Goal: Task Accomplishment & Management: Use online tool/utility

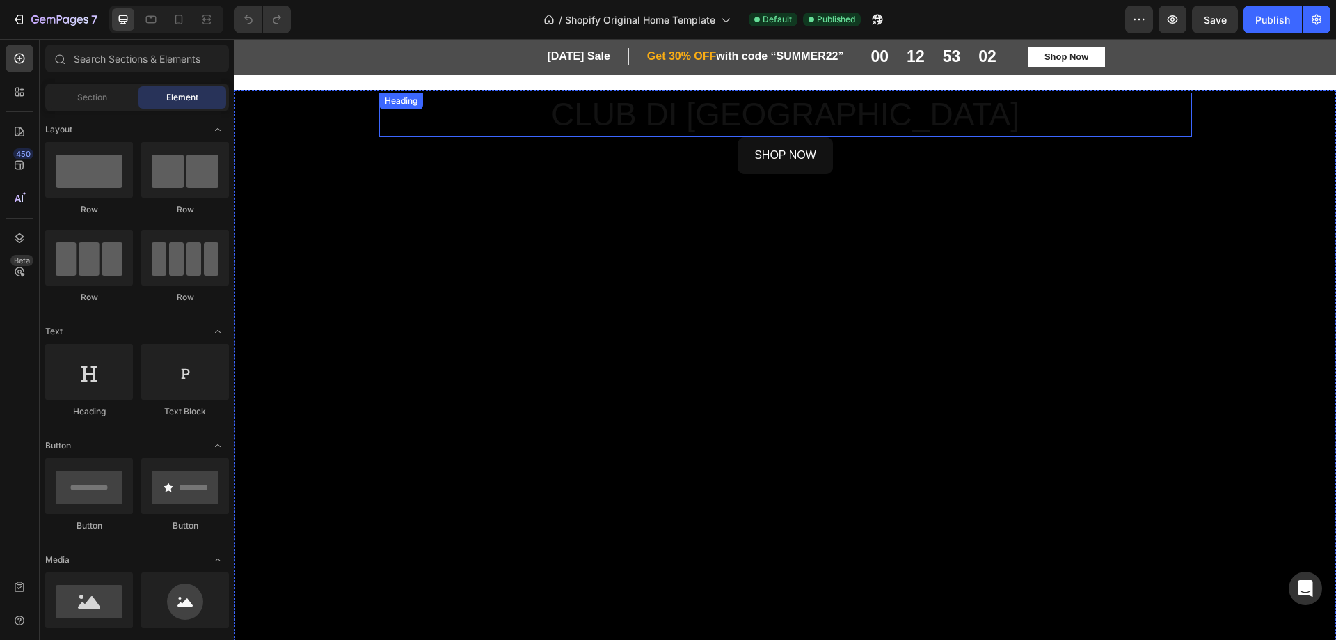
click at [778, 111] on h2 "CLUB DI MONACO" at bounding box center [785, 115] width 813 height 45
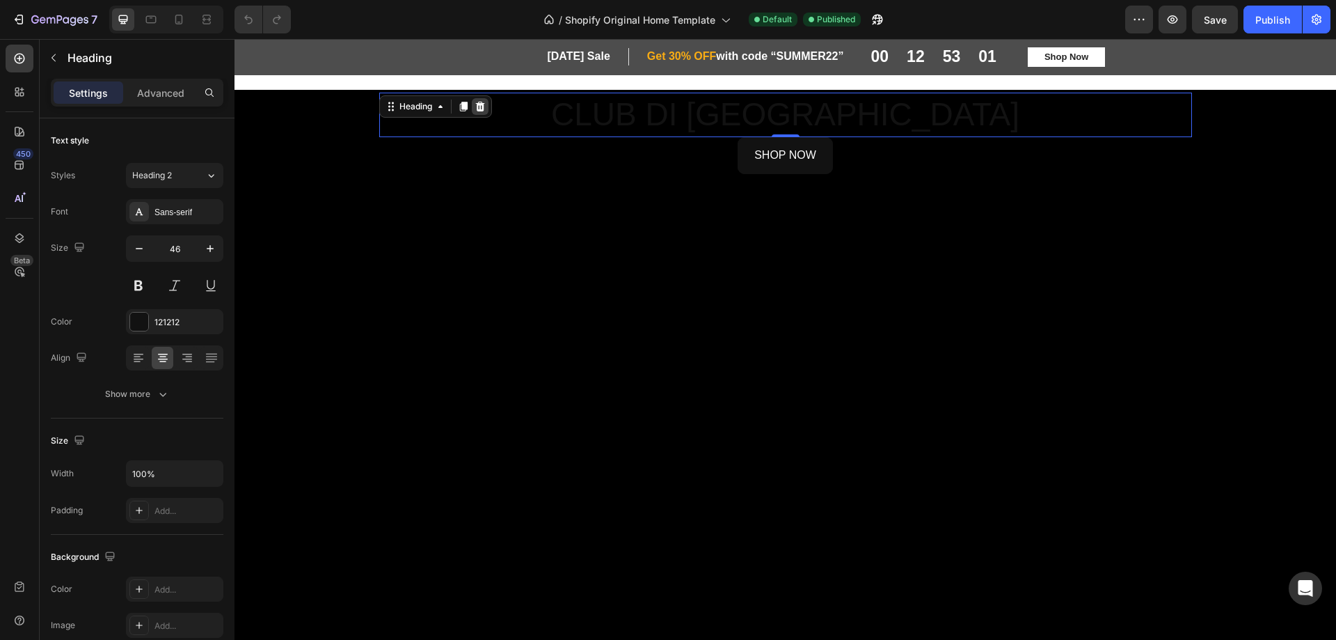
click at [475, 104] on icon at bounding box center [479, 107] width 9 height 10
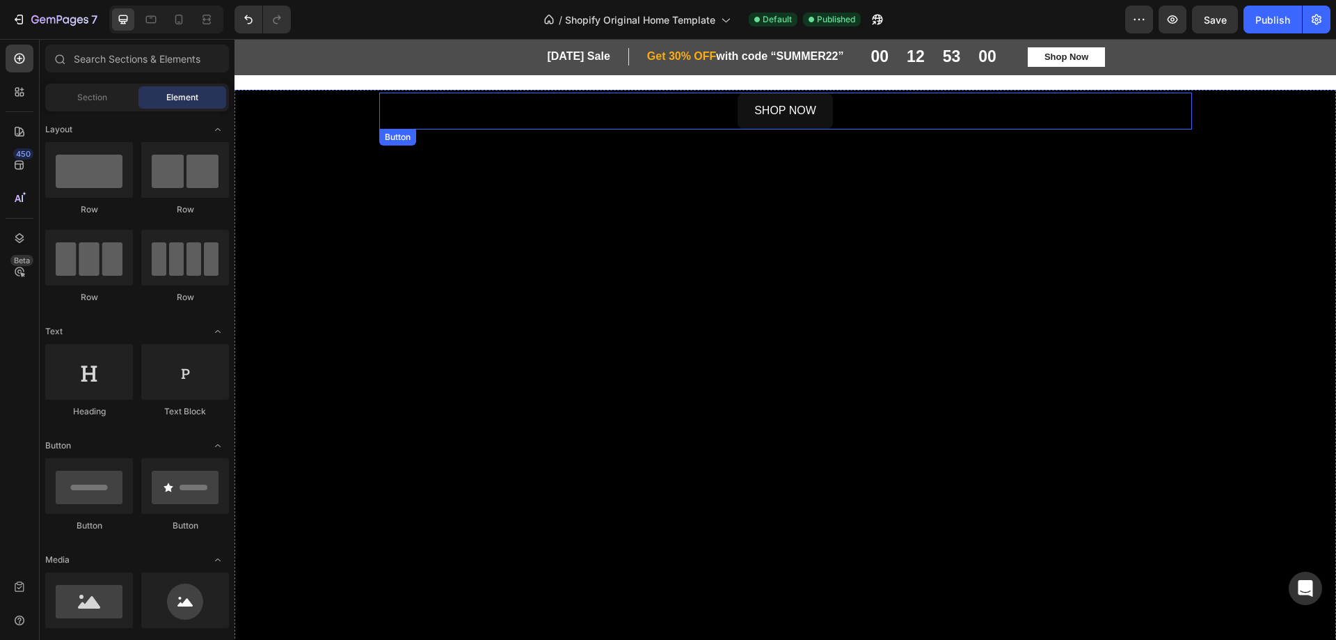
click at [897, 118] on div "SHOP NOW Button" at bounding box center [785, 111] width 813 height 37
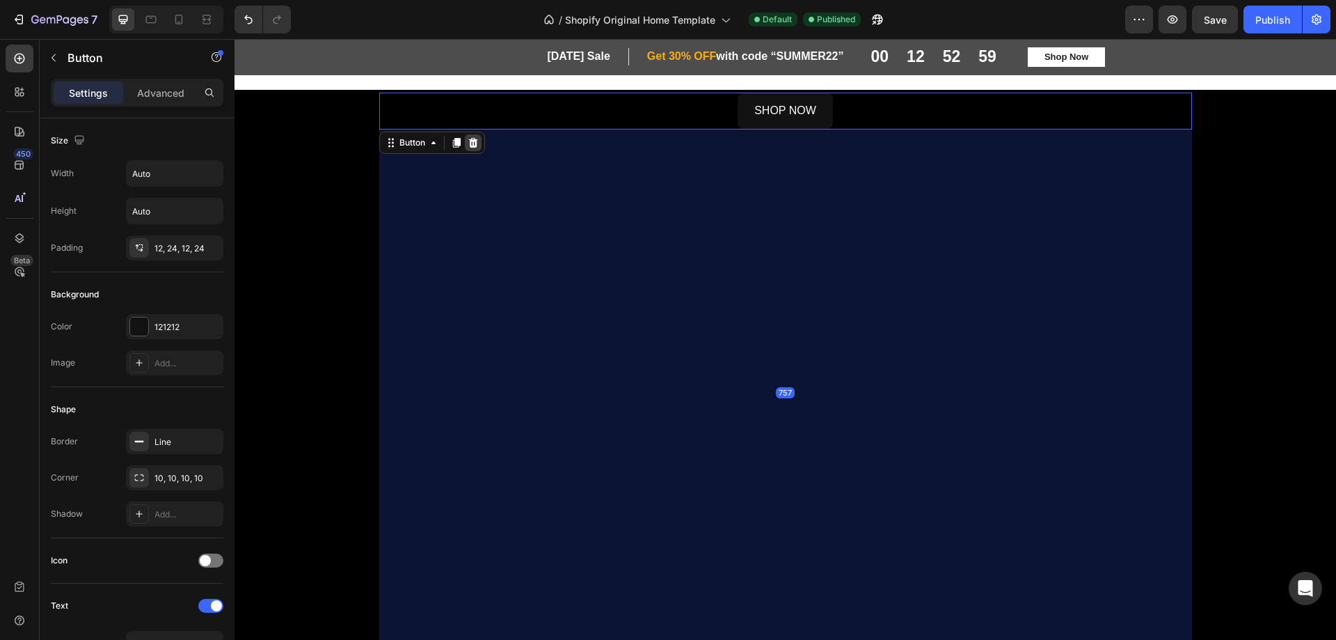
click at [468, 144] on icon at bounding box center [472, 143] width 9 height 10
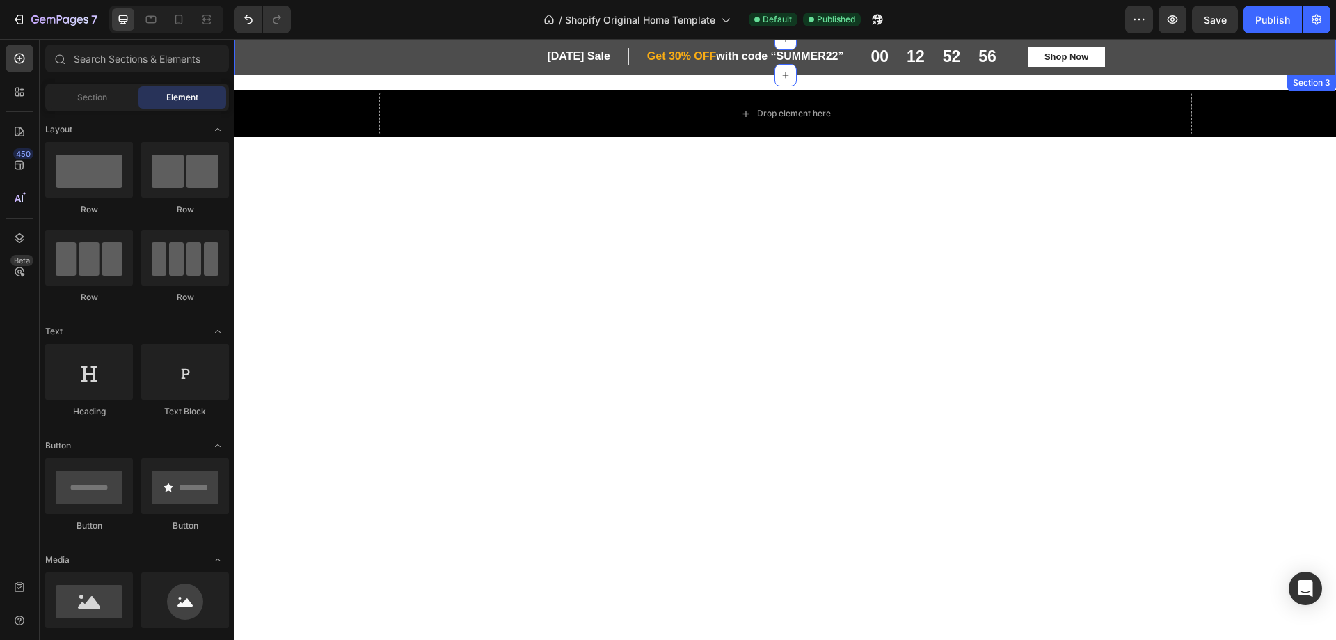
click at [1246, 56] on div "First Day of Summer Sale Heading Row Get 30% OFF with code “SUMMER22” Heading R…" at bounding box center [785, 56] width 1081 height 19
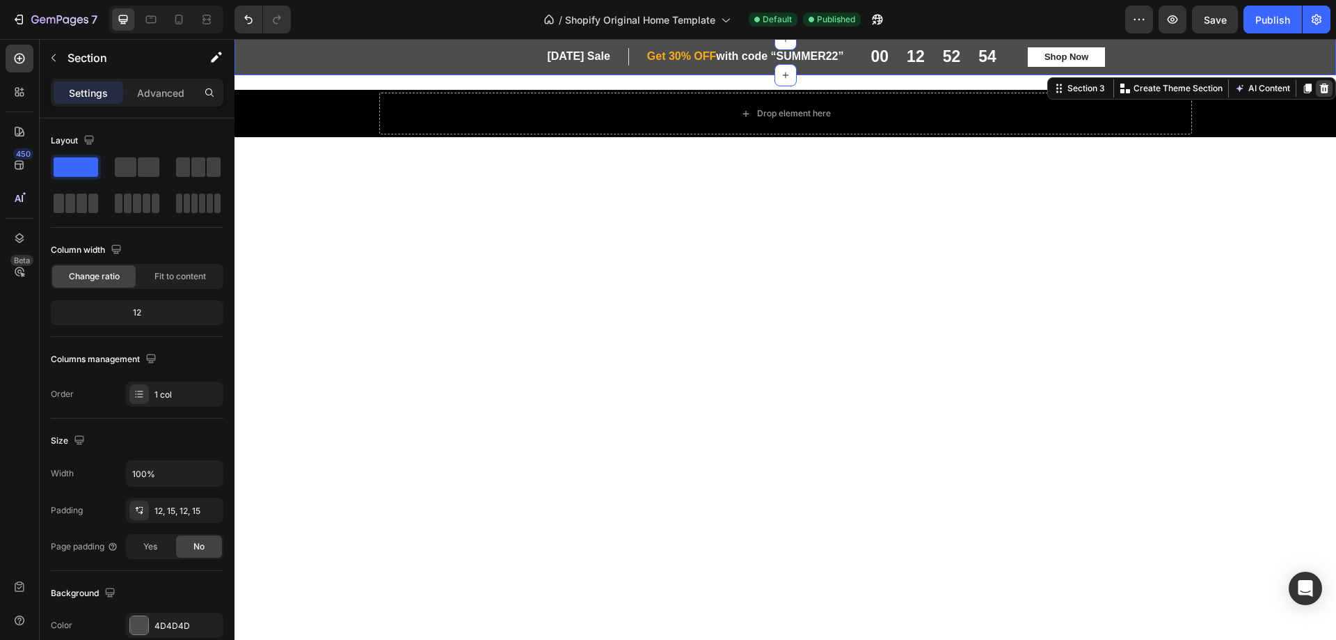
click at [1319, 88] on icon at bounding box center [1324, 88] width 11 height 11
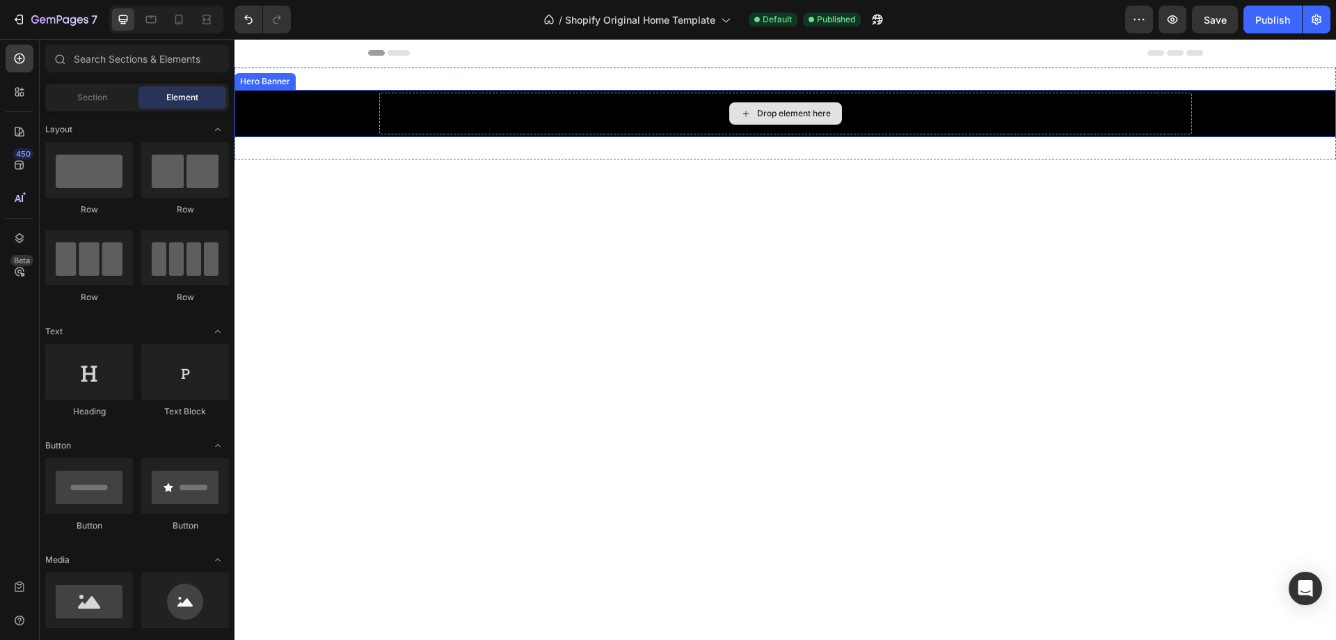
click at [771, 134] on div "Drop element here" at bounding box center [785, 114] width 813 height 42
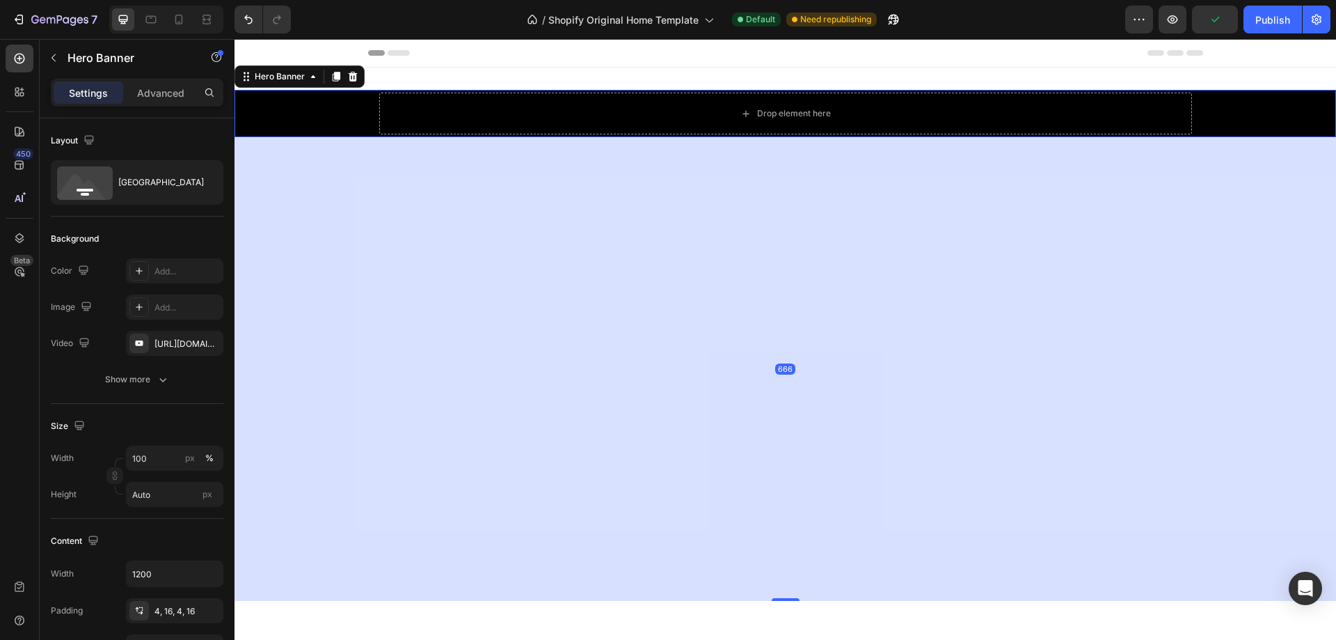
drag, startPoint x: 788, startPoint y: 135, endPoint x: 749, endPoint y: 598, distance: 465.1
click at [749, 137] on div "666" at bounding box center [786, 137] width 1102 height 0
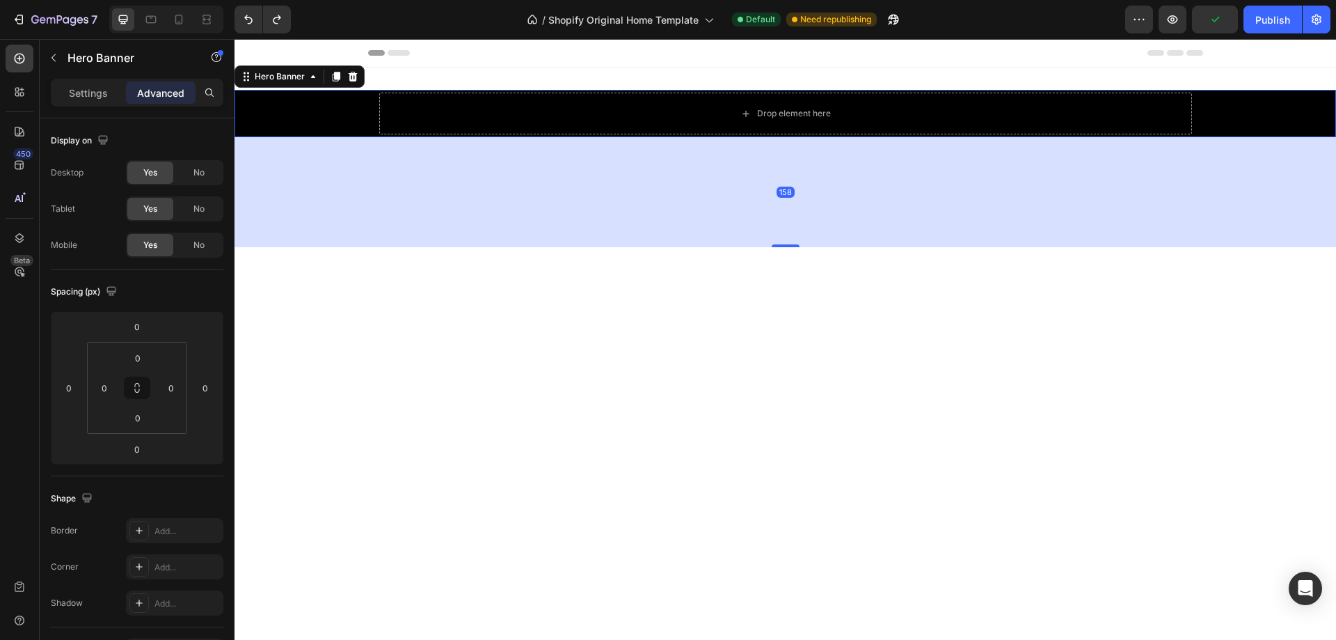
drag, startPoint x: 777, startPoint y: 133, endPoint x: 779, endPoint y: 214, distance: 81.4
click at [779, 244] on div at bounding box center [786, 245] width 28 height 3
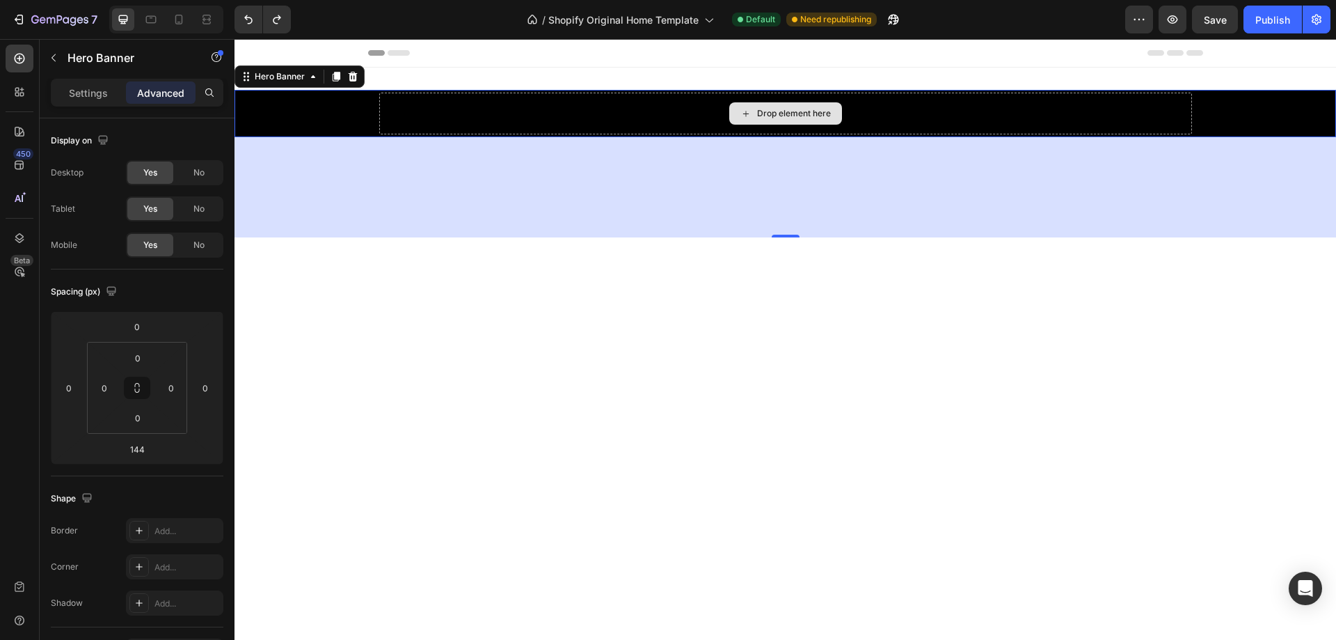
click at [865, 113] on div "Drop element here" at bounding box center [785, 114] width 813 height 42
click at [351, 127] on div "Background Image" at bounding box center [786, 113] width 1102 height 47
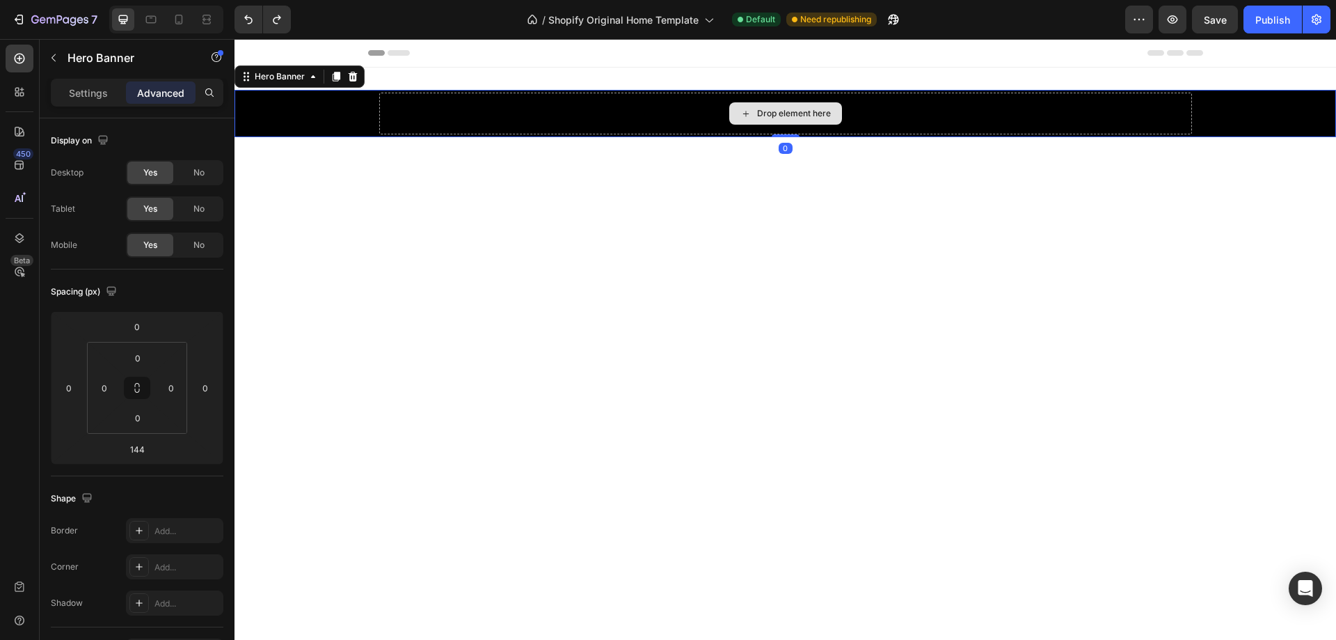
drag, startPoint x: 784, startPoint y: 237, endPoint x: 811, endPoint y: 131, distance: 109.0
click at [811, 131] on div "Drop element here Hero Banner 0" at bounding box center [786, 113] width 1102 height 47
type input "0"
click at [884, 120] on div "Drop element here" at bounding box center [785, 114] width 813 height 42
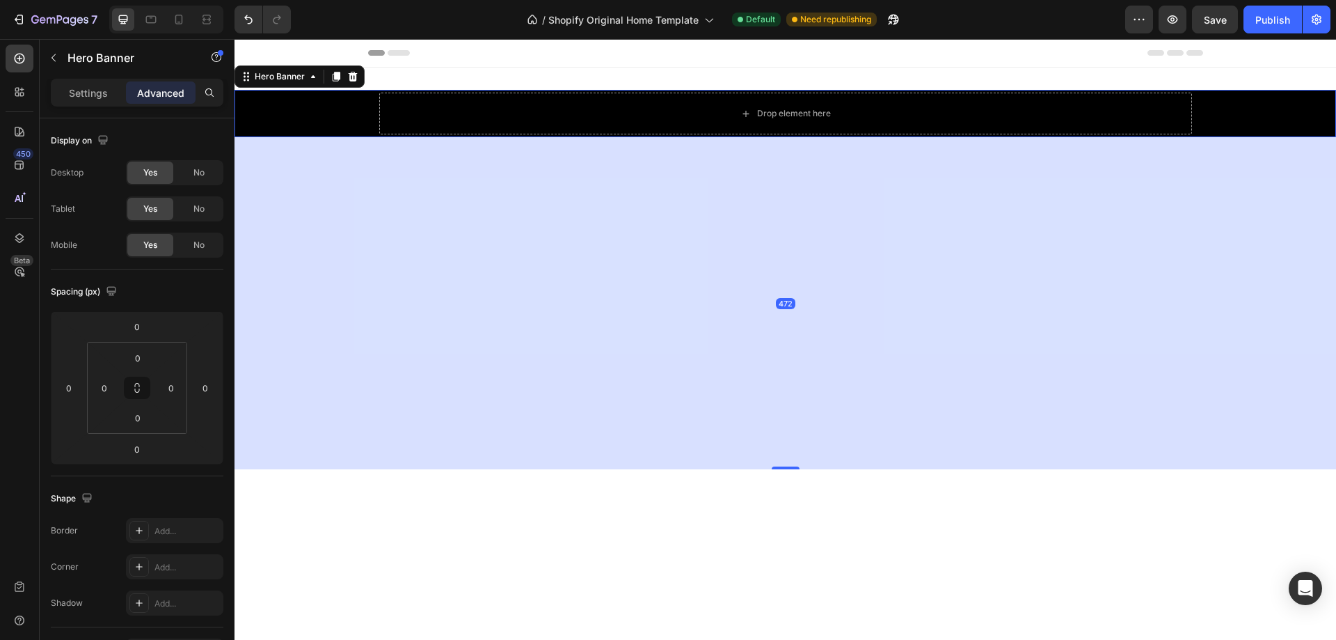
drag, startPoint x: 792, startPoint y: 133, endPoint x: 761, endPoint y: 466, distance: 334.1
click at [761, 137] on div "472" at bounding box center [786, 137] width 1102 height 0
type input "478"
click at [1058, 103] on div "Drop element here" at bounding box center [785, 114] width 813 height 42
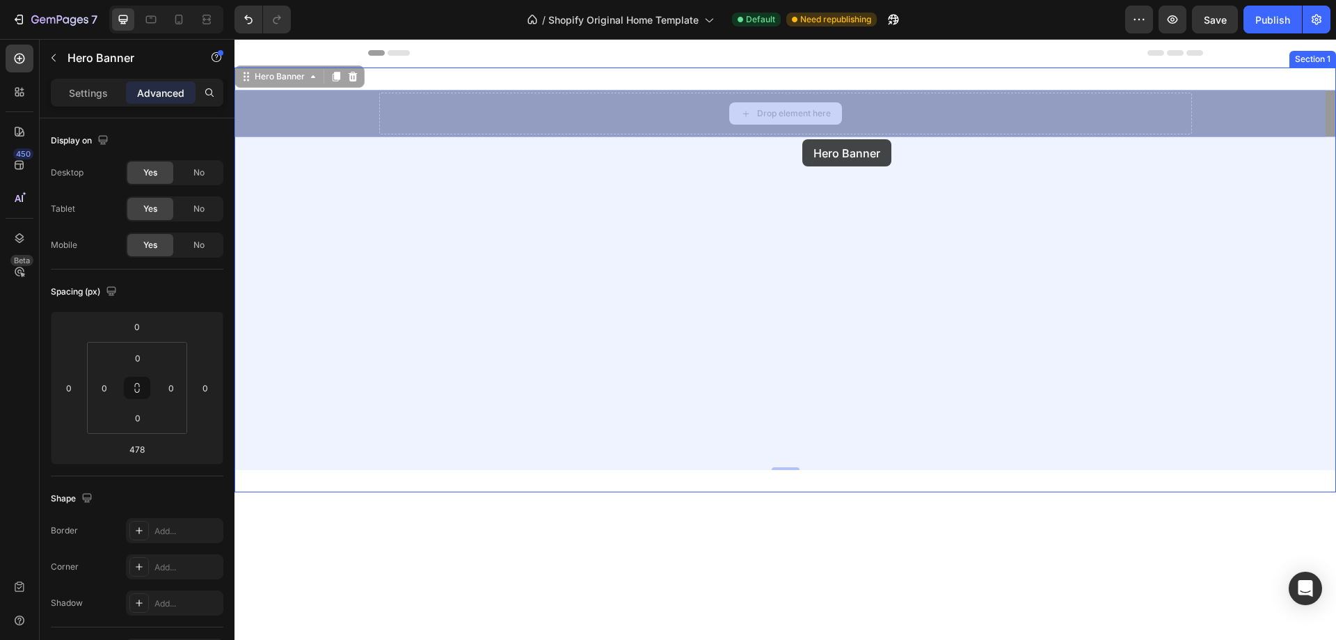
drag, startPoint x: 802, startPoint y: 132, endPoint x: 802, endPoint y: 139, distance: 7.7
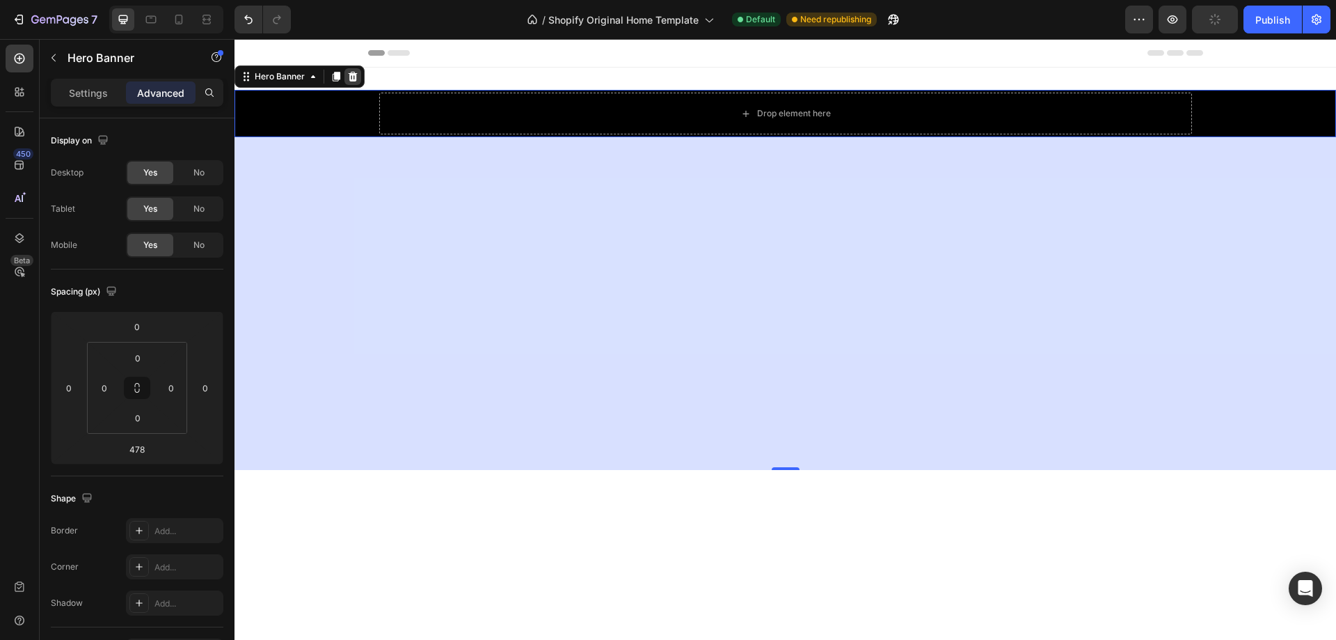
click at [354, 74] on icon at bounding box center [353, 77] width 9 height 10
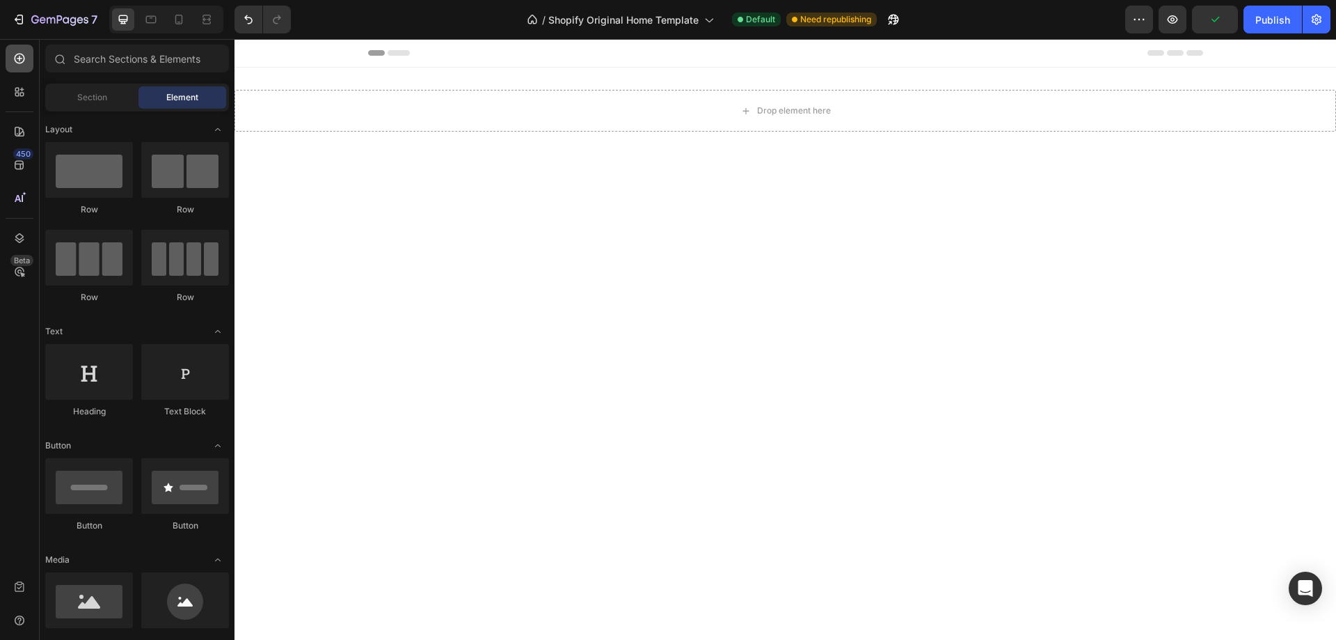
click at [19, 63] on icon at bounding box center [20, 59] width 10 height 10
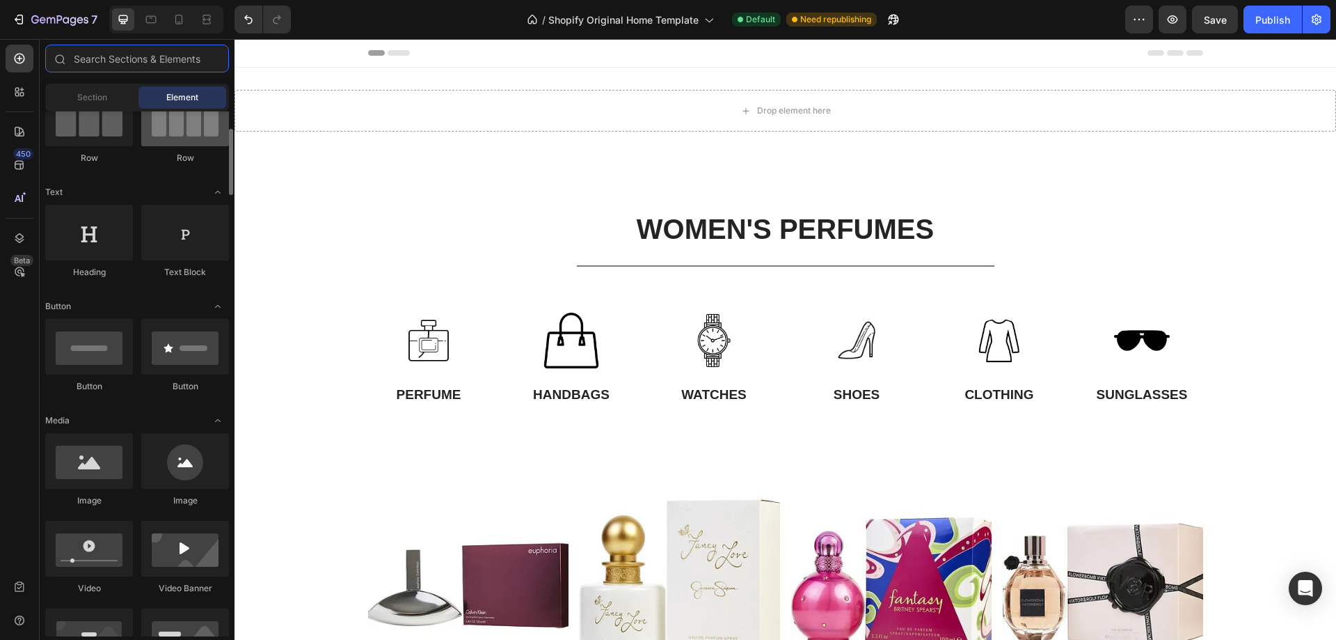
scroll to position [278, 0]
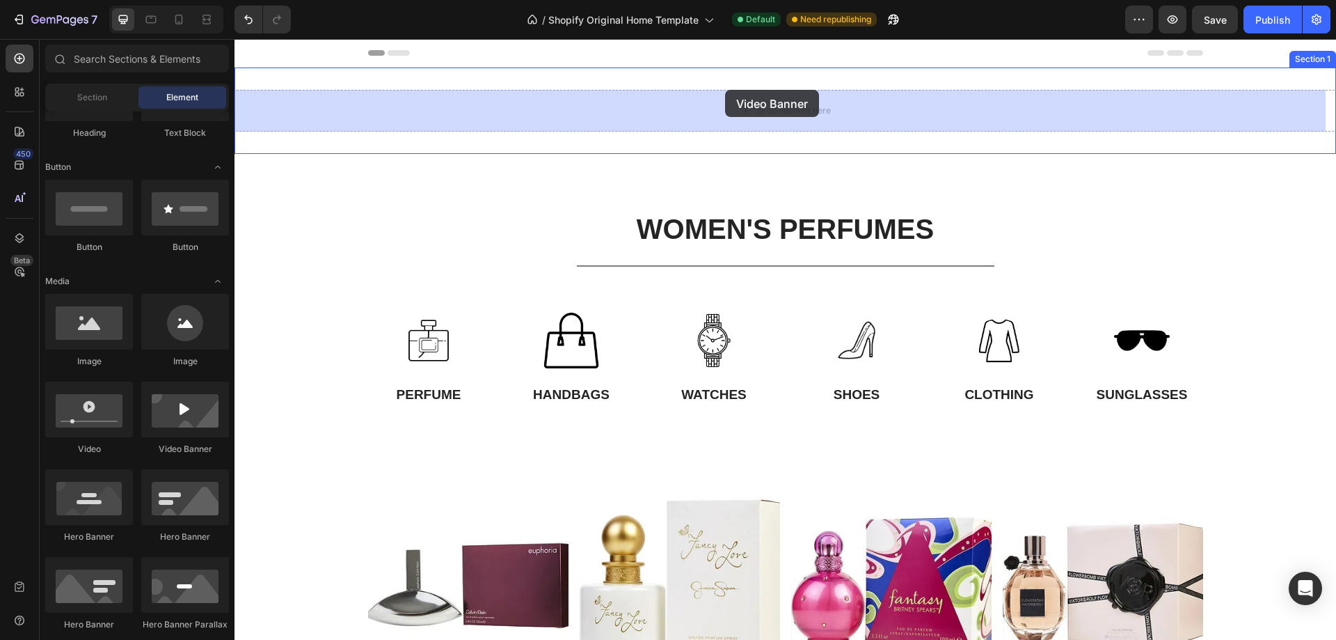
drag, startPoint x: 415, startPoint y: 466, endPoint x: 725, endPoint y: 90, distance: 486.9
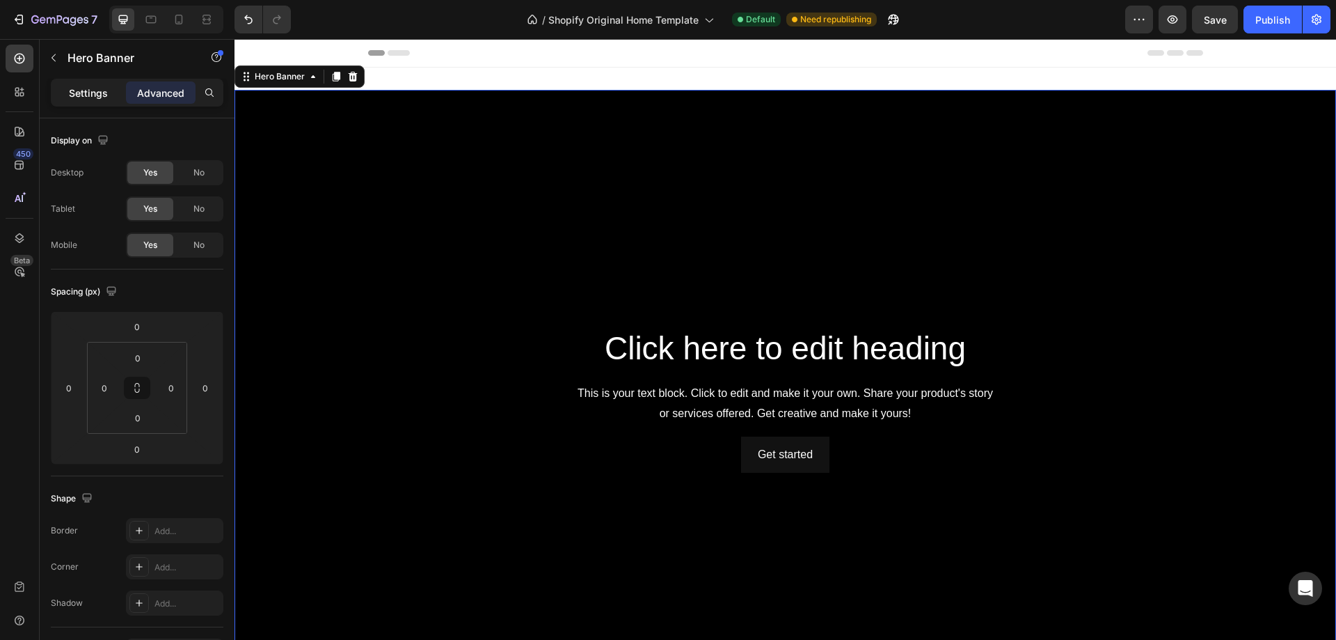
click at [97, 92] on p "Settings" at bounding box center [88, 93] width 39 height 15
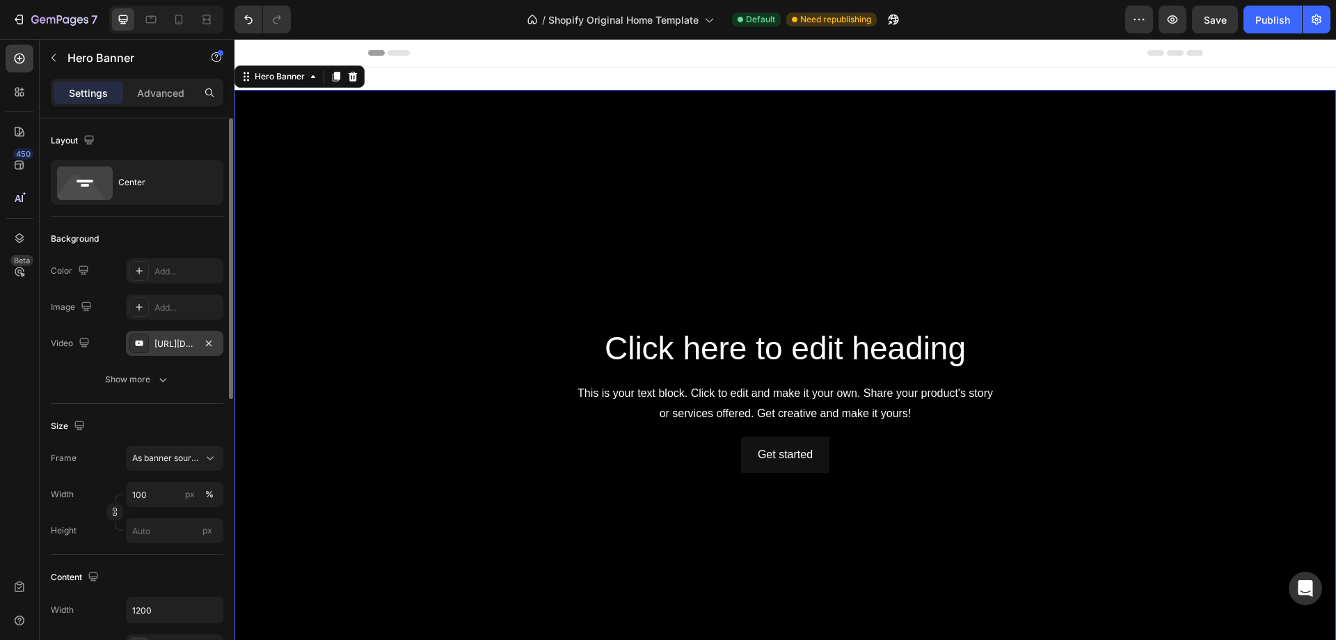
click at [177, 342] on div "[URL][DOMAIN_NAME]" at bounding box center [174, 343] width 40 height 13
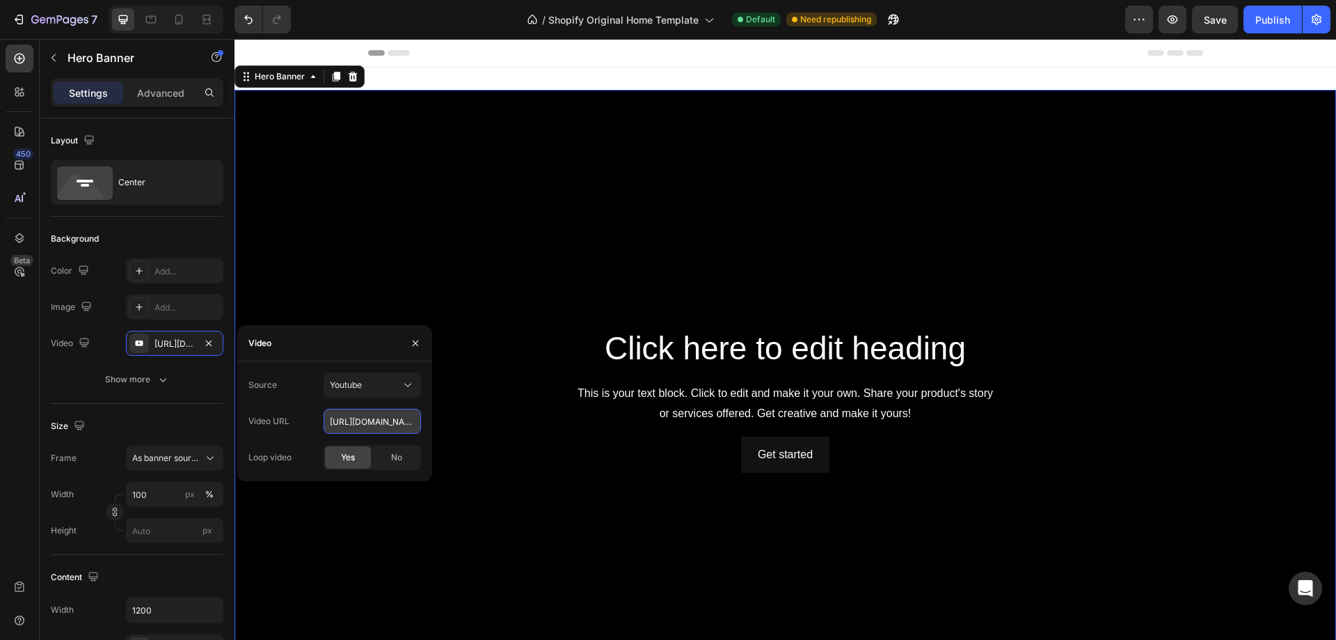
click at [346, 423] on input "[URL][DOMAIN_NAME]" at bounding box center [372, 420] width 97 height 25
paste input "[DOMAIN_NAME][URL]"
type input "[URL][DOMAIN_NAME]"
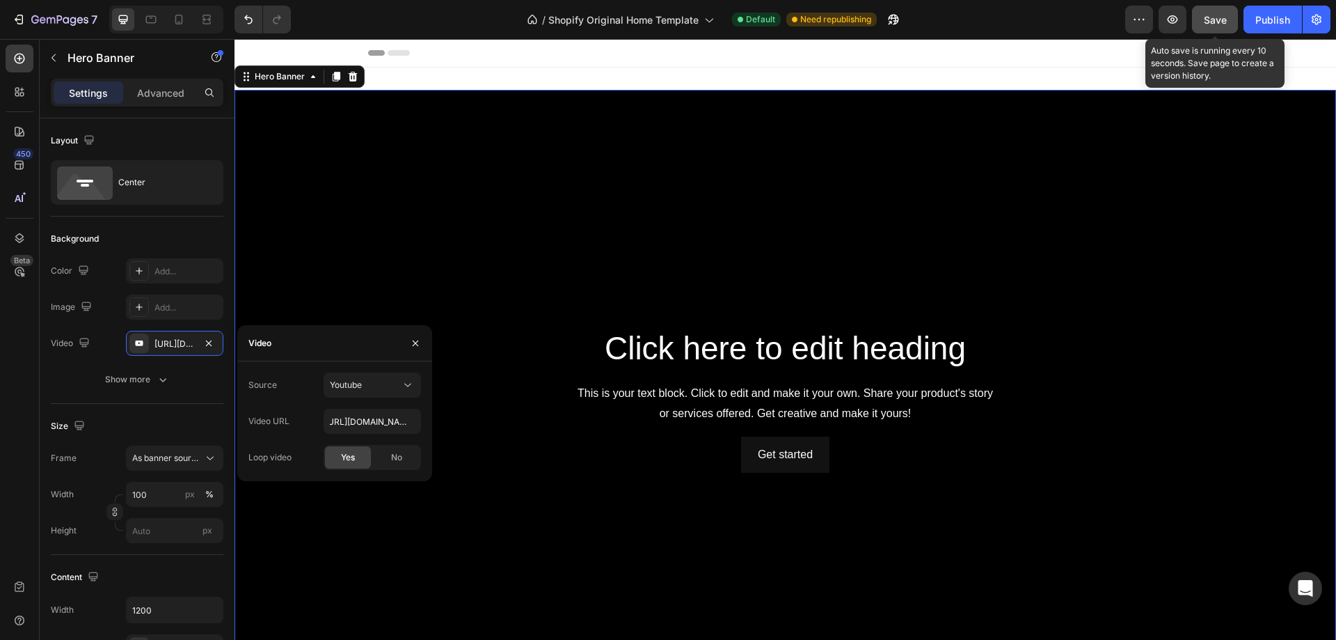
click at [1221, 17] on span "Save" at bounding box center [1215, 20] width 23 height 12
type input "Auto"
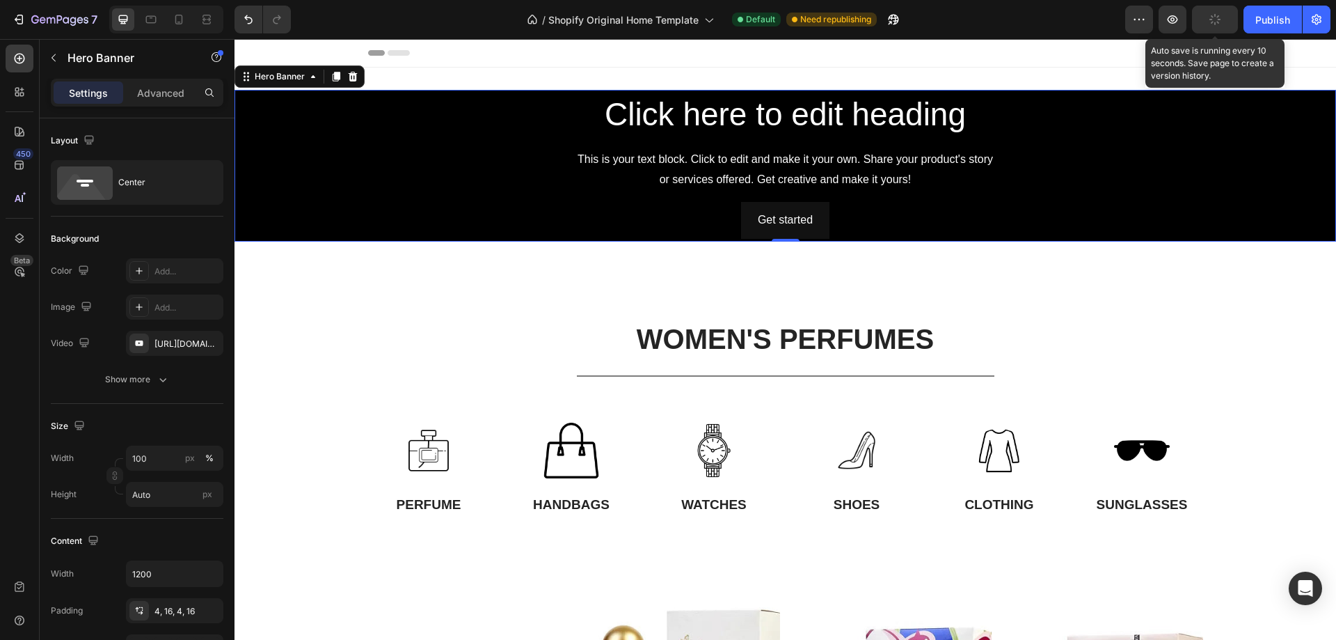
scroll to position [0, 0]
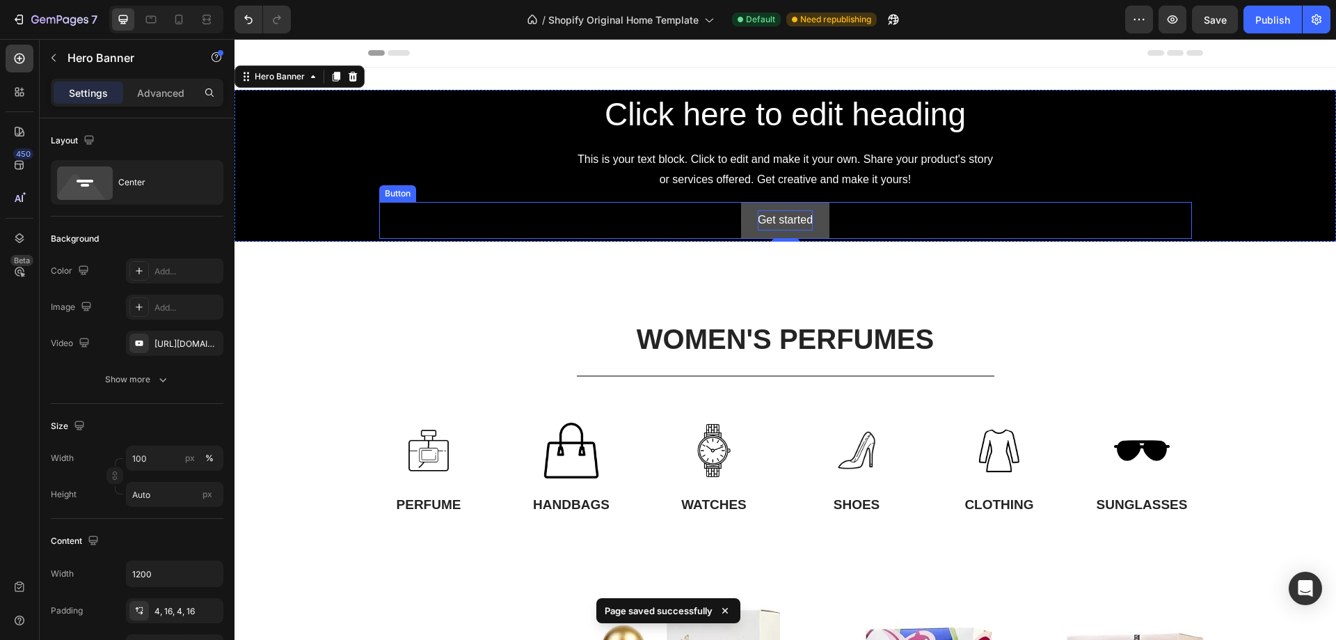
click at [791, 217] on div "Get started" at bounding box center [785, 220] width 55 height 20
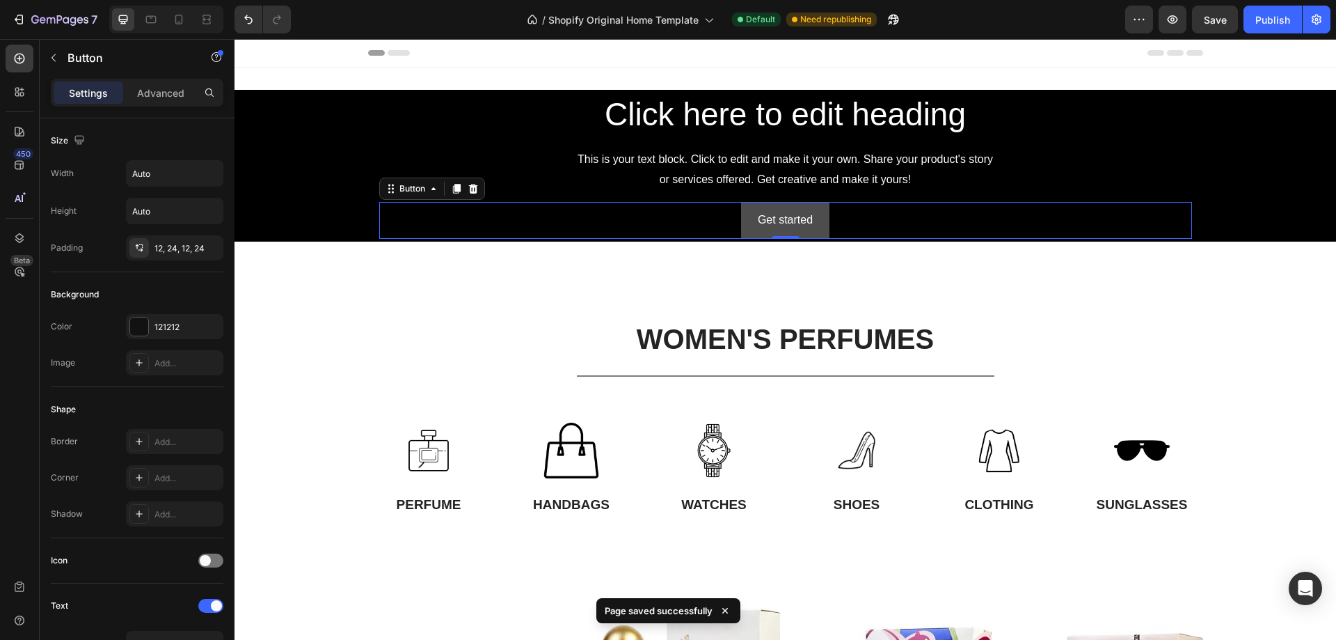
click at [816, 216] on button "Get started" at bounding box center [785, 220] width 88 height 37
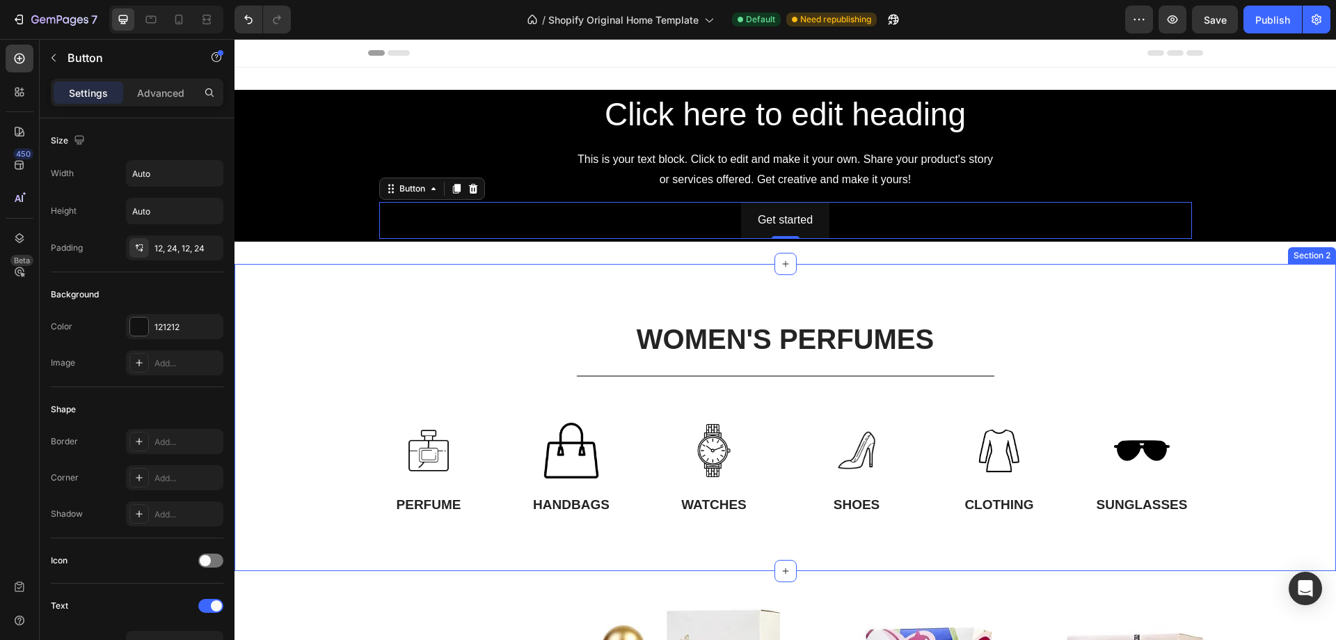
click at [372, 304] on div "WOMEN'S PERFUMES Heading Title Line Title Line Row Image PERFUME Text Block Ima…" at bounding box center [786, 417] width 1102 height 307
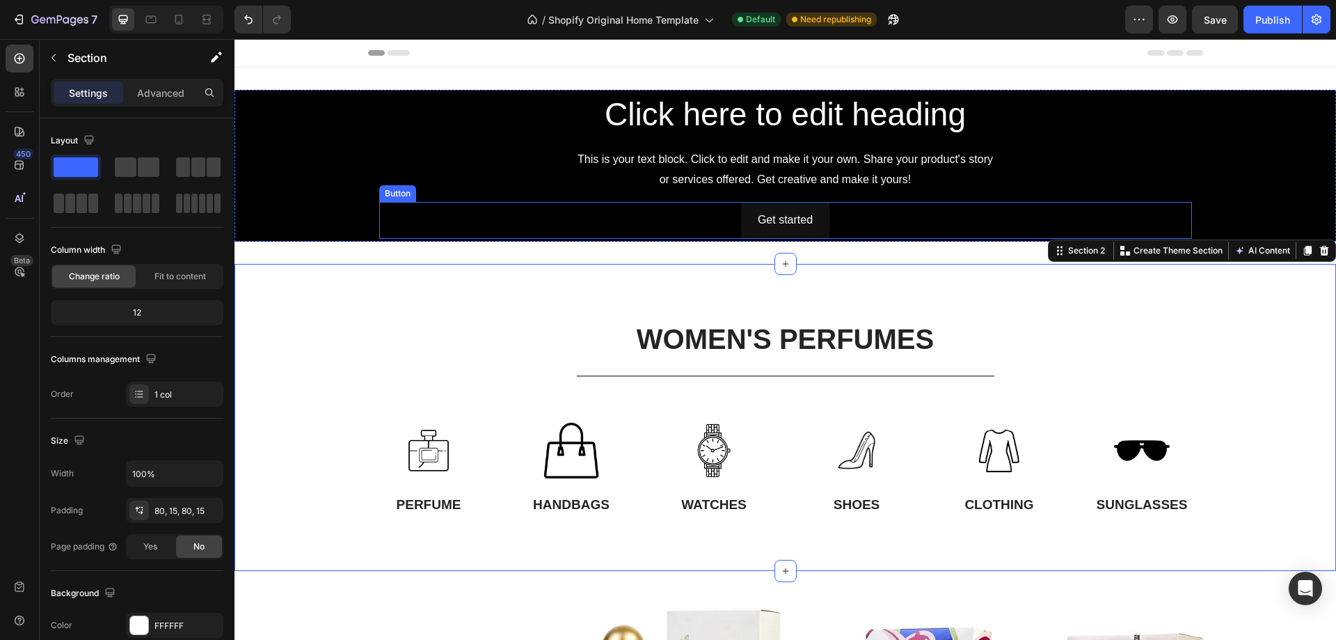
click at [906, 210] on div "Get started Button" at bounding box center [785, 220] width 813 height 37
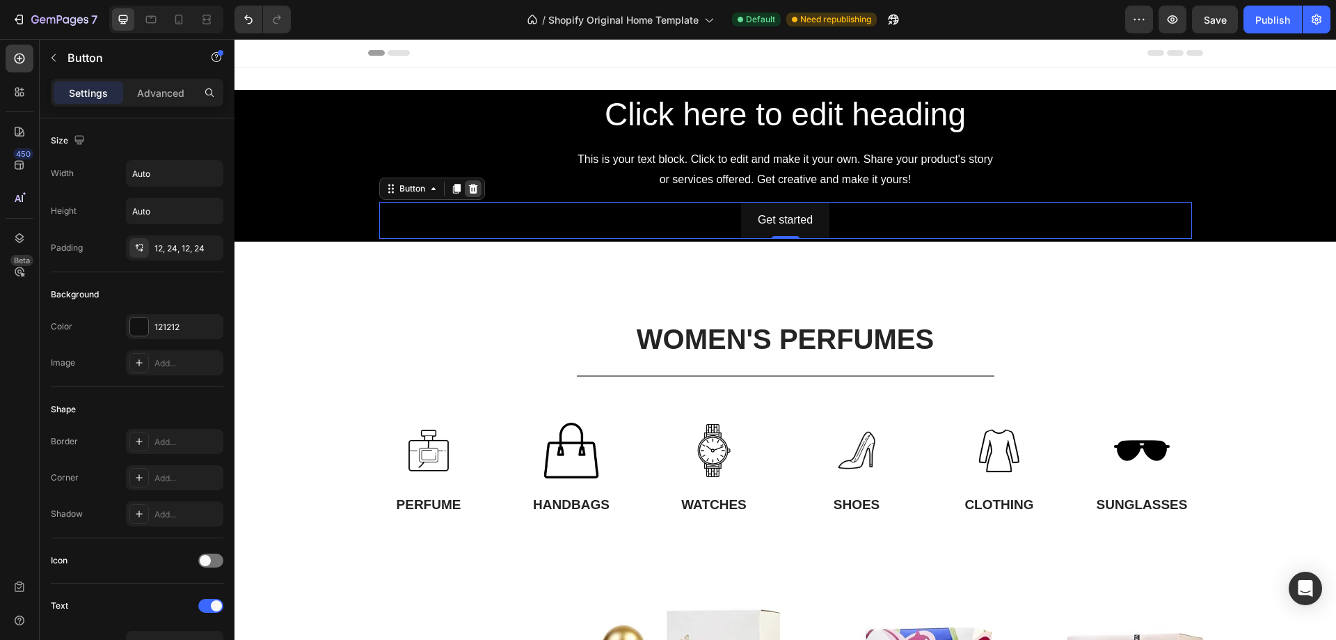
click at [468, 186] on icon at bounding box center [472, 189] width 9 height 10
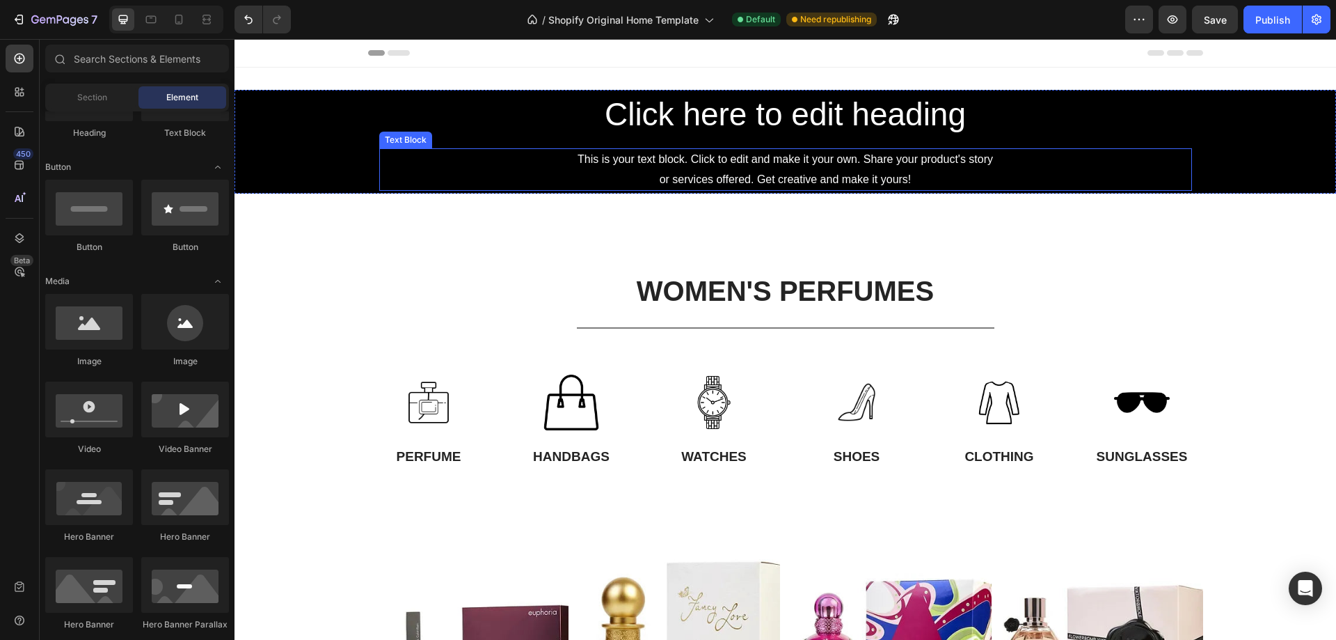
click at [800, 168] on div "This is your text block. Click to edit and make it your own. Share your product…" at bounding box center [785, 169] width 813 height 43
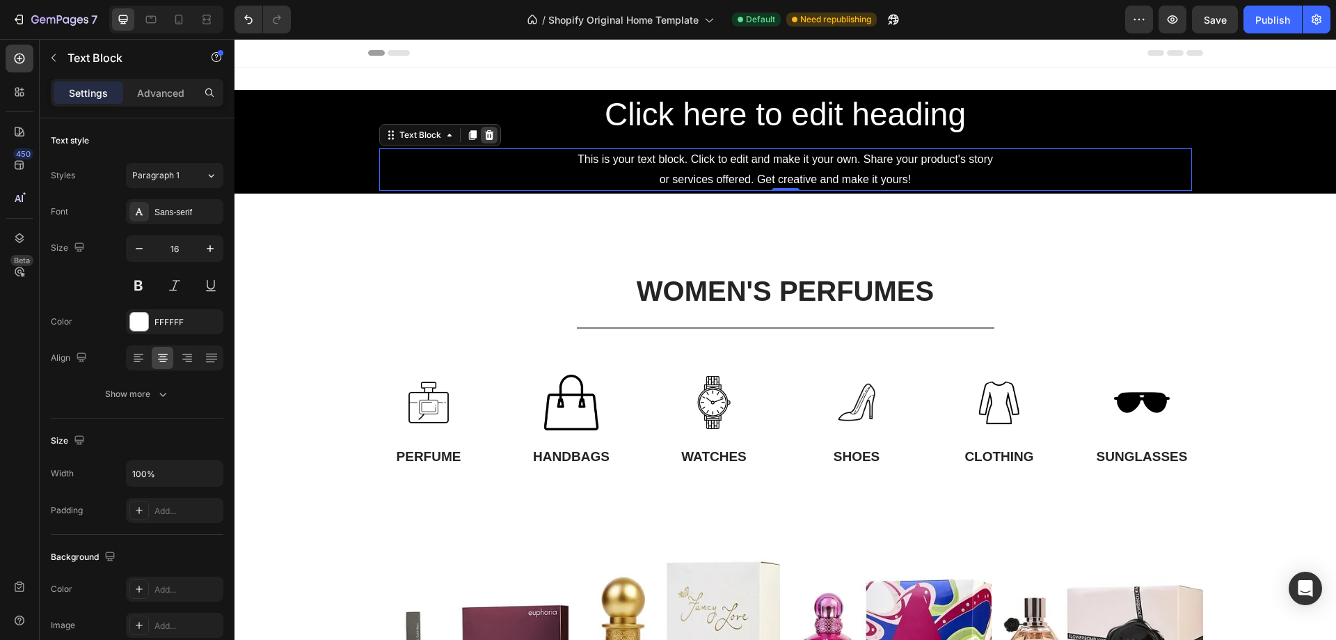
click at [485, 137] on icon at bounding box center [489, 134] width 11 height 11
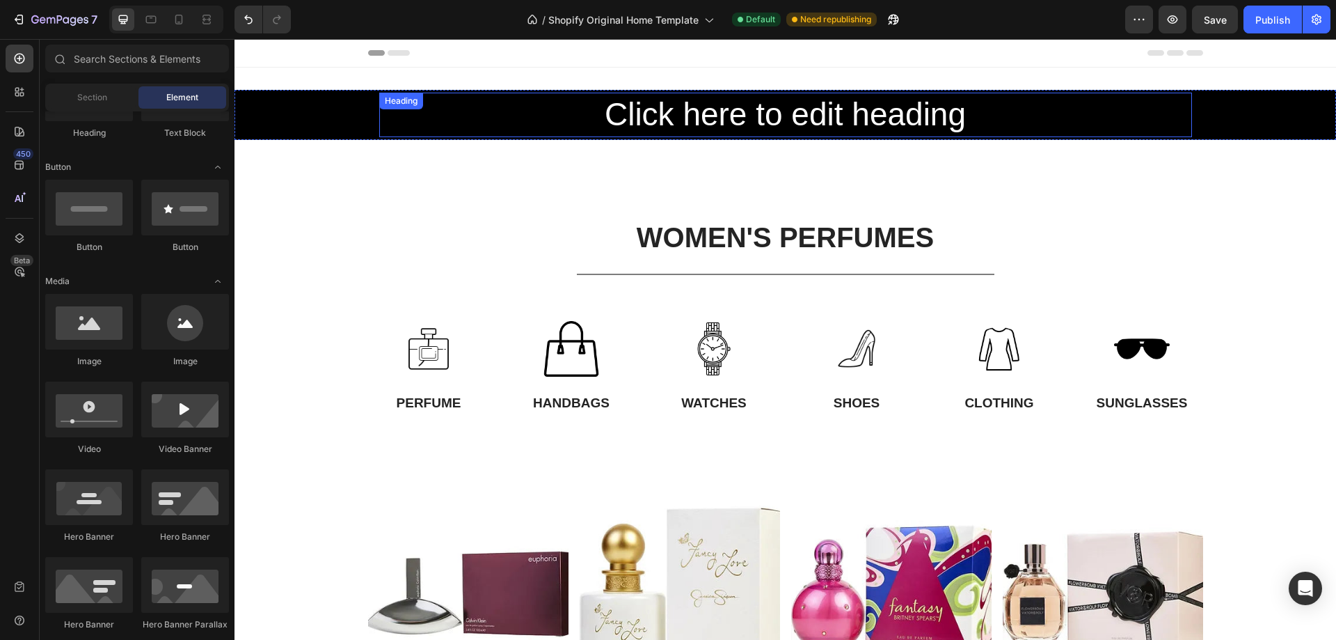
click at [744, 120] on h2 "Click here to edit heading" at bounding box center [785, 115] width 813 height 45
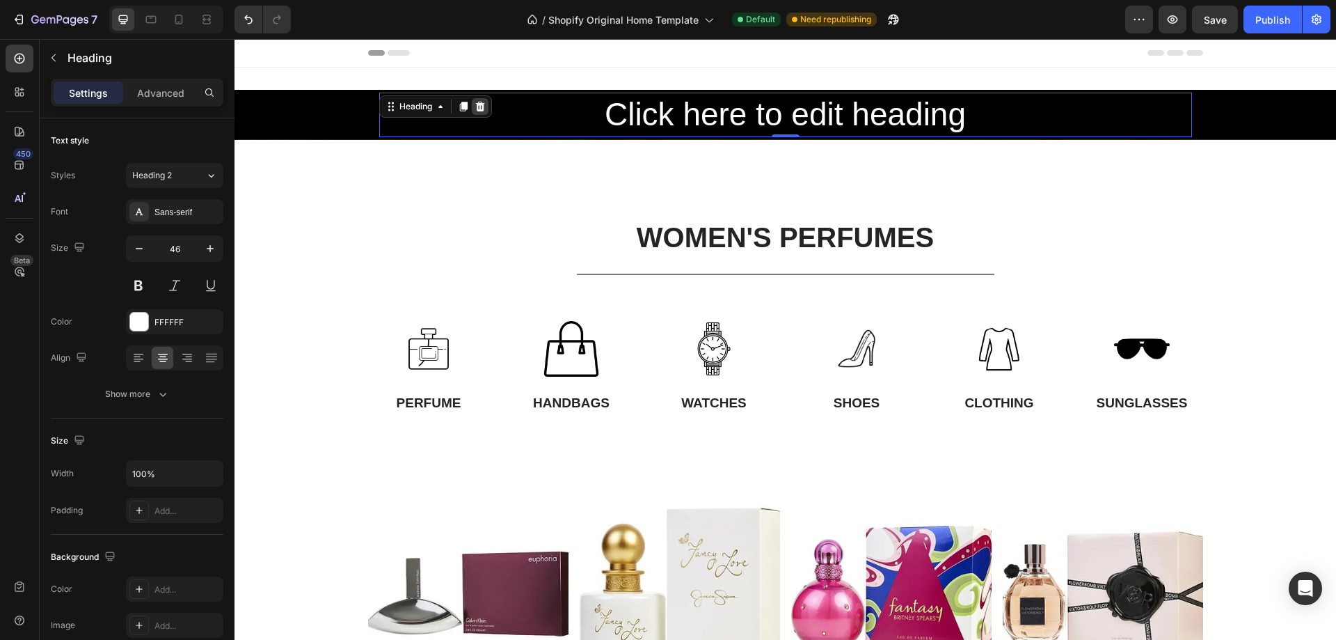
click at [476, 104] on icon at bounding box center [479, 107] width 9 height 10
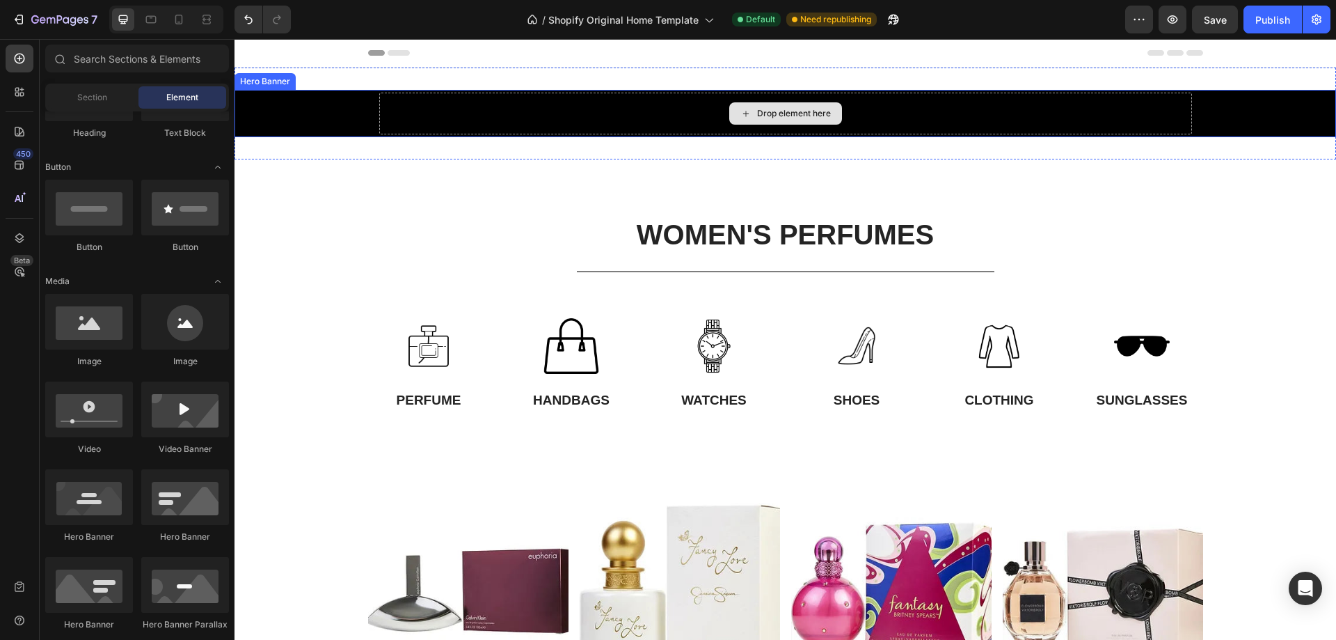
click at [893, 125] on div "Drop element here" at bounding box center [785, 114] width 813 height 42
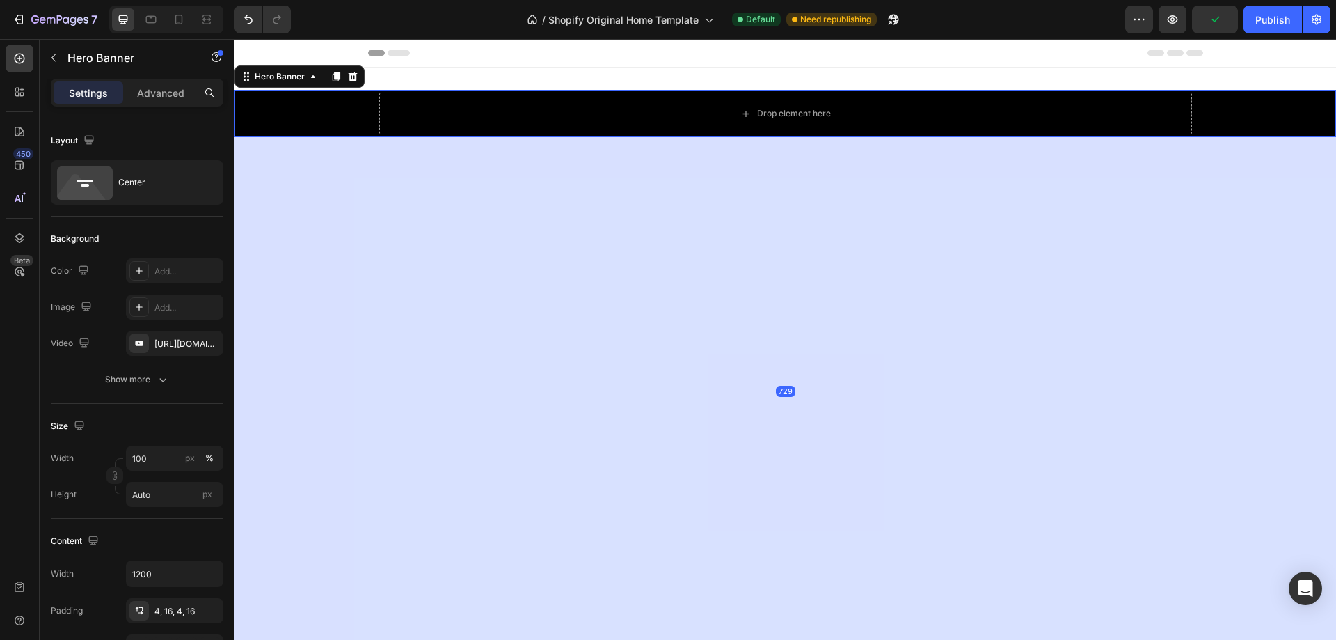
drag, startPoint x: 781, startPoint y: 134, endPoint x: 864, endPoint y: 642, distance: 514.0
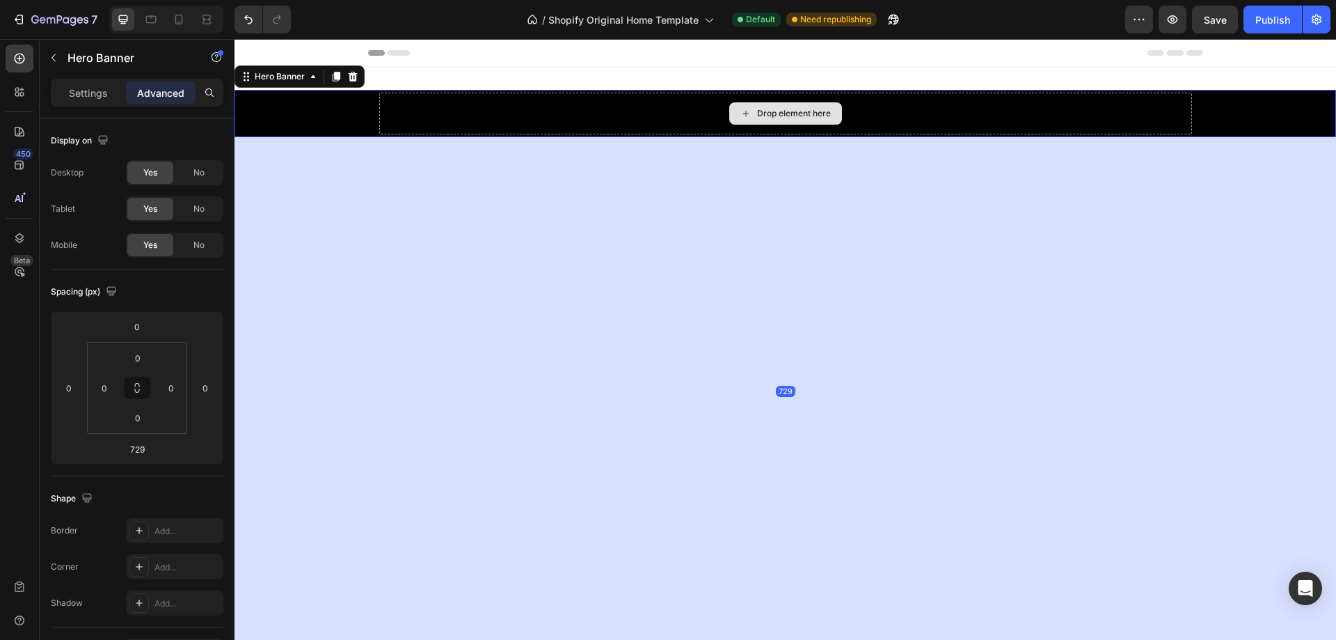
click at [900, 113] on div "Drop element here" at bounding box center [785, 114] width 813 height 42
click at [482, 106] on div "Drop element here" at bounding box center [785, 114] width 813 height 42
click at [681, 138] on div "729" at bounding box center [786, 390] width 1102 height 507
click at [1225, 121] on div "Background Image" at bounding box center [786, 113] width 1102 height 47
click at [1122, 118] on div "Drop element here" at bounding box center [785, 114] width 813 height 42
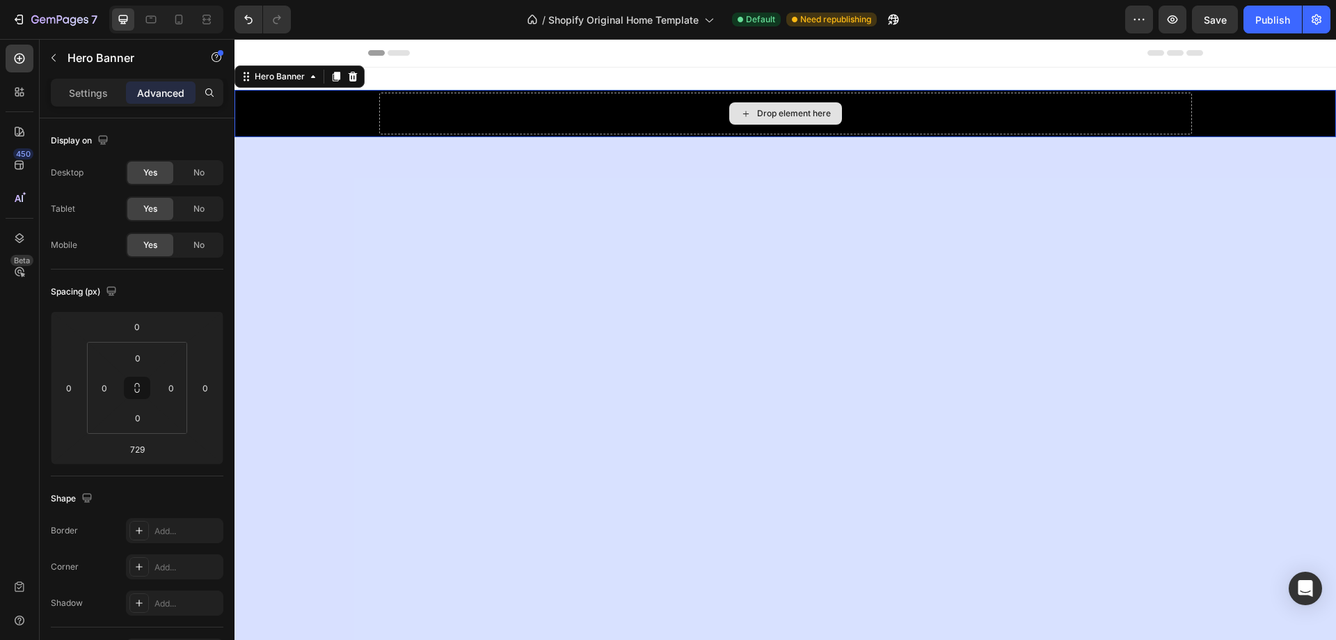
click at [1027, 104] on div "Drop element here" at bounding box center [785, 114] width 813 height 42
click at [350, 76] on icon at bounding box center [353, 77] width 9 height 10
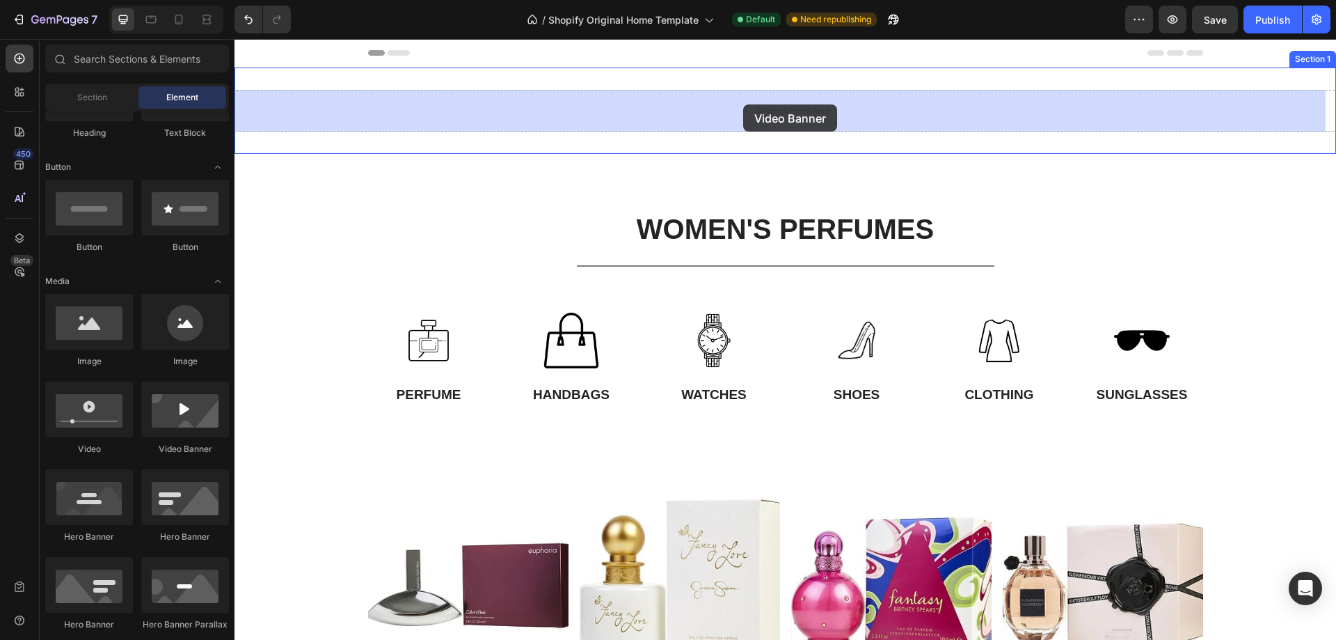
drag, startPoint x: 404, startPoint y: 450, endPoint x: 743, endPoint y: 104, distance: 483.7
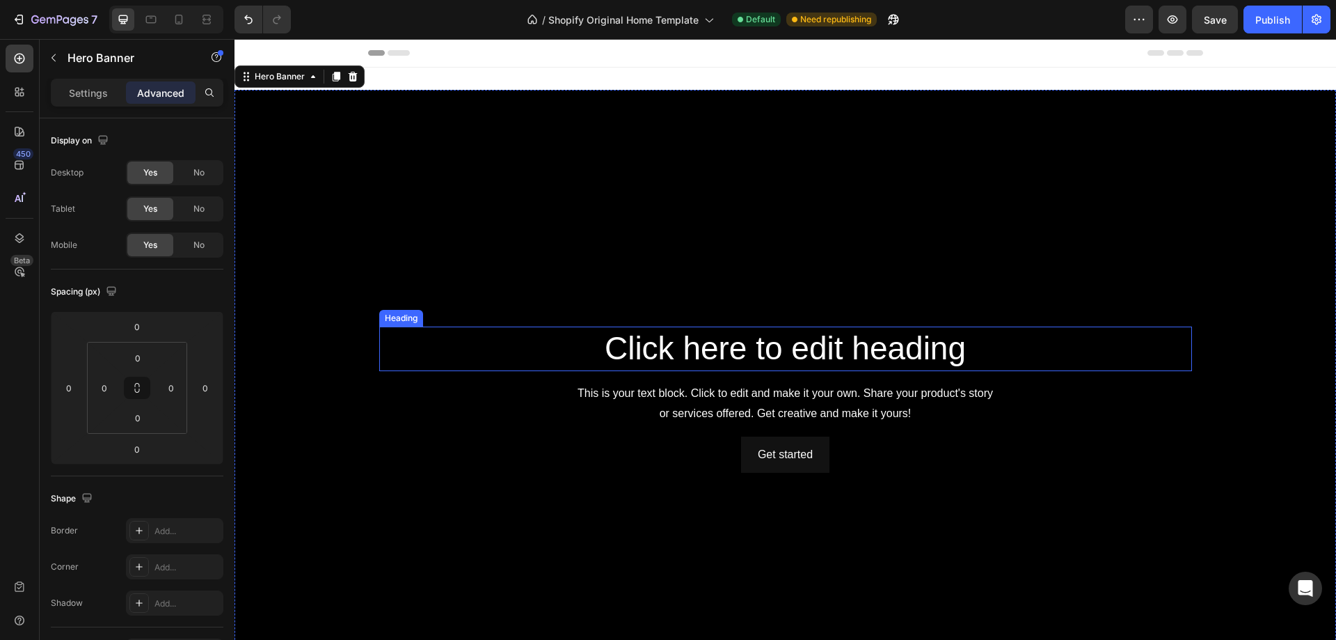
click at [760, 355] on h2 "Click here to edit heading" at bounding box center [785, 348] width 813 height 45
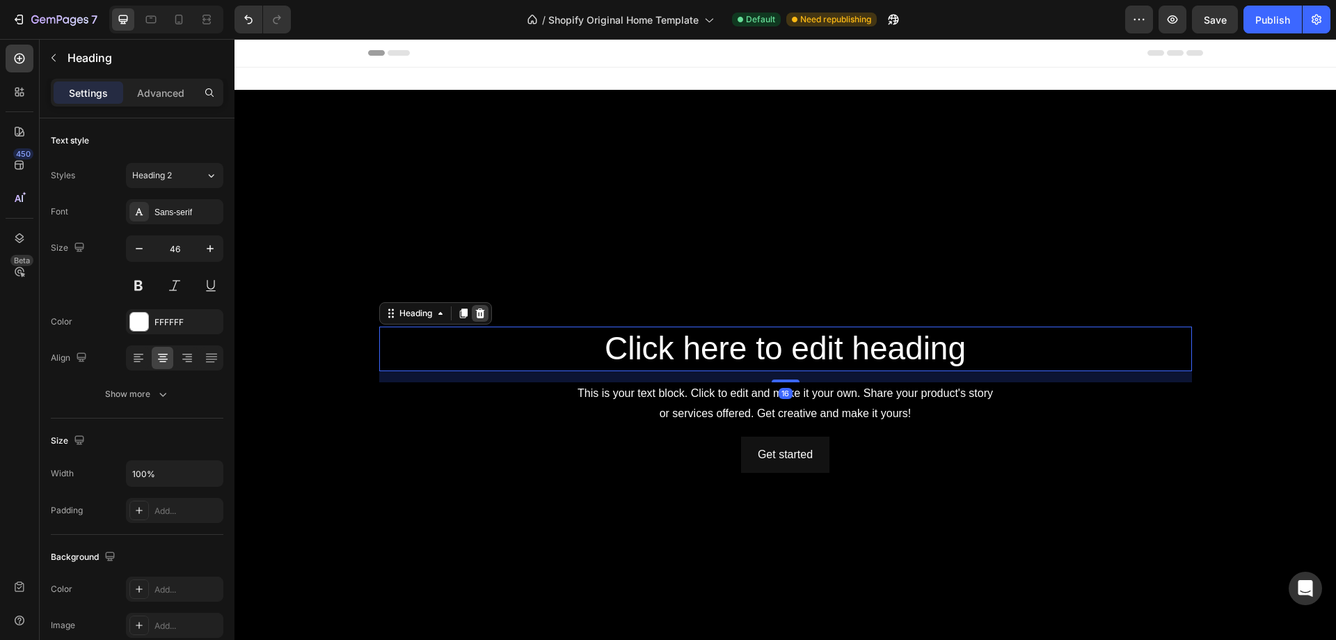
click at [475, 311] on icon at bounding box center [480, 313] width 11 height 11
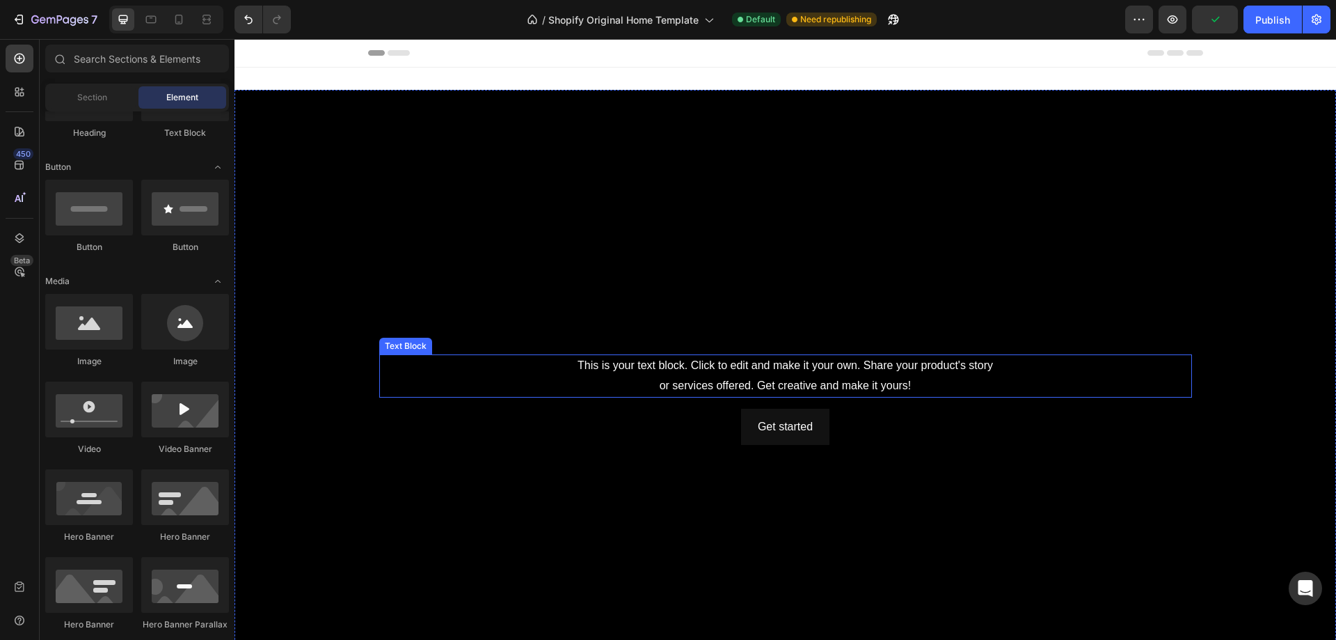
click at [731, 372] on div "This is your text block. Click to edit and make it your own. Share your product…" at bounding box center [785, 375] width 813 height 43
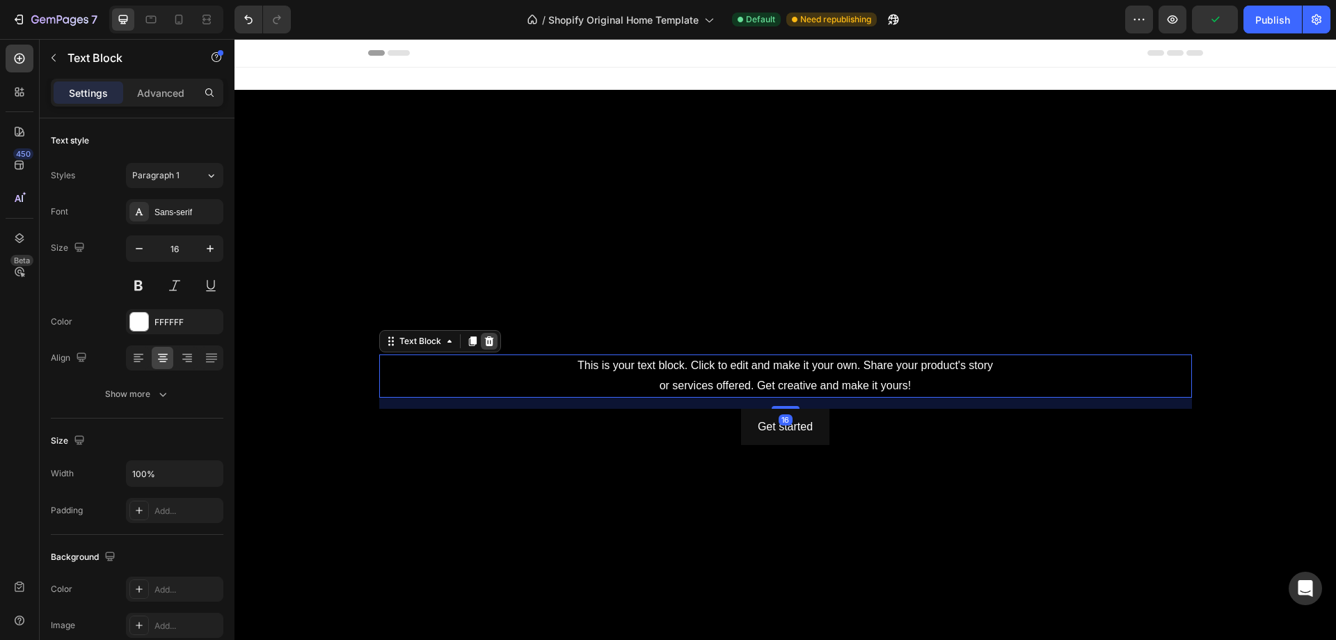
click at [484, 338] on icon at bounding box center [489, 340] width 11 height 11
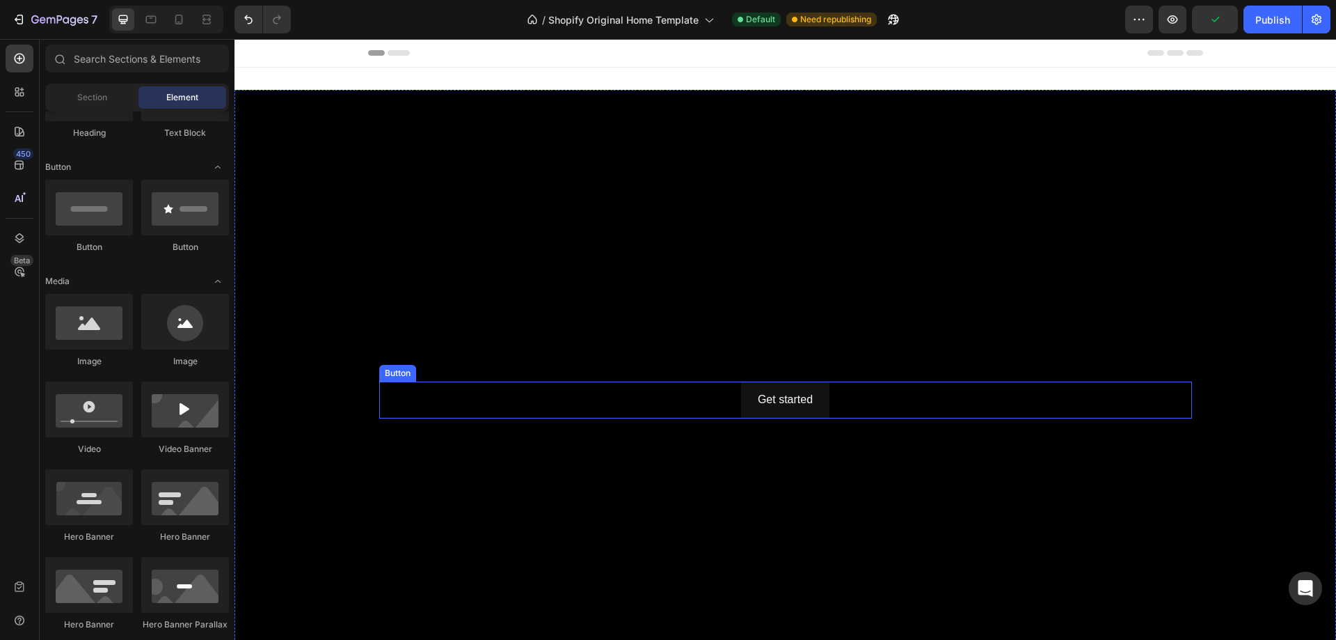
click at [710, 402] on div "Get started Button" at bounding box center [785, 399] width 813 height 37
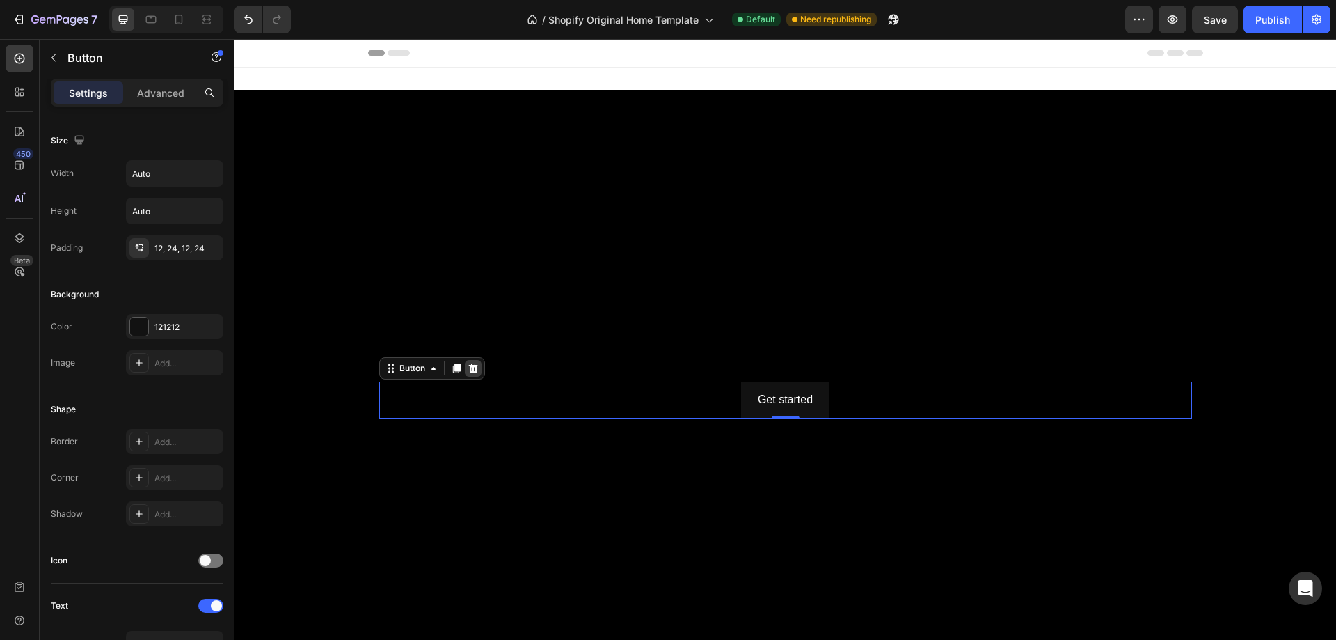
click at [475, 367] on div at bounding box center [473, 368] width 17 height 17
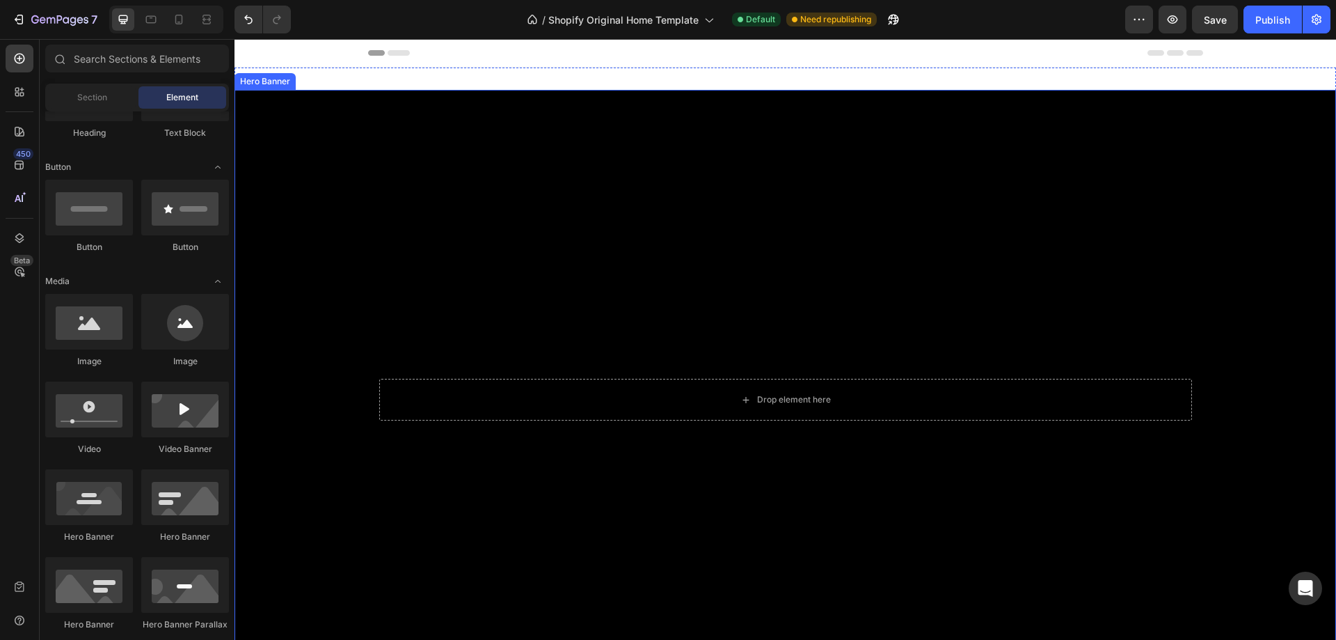
click at [1204, 486] on div "Background Image" at bounding box center [786, 399] width 1102 height 619
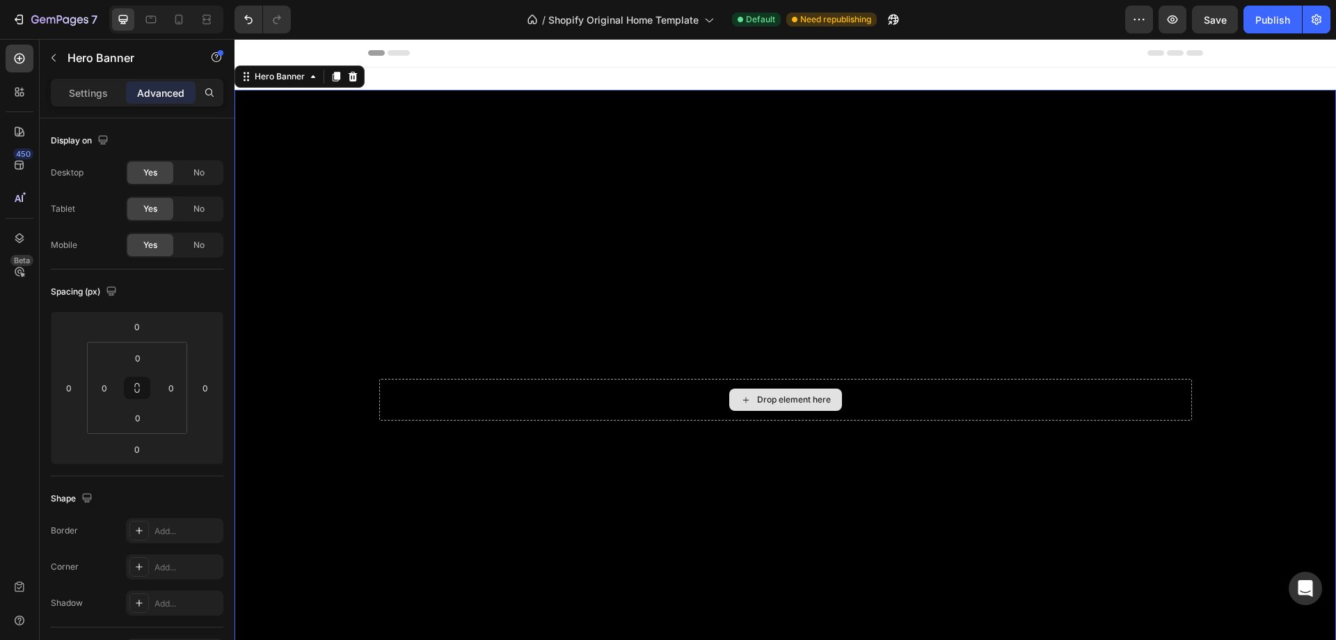
click at [1006, 398] on div "Drop element here" at bounding box center [785, 400] width 813 height 42
click at [69, 98] on p "Settings" at bounding box center [88, 93] width 39 height 15
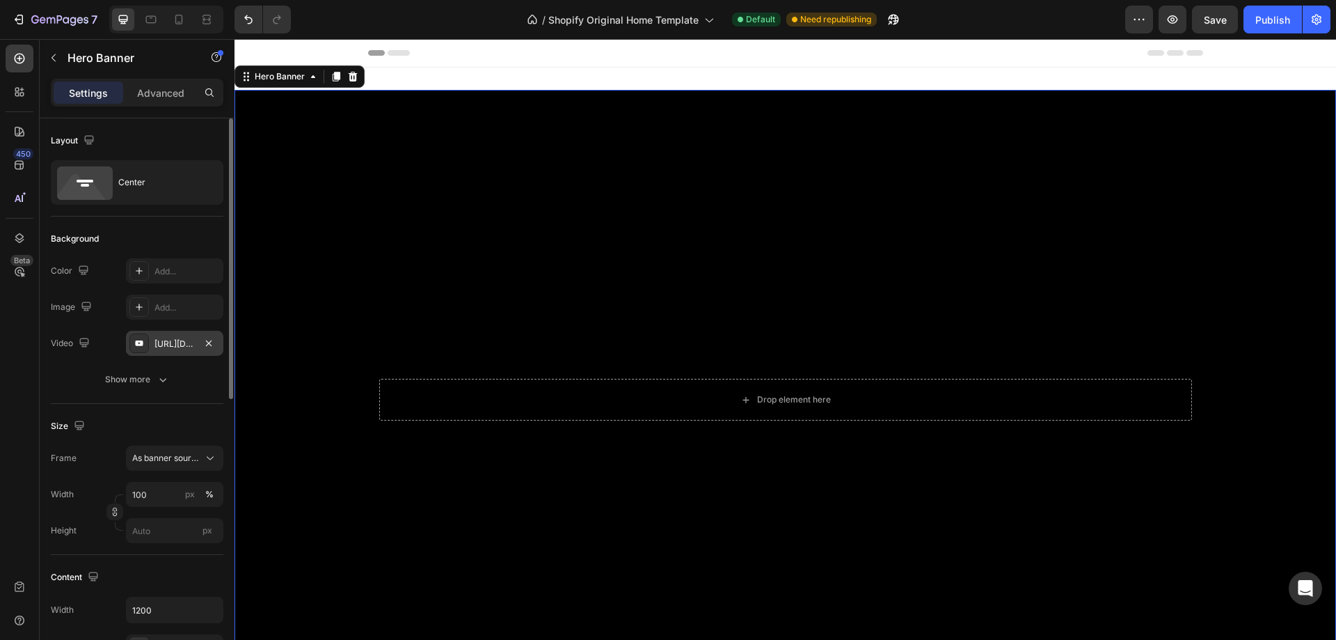
click at [184, 350] on div "[URL][DOMAIN_NAME]" at bounding box center [174, 343] width 97 height 25
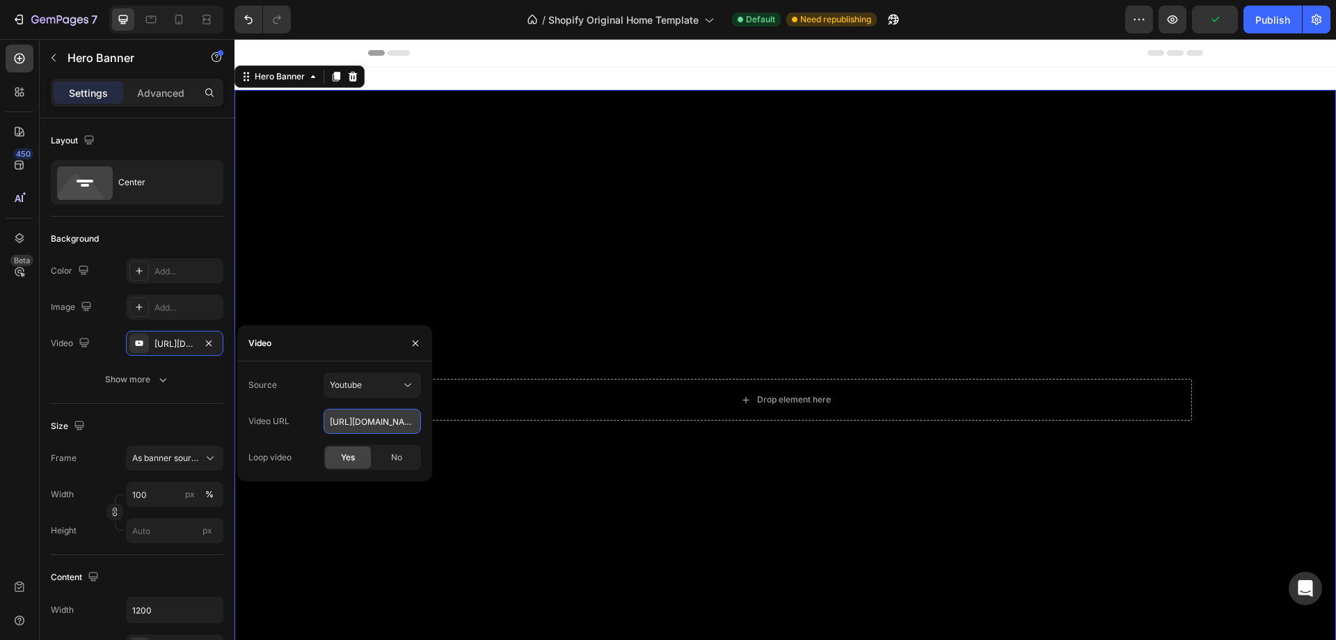
click at [346, 418] on input "[URL][DOMAIN_NAME]" at bounding box center [372, 420] width 97 height 25
paste input "[DOMAIN_NAME][URL]"
type input "[URL][DOMAIN_NAME]"
click at [349, 455] on span "Yes" at bounding box center [348, 457] width 14 height 13
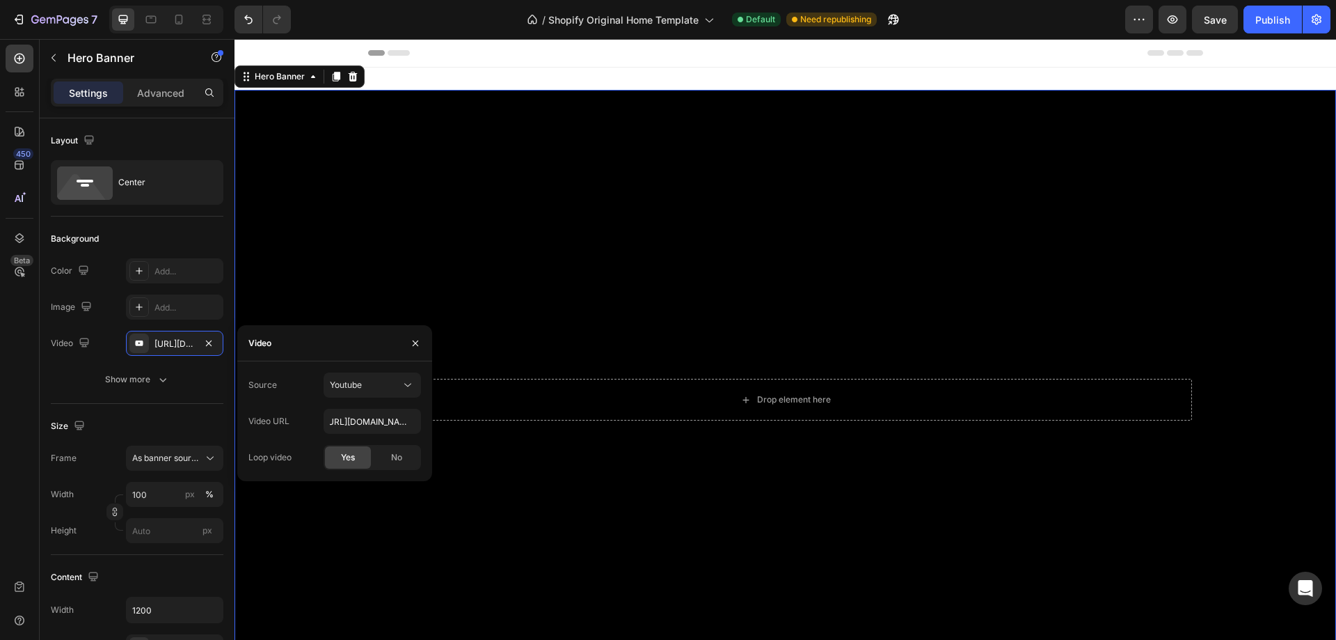
type input "Auto"
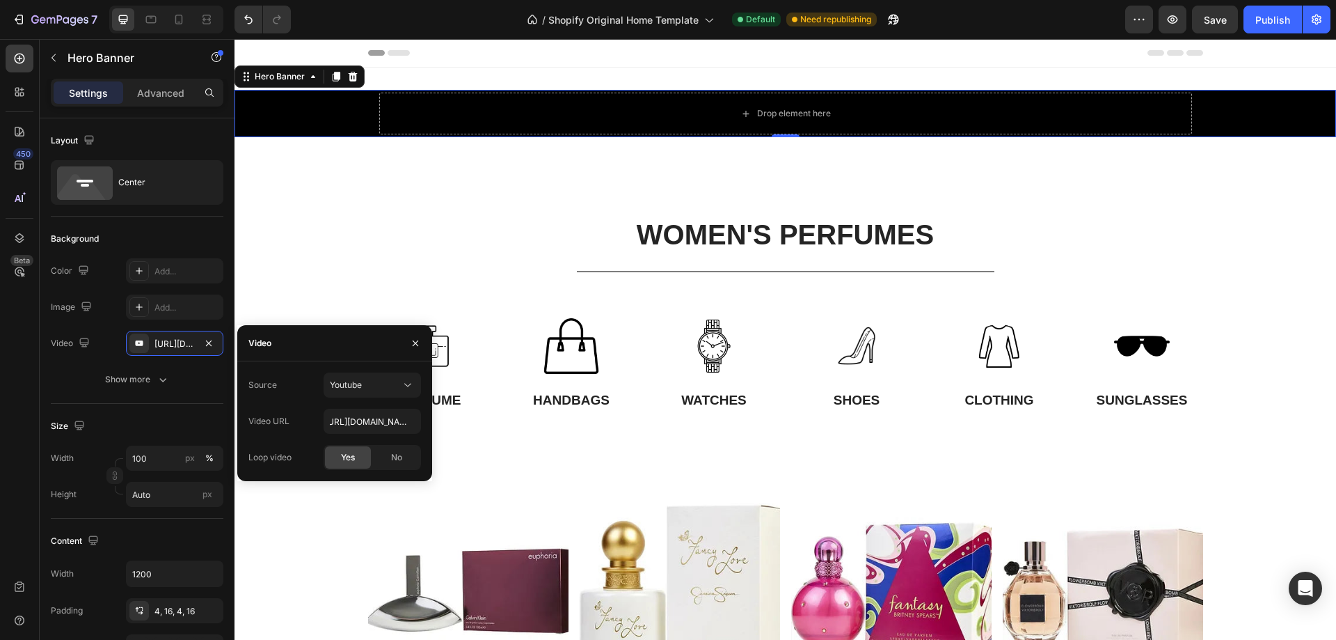
scroll to position [0, 0]
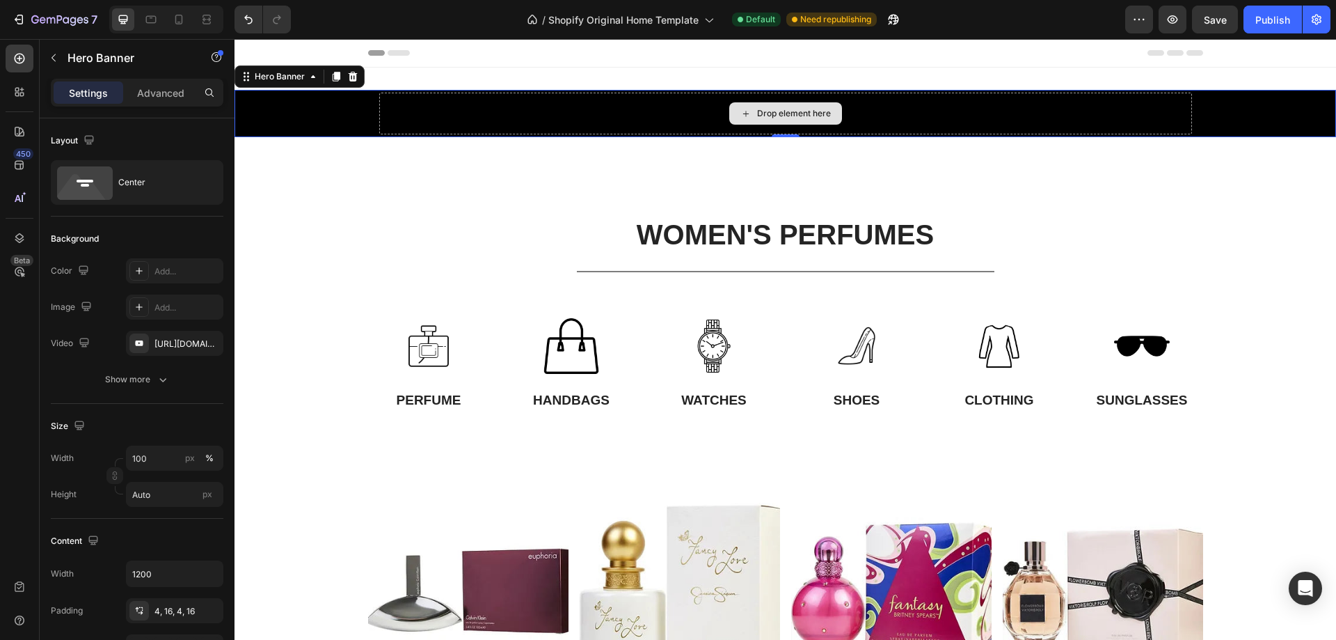
click at [862, 125] on div "Drop element here" at bounding box center [785, 114] width 813 height 42
click at [250, 77] on icon at bounding box center [246, 76] width 11 height 11
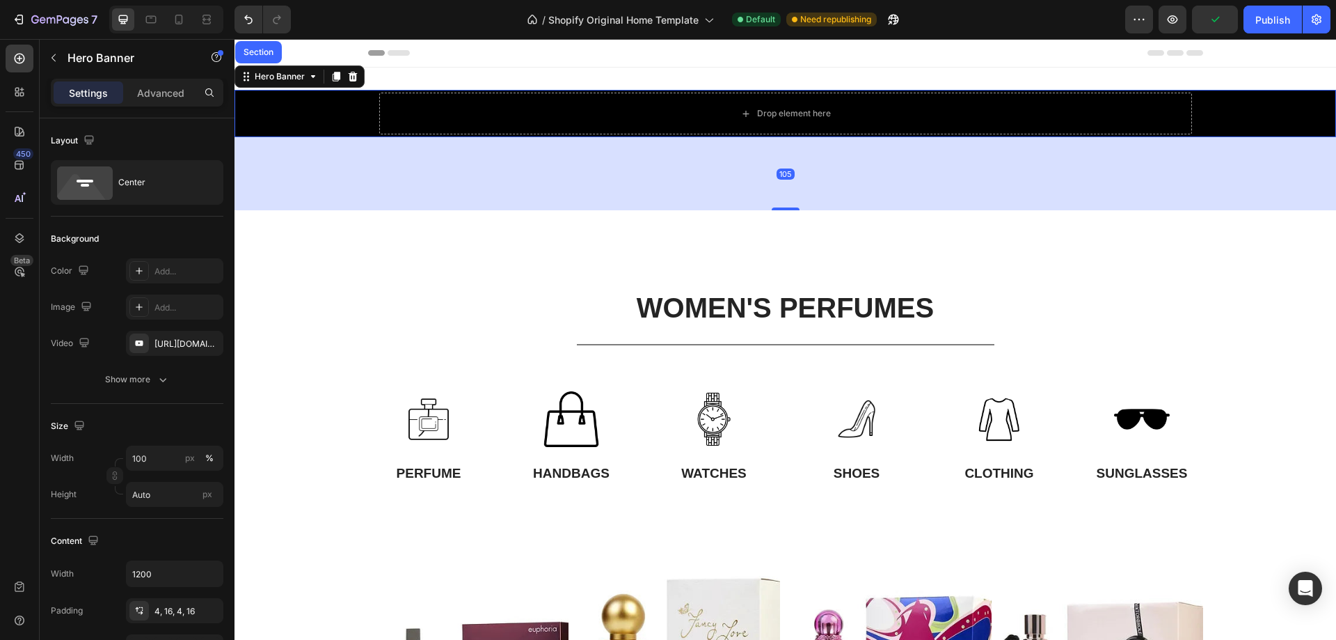
drag, startPoint x: 776, startPoint y: 134, endPoint x: 796, endPoint y: 151, distance: 26.6
click at [840, 137] on div "105" at bounding box center [786, 137] width 1102 height 0
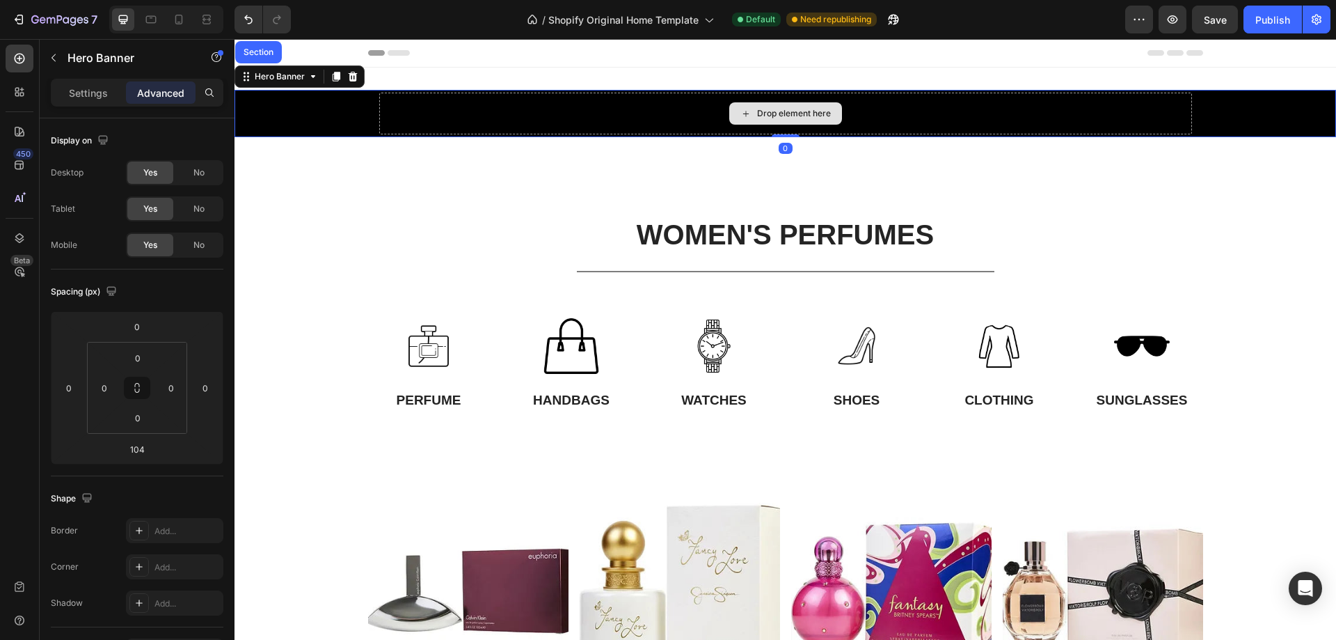
drag, startPoint x: 778, startPoint y: 208, endPoint x: 779, endPoint y: 127, distance: 80.7
click at [779, 127] on div "Drop element here Hero Banner Section 0" at bounding box center [786, 113] width 1102 height 47
type input "0"
click at [349, 122] on div "Background Image" at bounding box center [786, 113] width 1102 height 47
click at [1231, 123] on div "Background Image" at bounding box center [786, 113] width 1102 height 47
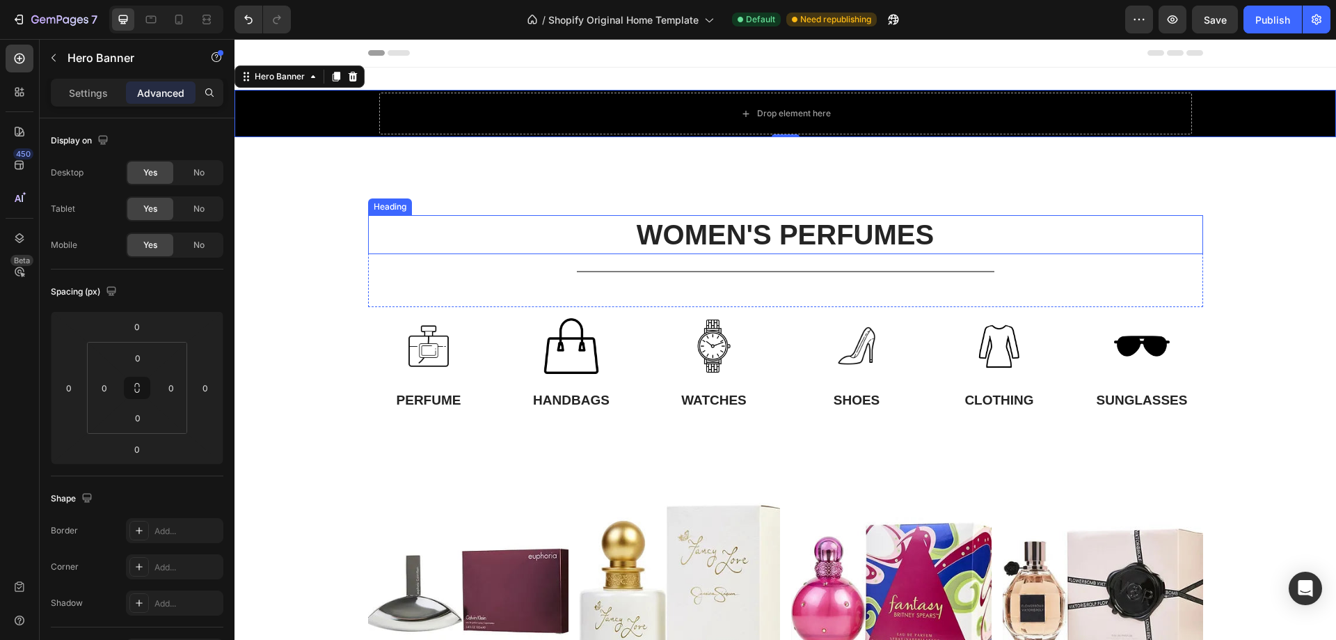
drag, startPoint x: 367, startPoint y: 220, endPoint x: 474, endPoint y: 199, distance: 108.5
click at [368, 220] on h2 "WOMEN'S PERFUMES" at bounding box center [785, 234] width 835 height 39
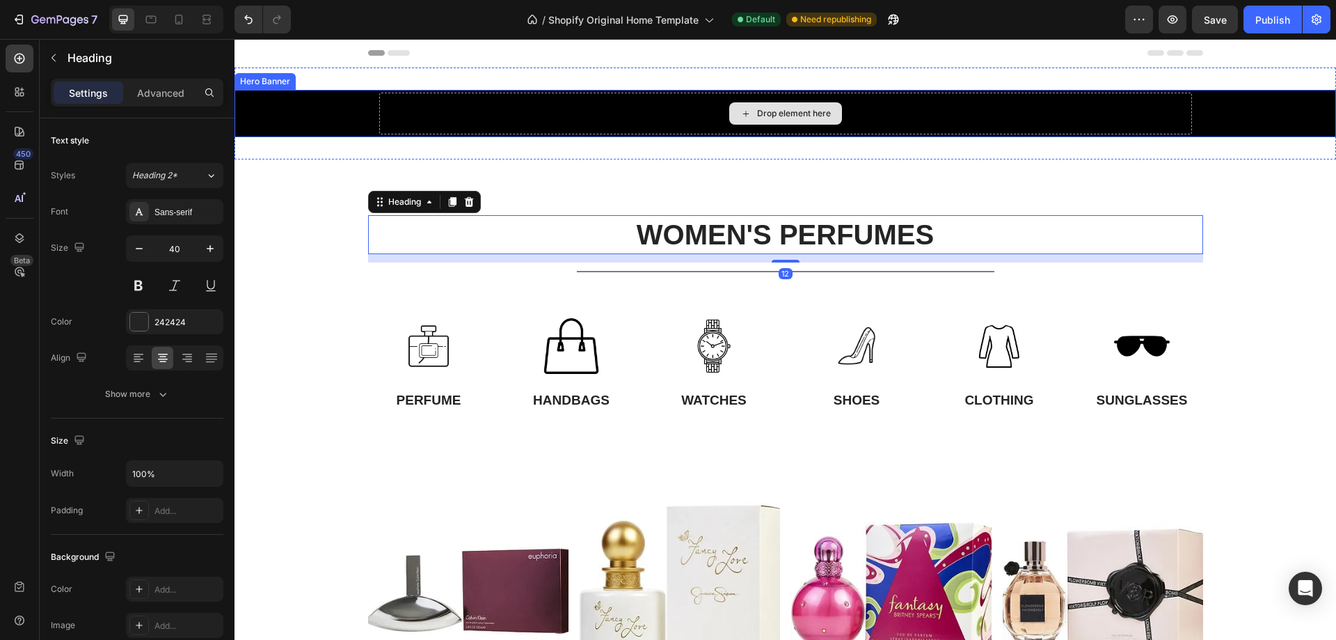
click at [859, 129] on div "Drop element here" at bounding box center [785, 114] width 813 height 42
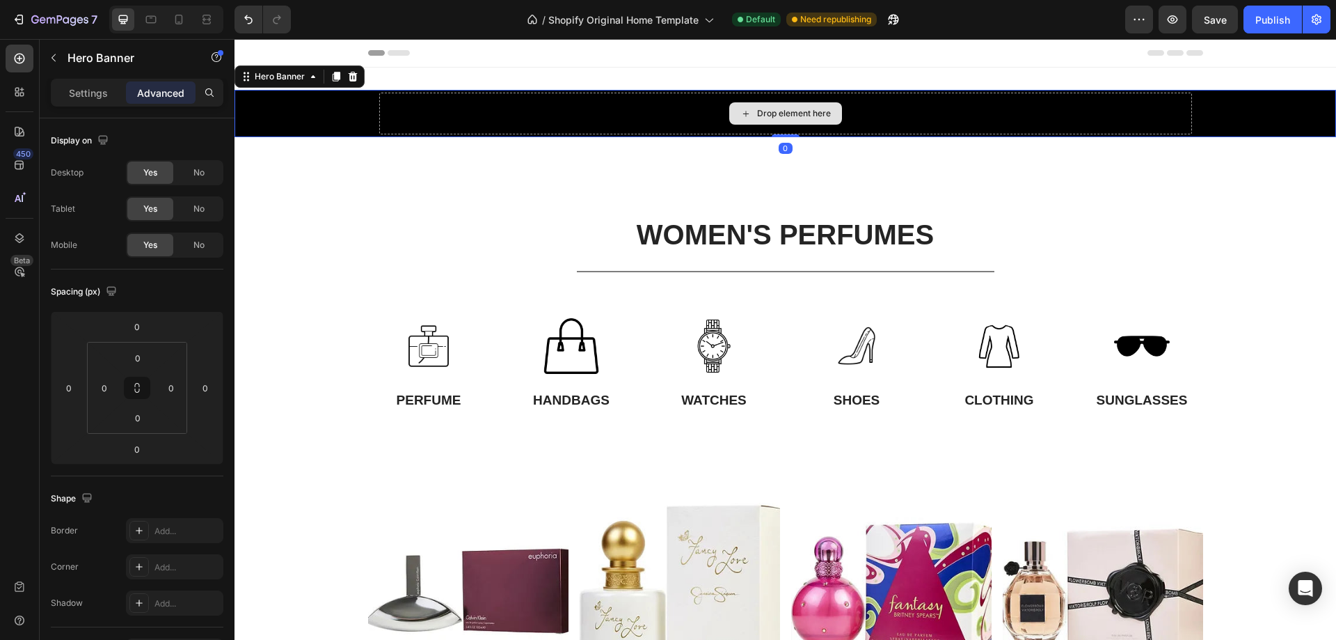
click at [860, 118] on div "Drop element here" at bounding box center [785, 114] width 813 height 42
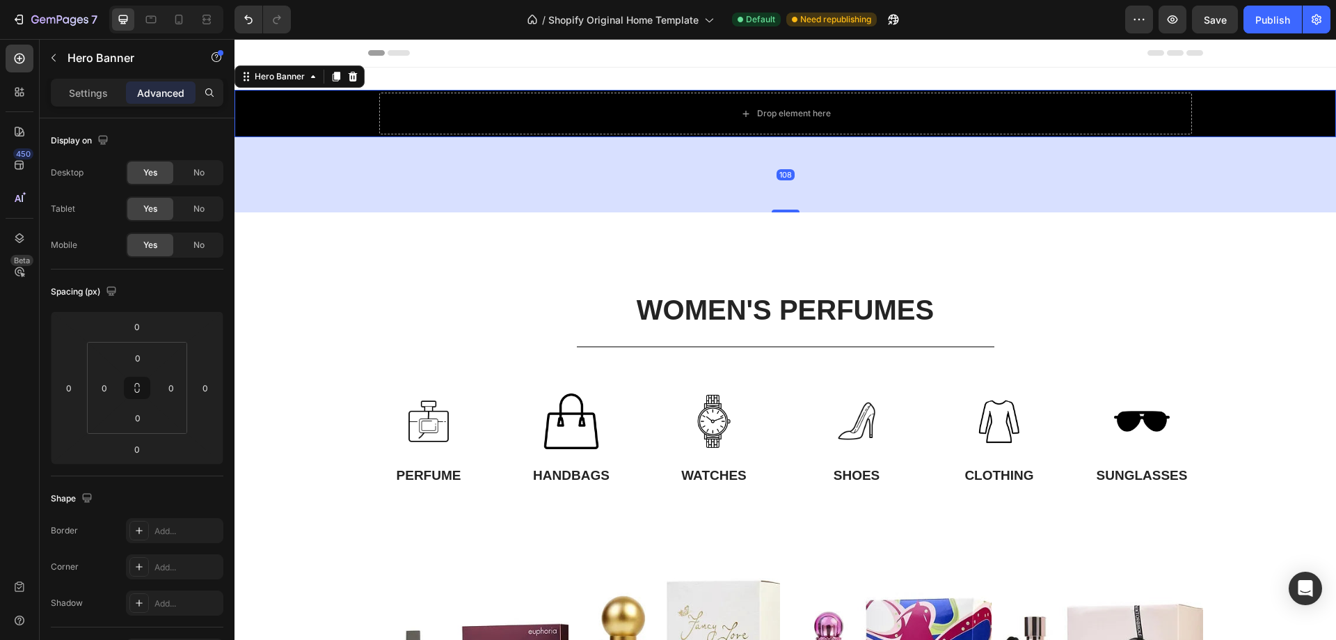
drag, startPoint x: 784, startPoint y: 136, endPoint x: 794, endPoint y: 211, distance: 75.9
click at [794, 137] on div "108" at bounding box center [786, 137] width 1102 height 0
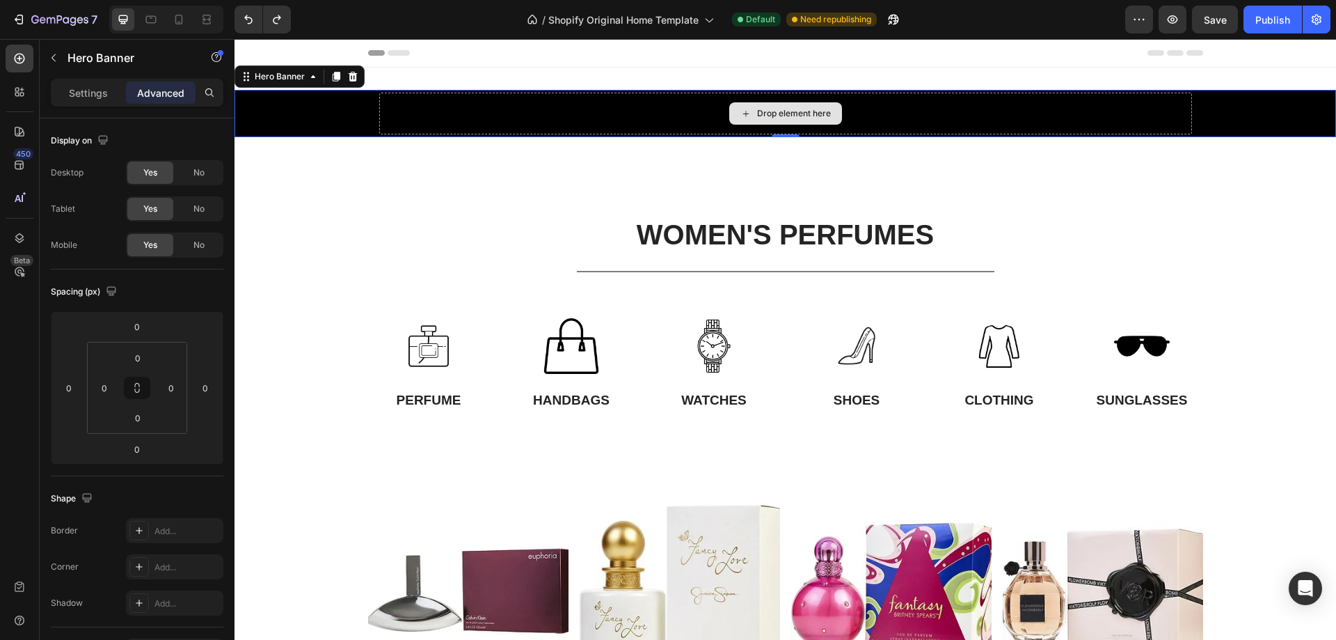
click at [871, 114] on div "Drop element here" at bounding box center [785, 114] width 813 height 42
click at [247, 77] on icon at bounding box center [246, 76] width 11 height 11
click at [896, 120] on div "Drop element here" at bounding box center [785, 114] width 813 height 42
click at [782, 128] on div "Drop element here Hero Banner Section 0" at bounding box center [786, 113] width 1102 height 47
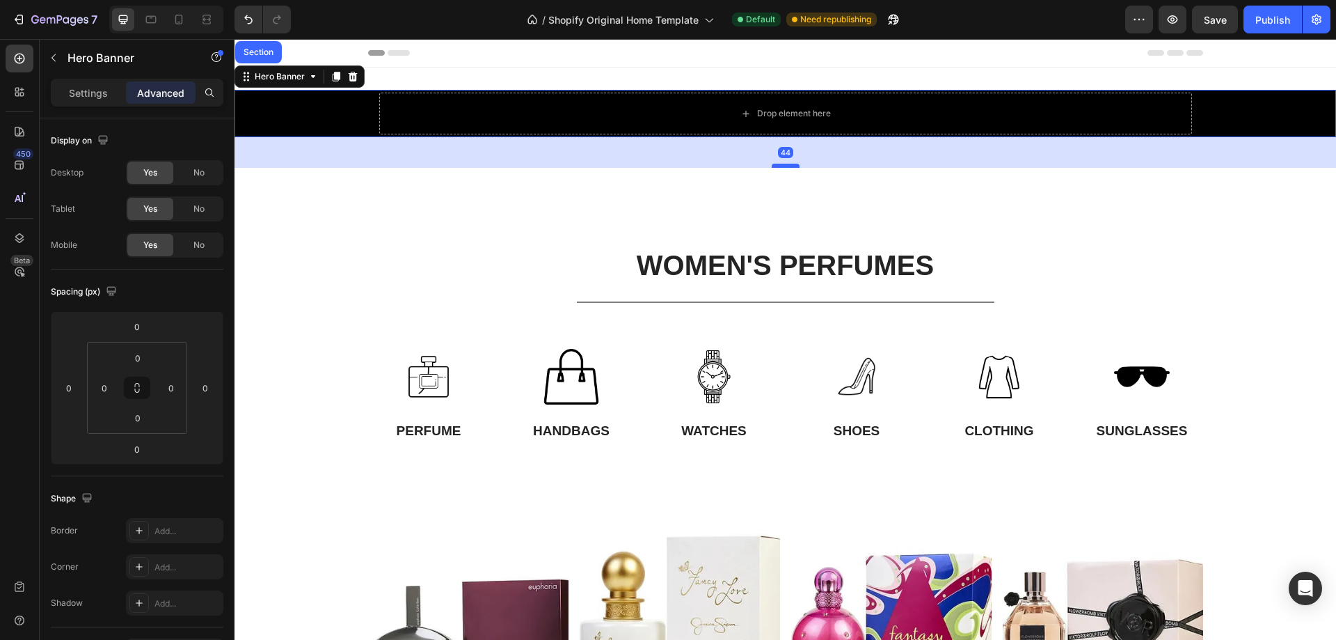
drag, startPoint x: 786, startPoint y: 133, endPoint x: 786, endPoint y: 164, distance: 30.6
click at [786, 164] on div at bounding box center [786, 166] width 28 height 4
type input "44"
click at [946, 113] on div "Drop element here" at bounding box center [785, 114] width 813 height 42
click at [884, 120] on div "Drop element here" at bounding box center [785, 114] width 813 height 42
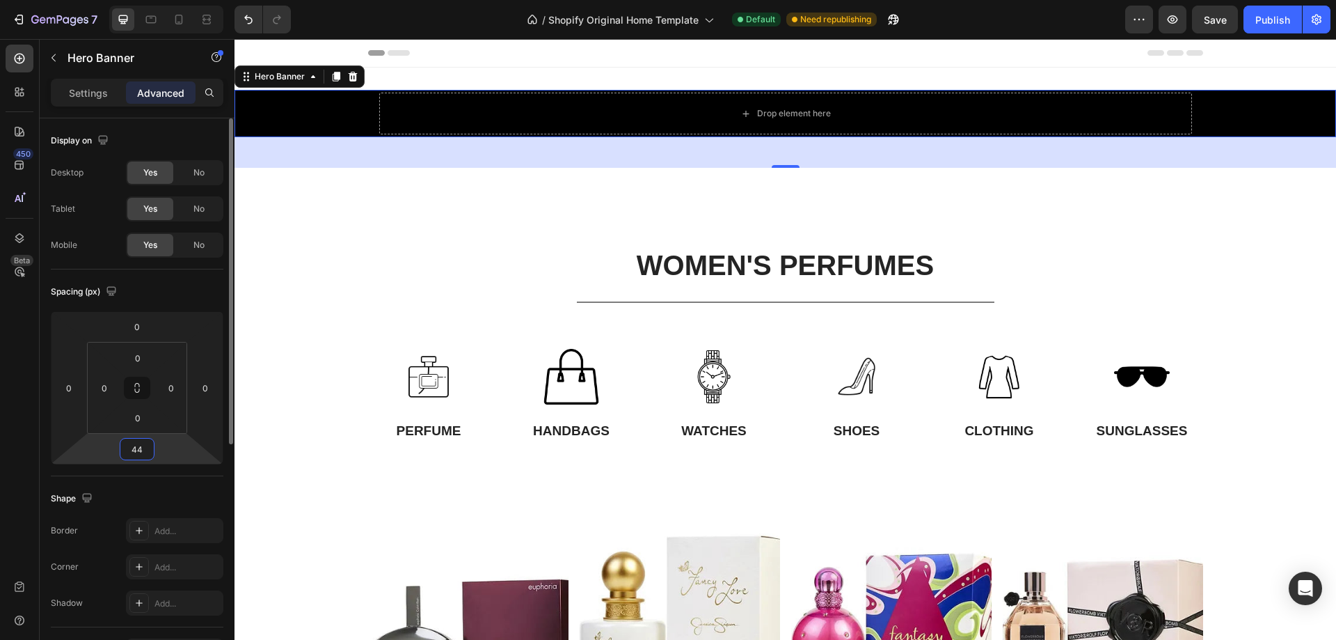
click at [144, 453] on input "44" at bounding box center [137, 448] width 28 height 21
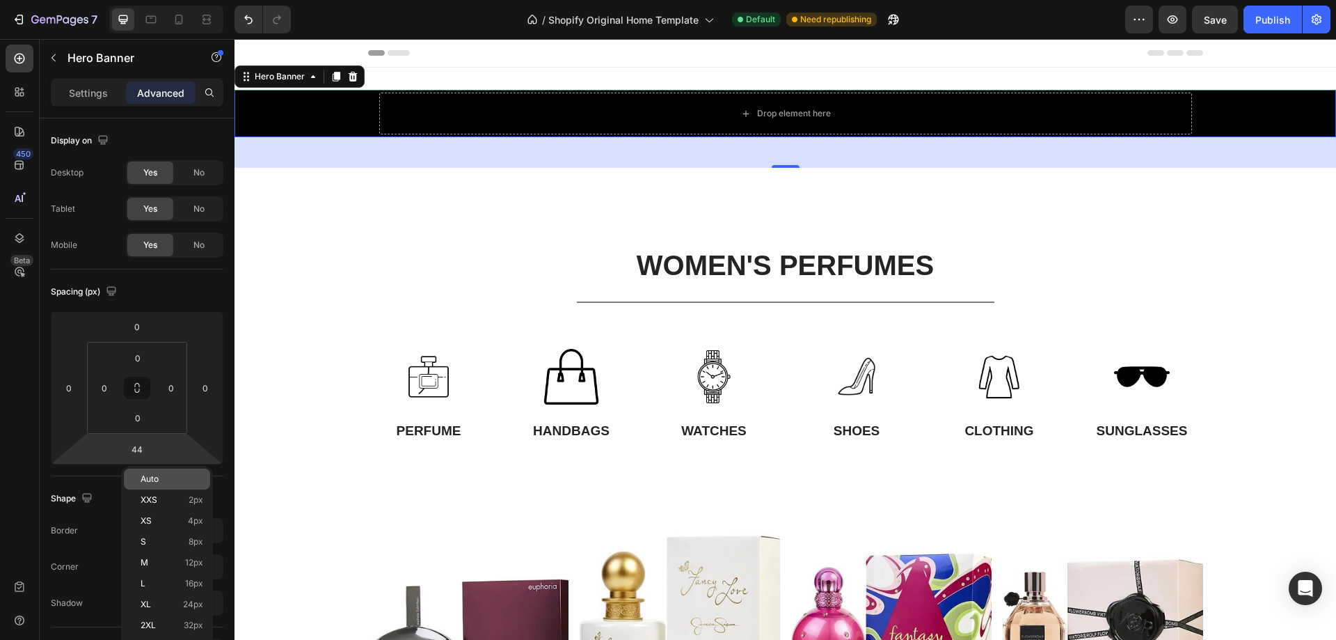
click at [141, 477] on span "Auto" at bounding box center [150, 479] width 18 height 10
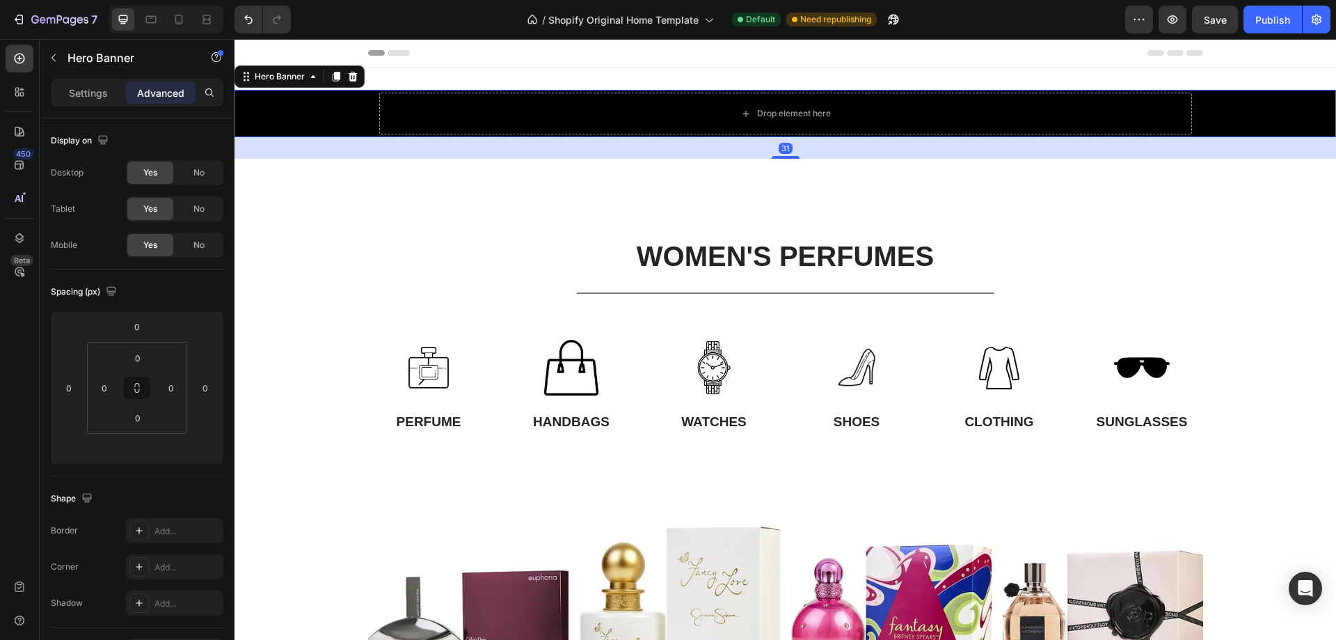
drag, startPoint x: 772, startPoint y: 136, endPoint x: 821, endPoint y: 157, distance: 53.3
click at [821, 137] on div "31" at bounding box center [786, 137] width 1102 height 0
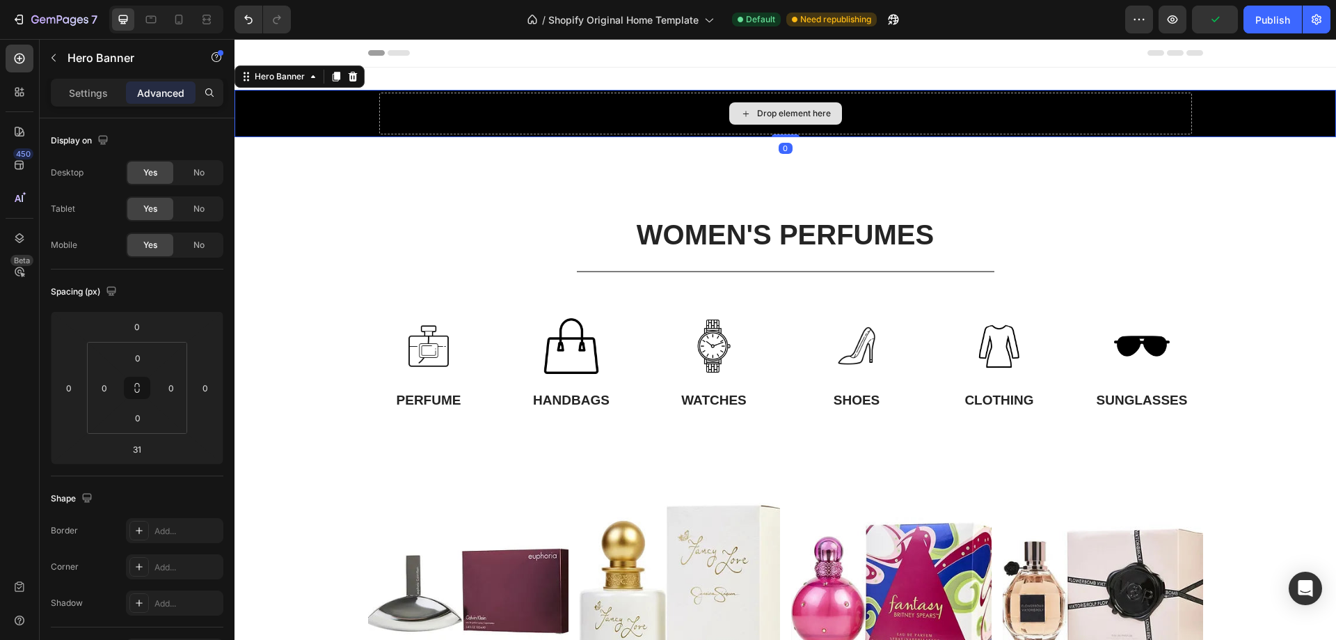
drag, startPoint x: 785, startPoint y: 154, endPoint x: 785, endPoint y: 117, distance: 37.6
click at [785, 117] on div "Drop element here Hero Banner 0" at bounding box center [786, 113] width 1102 height 47
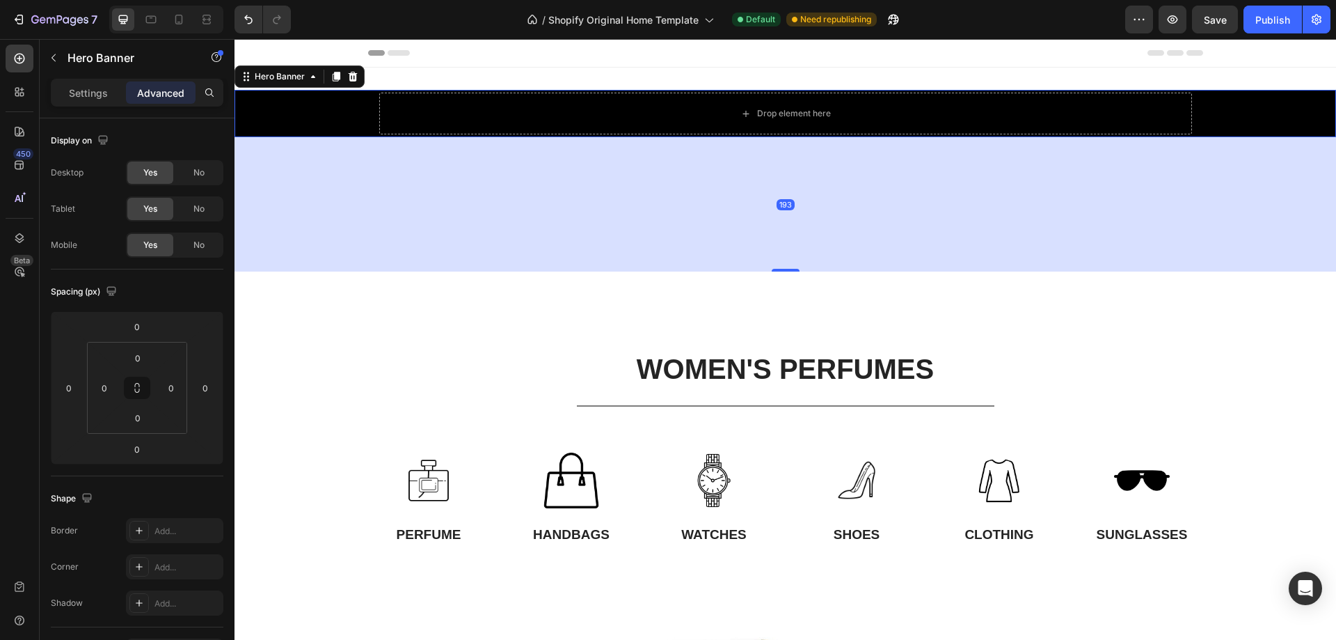
drag, startPoint x: 781, startPoint y: 134, endPoint x: 796, endPoint y: 269, distance: 135.9
click at [796, 137] on div "193" at bounding box center [786, 137] width 1102 height 0
type input "194"
click at [665, 118] on div "Drop element here" at bounding box center [785, 114] width 813 height 42
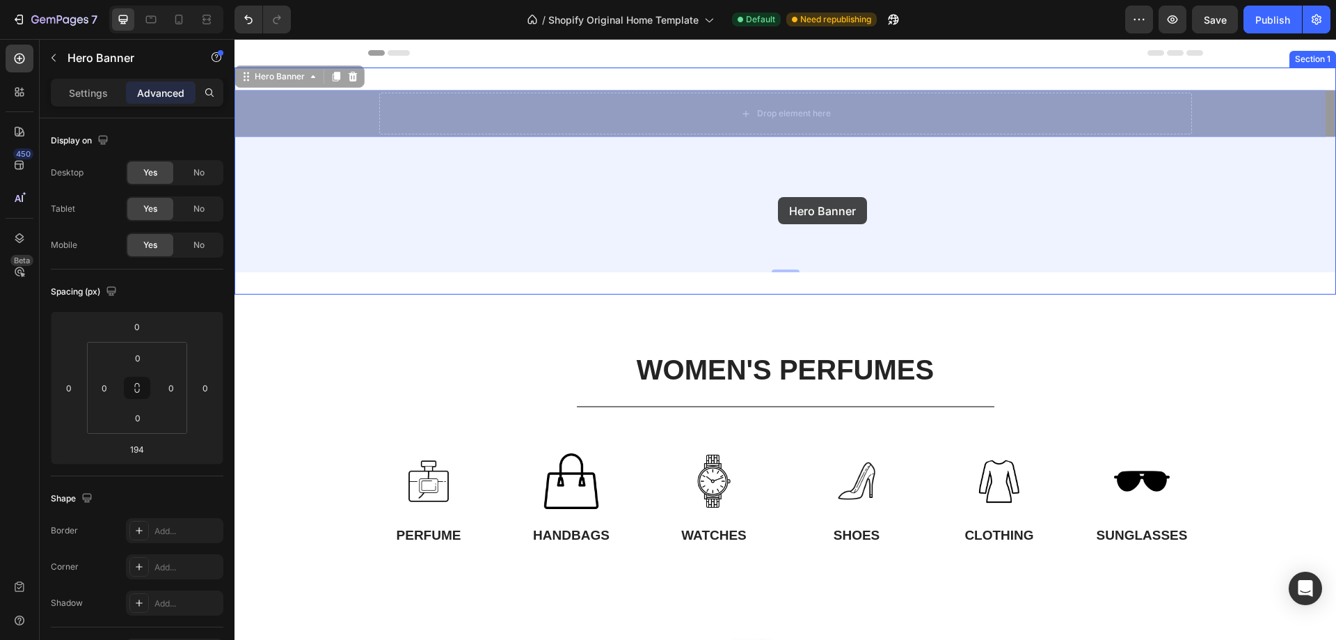
drag, startPoint x: 770, startPoint y: 132, endPoint x: 778, endPoint y: 197, distance: 65.2
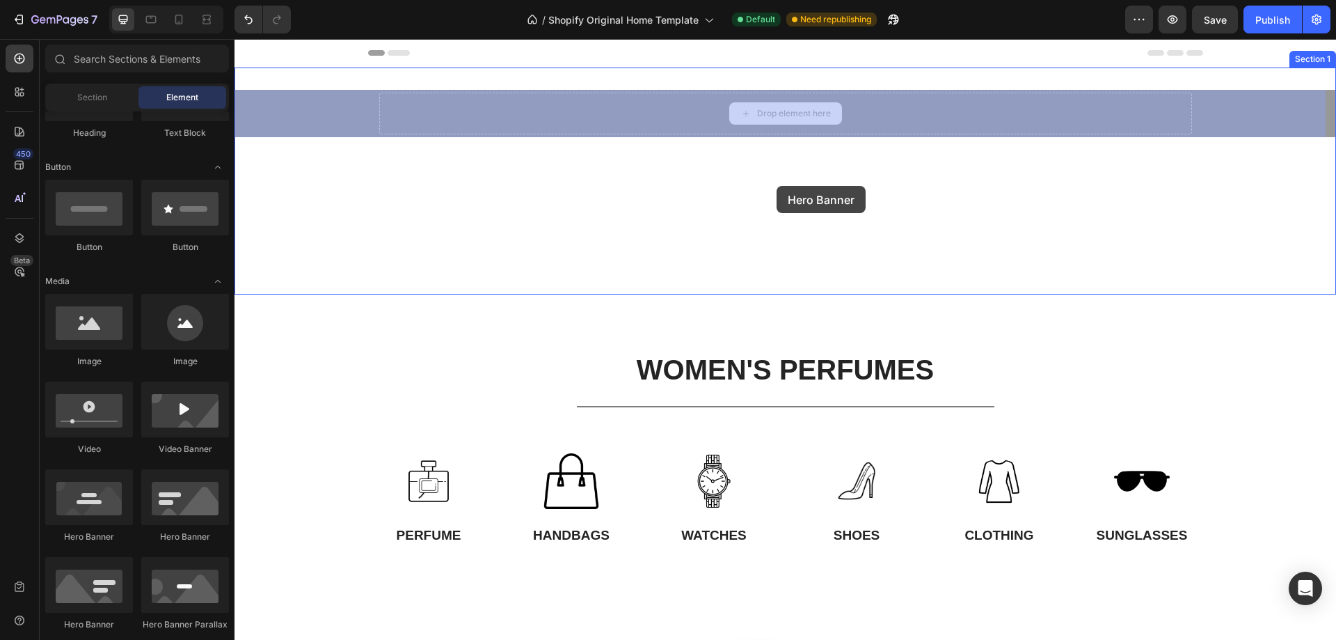
drag, startPoint x: 766, startPoint y: 122, endPoint x: 777, endPoint y: 186, distance: 64.9
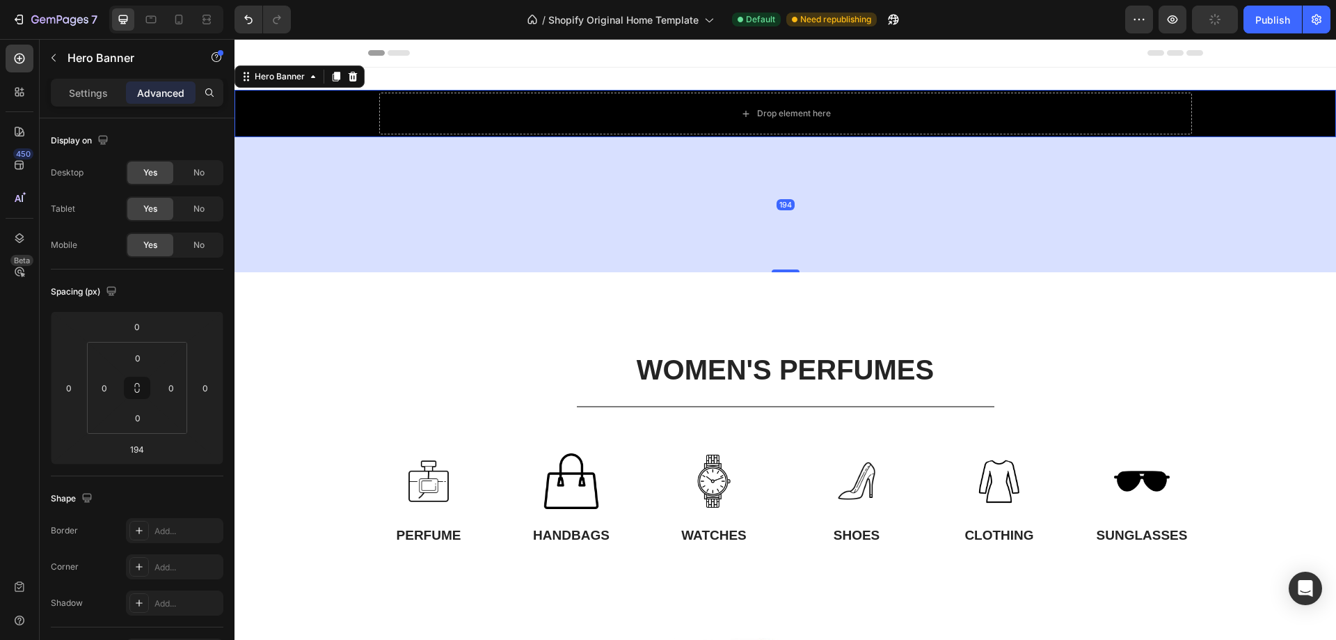
click at [324, 117] on div "Background Image" at bounding box center [786, 113] width 1102 height 47
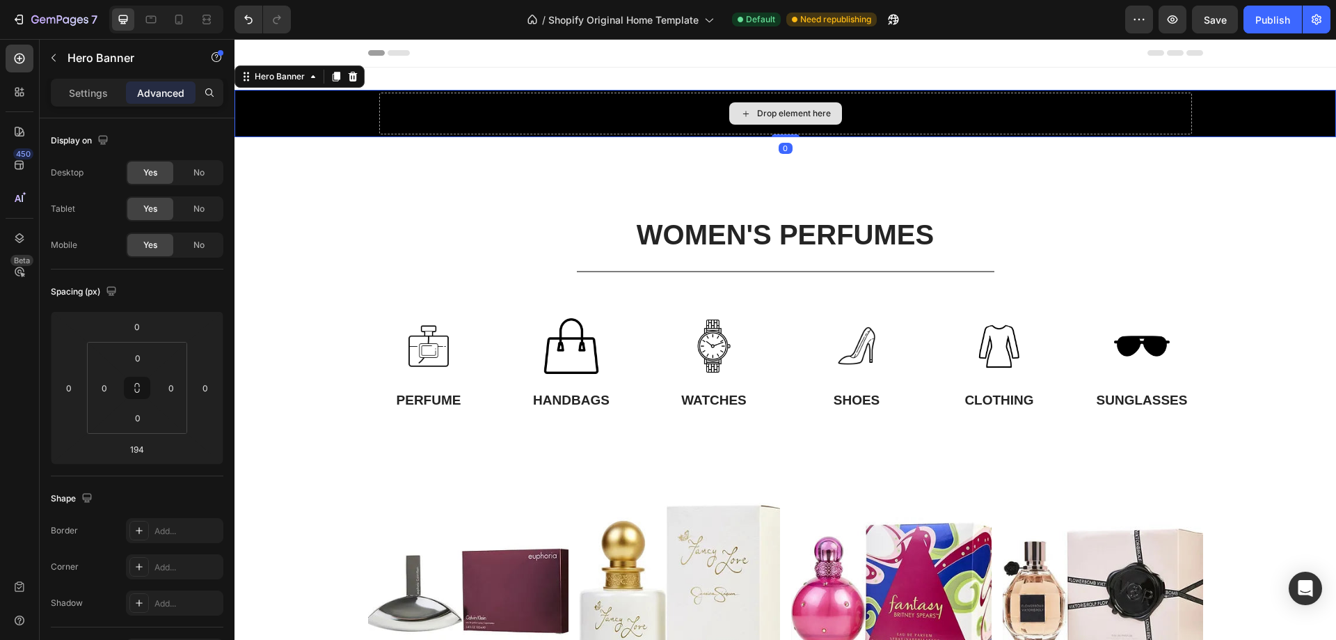
drag, startPoint x: 786, startPoint y: 270, endPoint x: 813, endPoint y: 102, distance: 170.7
click at [813, 104] on div "Drop element here Hero Banner 0" at bounding box center [786, 113] width 1102 height 47
type input "0"
drag, startPoint x: 1292, startPoint y: 113, endPoint x: 1299, endPoint y: 111, distance: 7.9
click at [1298, 112] on div "Background Image" at bounding box center [786, 113] width 1102 height 47
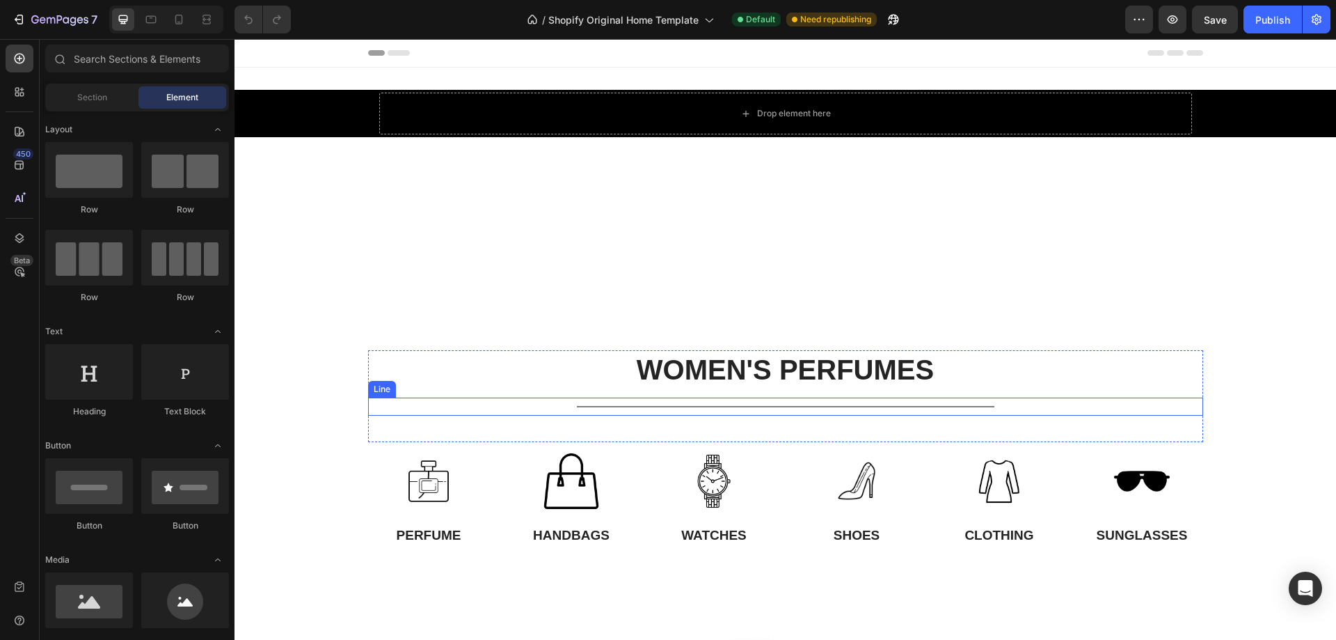
click at [485, 401] on div "Title Line" at bounding box center [785, 406] width 835 height 18
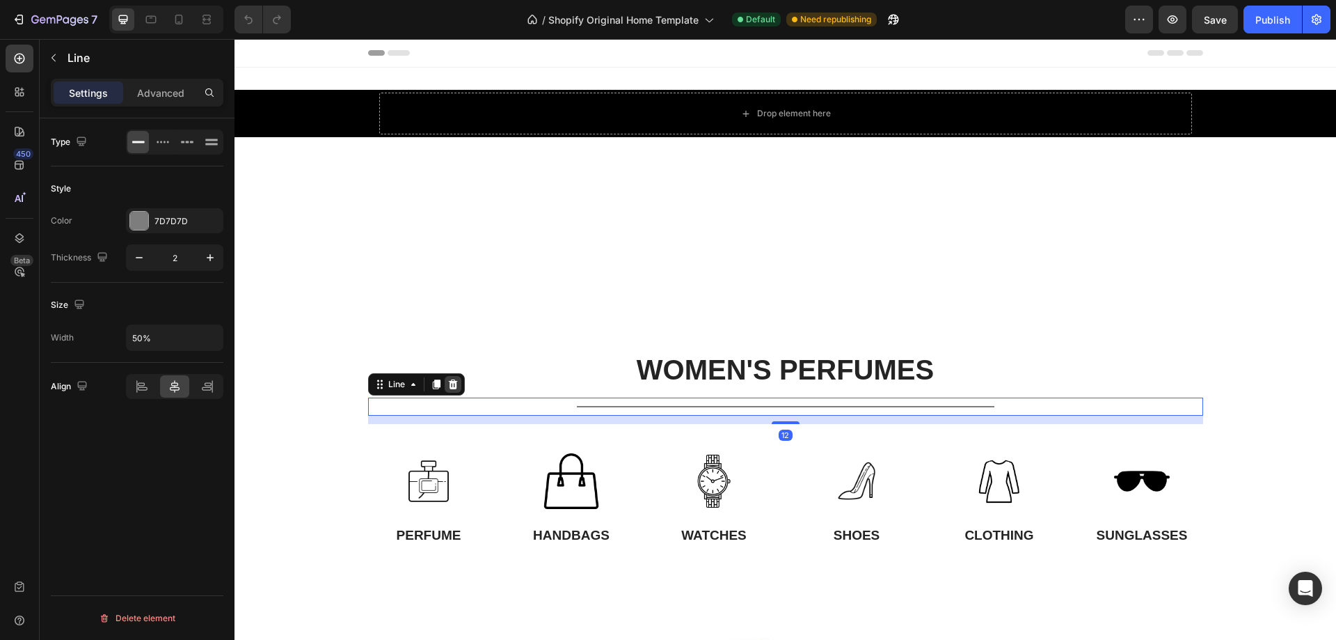
click at [447, 380] on icon at bounding box center [452, 384] width 11 height 11
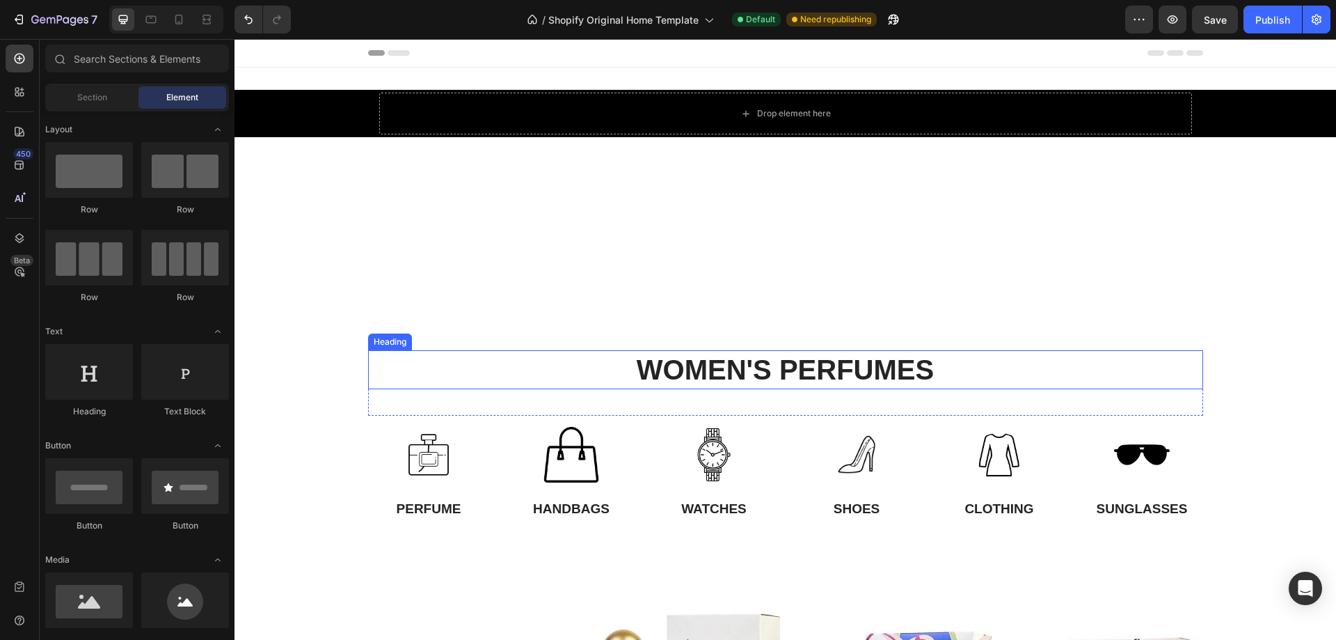
click at [510, 365] on h2 "WOMEN'S PERFUMES" at bounding box center [785, 369] width 835 height 39
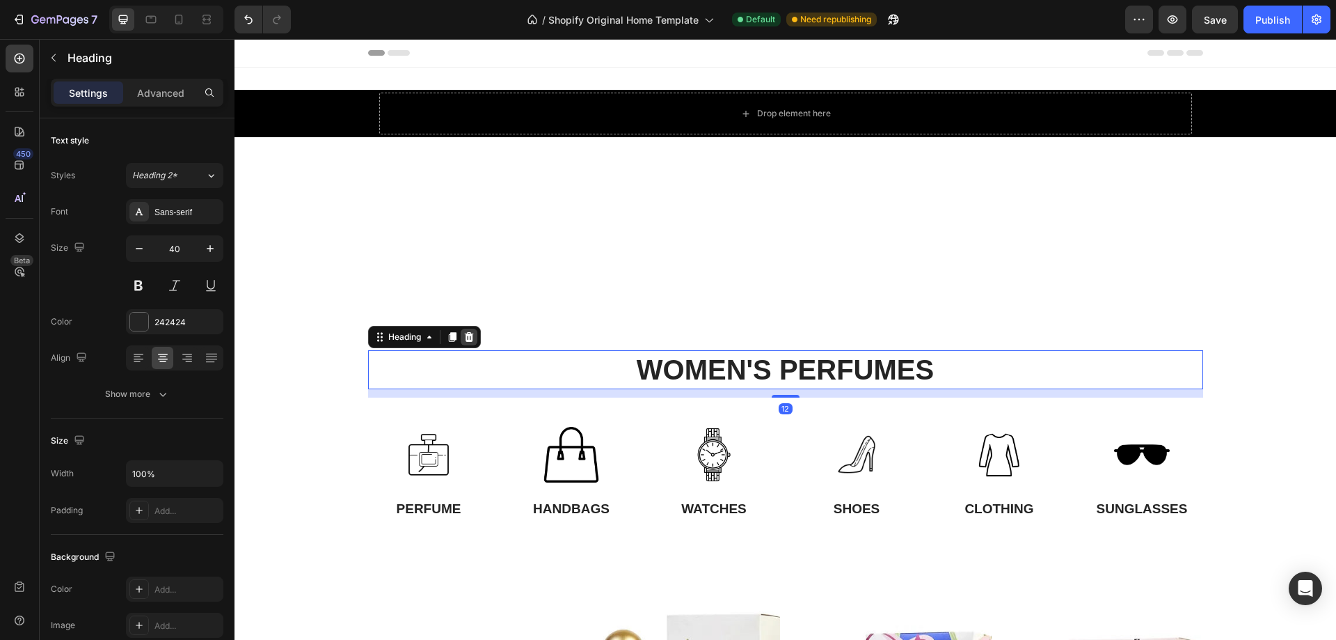
click at [470, 335] on icon at bounding box center [468, 336] width 11 height 11
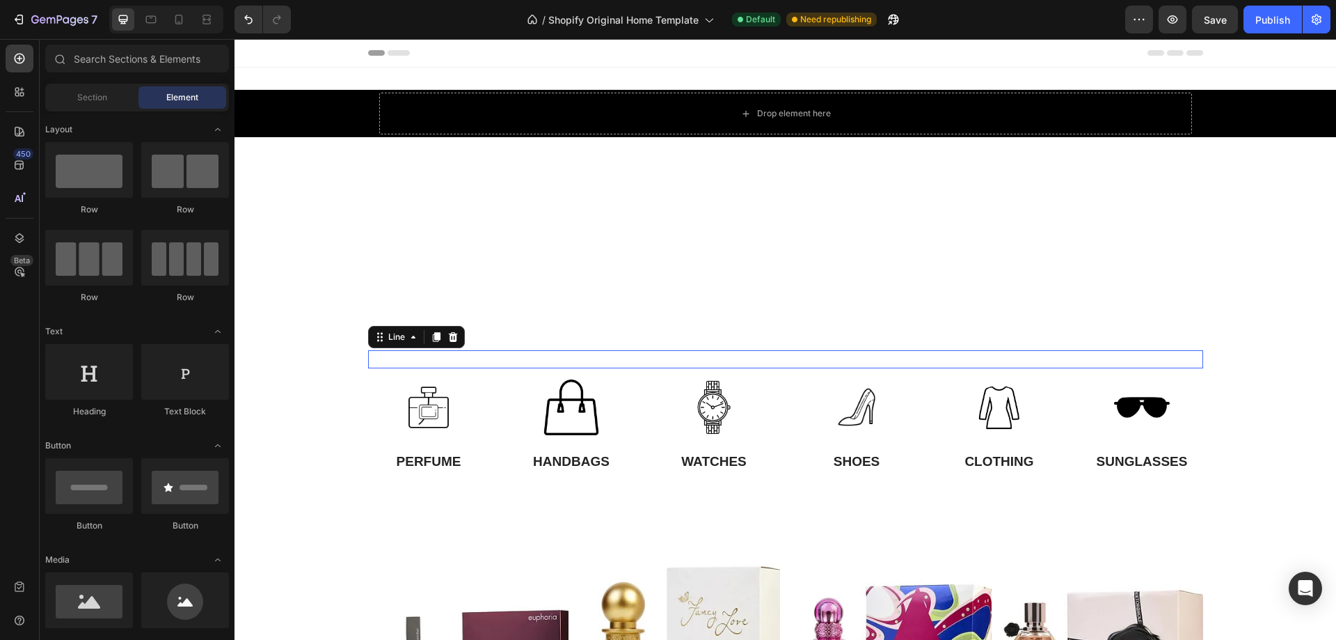
click at [482, 352] on div "Title Line 0" at bounding box center [785, 359] width 835 height 18
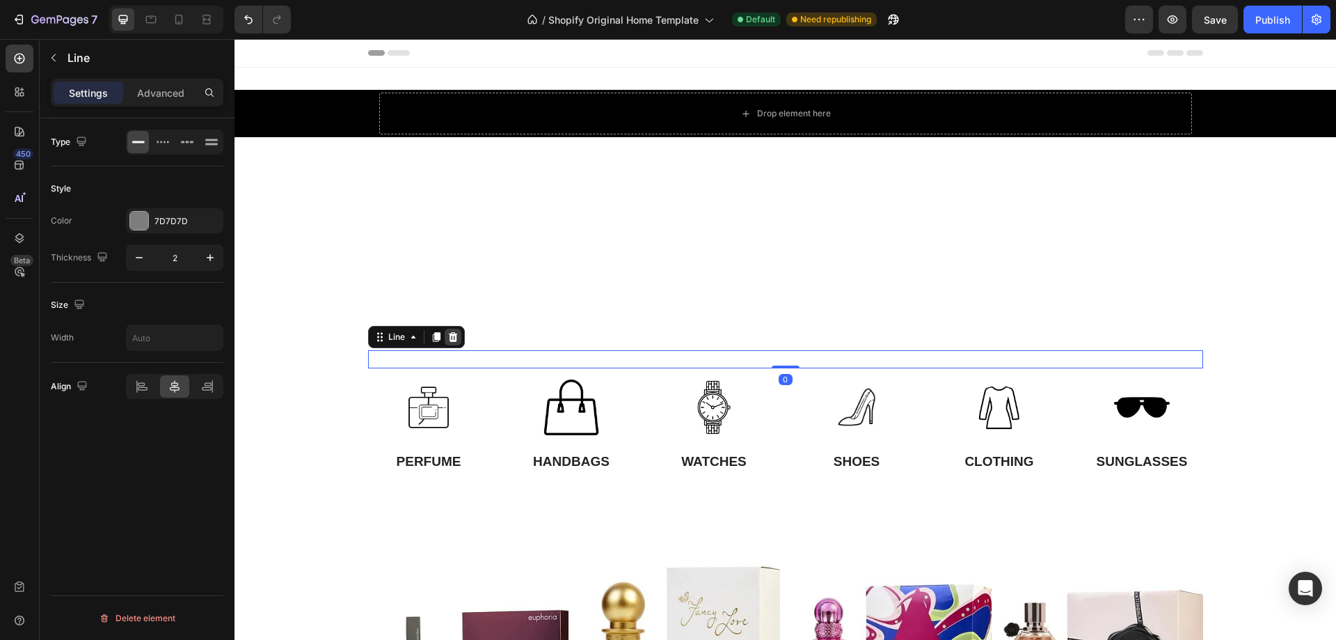
click at [448, 333] on icon at bounding box center [452, 337] width 9 height 10
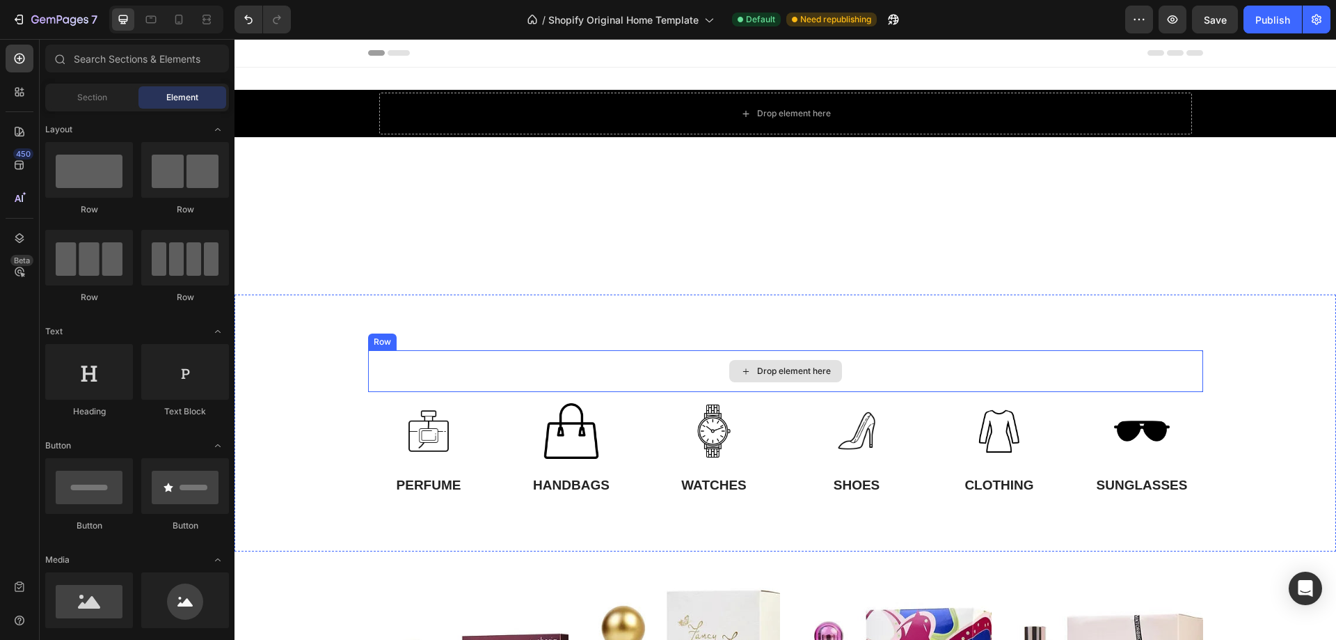
click at [1023, 380] on div "Drop element here" at bounding box center [785, 371] width 835 height 42
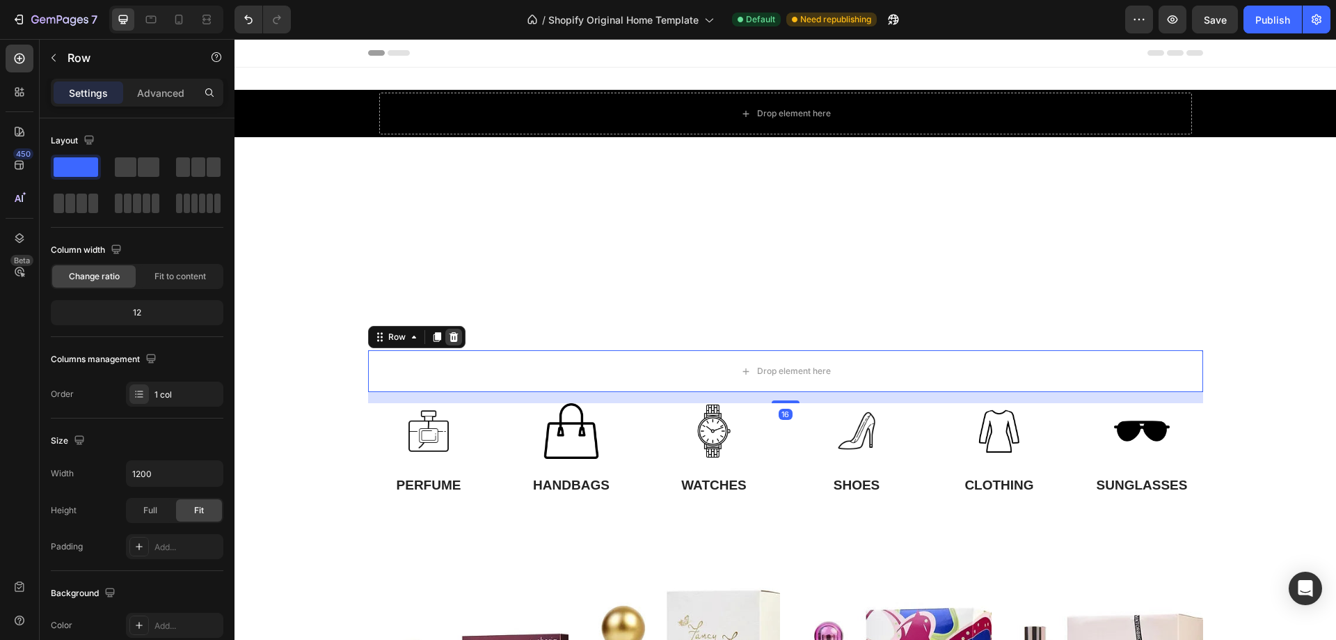
click at [449, 340] on icon at bounding box center [453, 337] width 9 height 10
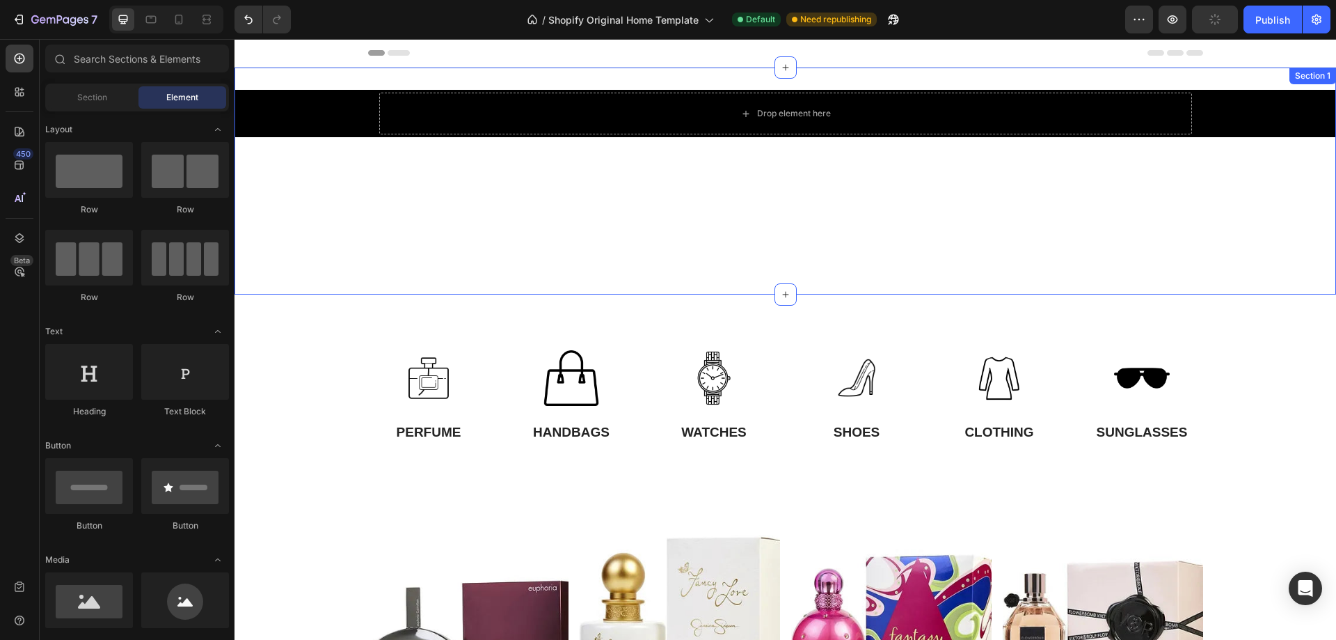
click at [816, 234] on div "Drop element here Hero Banner" at bounding box center [786, 181] width 1102 height 182
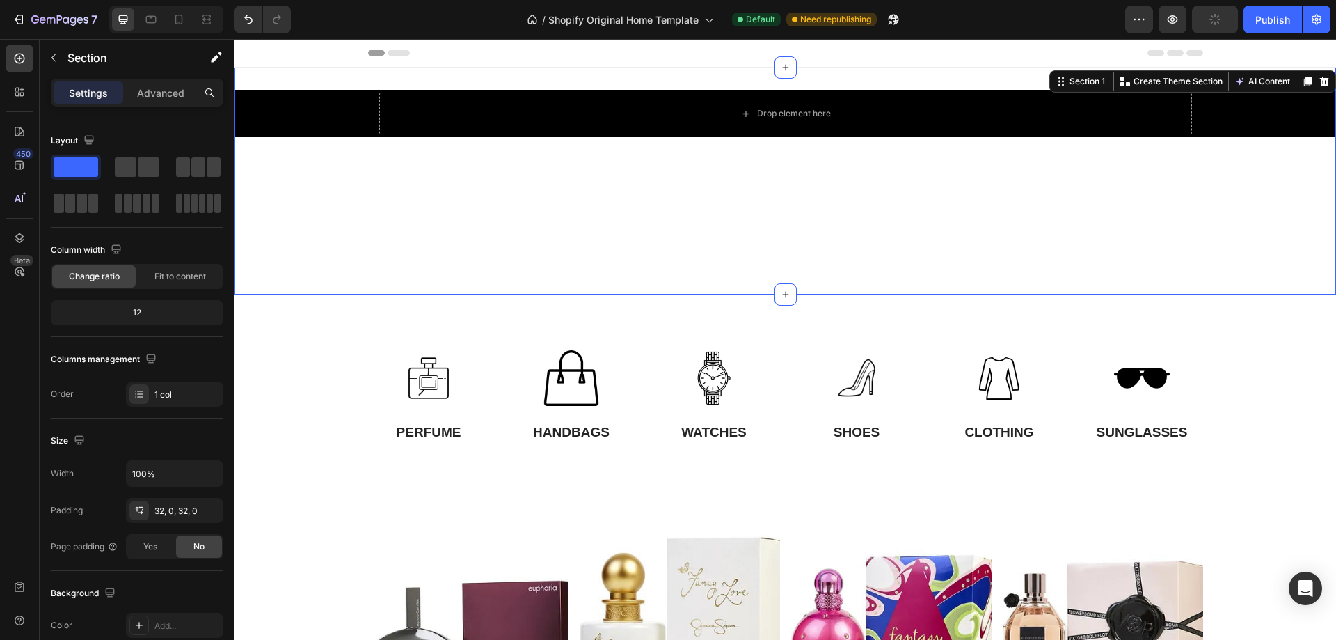
click at [782, 243] on div "Drop element here Hero Banner" at bounding box center [786, 181] width 1102 height 182
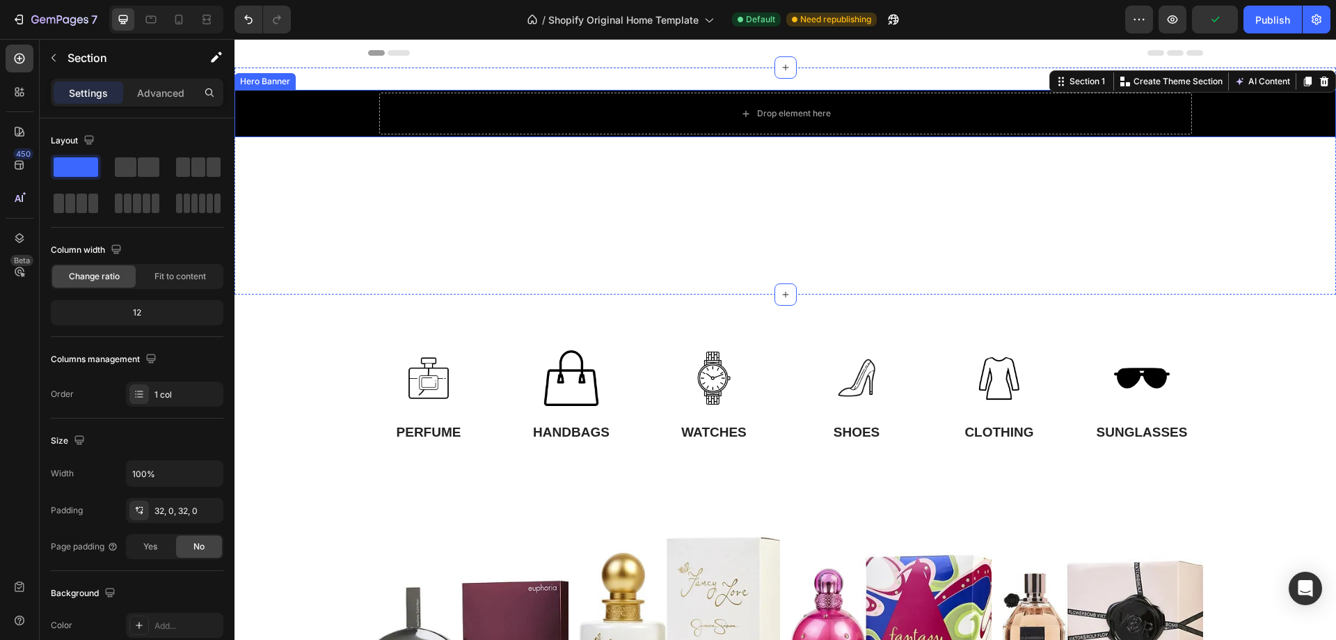
click at [326, 122] on div "Background Image" at bounding box center [786, 113] width 1102 height 47
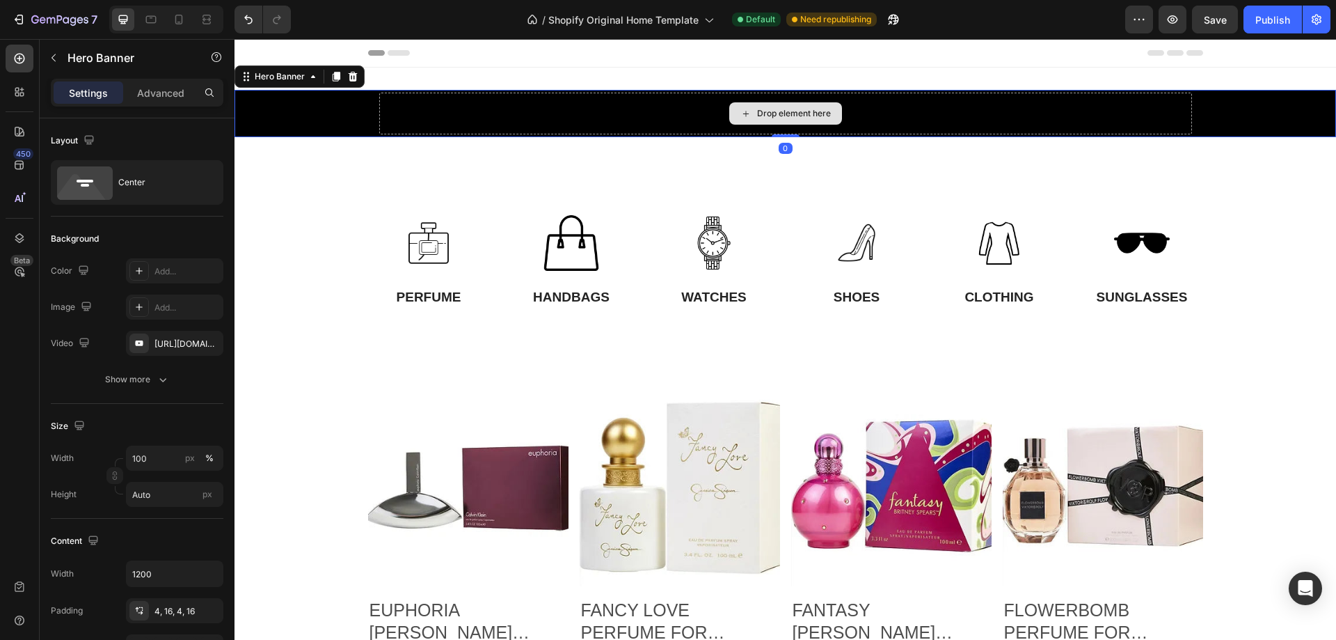
drag, startPoint x: 777, startPoint y: 269, endPoint x: 793, endPoint y: 93, distance: 176.8
click at [793, 93] on div "Drop element here Hero Banner 0" at bounding box center [786, 113] width 1102 height 47
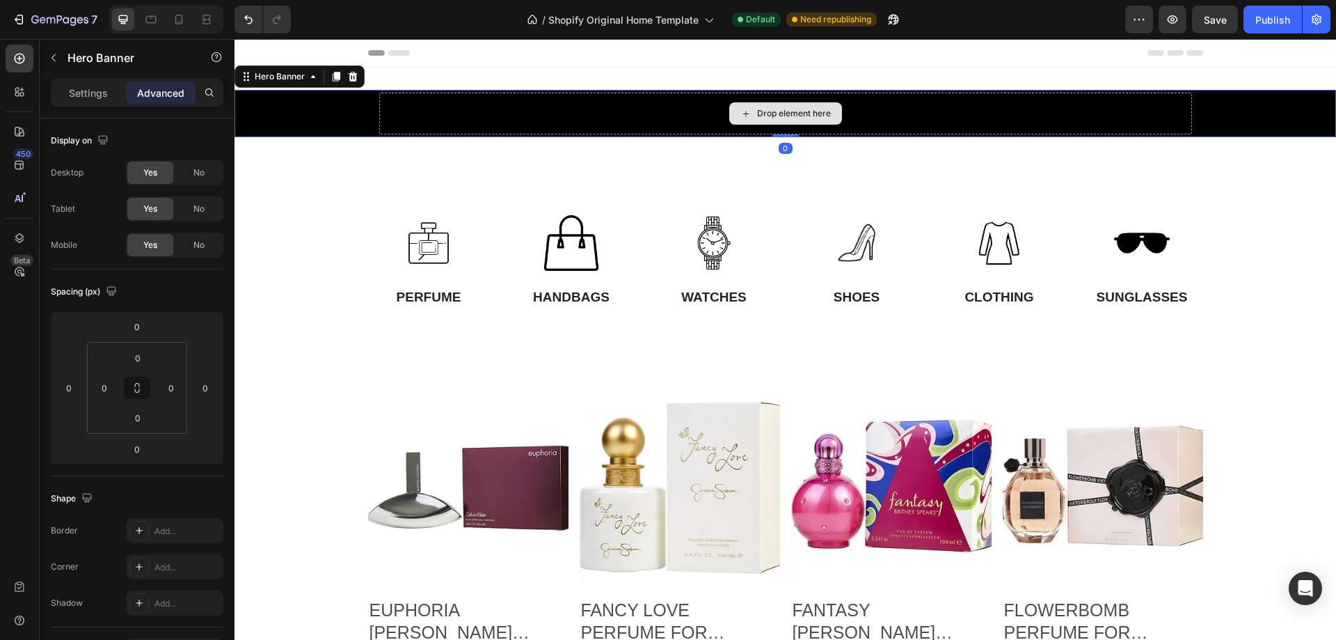
drag, startPoint x: 784, startPoint y: 136, endPoint x: 910, endPoint y: 96, distance: 131.6
click at [873, 104] on div "Drop element here Hero Banner 0" at bounding box center [786, 113] width 1102 height 47
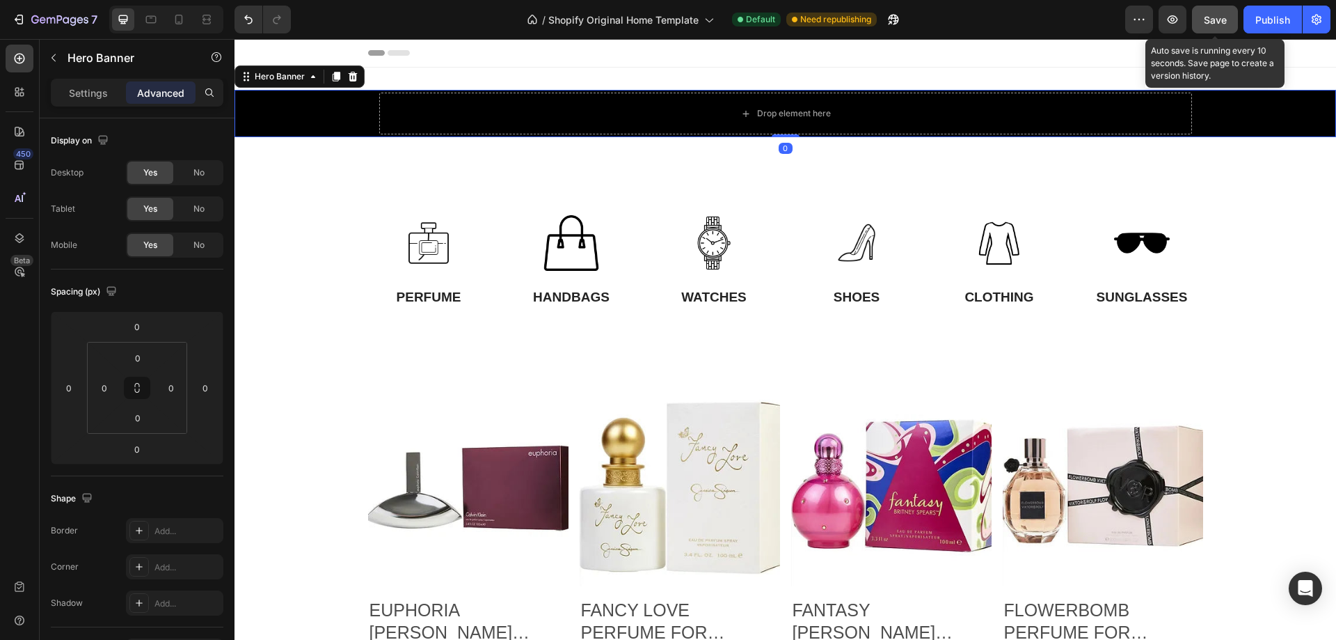
click at [1205, 21] on span "Save" at bounding box center [1215, 20] width 23 height 12
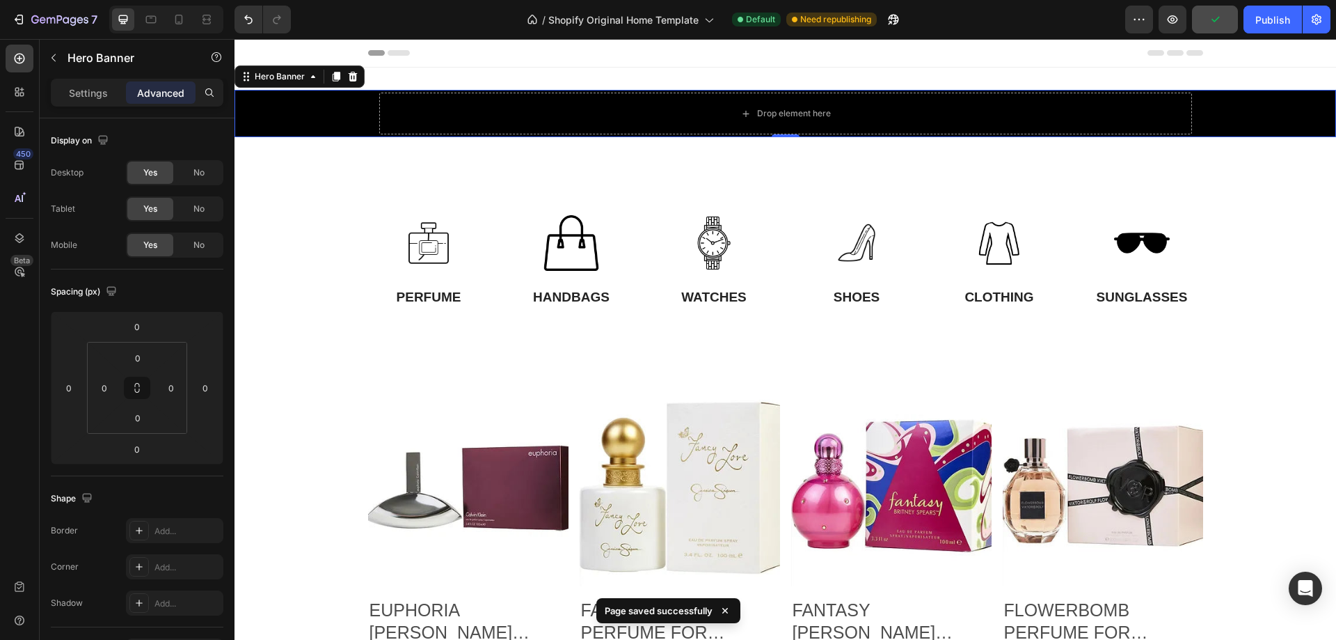
click at [1220, 127] on div "Background Image" at bounding box center [786, 113] width 1102 height 47
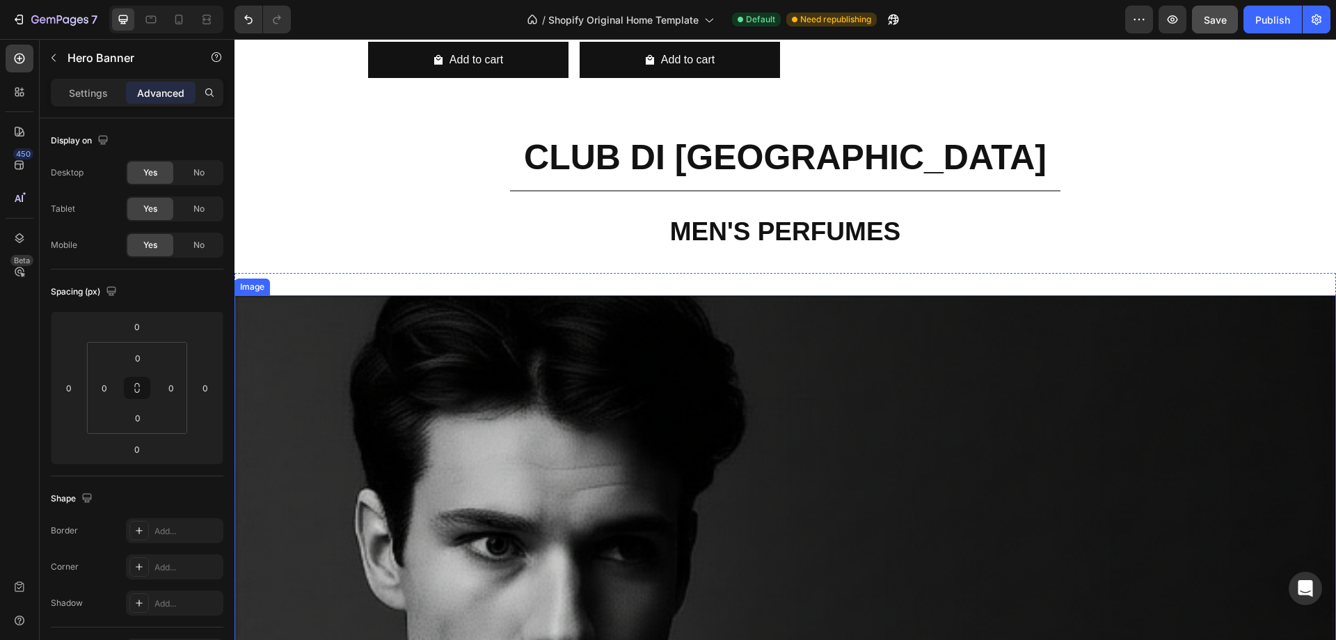
scroll to position [1601, 0]
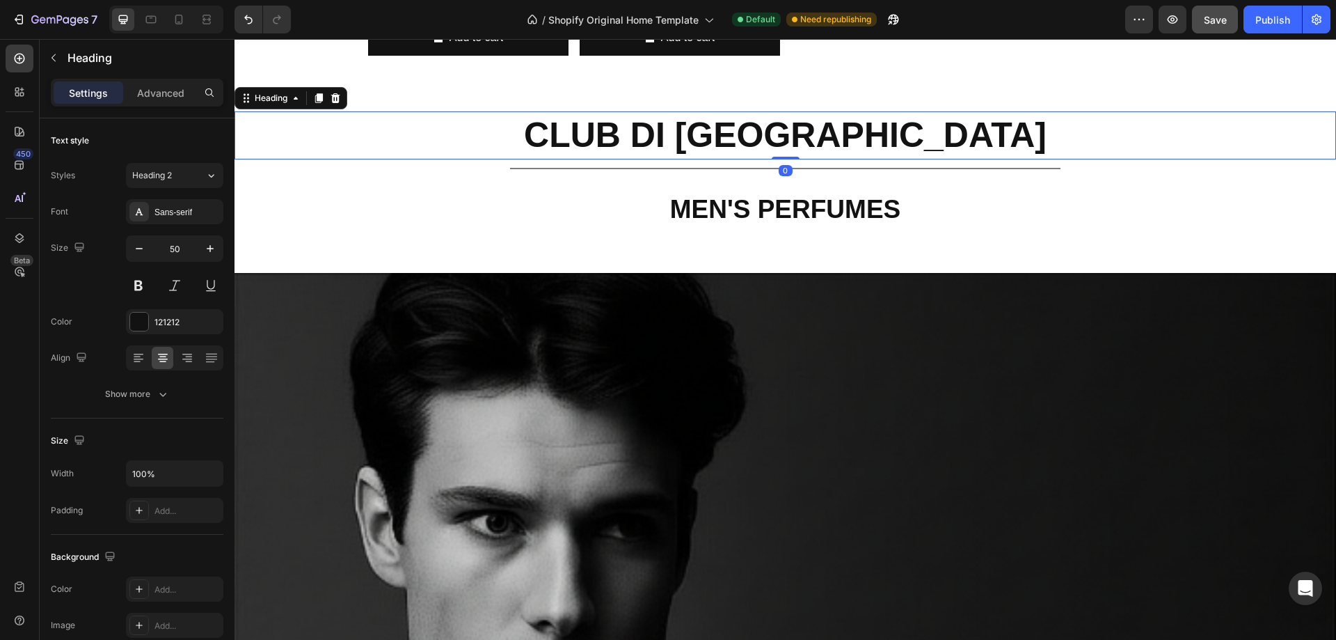
click at [592, 136] on h2 "CLUB DI MONACO" at bounding box center [786, 135] width 1102 height 48
click at [337, 100] on icon at bounding box center [335, 98] width 11 height 11
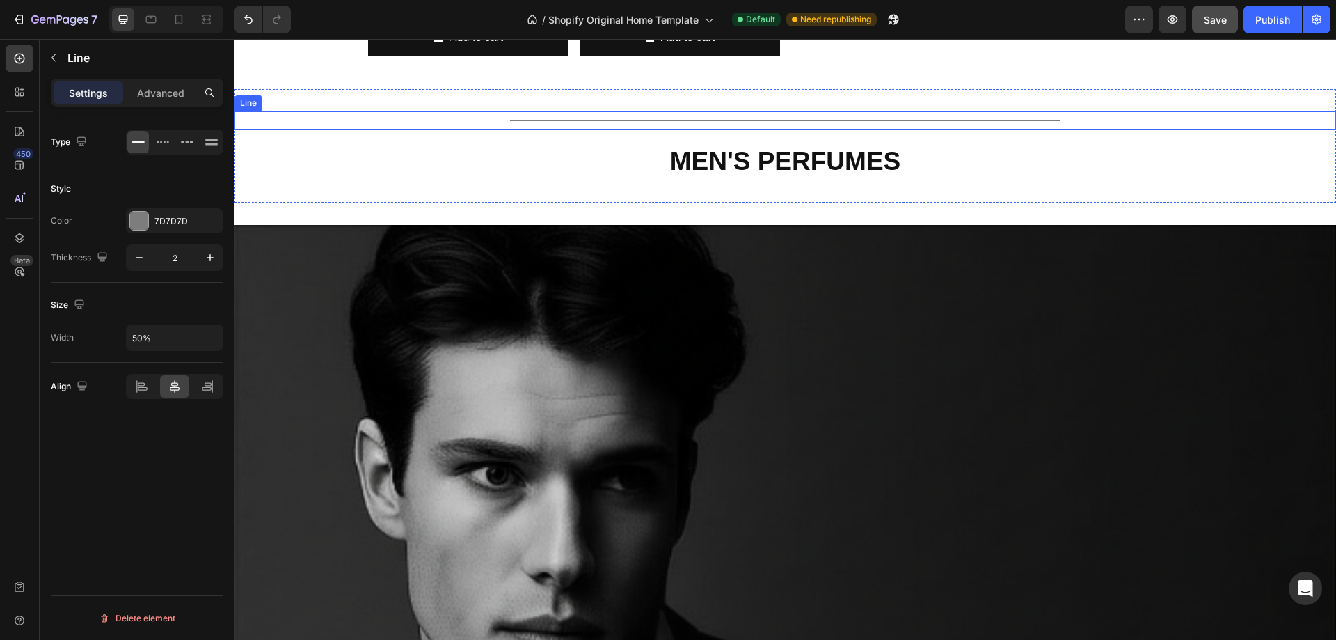
click at [463, 116] on div "Title Line" at bounding box center [786, 120] width 1102 height 18
click at [321, 100] on icon at bounding box center [319, 98] width 11 height 11
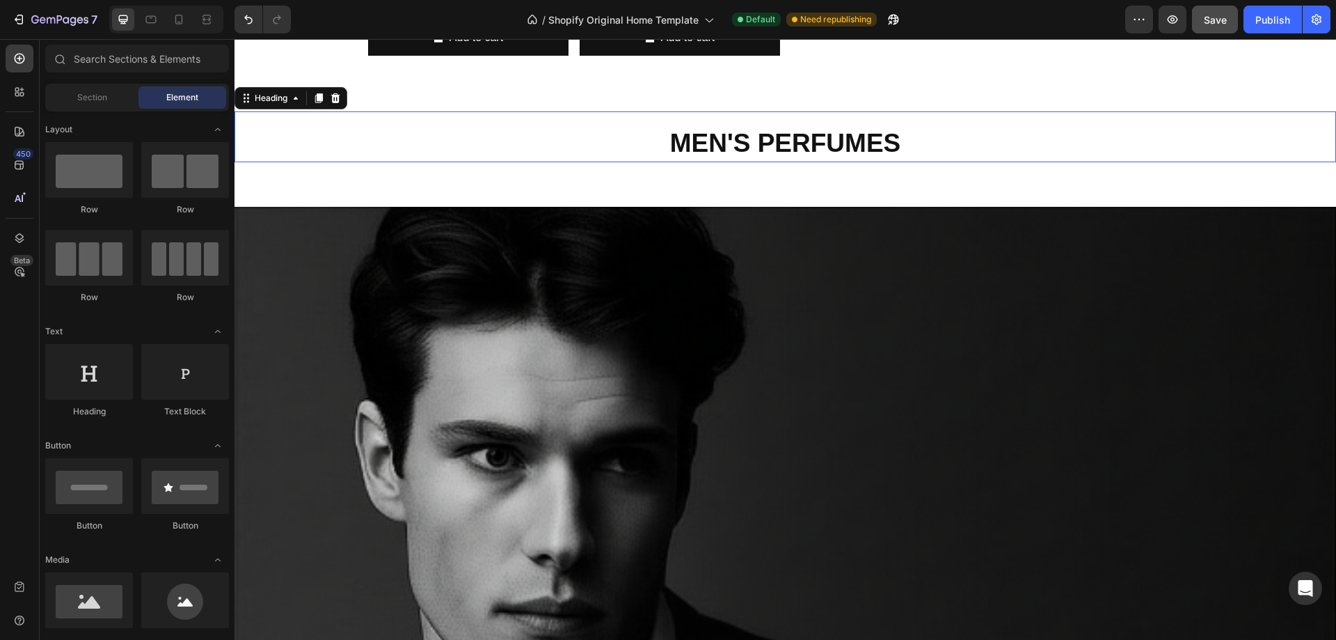
click at [448, 122] on div "MEN'S PERFUMES Heading 0" at bounding box center [786, 136] width 1102 height 50
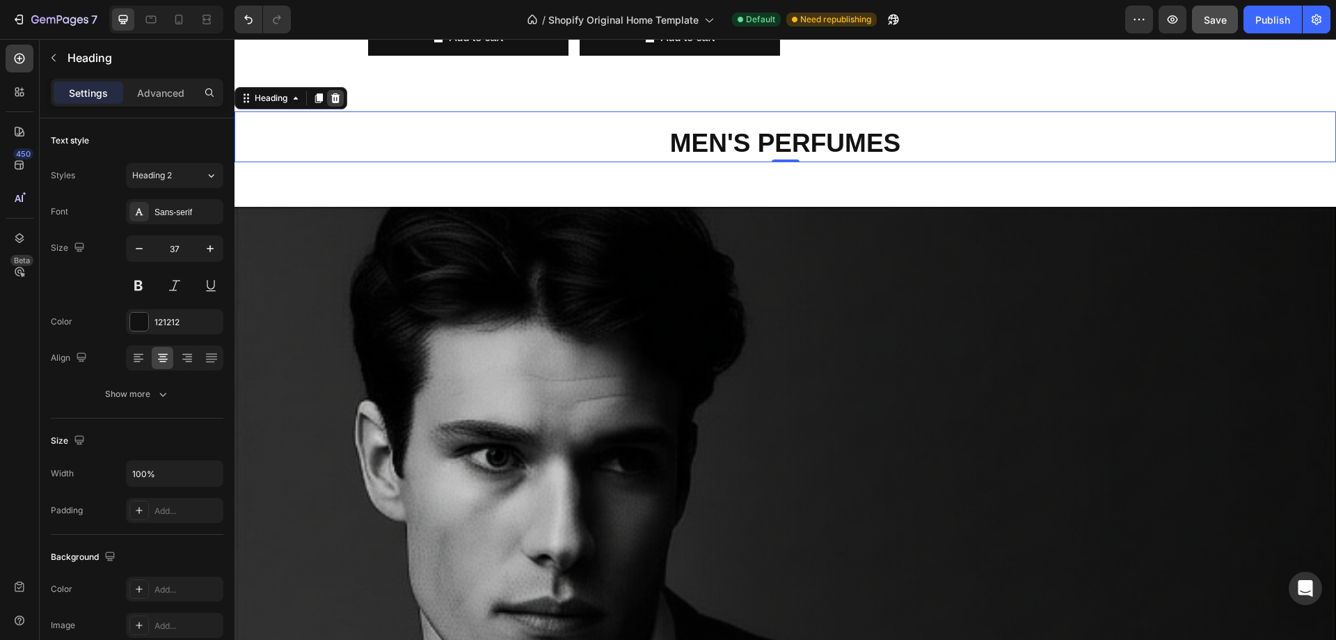
click at [340, 98] on icon at bounding box center [335, 98] width 11 height 11
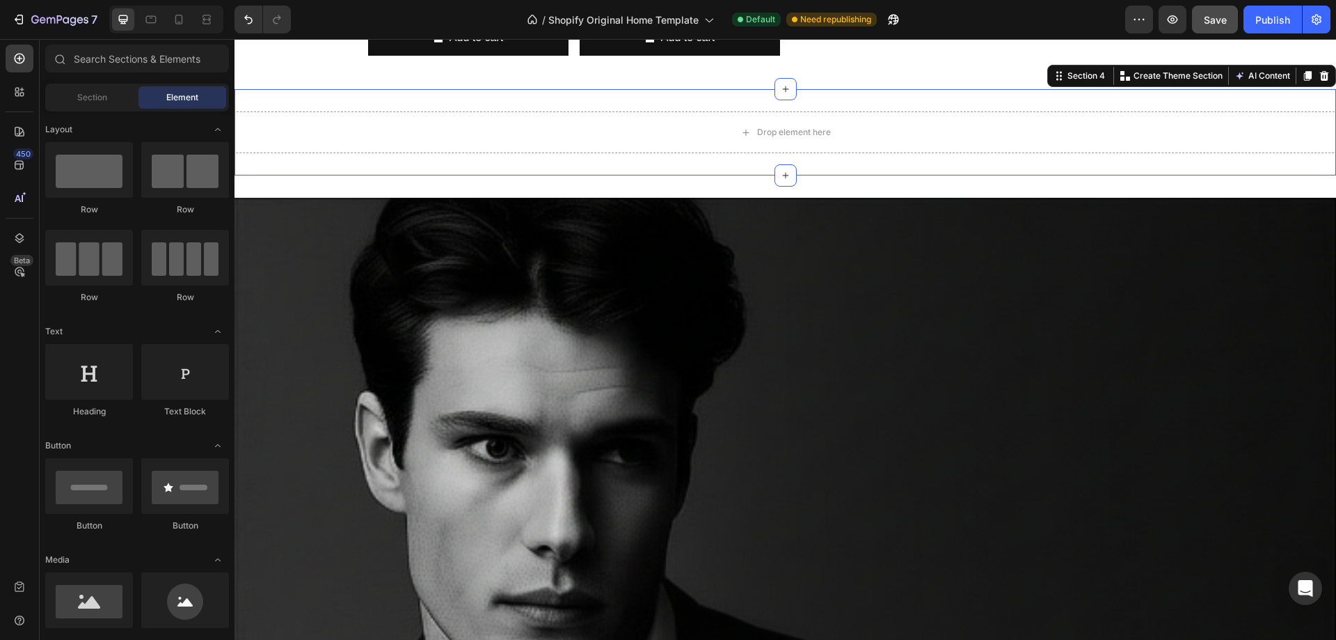
click at [386, 99] on div "Drop element here Section 4 You can create reusable sections Create Theme Secti…" at bounding box center [786, 132] width 1102 height 86
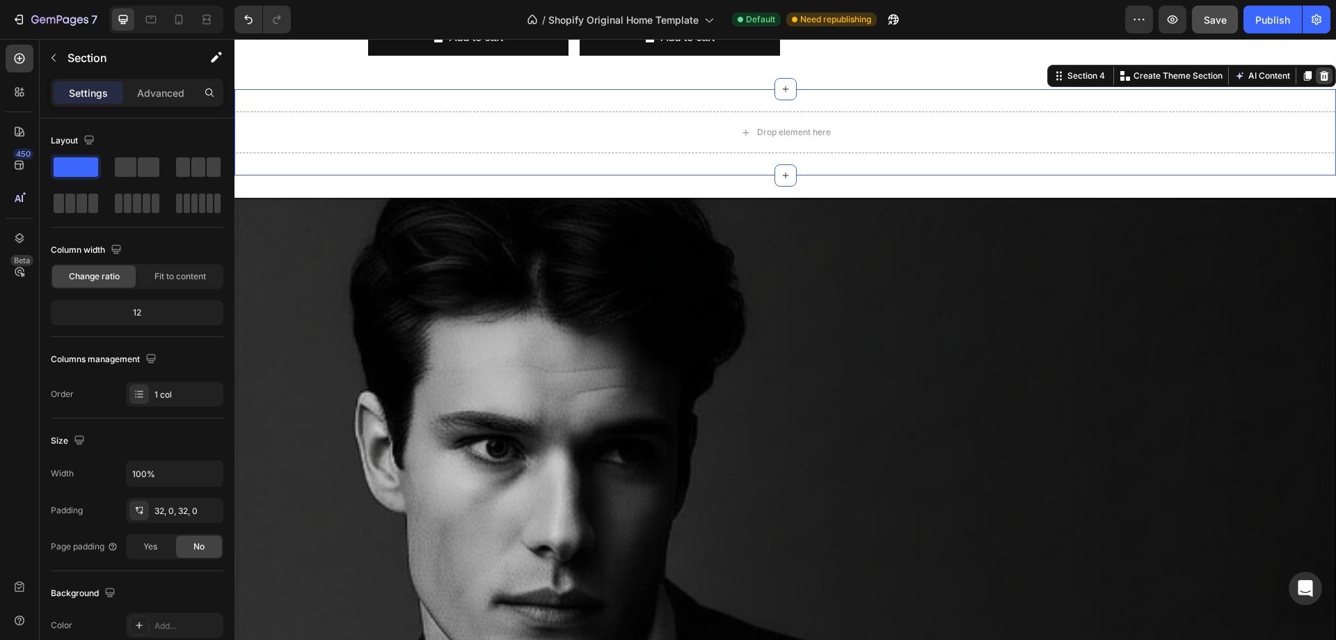
click at [1319, 77] on icon at bounding box center [1324, 75] width 11 height 11
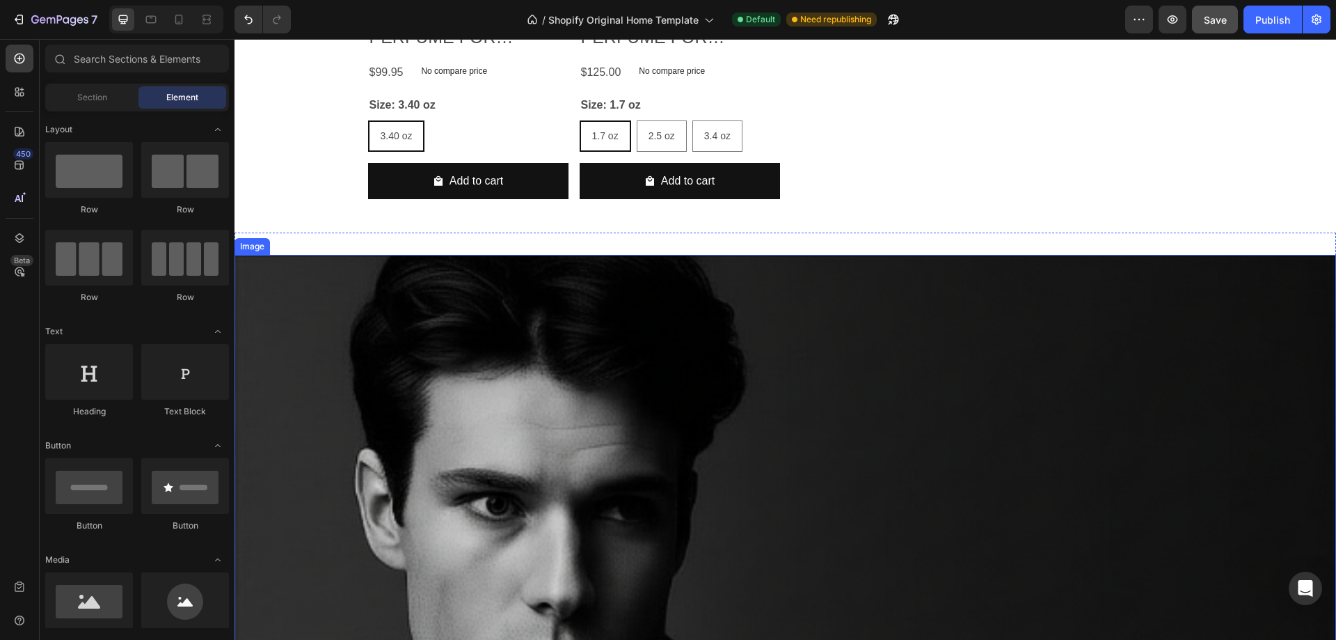
scroll to position [1322, 0]
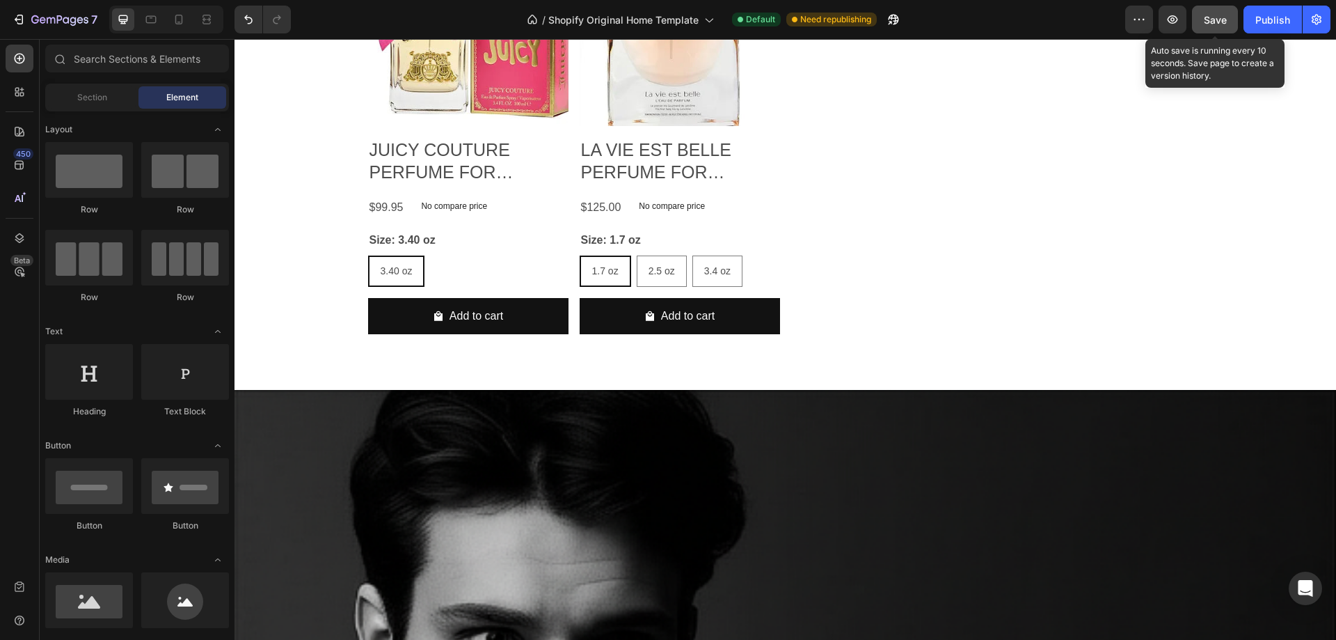
click at [1211, 18] on span "Save" at bounding box center [1215, 20] width 23 height 12
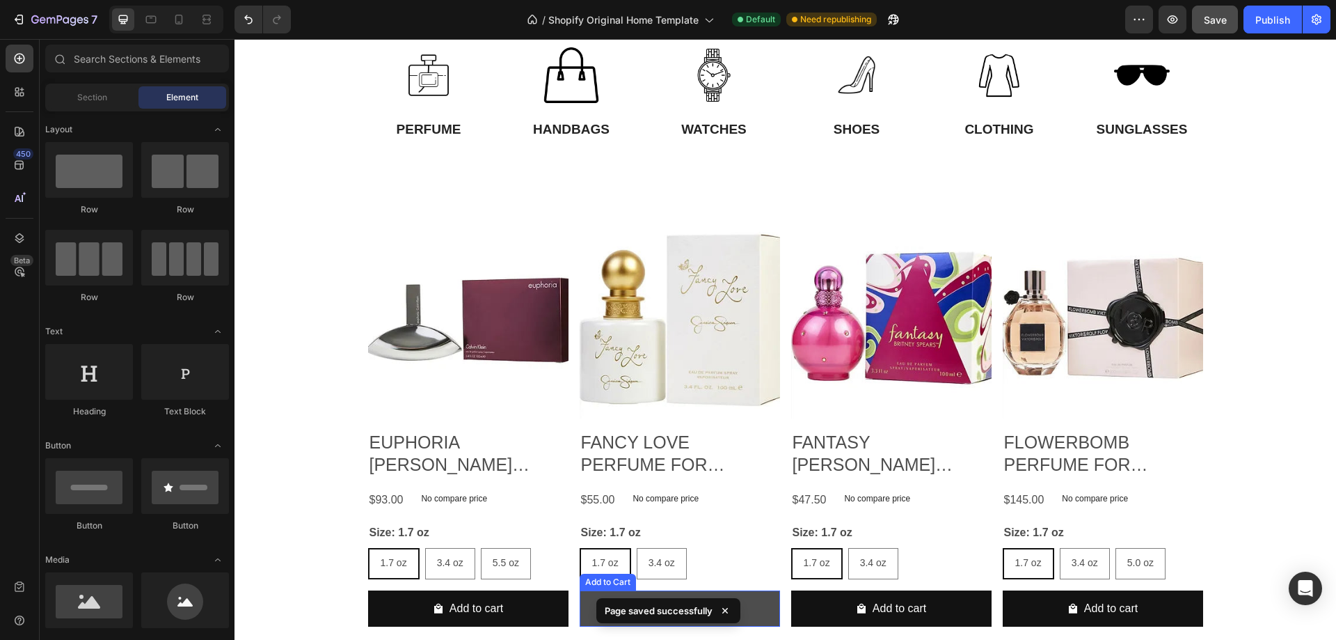
scroll to position [0, 0]
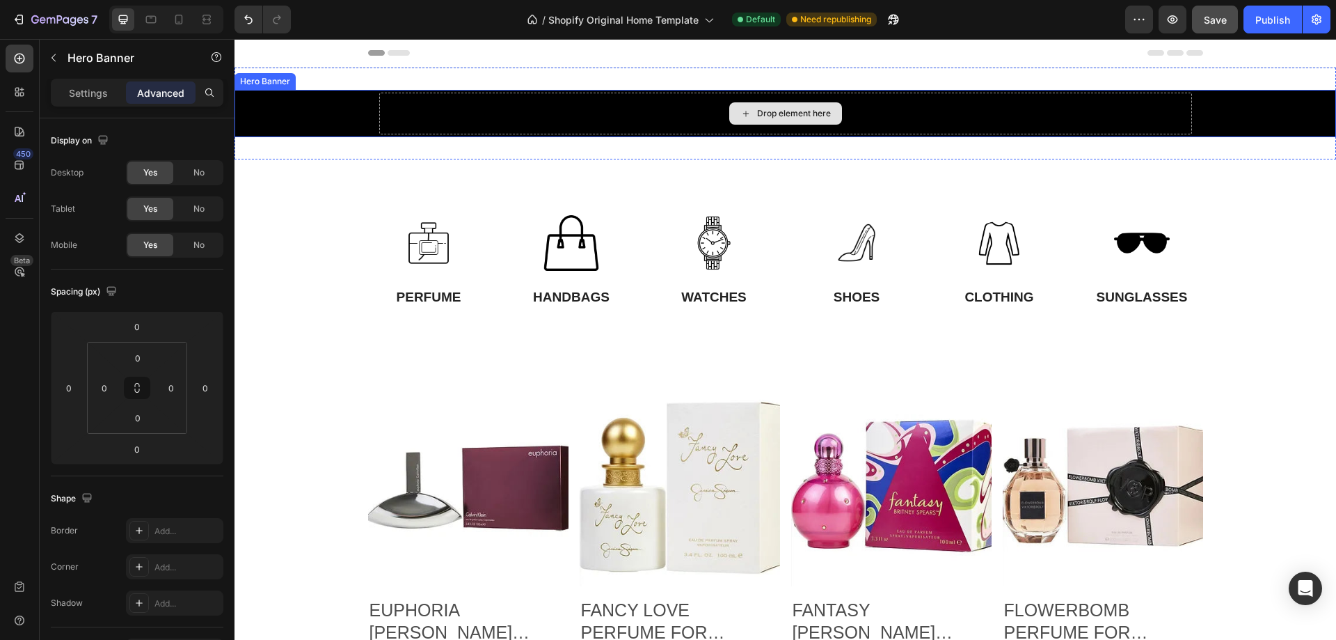
click at [896, 109] on div "Drop element here" at bounding box center [785, 114] width 813 height 42
click at [312, 76] on icon at bounding box center [313, 76] width 4 height 3
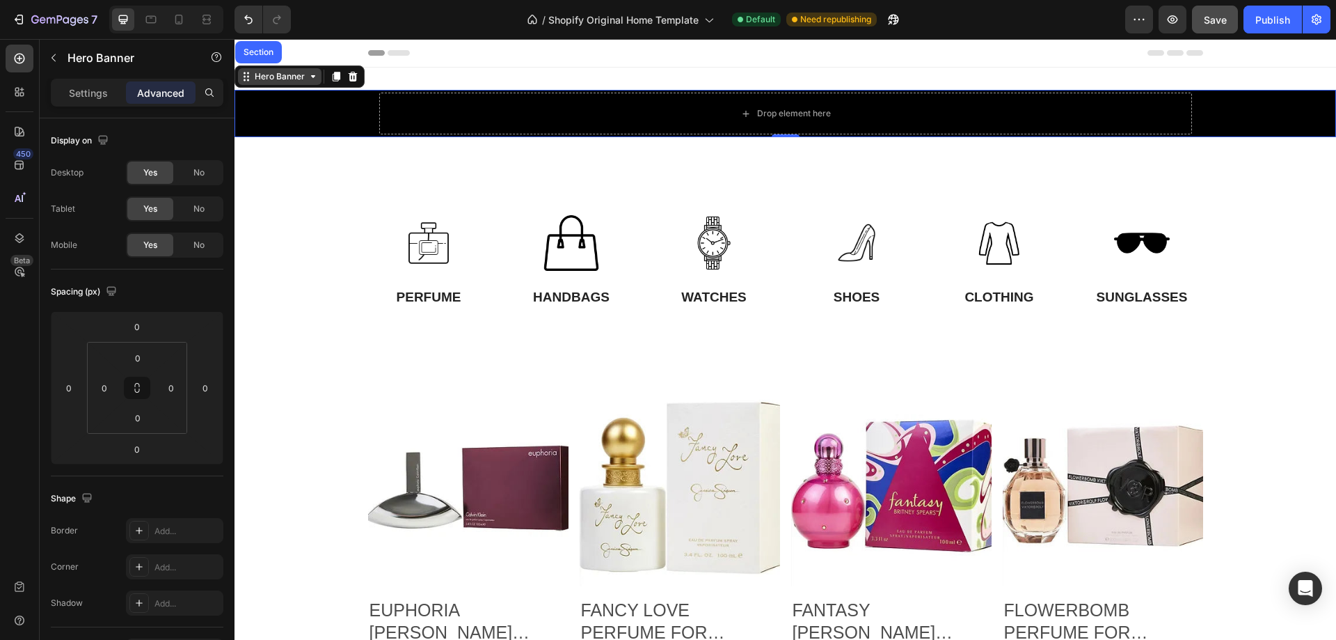
click at [246, 73] on icon at bounding box center [246, 76] width 11 height 11
click at [243, 77] on icon at bounding box center [246, 76] width 11 height 11
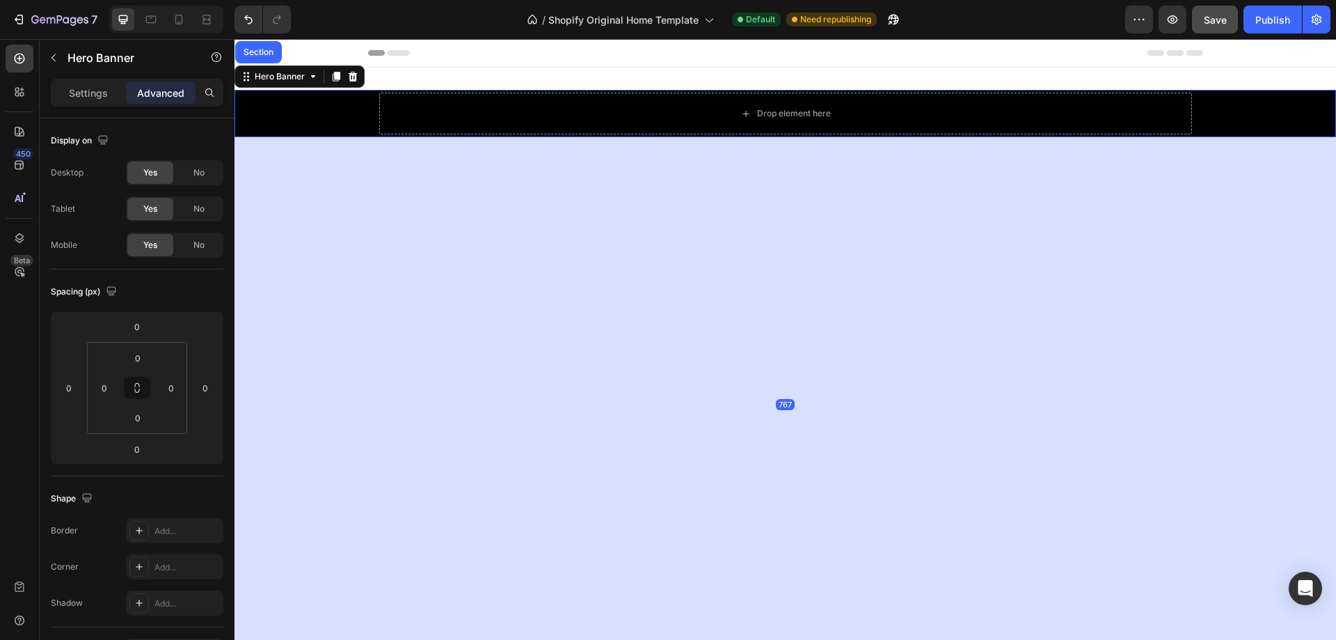
drag, startPoint x: 786, startPoint y: 133, endPoint x: 823, endPoint y: 667, distance: 535.1
type input "767"
click at [857, 283] on div "767" at bounding box center [786, 404] width 1102 height 534
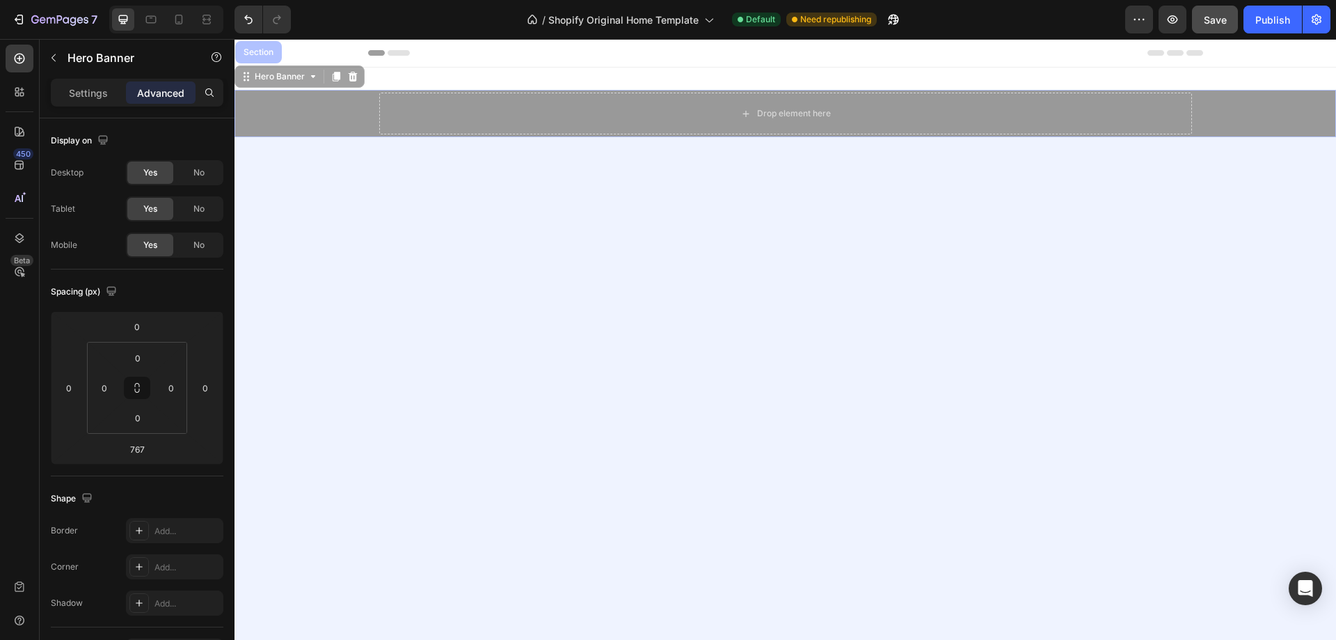
drag, startPoint x: 895, startPoint y: 125, endPoint x: 902, endPoint y: 153, distance: 28.7
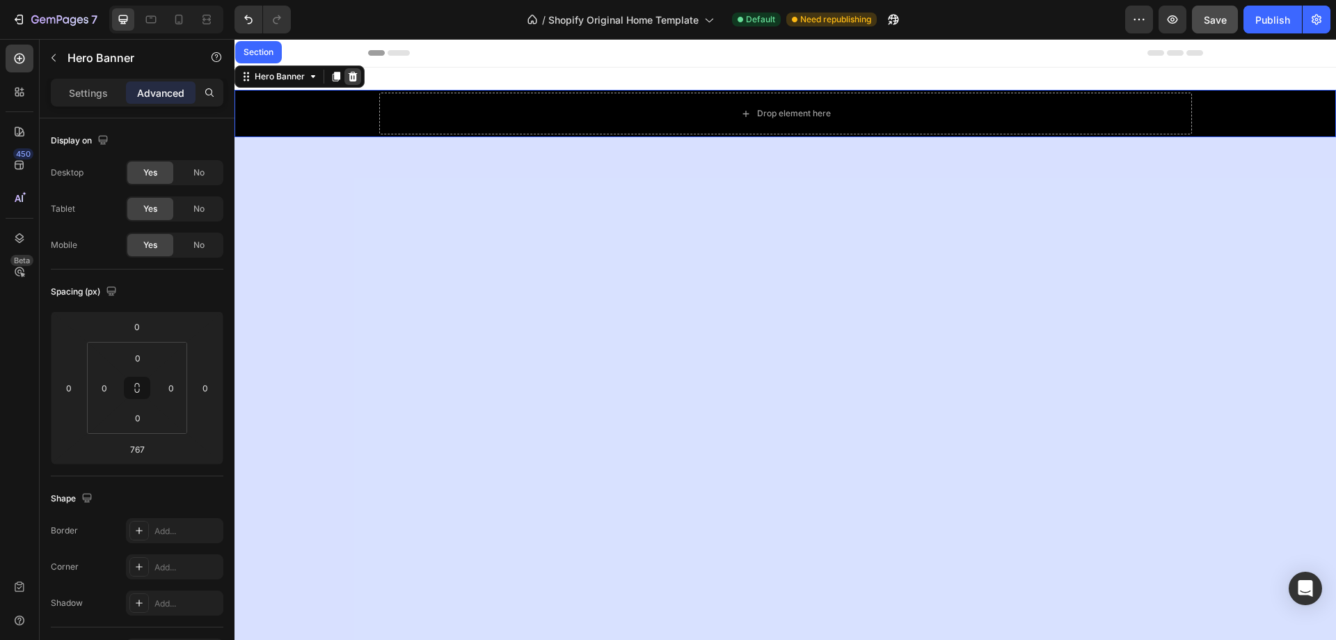
click at [357, 77] on div at bounding box center [352, 76] width 17 height 17
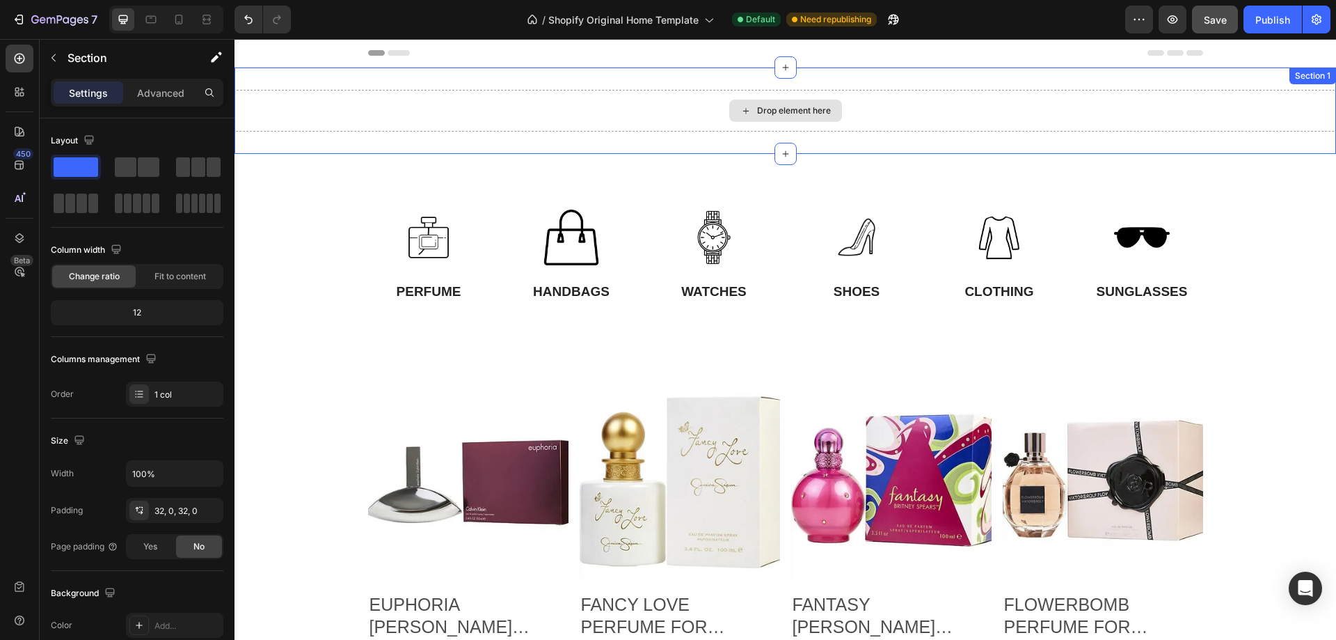
click at [900, 110] on div "Drop element here" at bounding box center [786, 111] width 1102 height 42
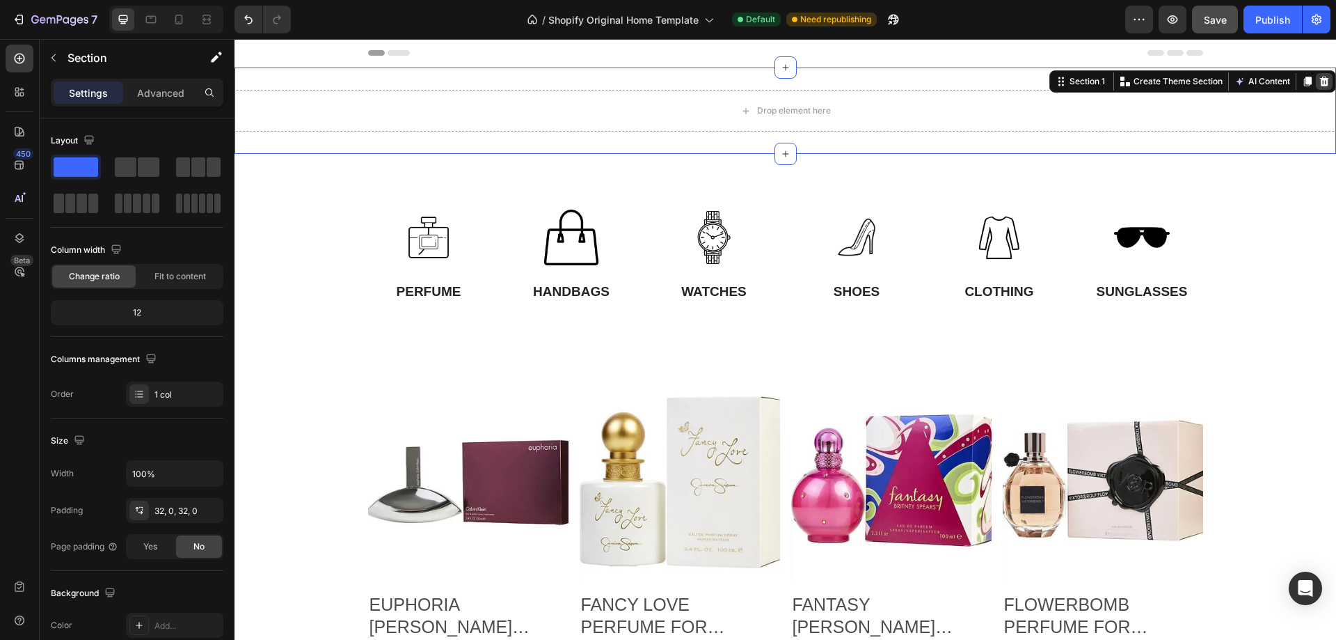
click at [1320, 79] on icon at bounding box center [1324, 82] width 9 height 10
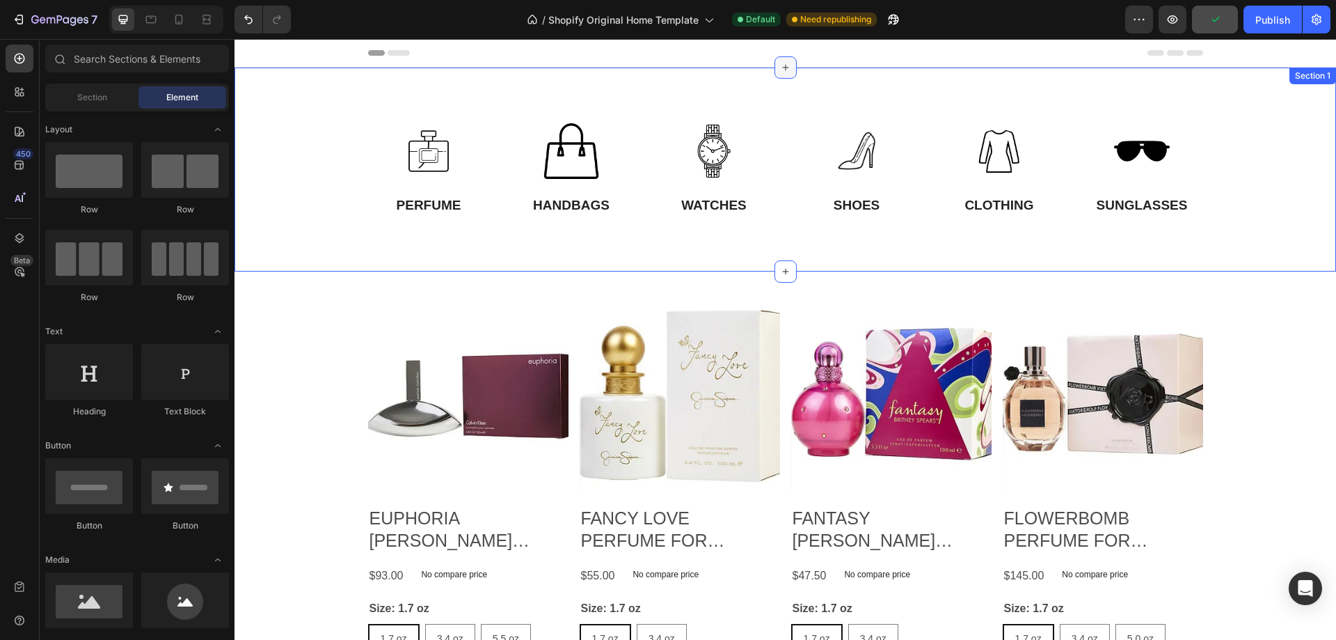
click at [780, 63] on icon at bounding box center [785, 67] width 11 height 11
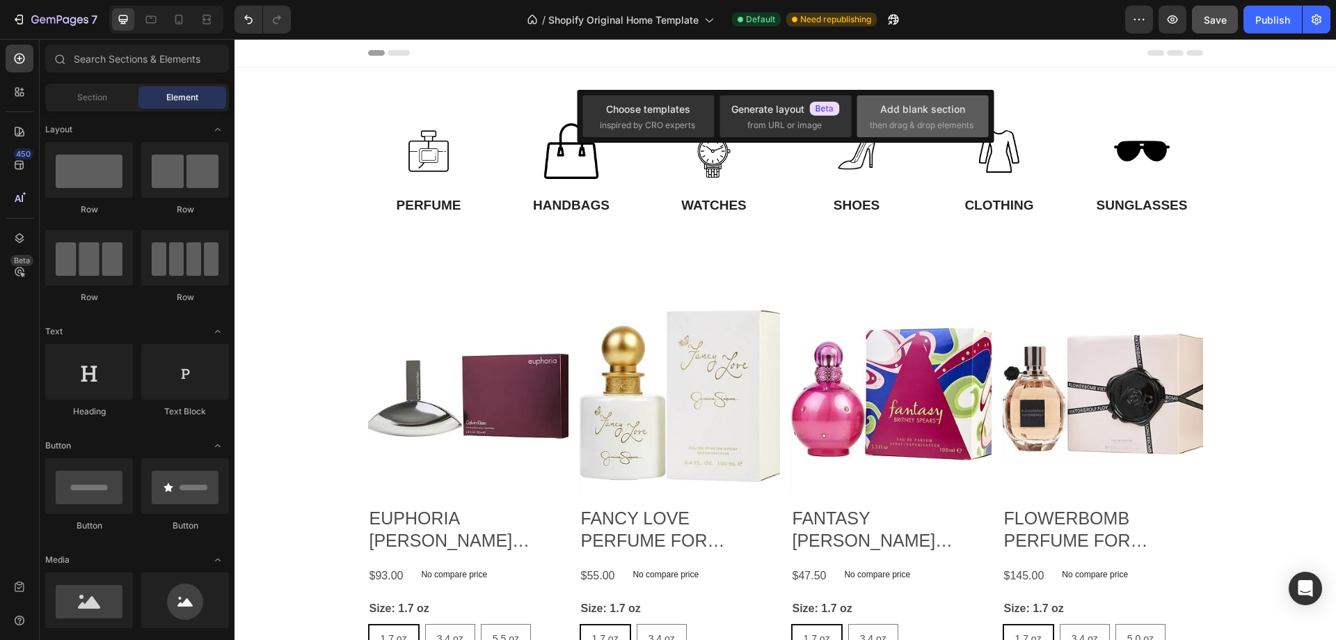
click at [882, 103] on div "Add blank section" at bounding box center [922, 109] width 85 height 15
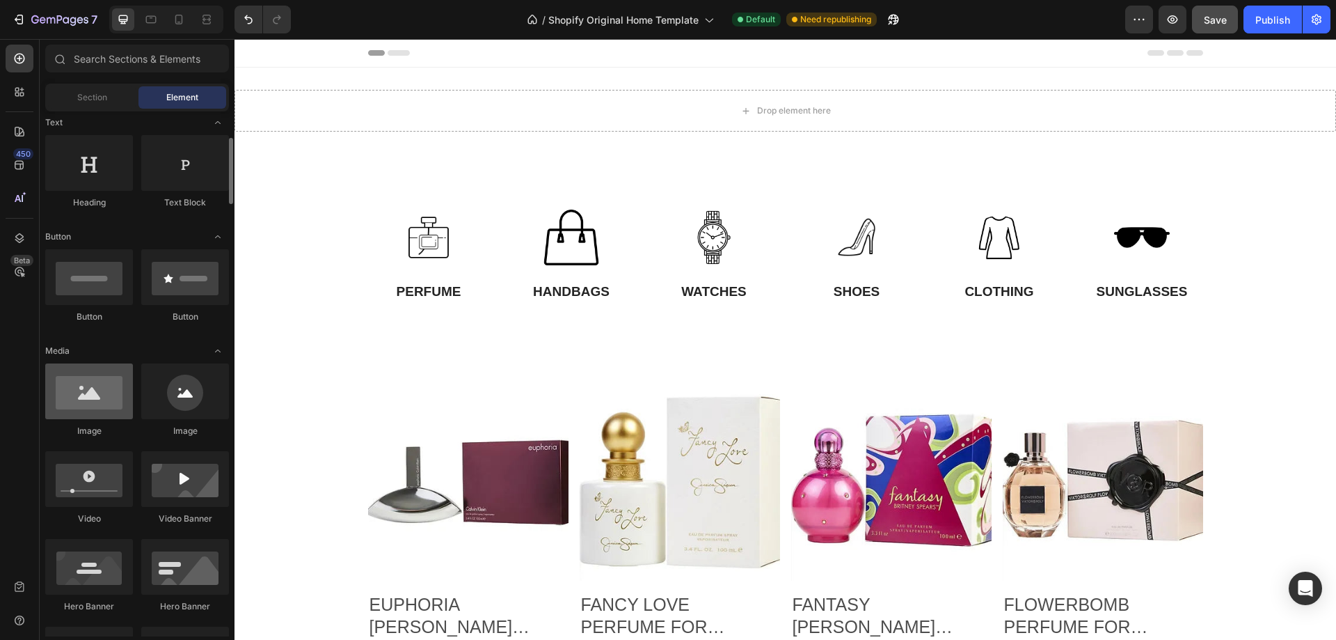
scroll to position [348, 0]
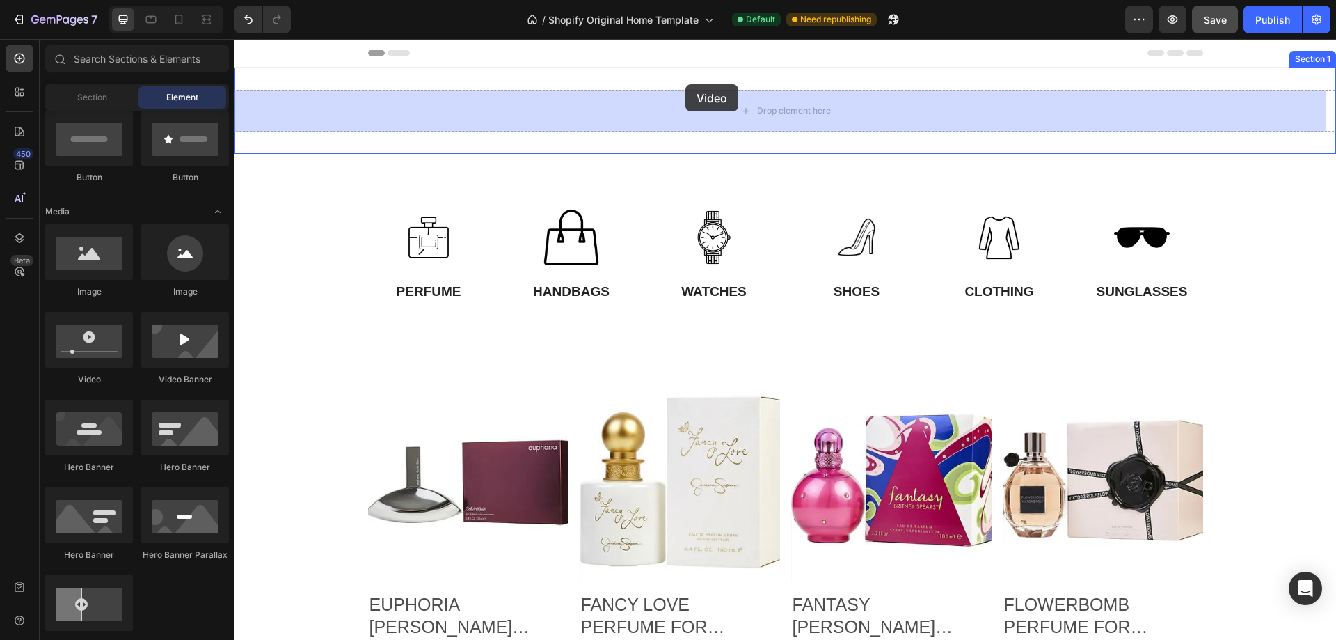
drag, startPoint x: 337, startPoint y: 395, endPoint x: 686, endPoint y: 84, distance: 467.2
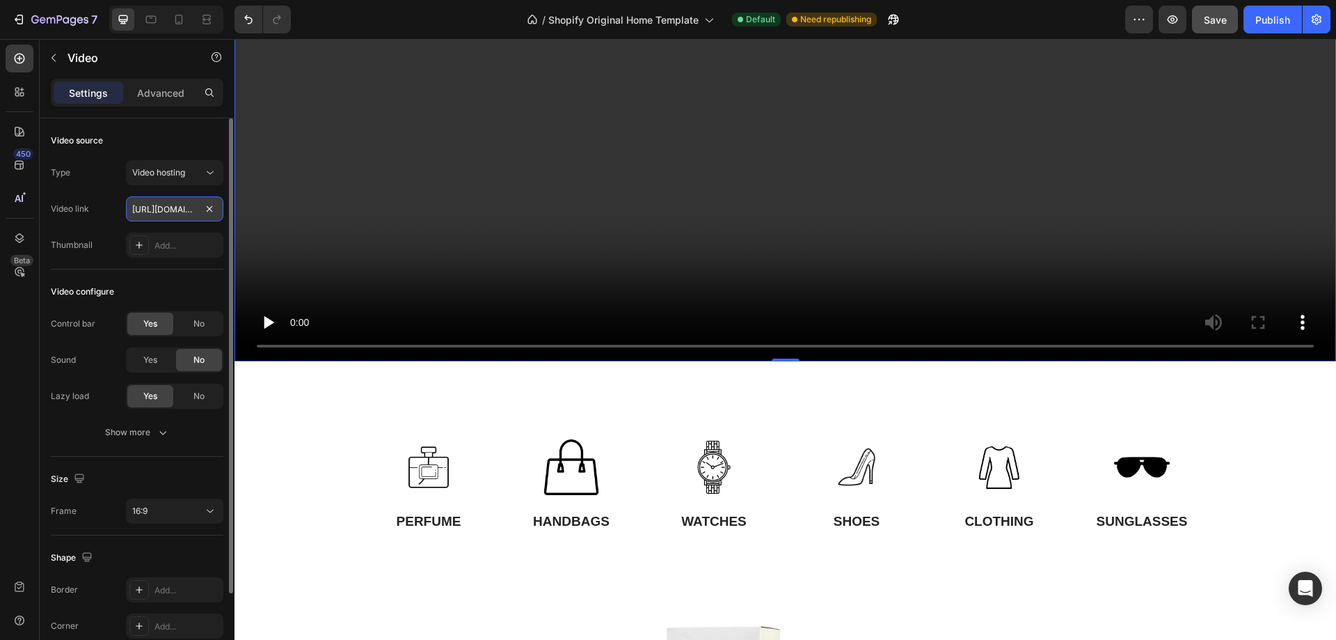
click at [155, 210] on input "https://cdn.shopify.com/videos/c/o/v/2cd3deb506b54b009063f7270ab5cf2e.mp4" at bounding box center [174, 208] width 97 height 25
paste input "[DOMAIN_NAME][URL]"
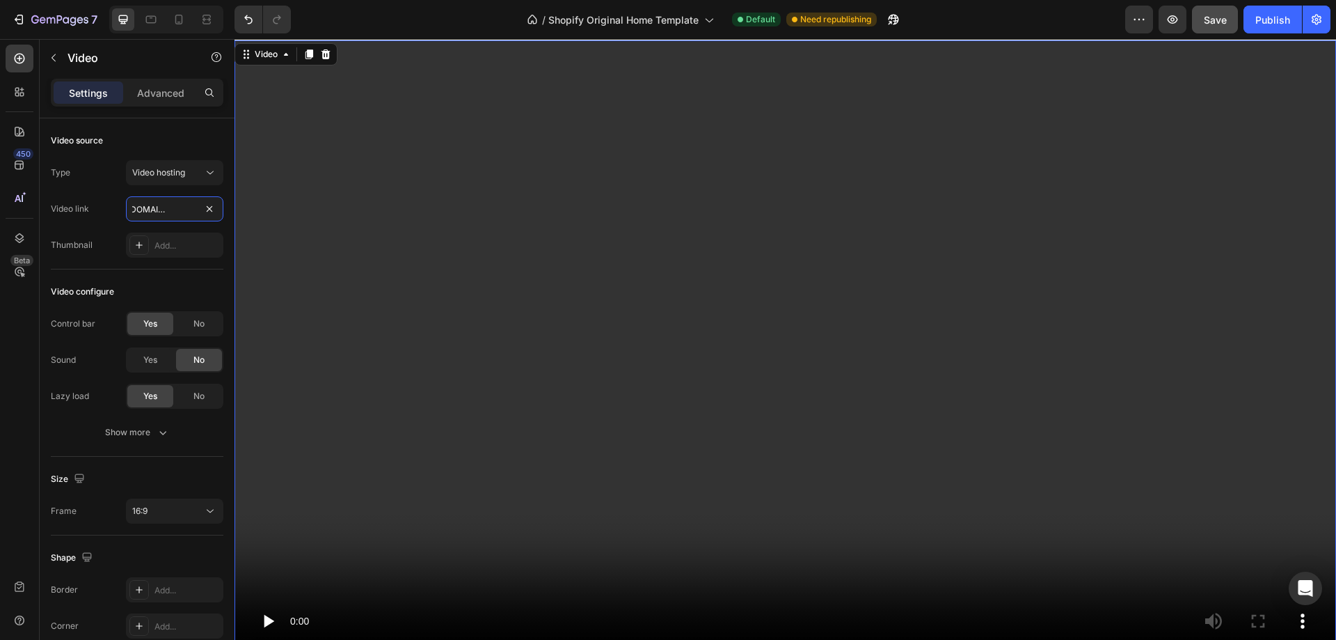
scroll to position [0, 0]
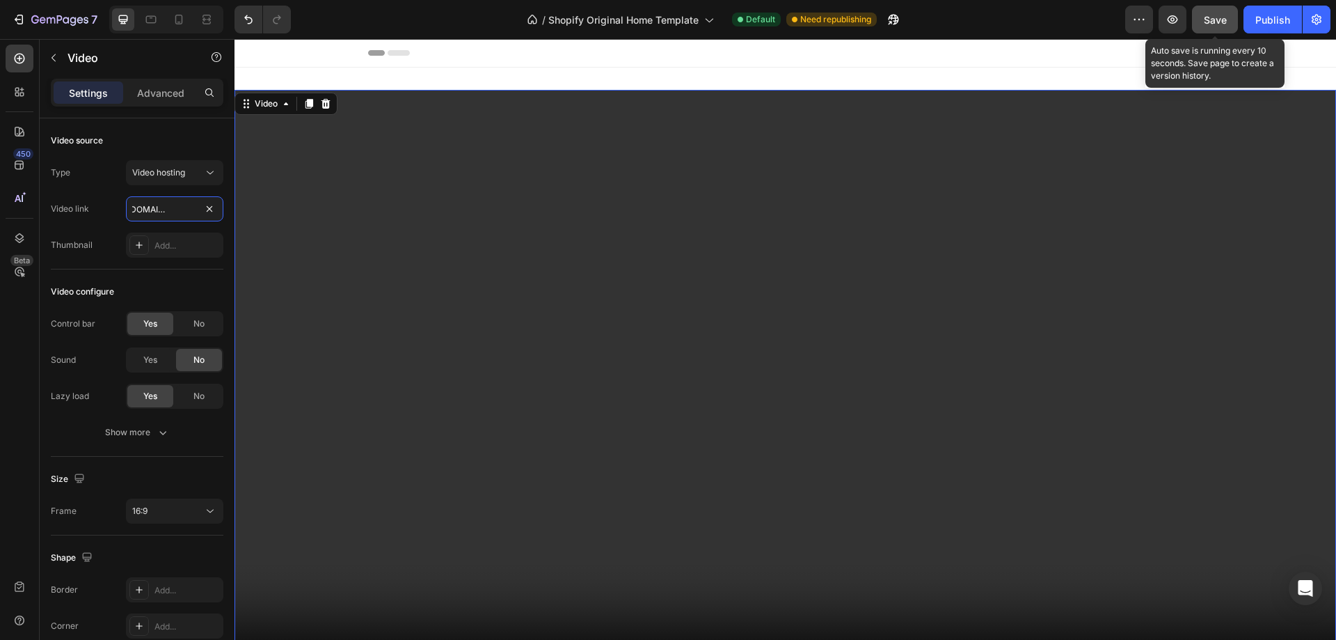
type input "[URL][DOMAIN_NAME]"
click at [1200, 16] on button "Save" at bounding box center [1215, 20] width 46 height 28
click at [1215, 22] on span "Save" at bounding box center [1215, 20] width 23 height 12
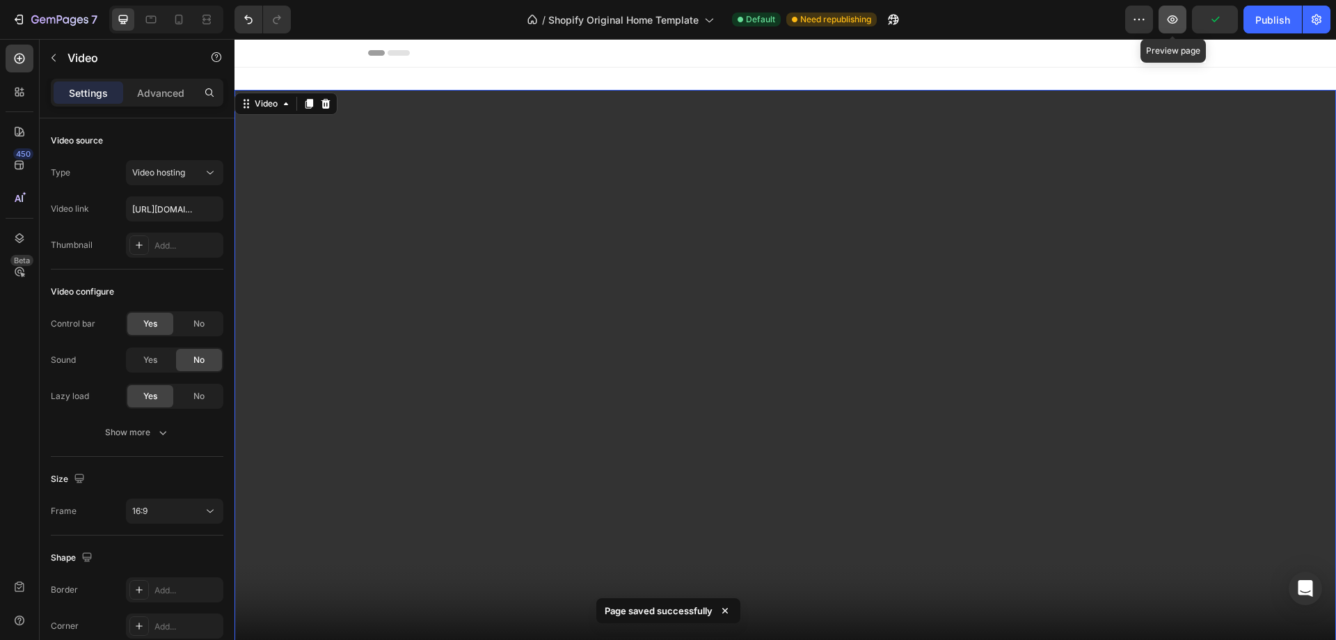
click at [1175, 22] on icon "button" at bounding box center [1173, 20] width 14 height 14
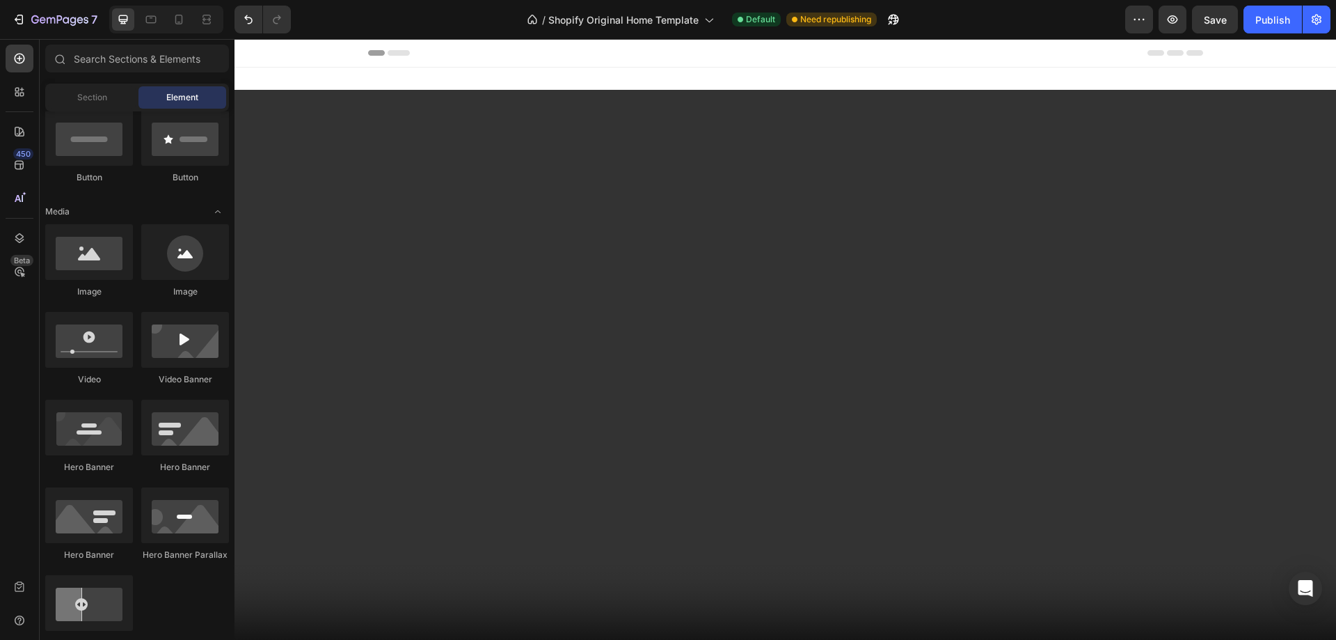
click at [388, 51] on icon at bounding box center [399, 53] width 22 height 6
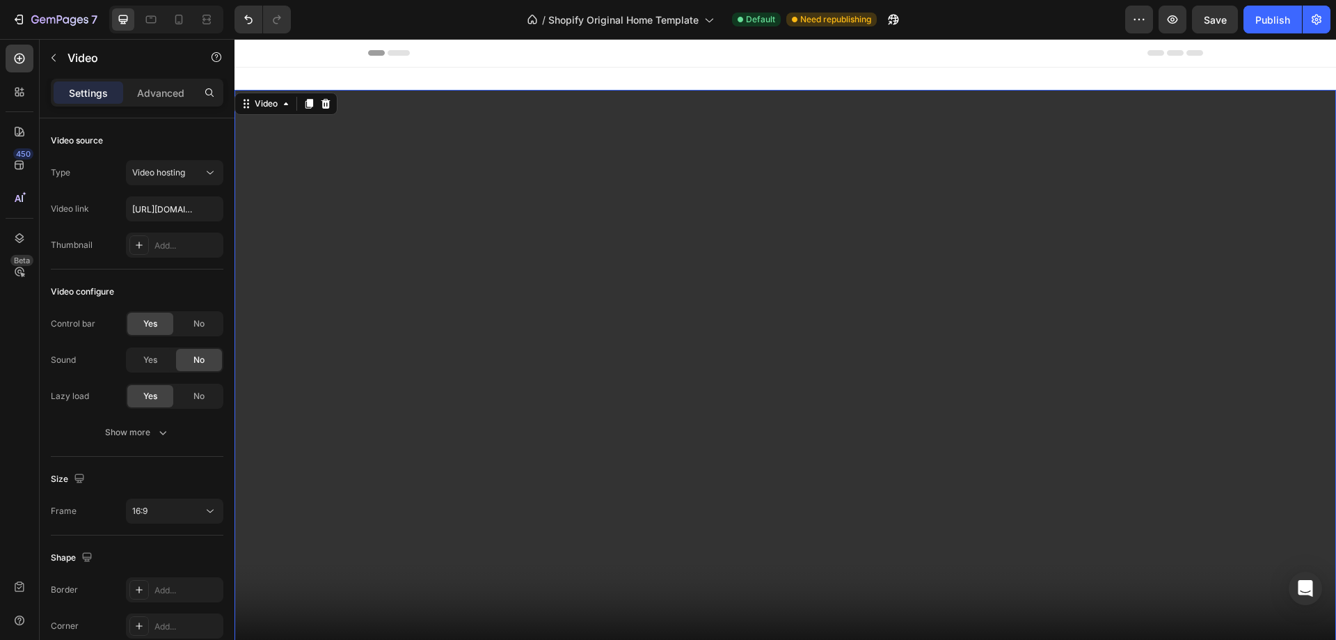
click at [975, 232] on video at bounding box center [786, 399] width 1102 height 619
click at [323, 105] on icon at bounding box center [325, 104] width 9 height 10
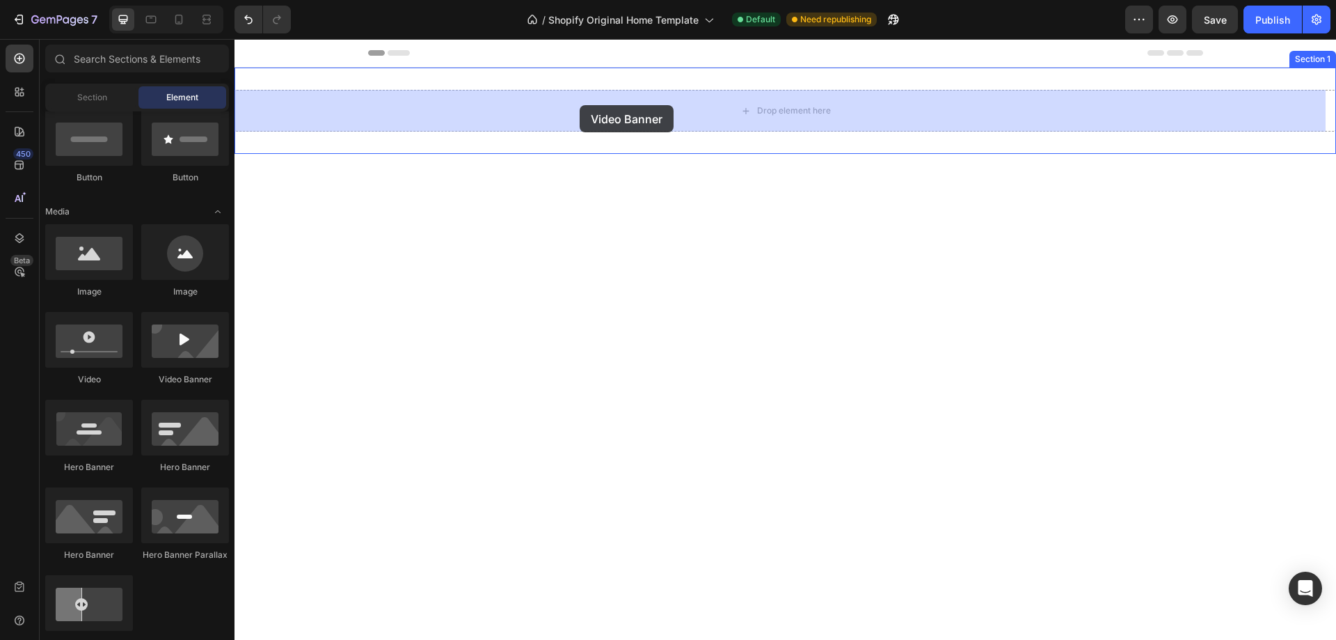
drag, startPoint x: 418, startPoint y: 382, endPoint x: 580, endPoint y: 105, distance: 320.6
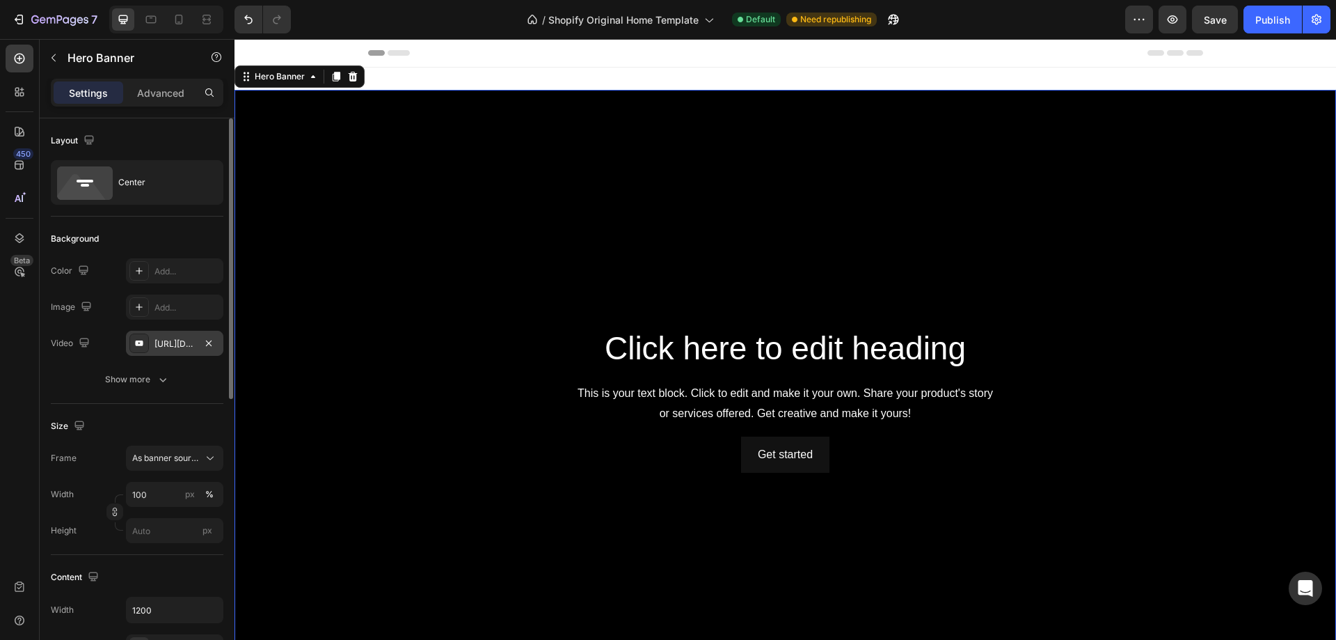
click at [170, 345] on div "[URL][DOMAIN_NAME]" at bounding box center [174, 343] width 40 height 13
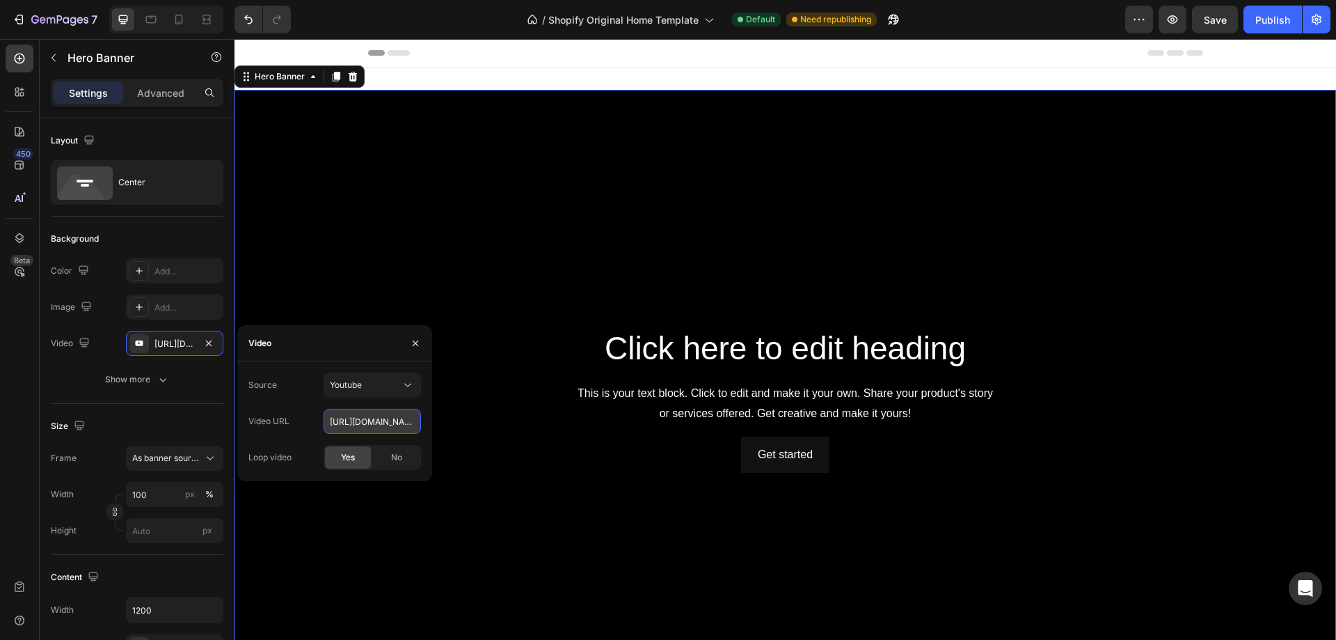
click at [360, 422] on input "[URL][DOMAIN_NAME]" at bounding box center [372, 420] width 97 height 25
paste input "[DOMAIN_NAME][URL]"
type input "[URL][DOMAIN_NAME]"
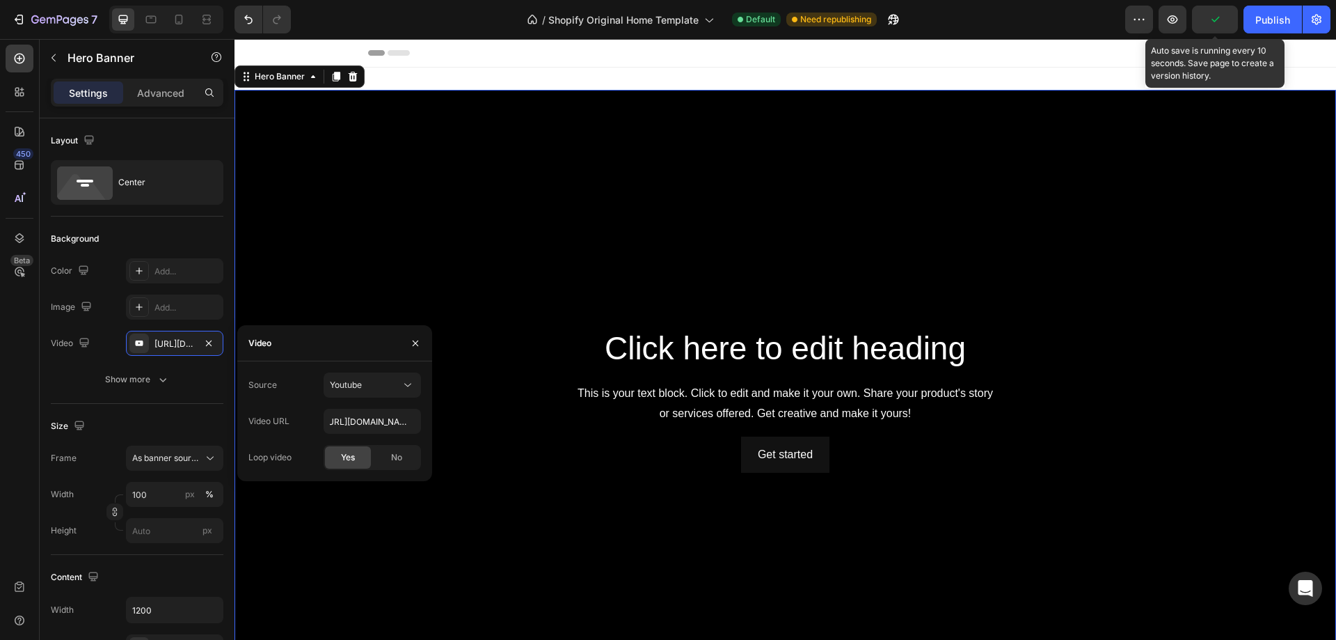
click at [1213, 17] on icon "button" at bounding box center [1215, 20] width 14 height 14
type input "Auto"
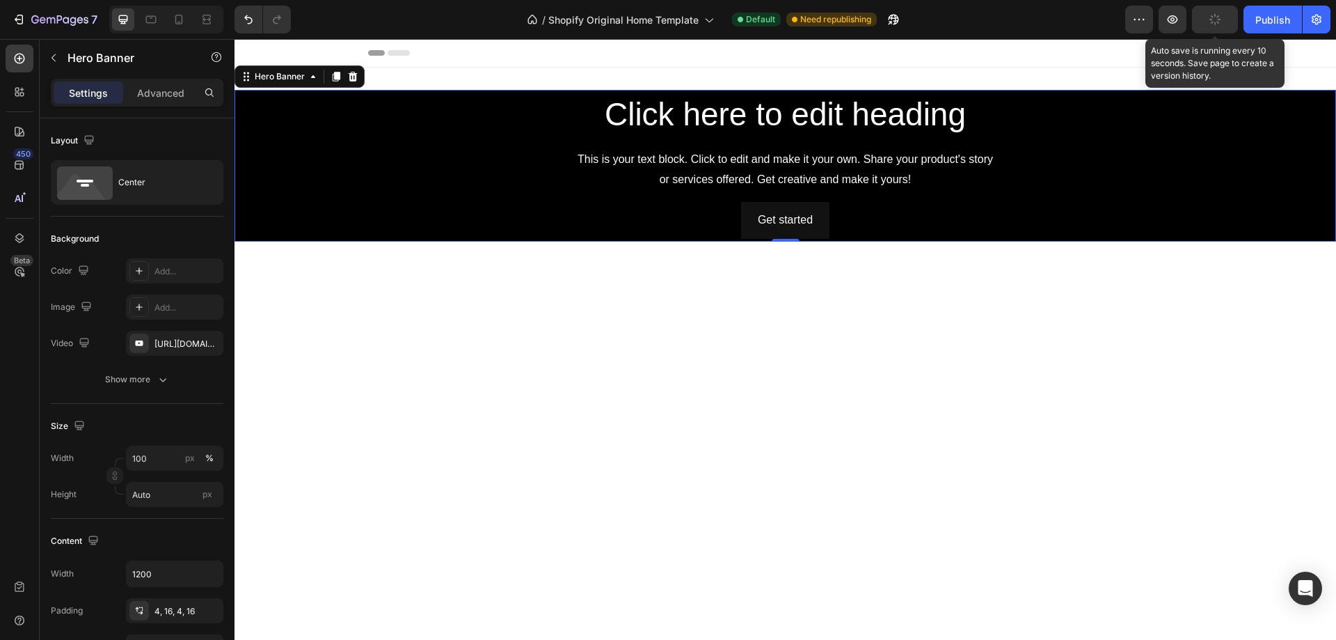
scroll to position [0, 0]
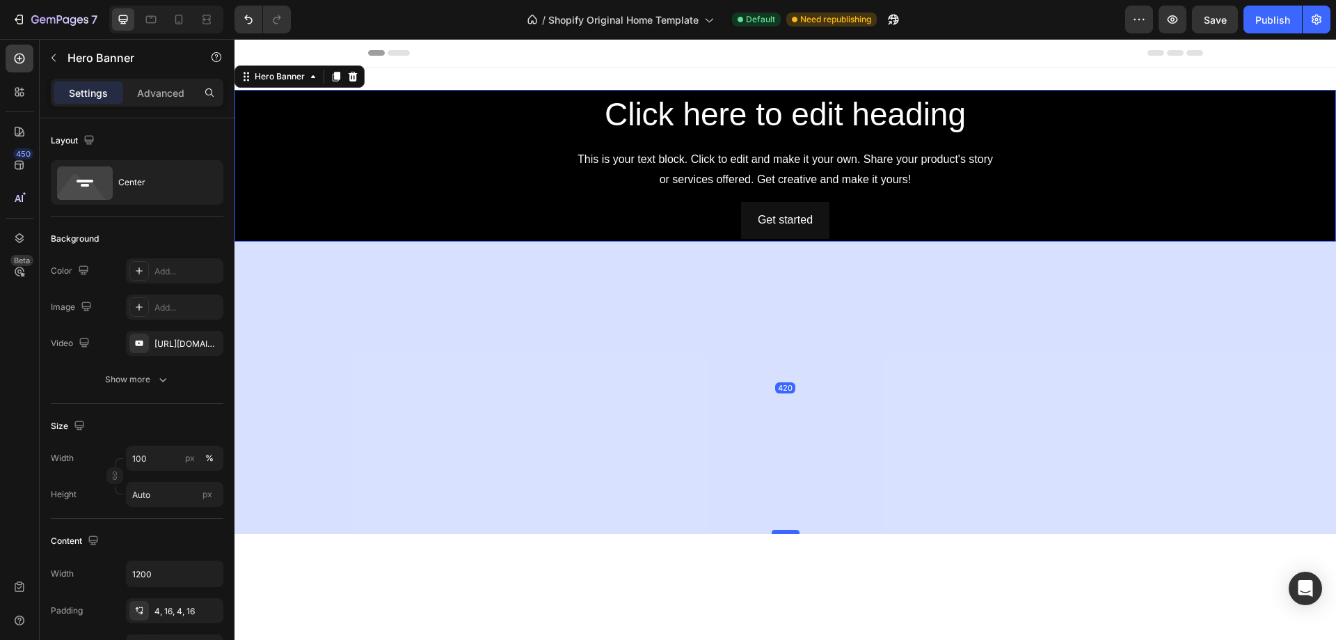
drag, startPoint x: 781, startPoint y: 238, endPoint x: 767, endPoint y: 530, distance: 292.6
click at [772, 530] on div at bounding box center [786, 532] width 28 height 4
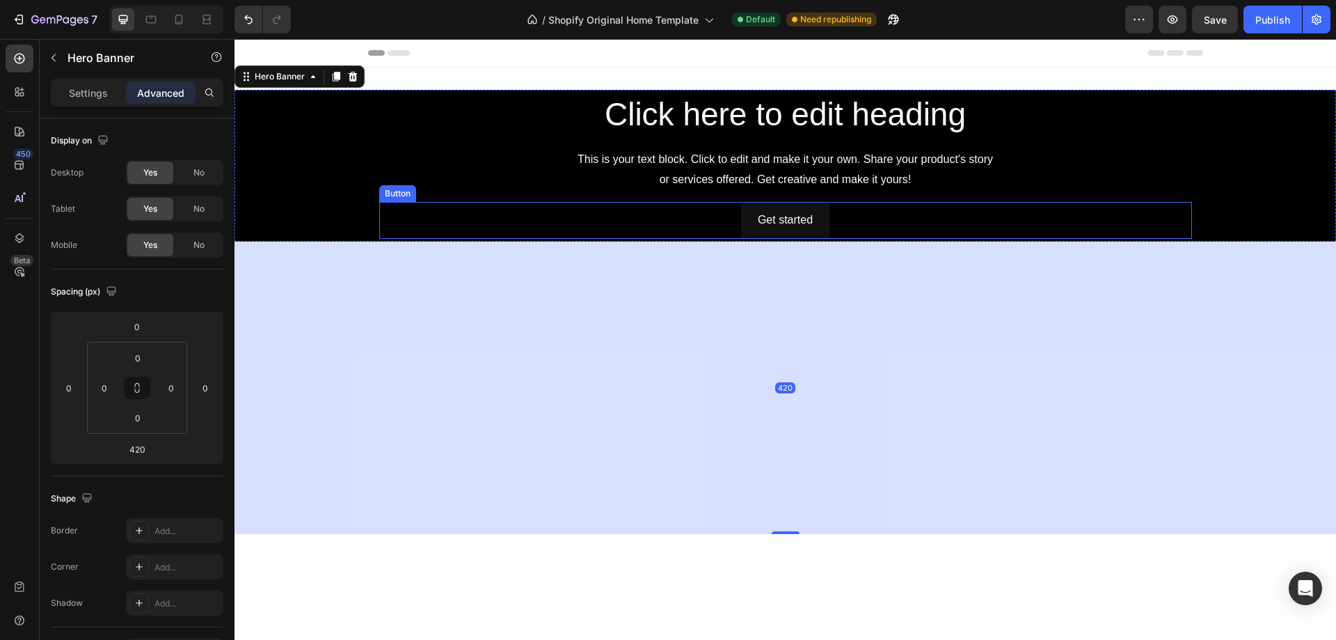
click at [669, 223] on div "Get started Button" at bounding box center [785, 220] width 813 height 37
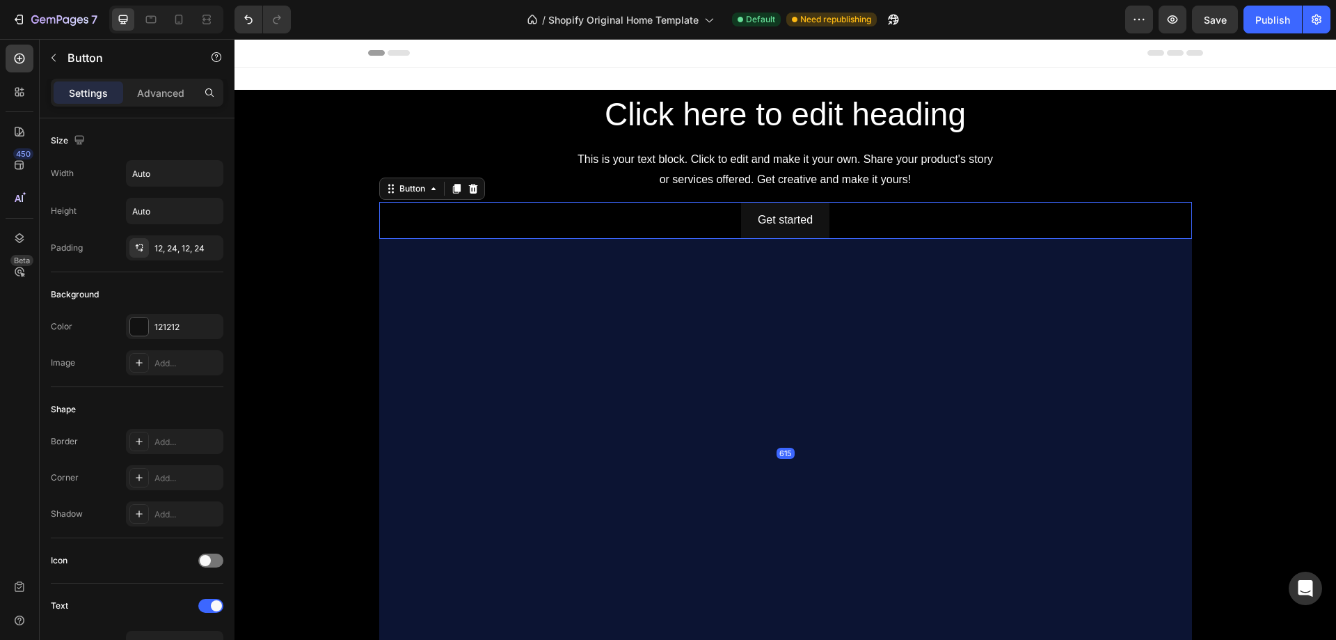
drag, startPoint x: 783, startPoint y: 235, endPoint x: 822, endPoint y: 663, distance: 429.7
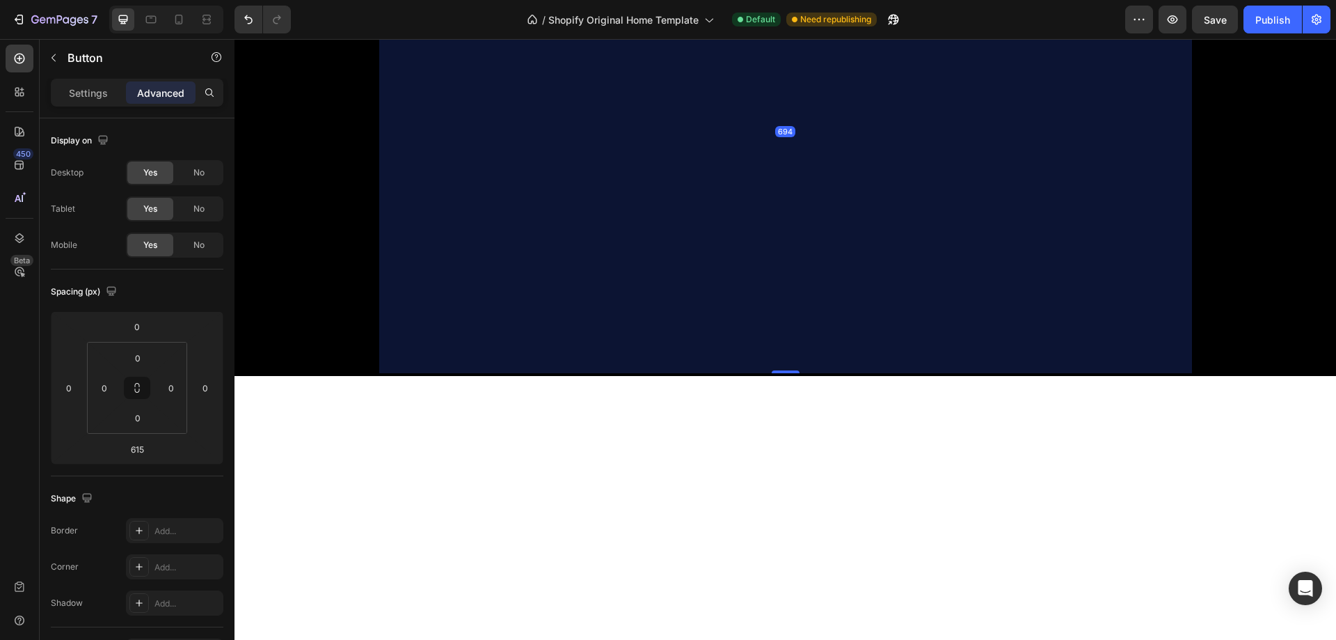
scroll to position [359, 0]
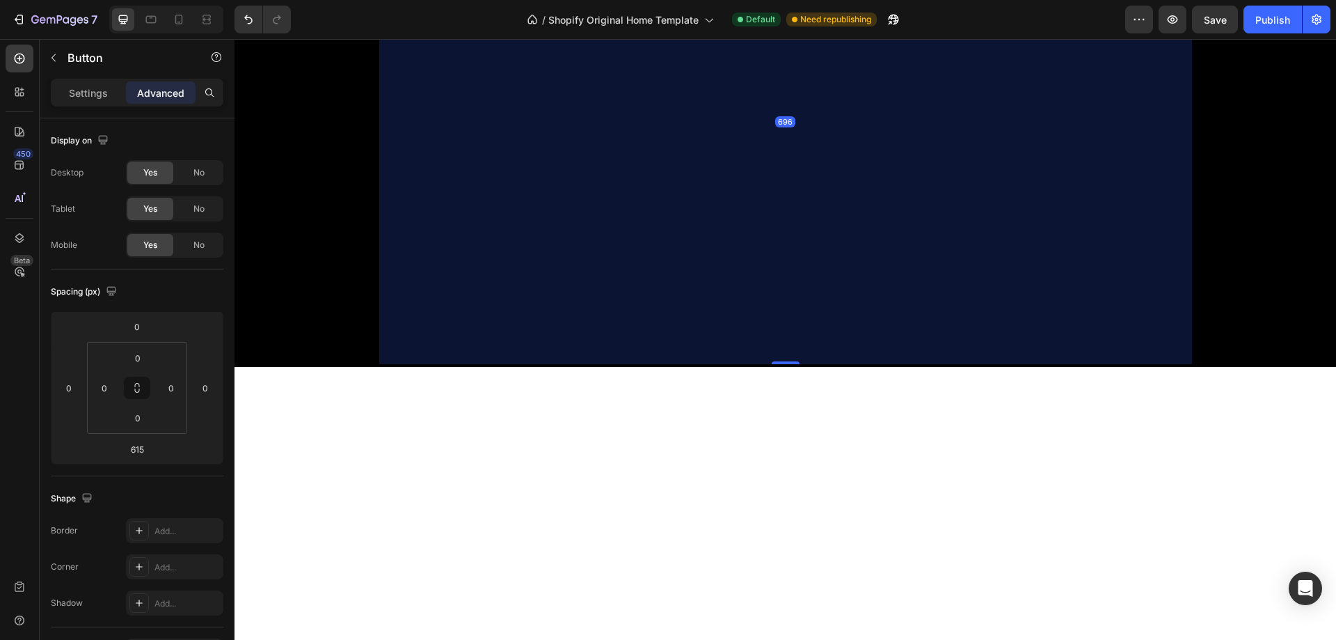
drag, startPoint x: 781, startPoint y: 360, endPoint x: 818, endPoint y: 372, distance: 38.1
click at [818, 372] on div "Click here to edit heading Heading This is your text block. Click to edit and m…" at bounding box center [786, 195] width 1102 height 928
type input "696"
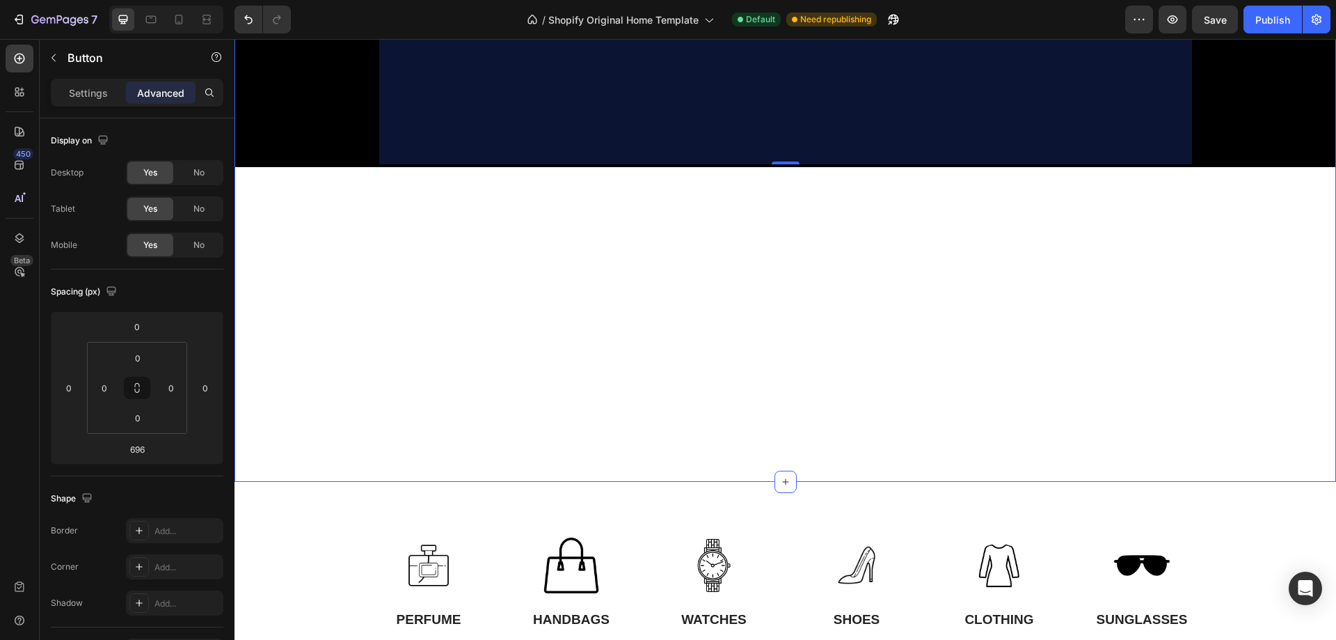
scroll to position [637, 0]
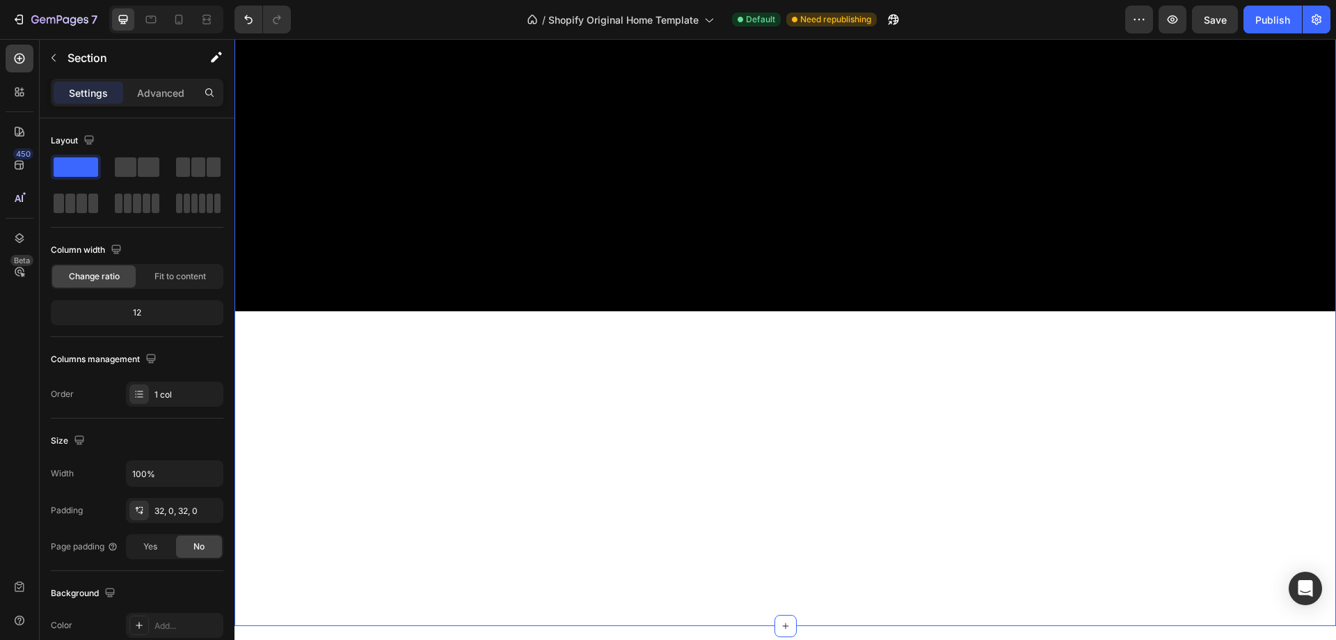
scroll to position [359, 0]
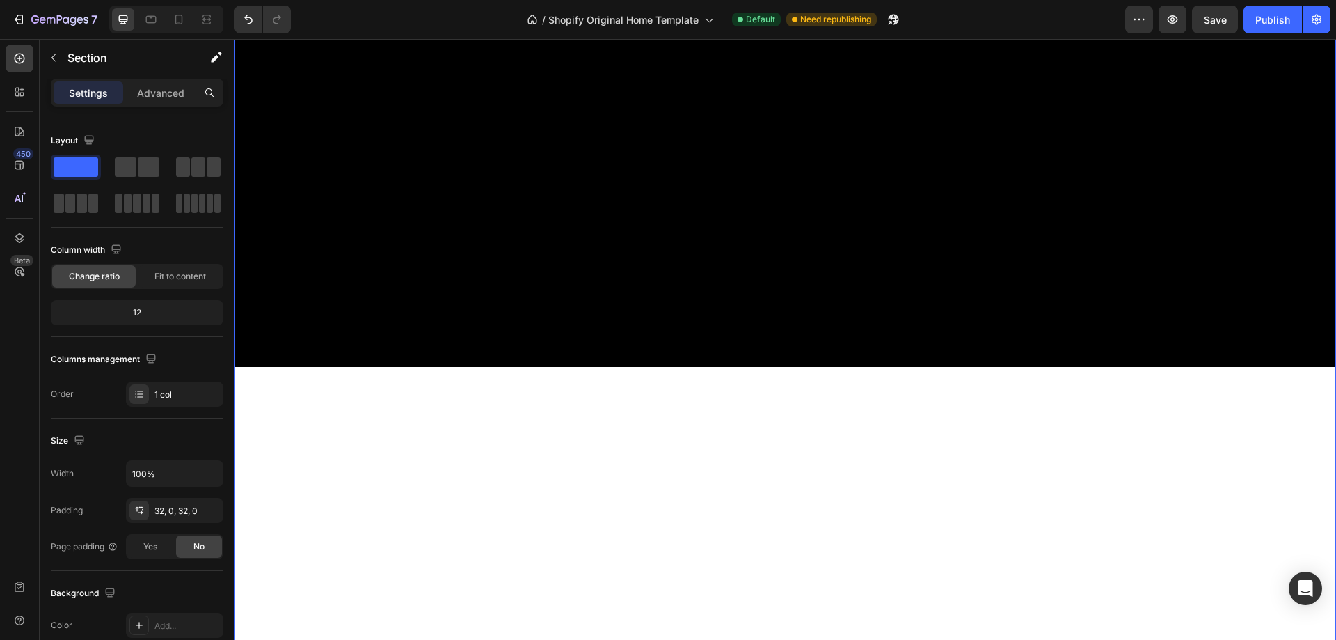
click at [753, 444] on div "Click here to edit heading Heading This is your text block. Click to edit and m…" at bounding box center [786, 195] width 1102 height 928
click at [137, 97] on p "Advanced" at bounding box center [160, 93] width 47 height 15
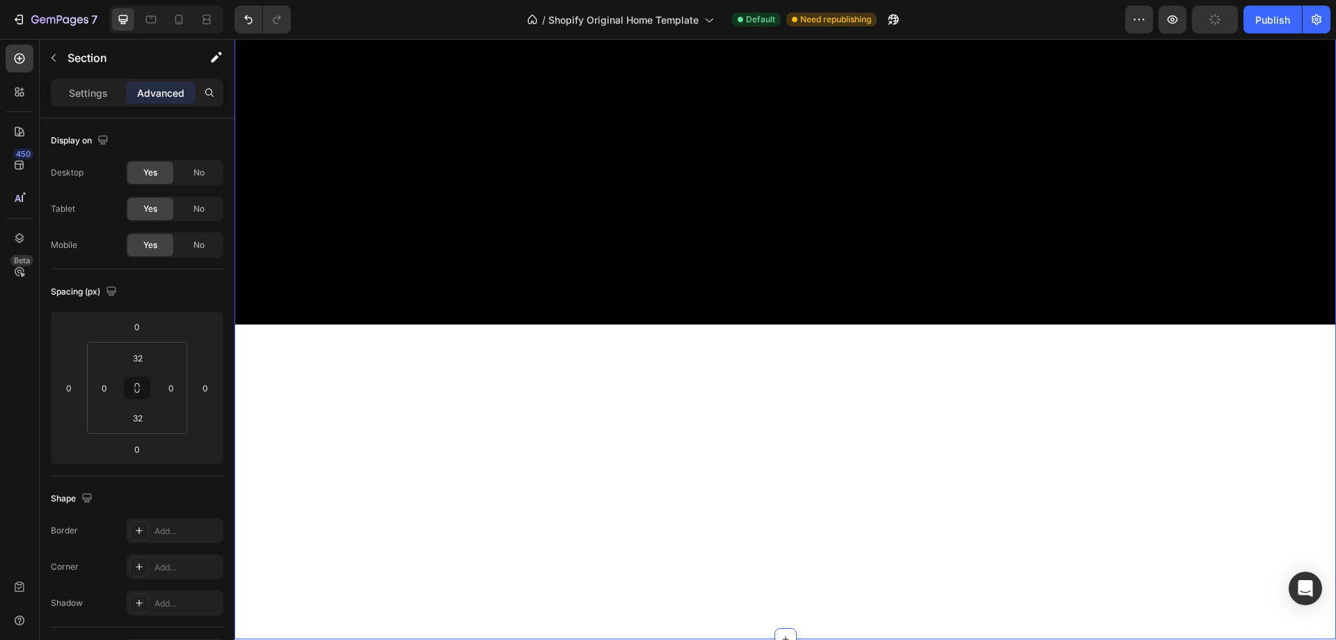
scroll to position [429, 0]
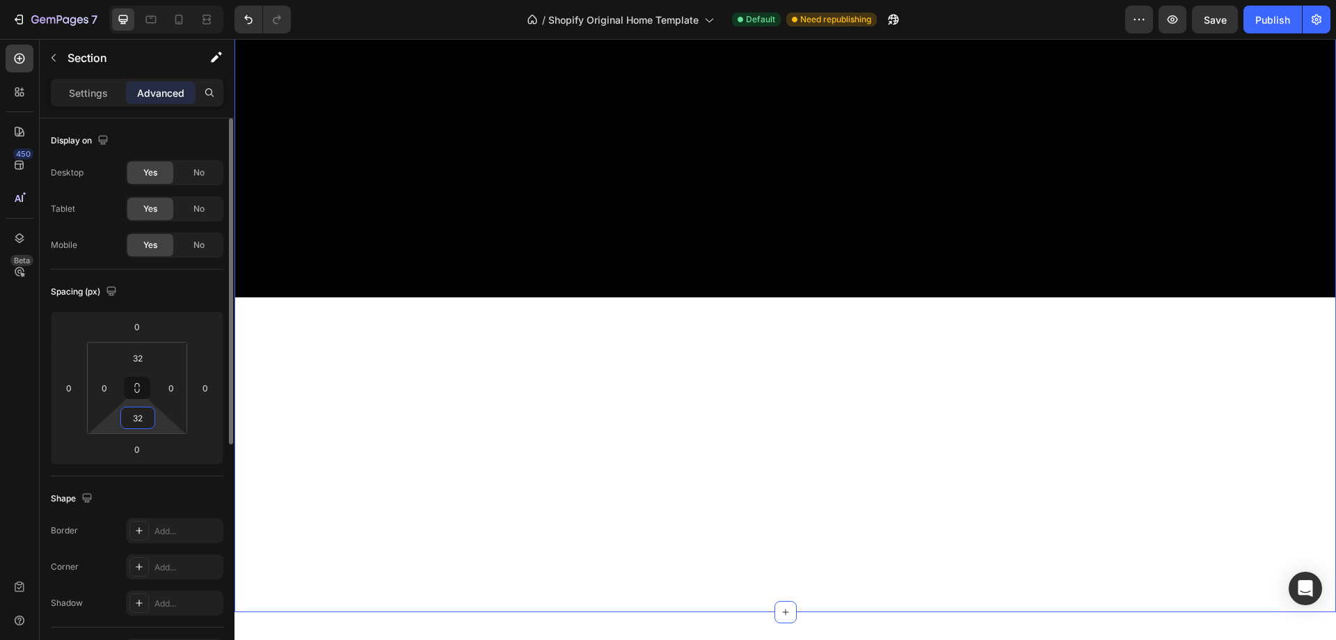
click at [134, 414] on input "32" at bounding box center [138, 417] width 28 height 21
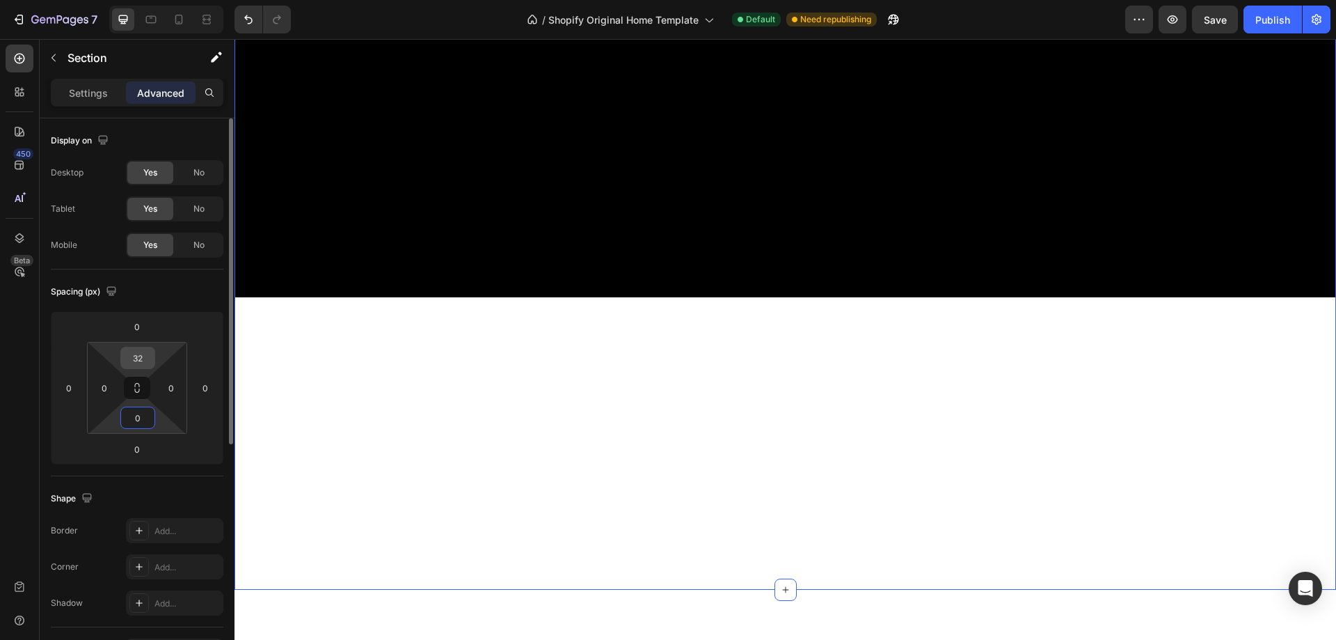
type input "0"
click at [141, 358] on input "32" at bounding box center [138, 357] width 28 height 21
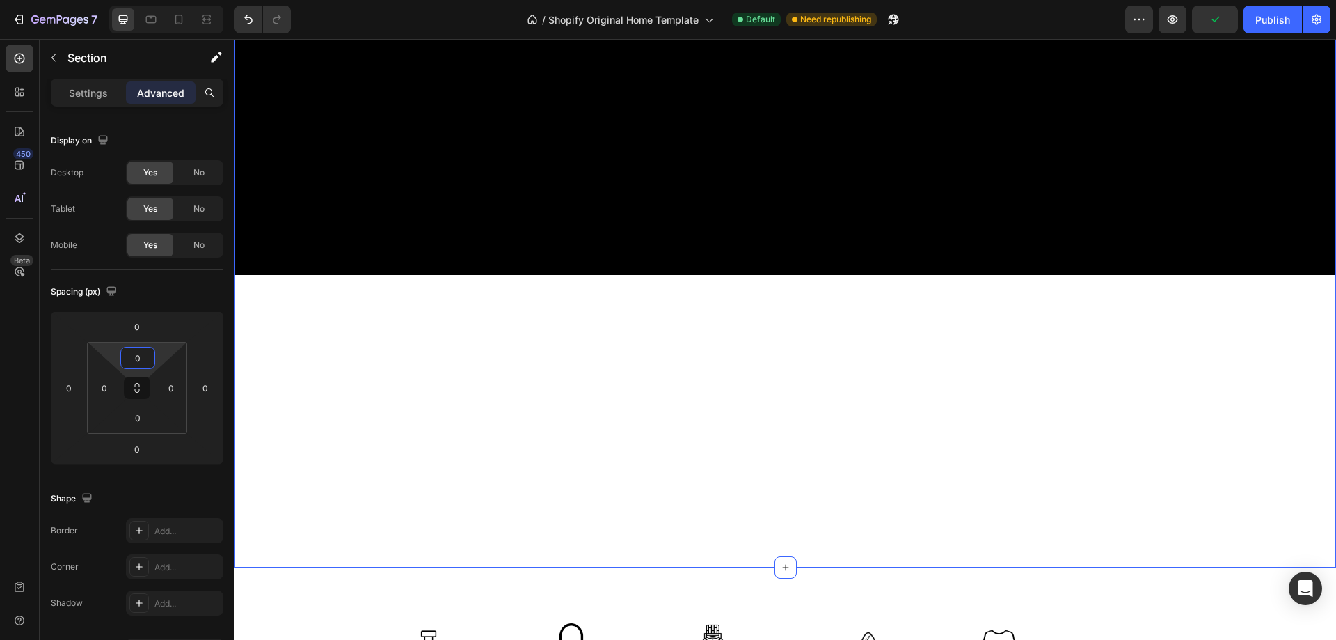
type input "0"
click at [646, 414] on div "Click here to edit heading Heading This is your text block. Click to edit and m…" at bounding box center [786, 103] width 1102 height 928
click at [797, 454] on div "Click here to edit heading Heading This is your text block. Click to edit and m…" at bounding box center [786, 103] width 1102 height 928
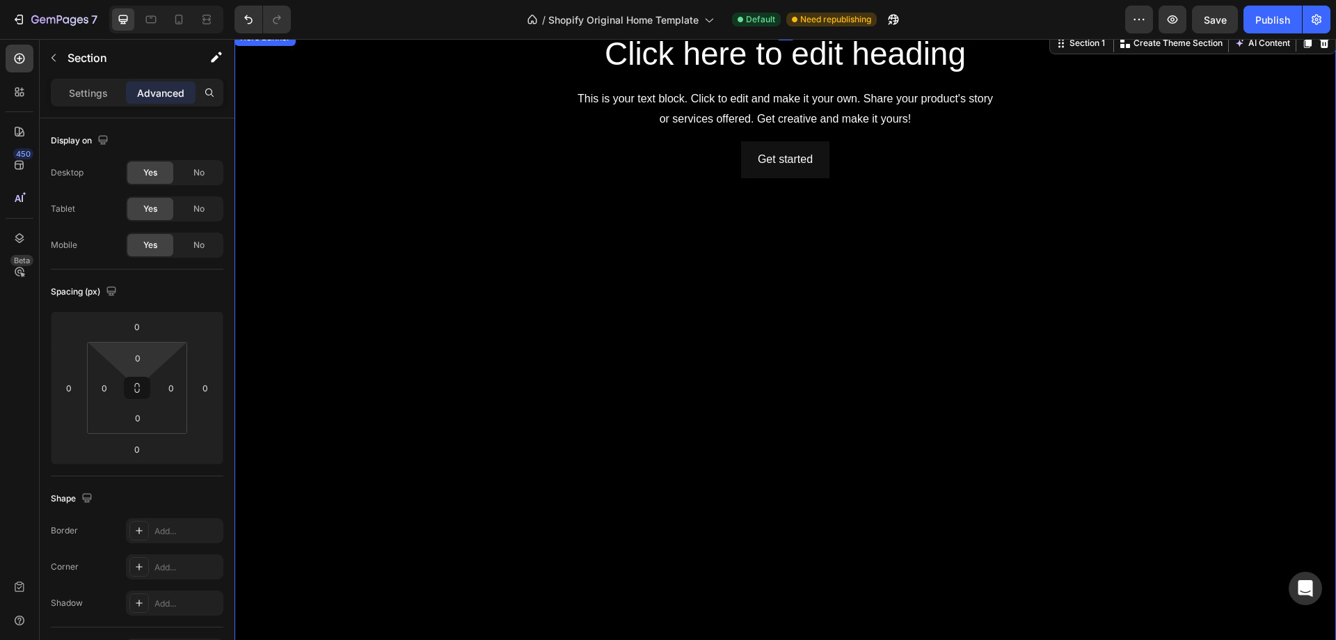
scroll to position [0, 0]
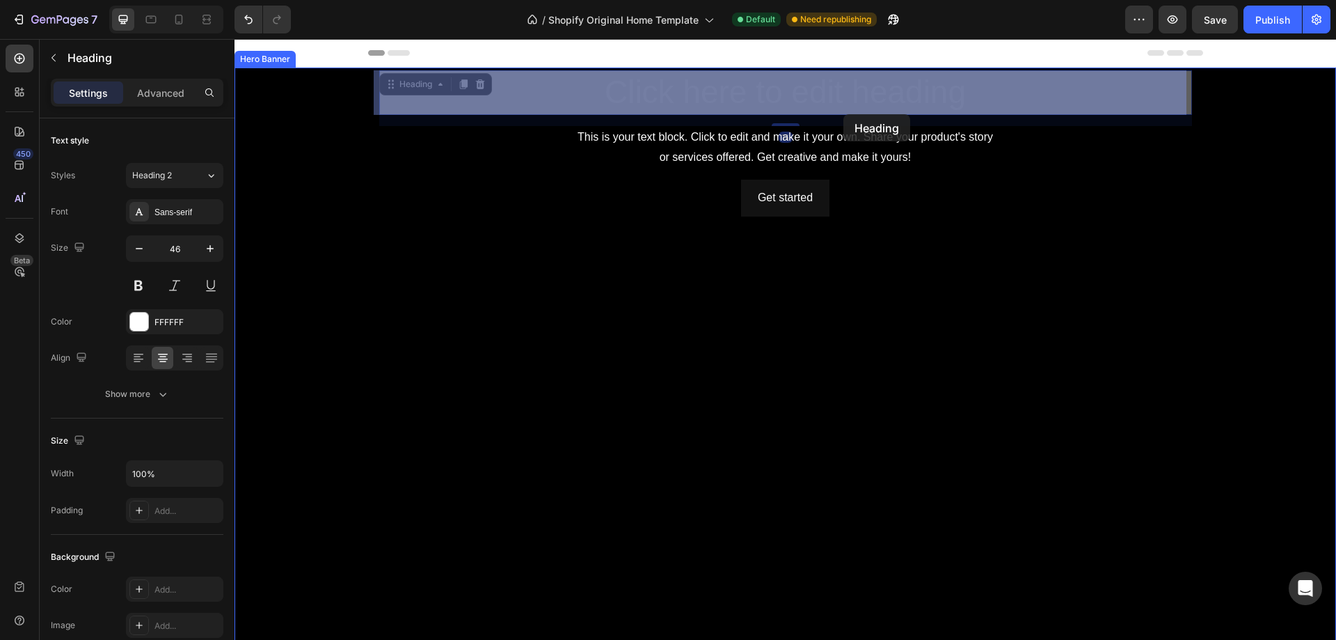
drag, startPoint x: 847, startPoint y: 90, endPoint x: 843, endPoint y: 114, distance: 24.6
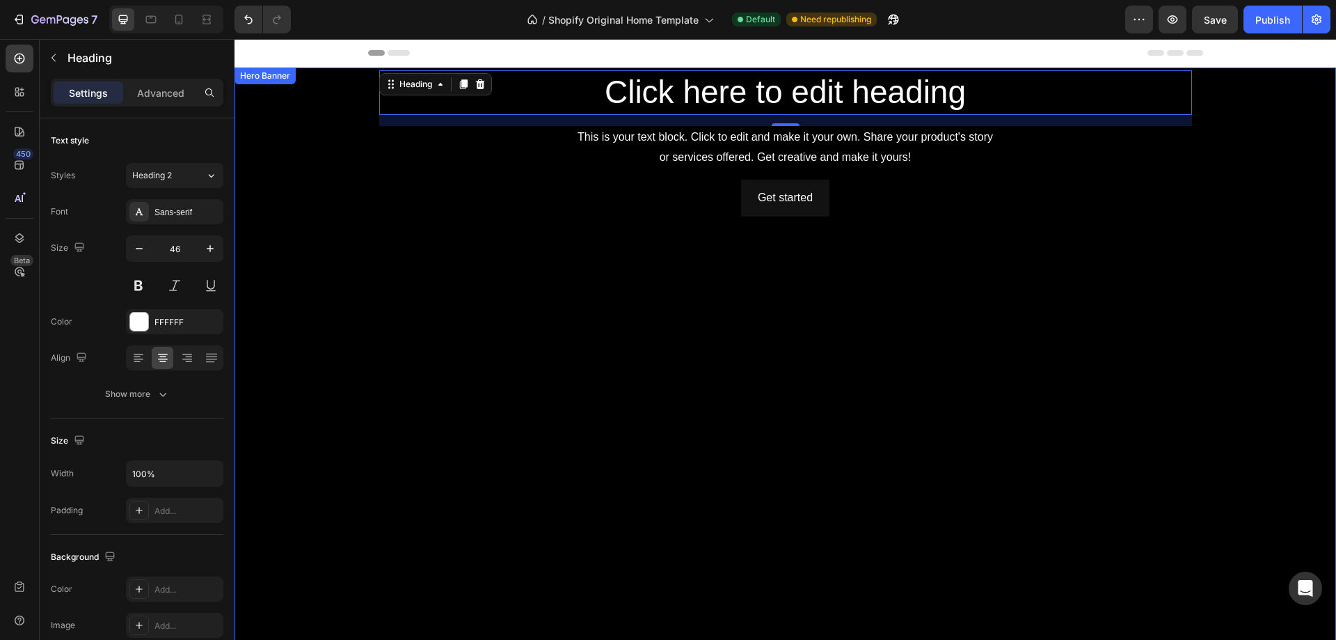
click at [608, 288] on div "Get started Button" at bounding box center [785, 440] width 813 height 521
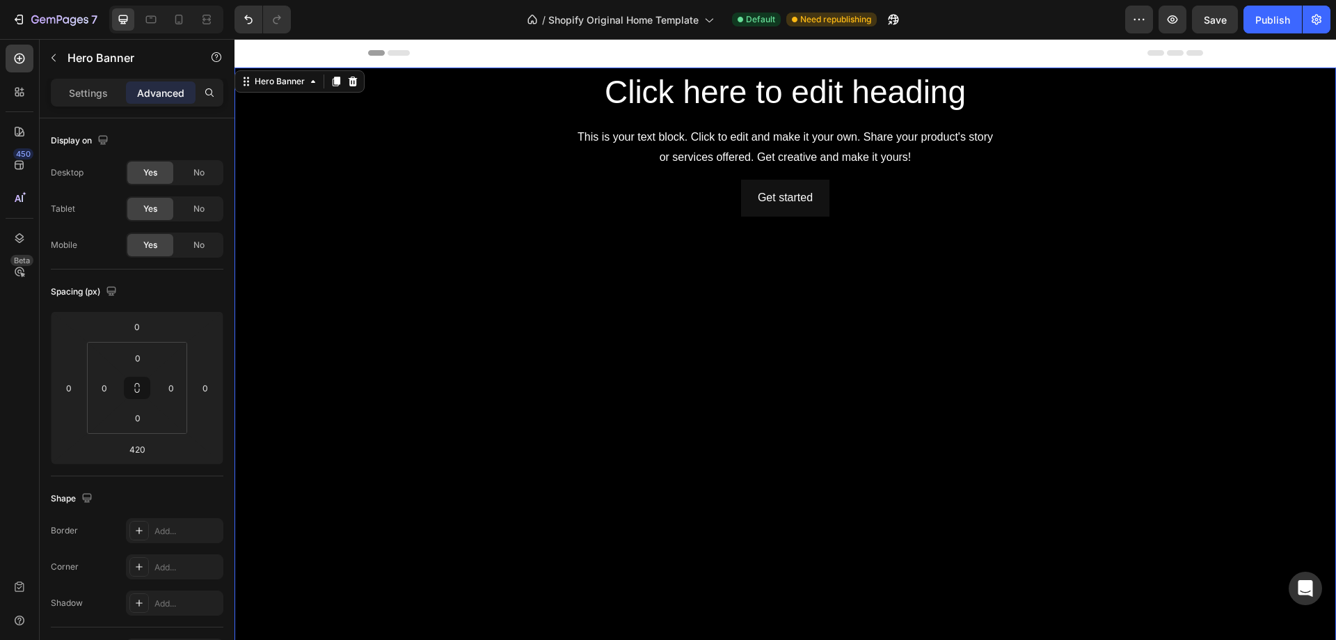
click at [646, 427] on div "Get started Button" at bounding box center [785, 440] width 813 height 521
click at [620, 445] on div "Get started Button" at bounding box center [785, 440] width 813 height 521
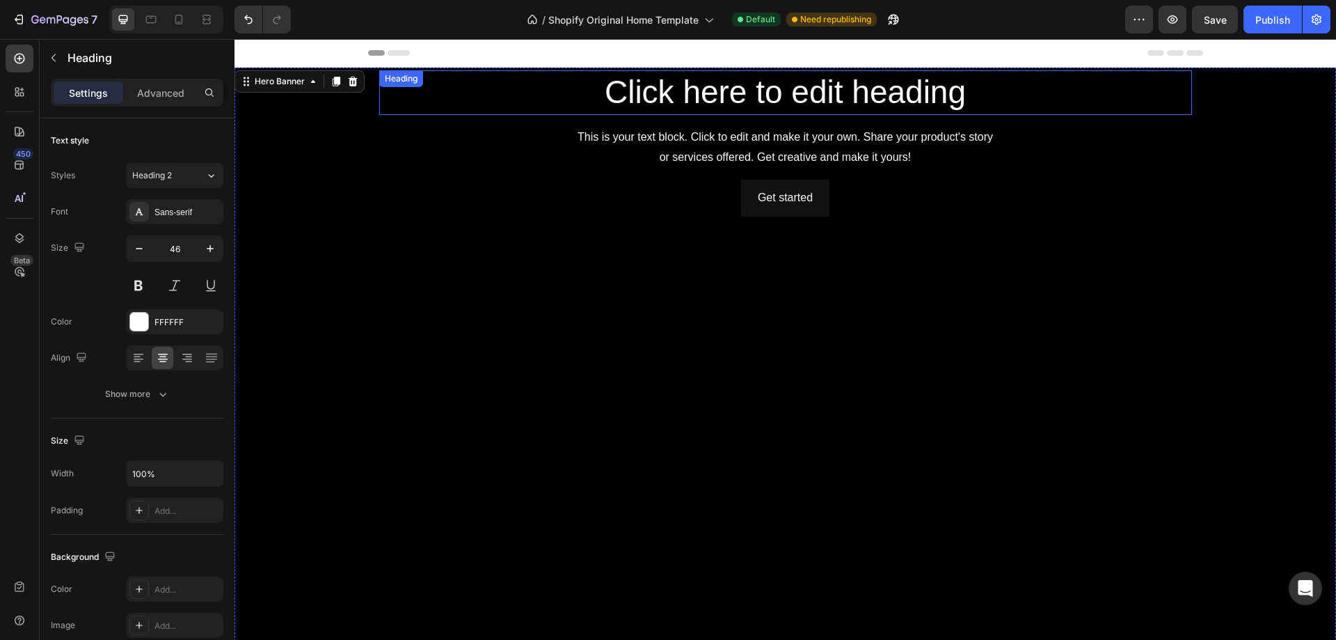
click at [657, 90] on h2 "Click here to edit heading" at bounding box center [785, 92] width 813 height 45
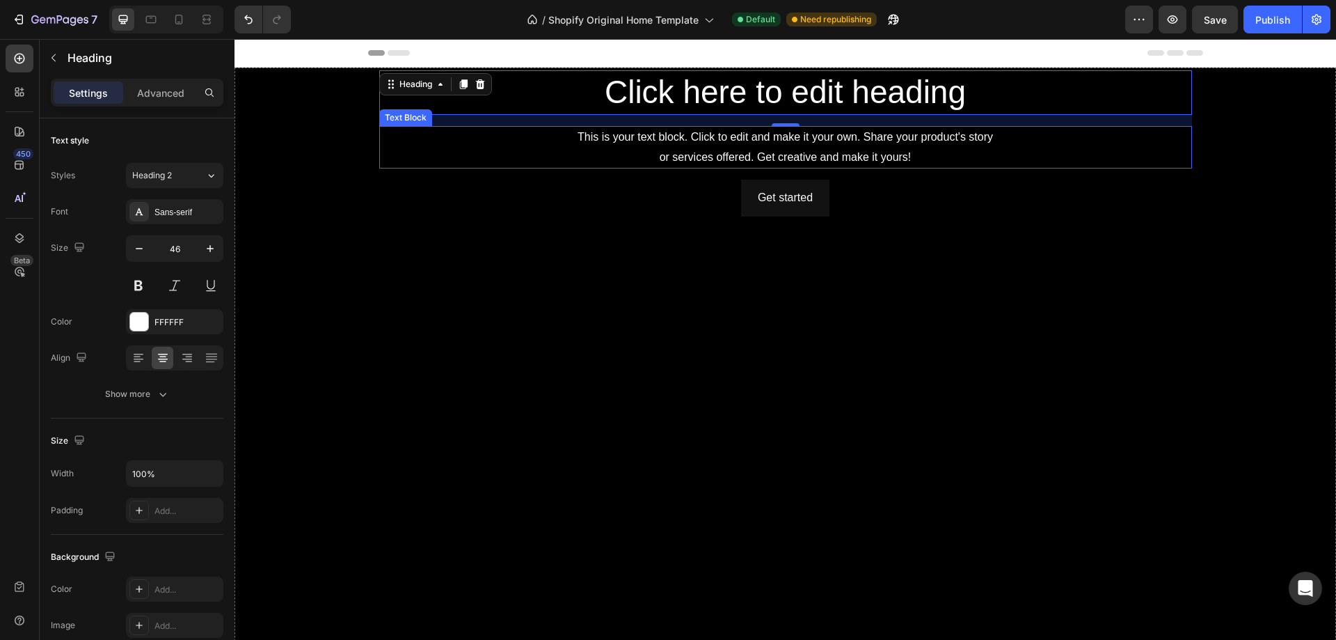
click at [625, 146] on div "This is your text block. Click to edit and make it your own. Share your product…" at bounding box center [785, 147] width 813 height 43
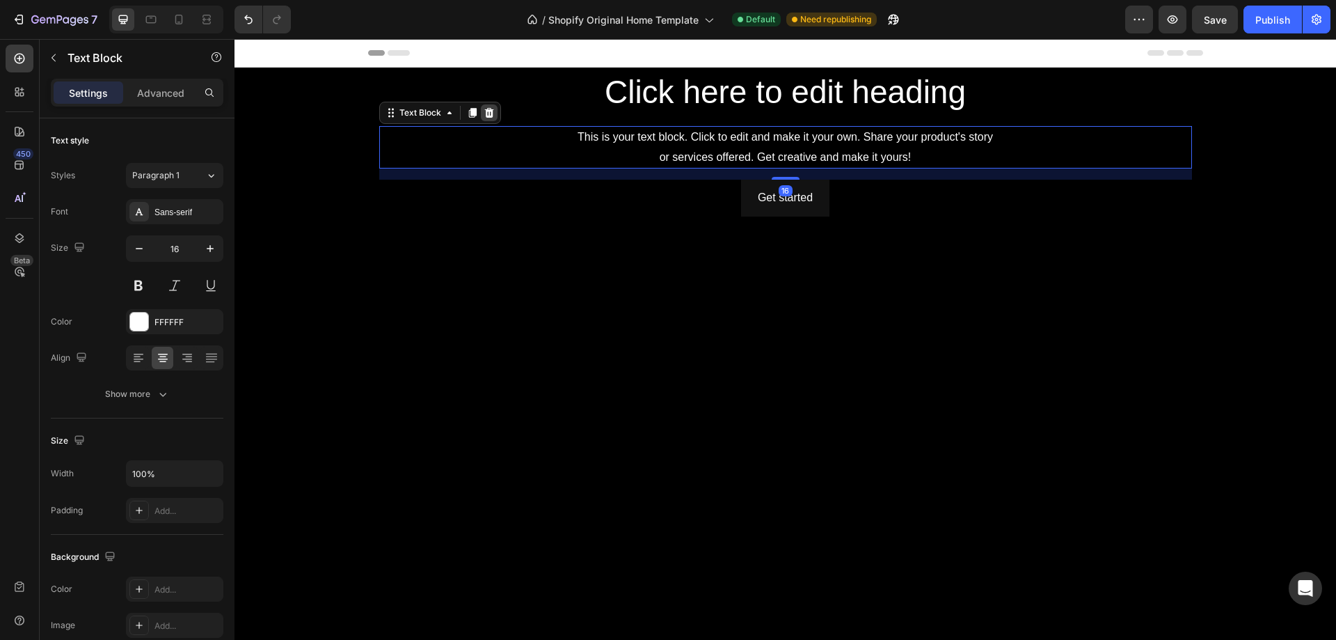
click at [485, 116] on icon at bounding box center [488, 113] width 9 height 10
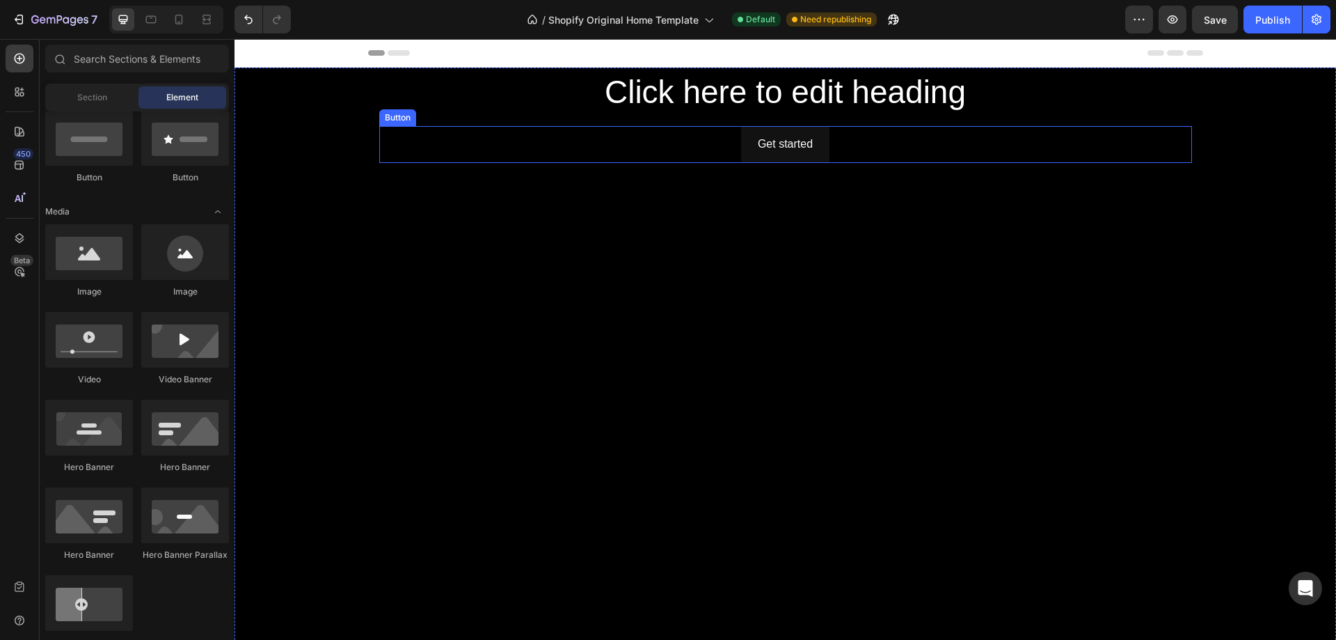
click at [621, 148] on div "Get started Button" at bounding box center [785, 144] width 813 height 37
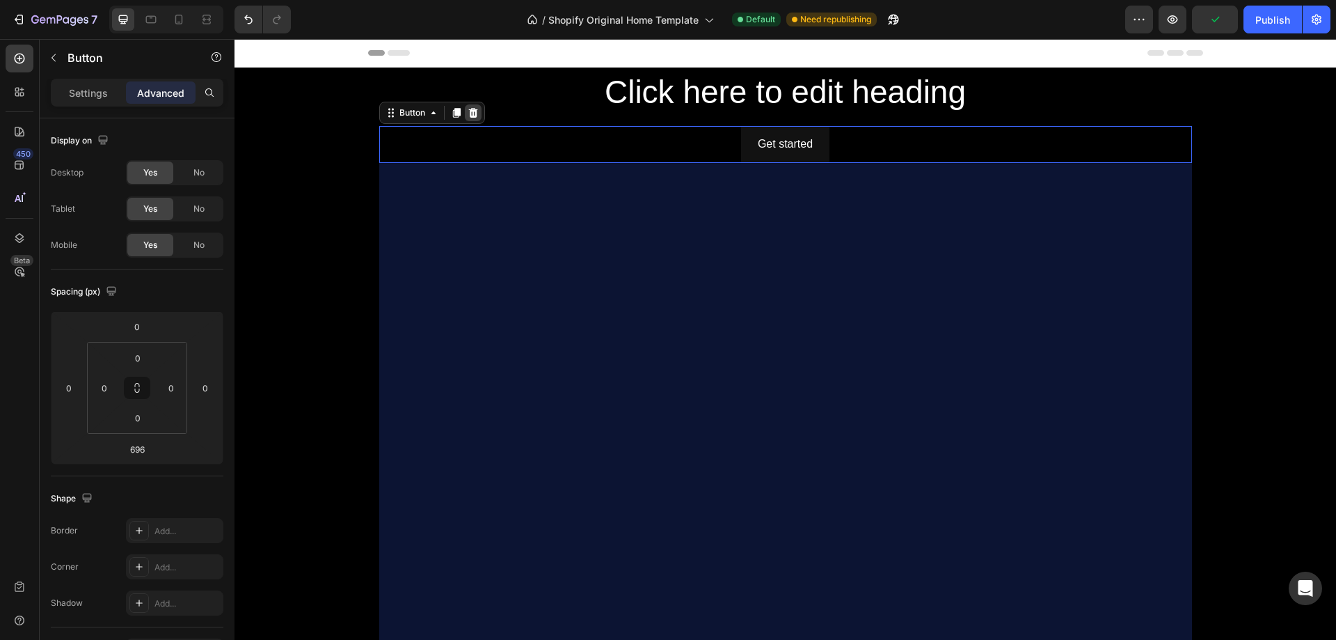
click at [471, 111] on icon at bounding box center [472, 113] width 9 height 10
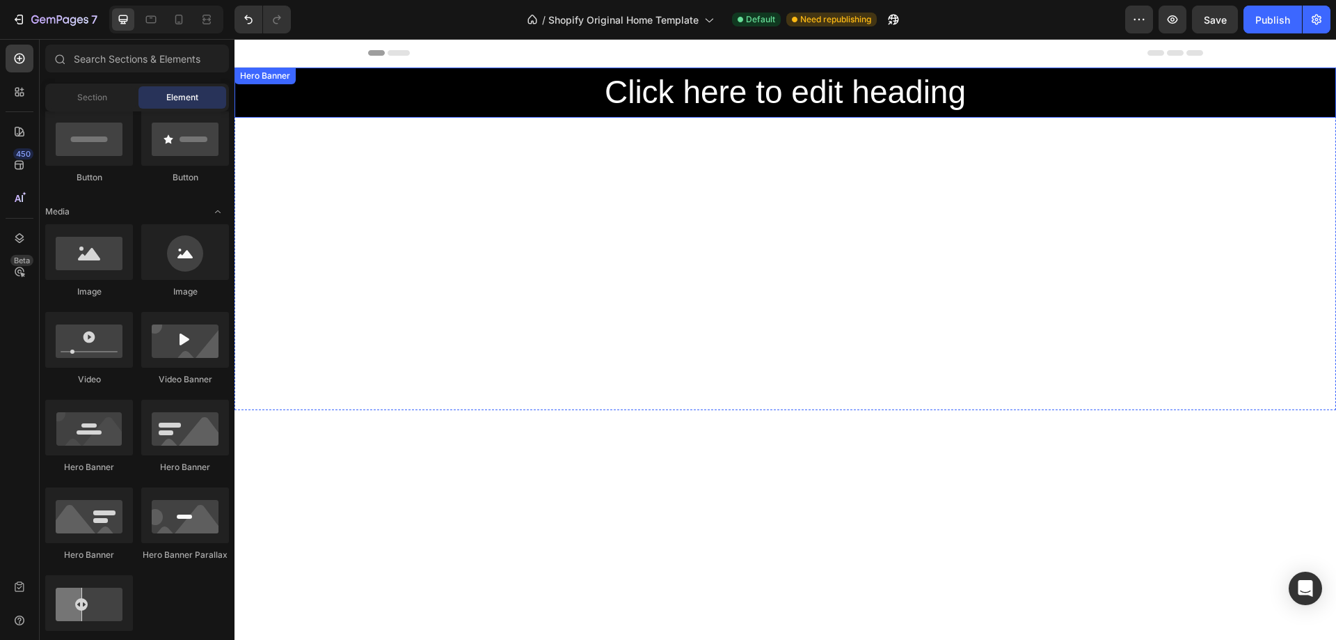
click at [800, 115] on div "Click here to edit heading Heading" at bounding box center [785, 92] width 835 height 50
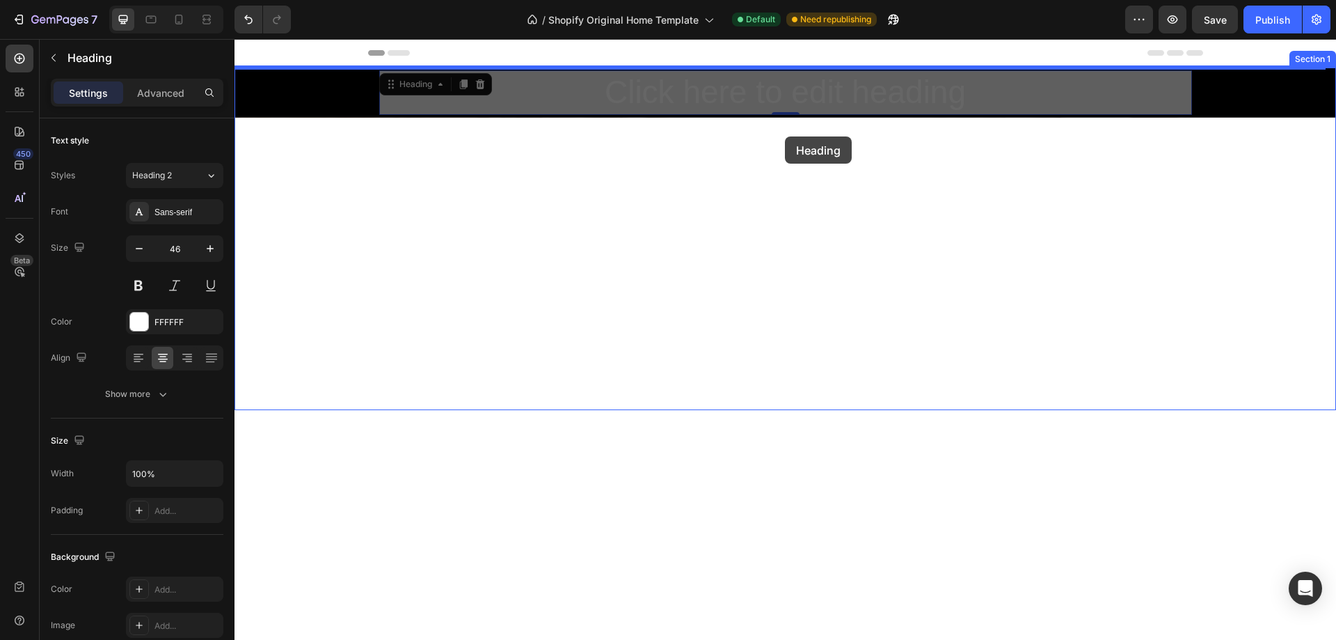
drag, startPoint x: 788, startPoint y: 113, endPoint x: 785, endPoint y: 136, distance: 23.8
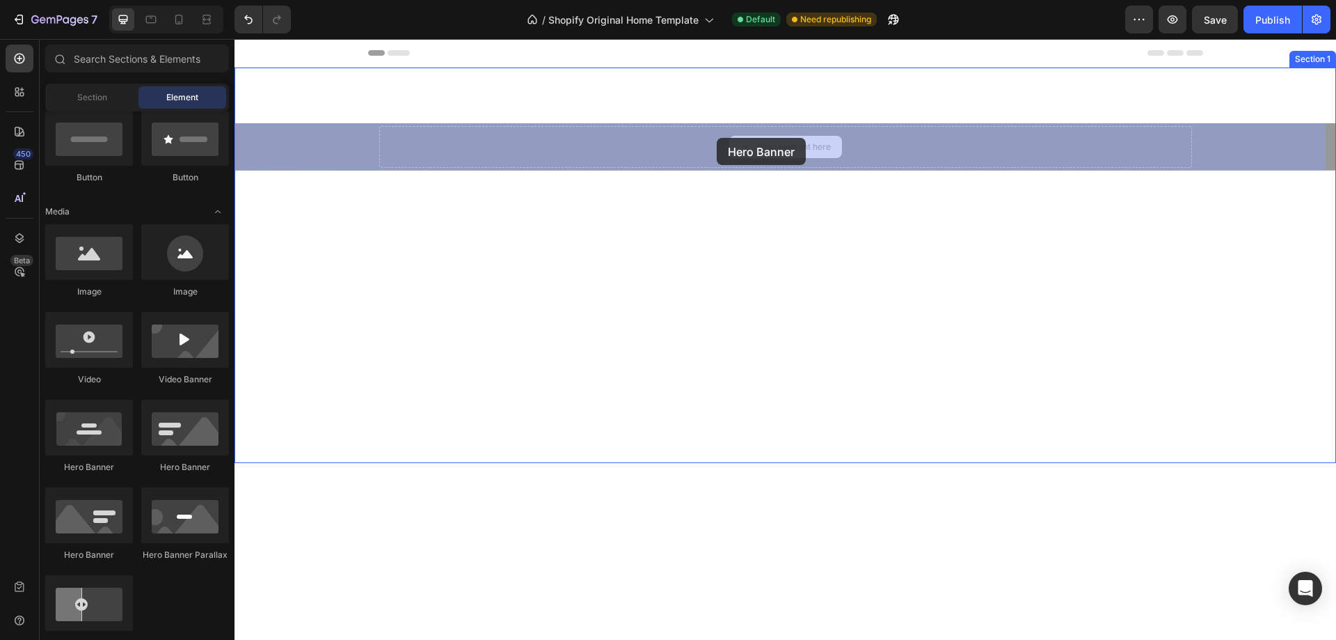
drag, startPoint x: 726, startPoint y: 141, endPoint x: 717, endPoint y: 138, distance: 9.5
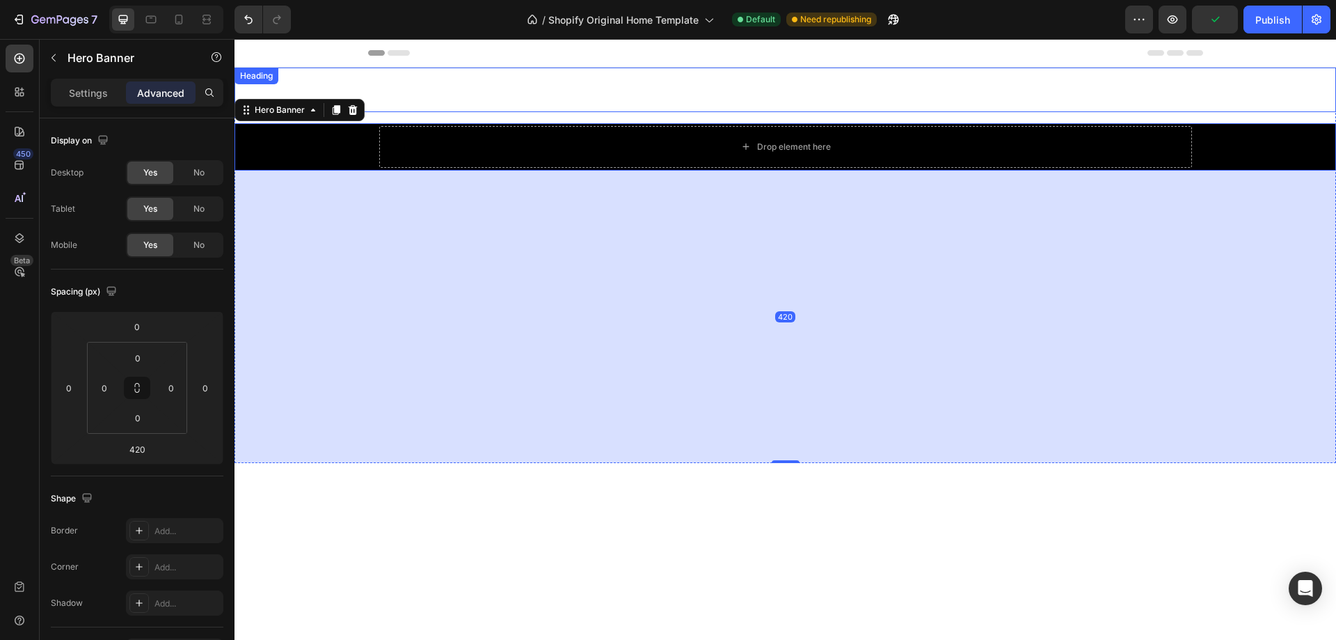
click at [473, 82] on h2 "Click here to edit heading" at bounding box center [786, 89] width 1102 height 45
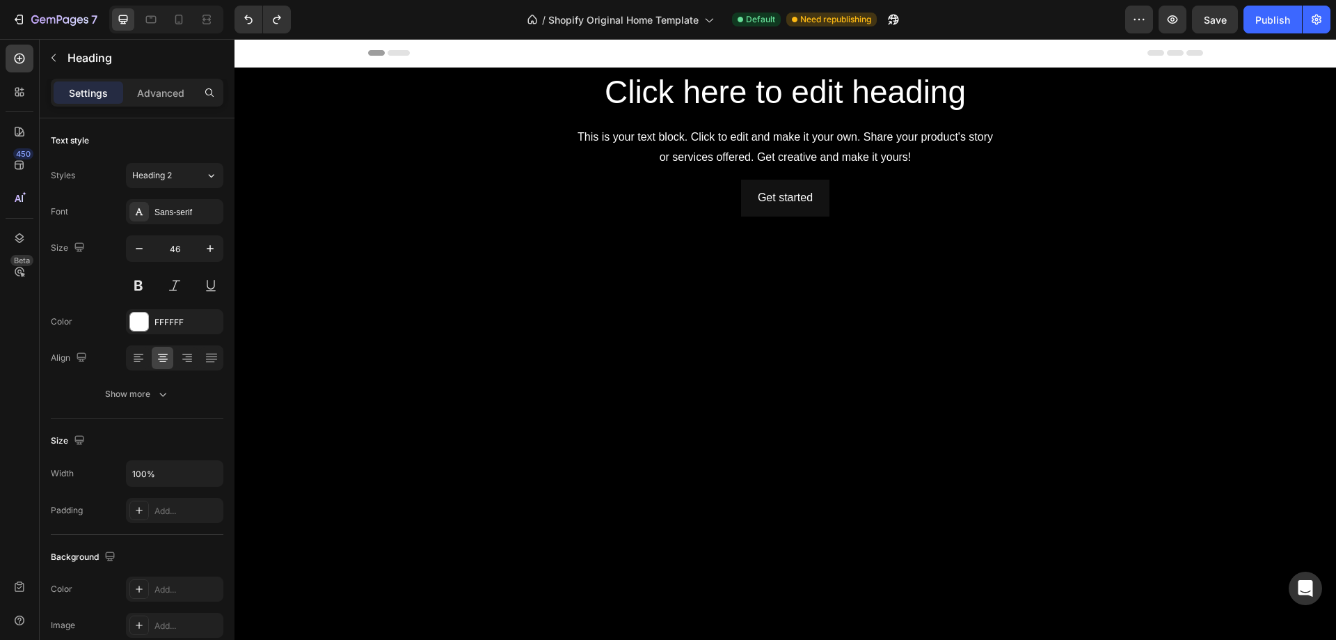
click at [912, 51] on div at bounding box center [785, 53] width 835 height 28
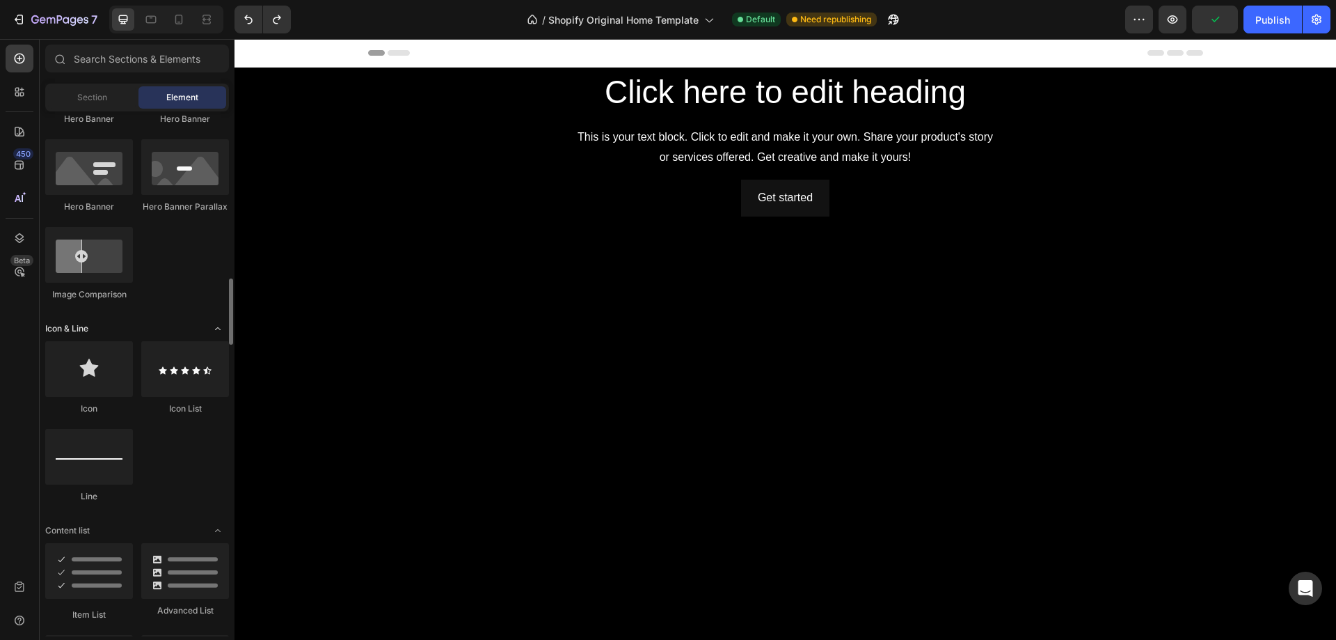
scroll to position [835, 0]
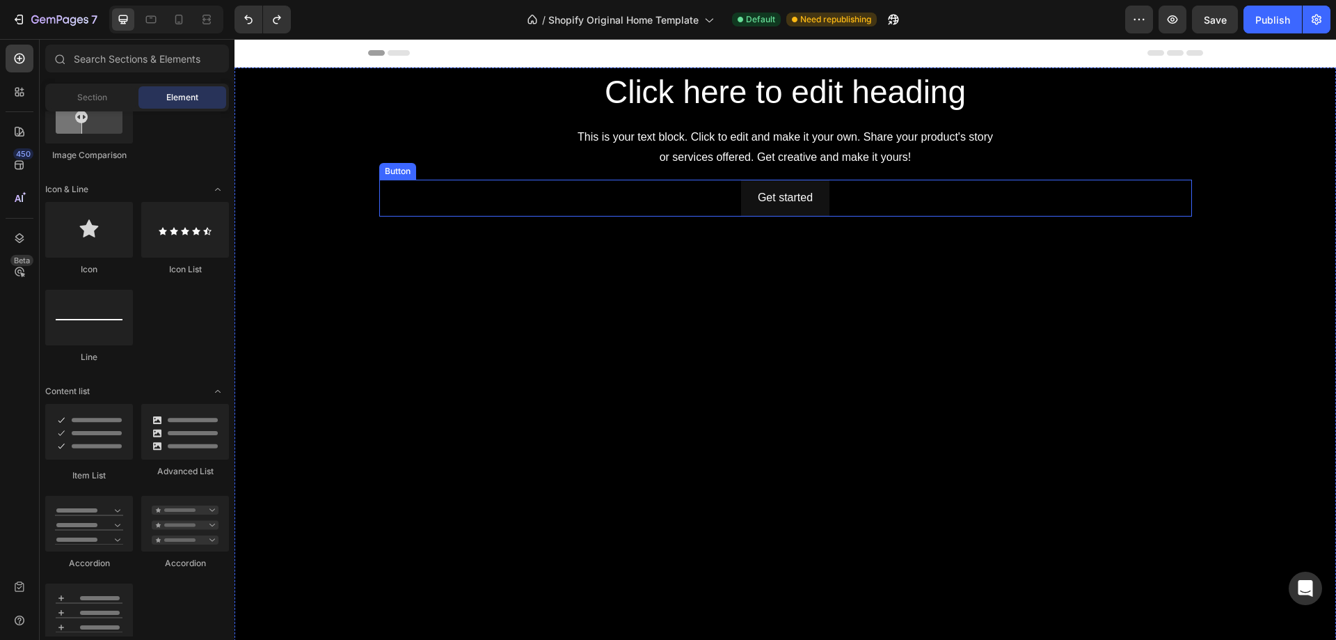
click at [748, 267] on div "Get started Button" at bounding box center [785, 440] width 813 height 521
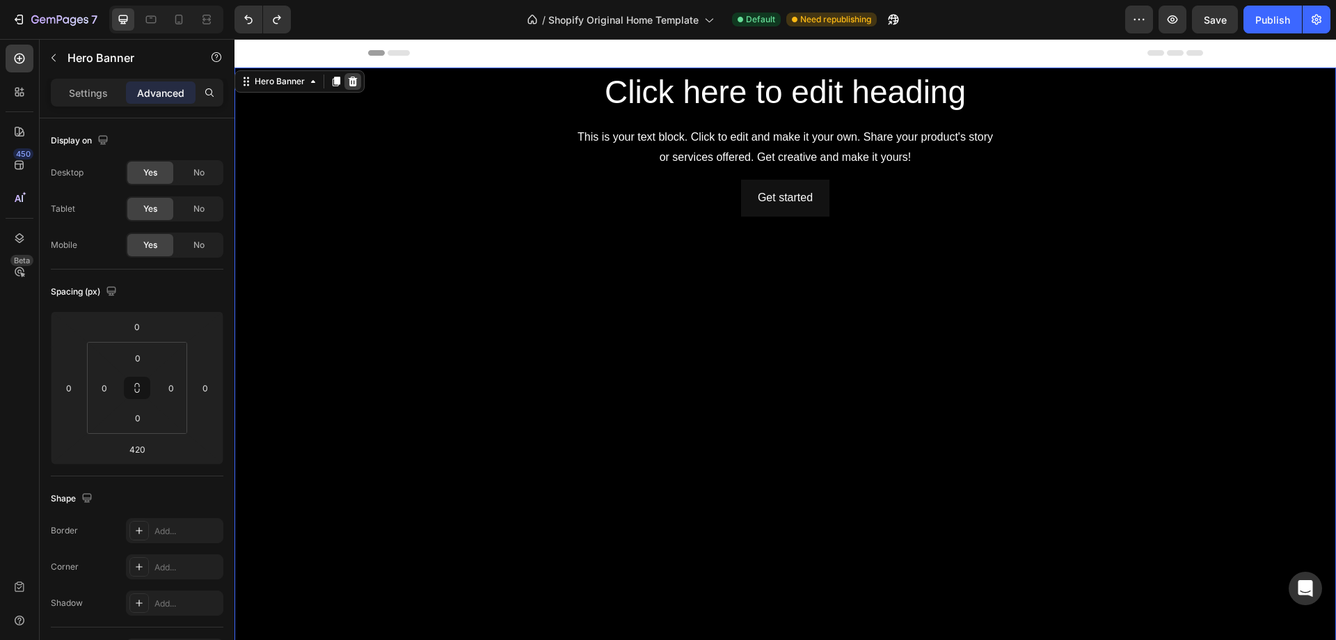
click at [354, 81] on icon at bounding box center [352, 81] width 11 height 11
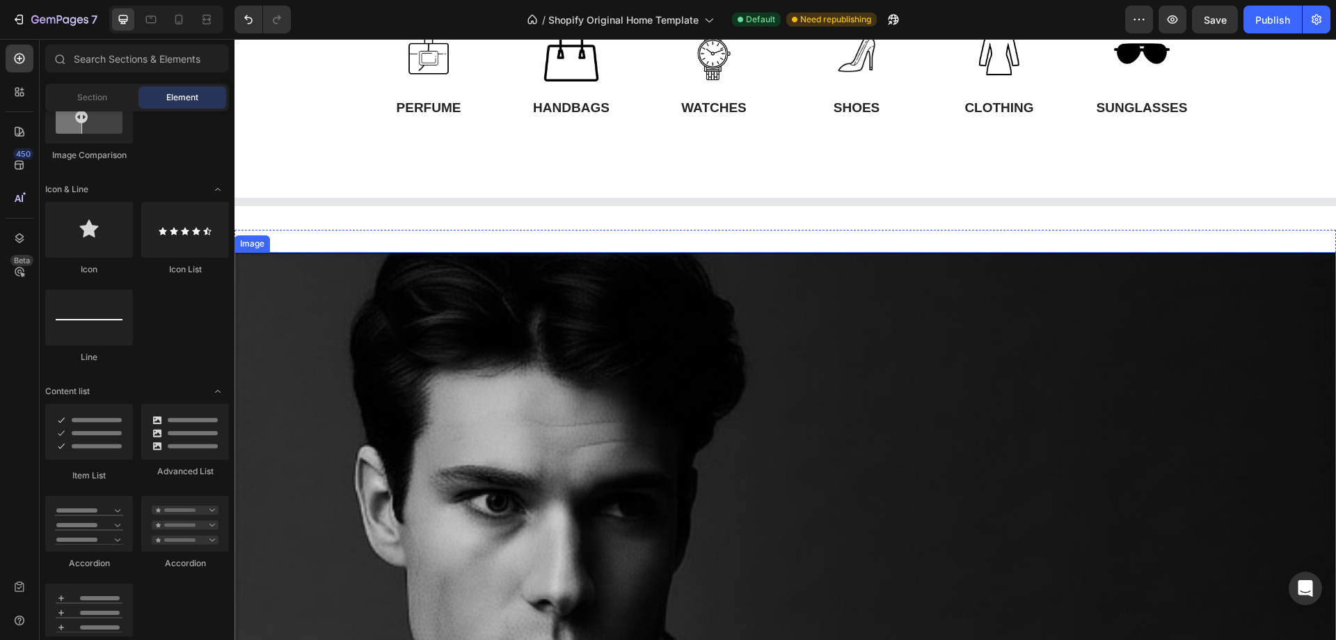
scroll to position [0, 0]
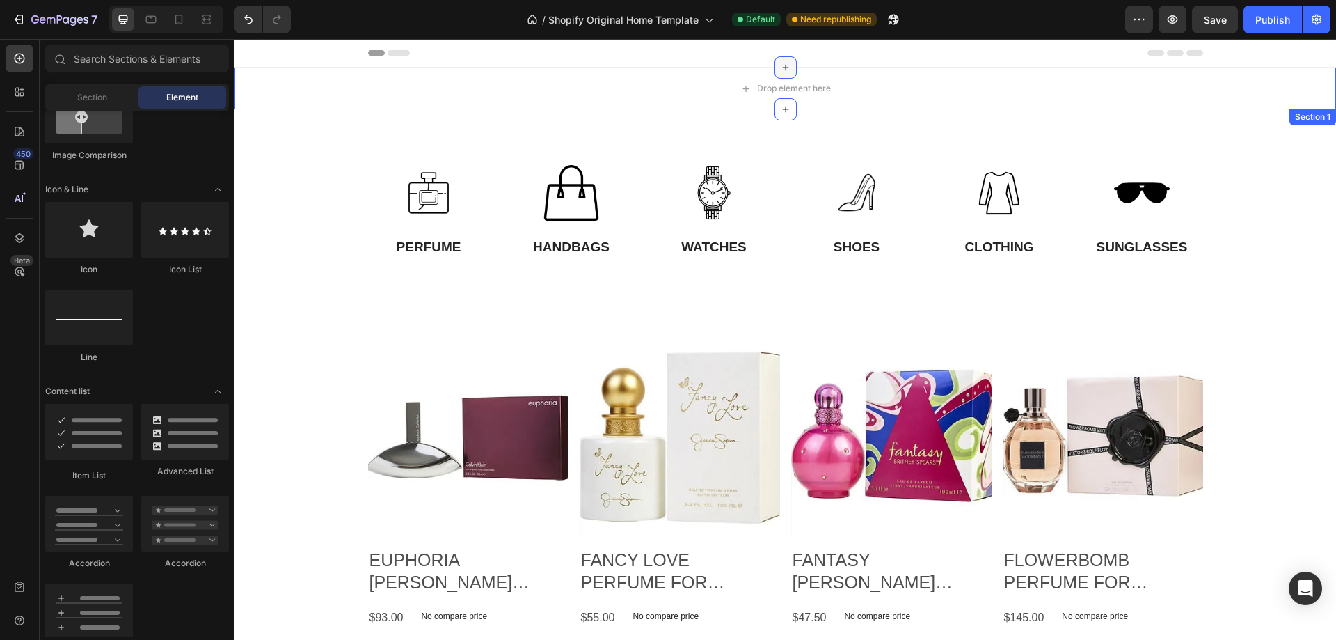
click at [780, 65] on icon at bounding box center [785, 67] width 11 height 11
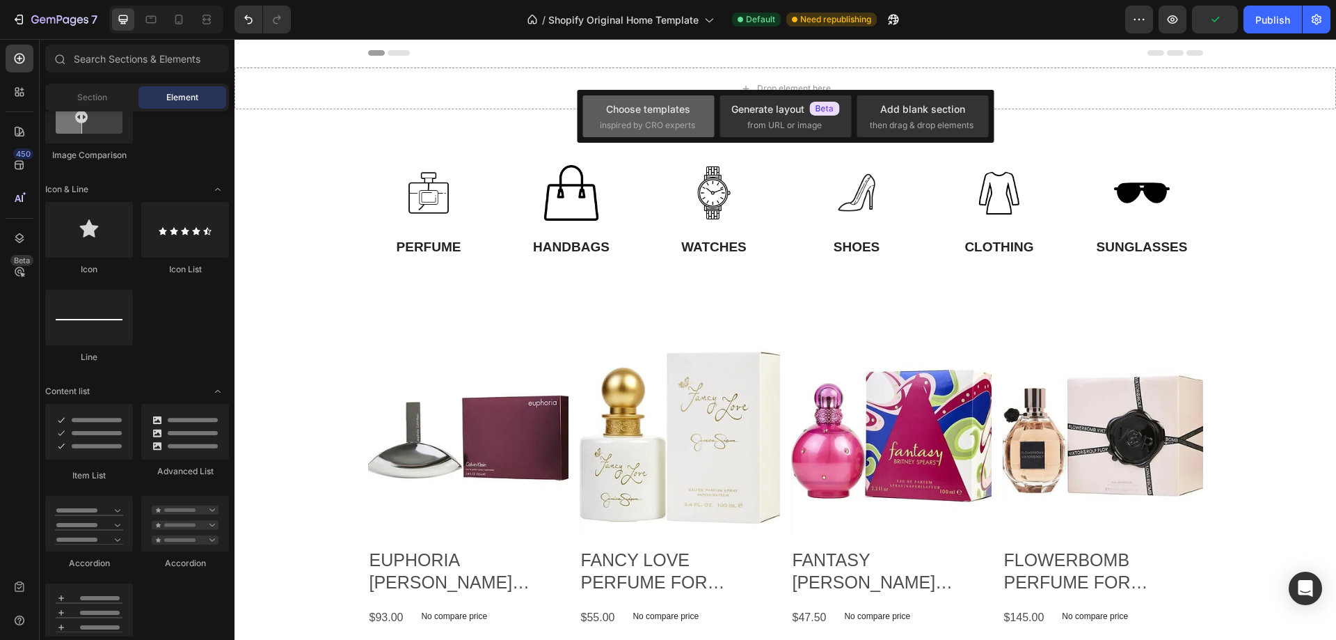
click at [675, 113] on div "Choose templates" at bounding box center [648, 109] width 84 height 15
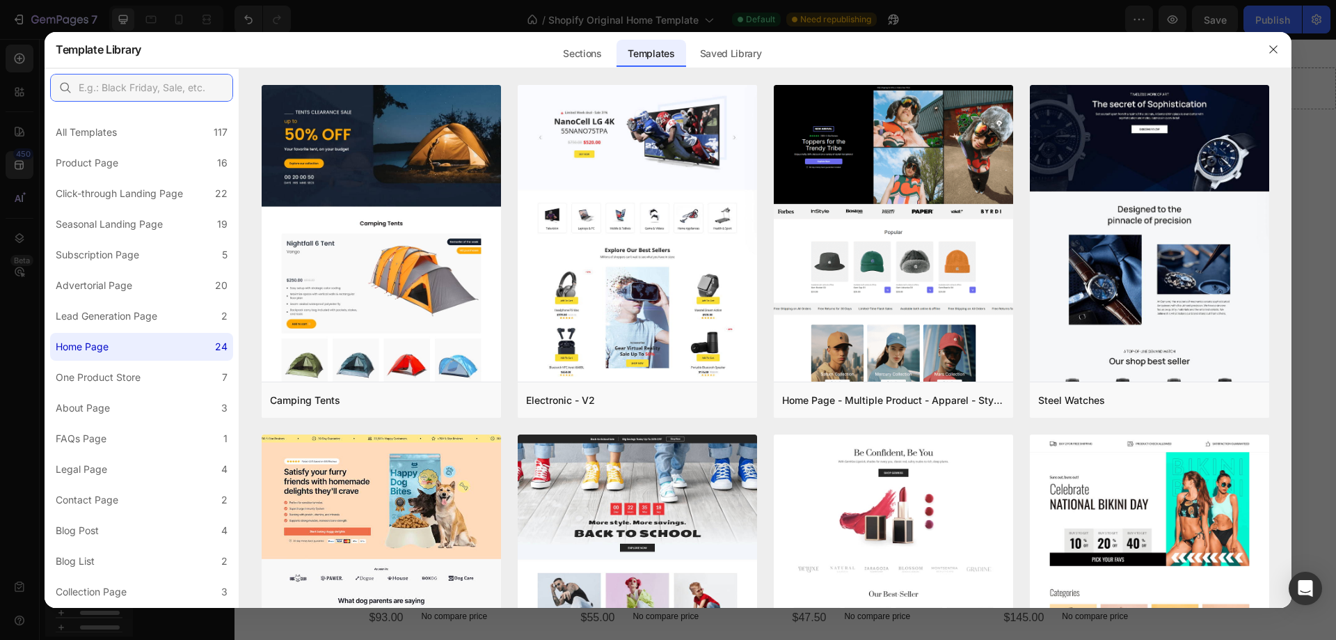
click at [127, 84] on input "text" at bounding box center [141, 88] width 183 height 28
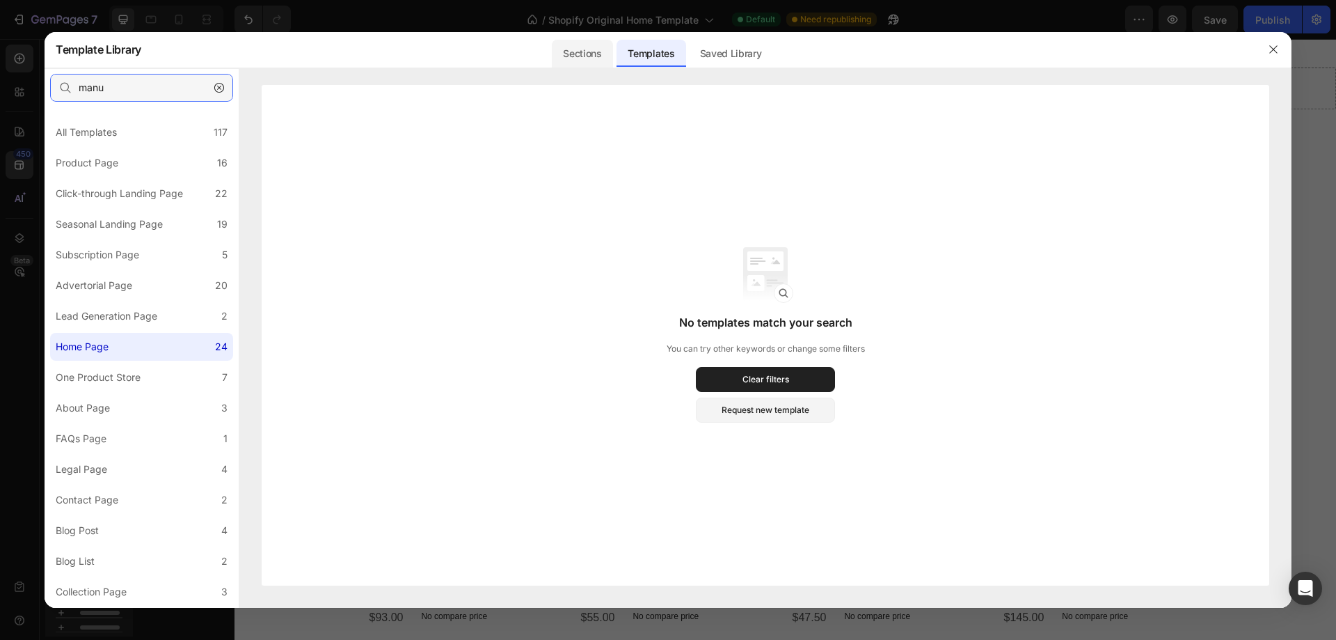
type input "manu"
click at [587, 59] on div "Sections" at bounding box center [582, 54] width 61 height 28
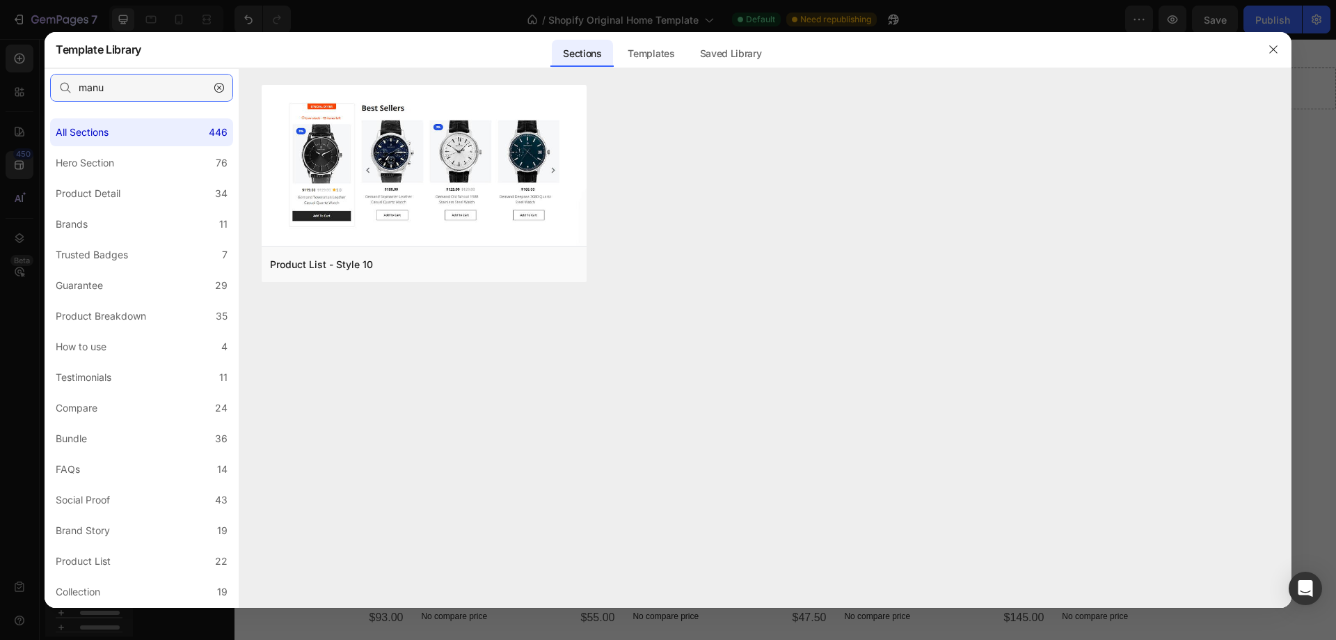
click at [137, 82] on input "manu" at bounding box center [141, 88] width 183 height 28
click at [388, 376] on div "Product List - Style 10 Add to page Preview Product List - Style 10 Add to page…" at bounding box center [765, 346] width 1052 height 523
click at [1271, 49] on icon "button" at bounding box center [1273, 49] width 11 height 11
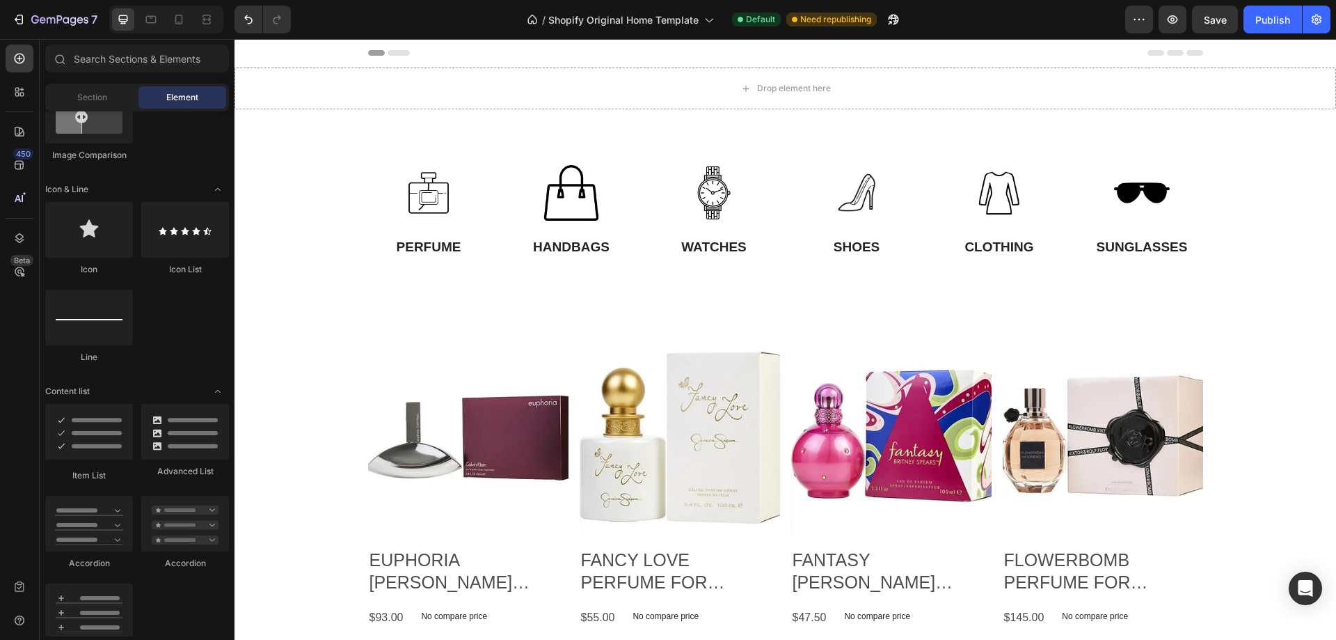
click at [779, 50] on div at bounding box center [785, 53] width 835 height 28
click at [1161, 55] on icon at bounding box center [1175, 53] width 56 height 6
click at [1245, 50] on div at bounding box center [786, 53] width 1102 height 29
click at [782, 67] on icon at bounding box center [785, 68] width 6 height 6
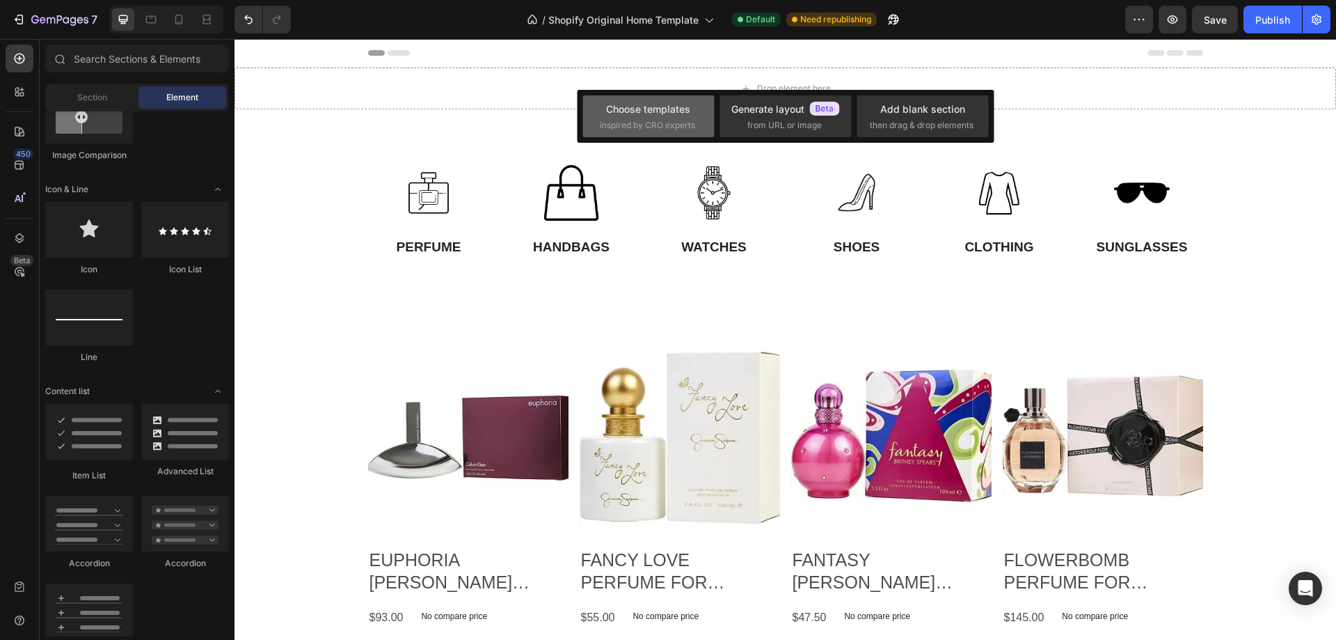
click at [720, 100] on div "Choose templates inspired by CRO experts" at bounding box center [786, 116] width 132 height 42
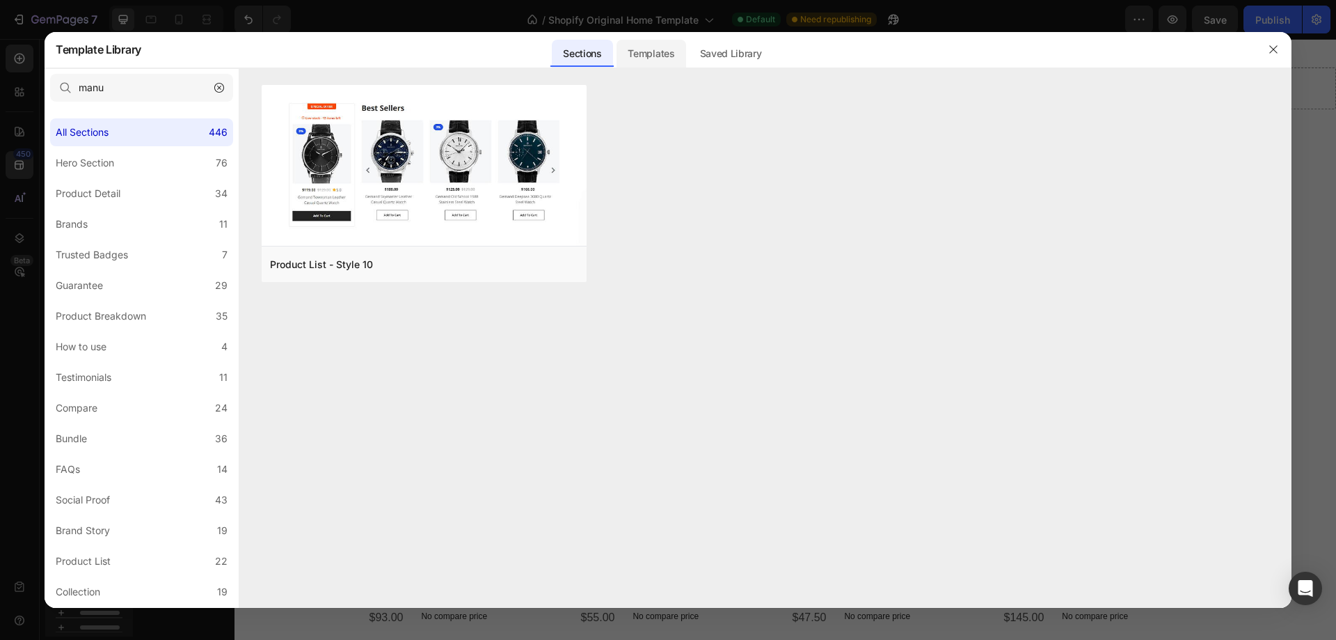
click at [653, 53] on div "Templates" at bounding box center [651, 54] width 69 height 28
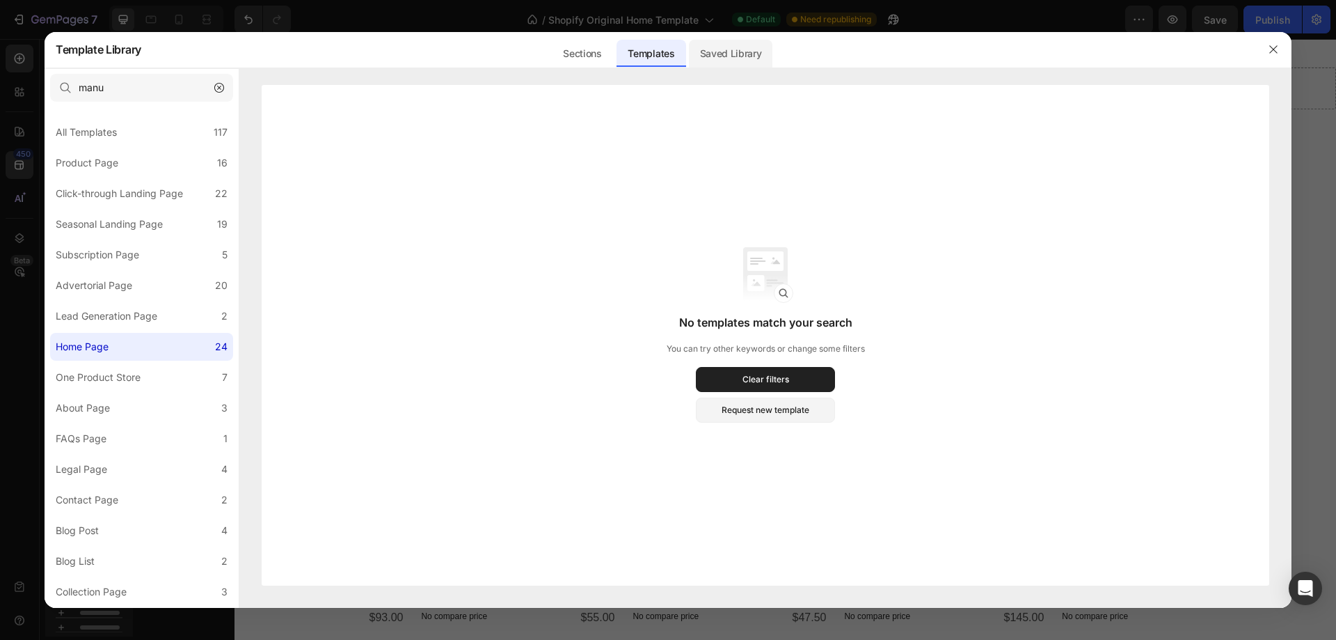
click at [733, 51] on div "Saved Library" at bounding box center [731, 54] width 84 height 28
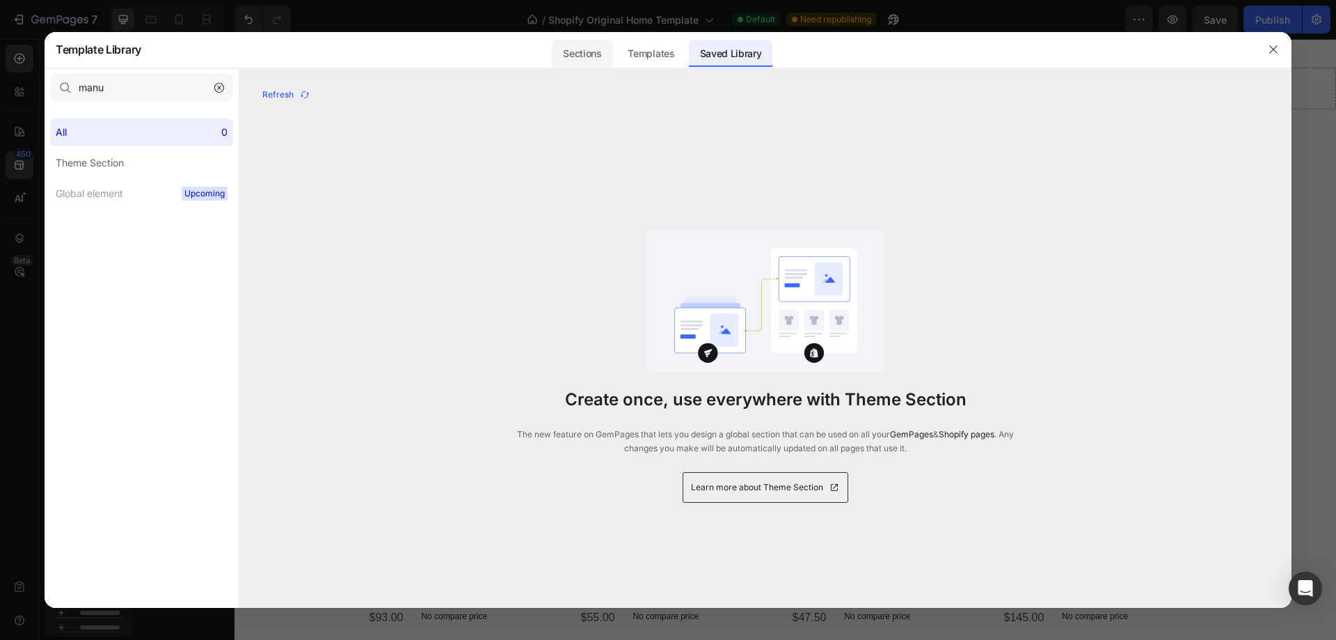
click at [572, 54] on div "Sections" at bounding box center [582, 54] width 61 height 28
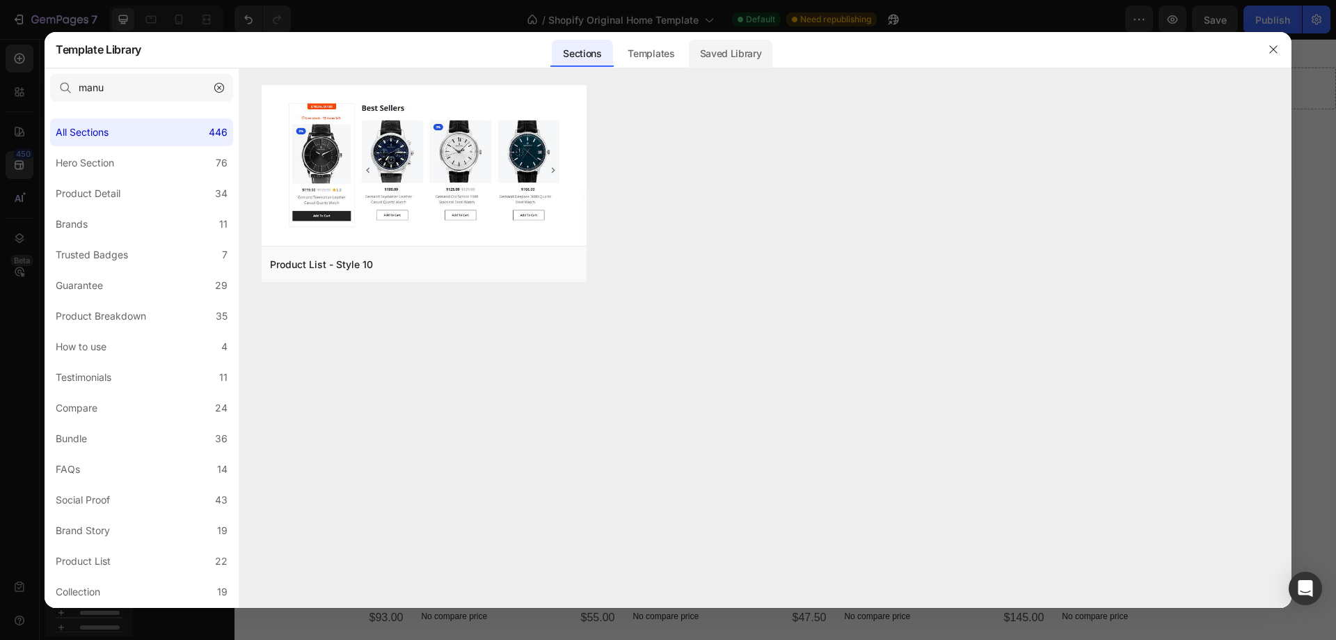
click at [730, 61] on div "Saved Library" at bounding box center [731, 54] width 84 height 28
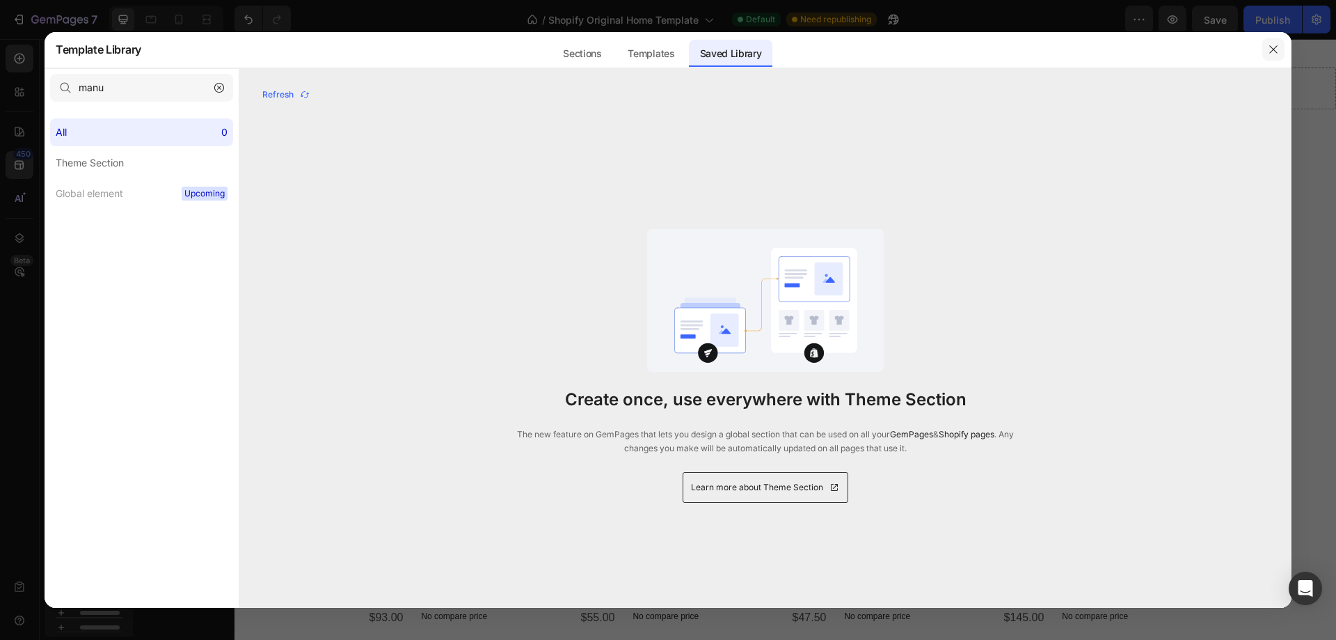
click at [1272, 47] on icon "button" at bounding box center [1273, 49] width 11 height 11
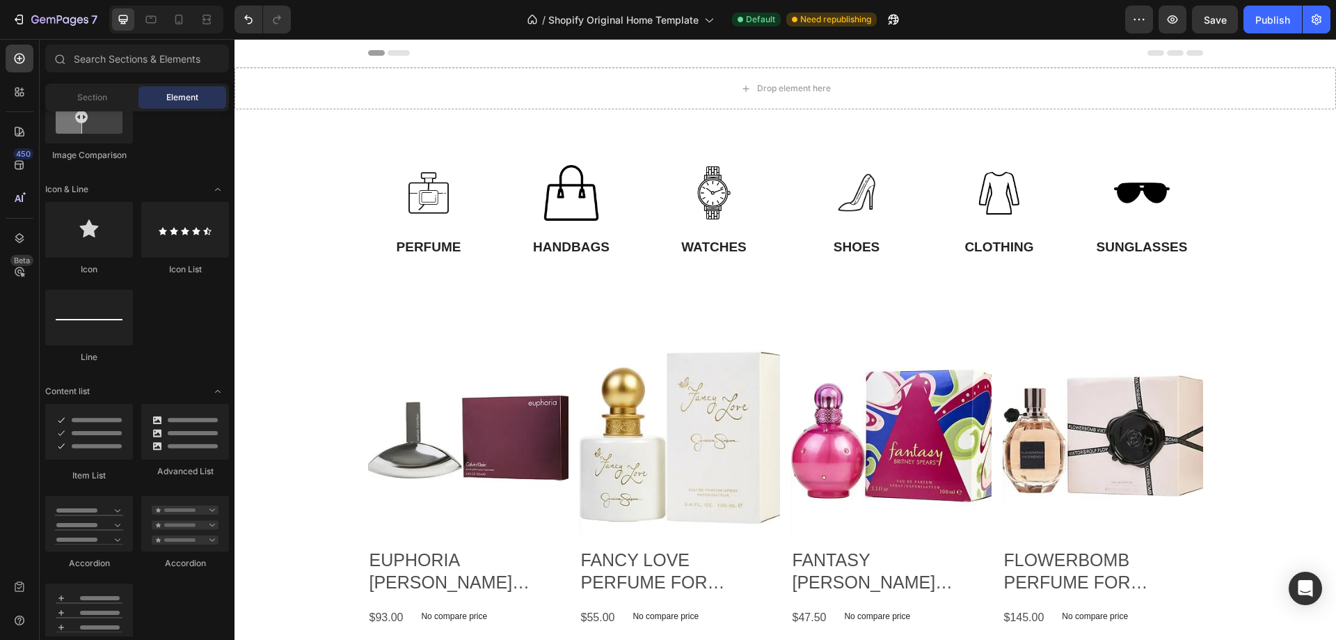
click at [809, 50] on div at bounding box center [785, 53] width 835 height 28
click at [775, 61] on div at bounding box center [785, 53] width 835 height 28
click at [780, 70] on icon at bounding box center [785, 67] width 11 height 11
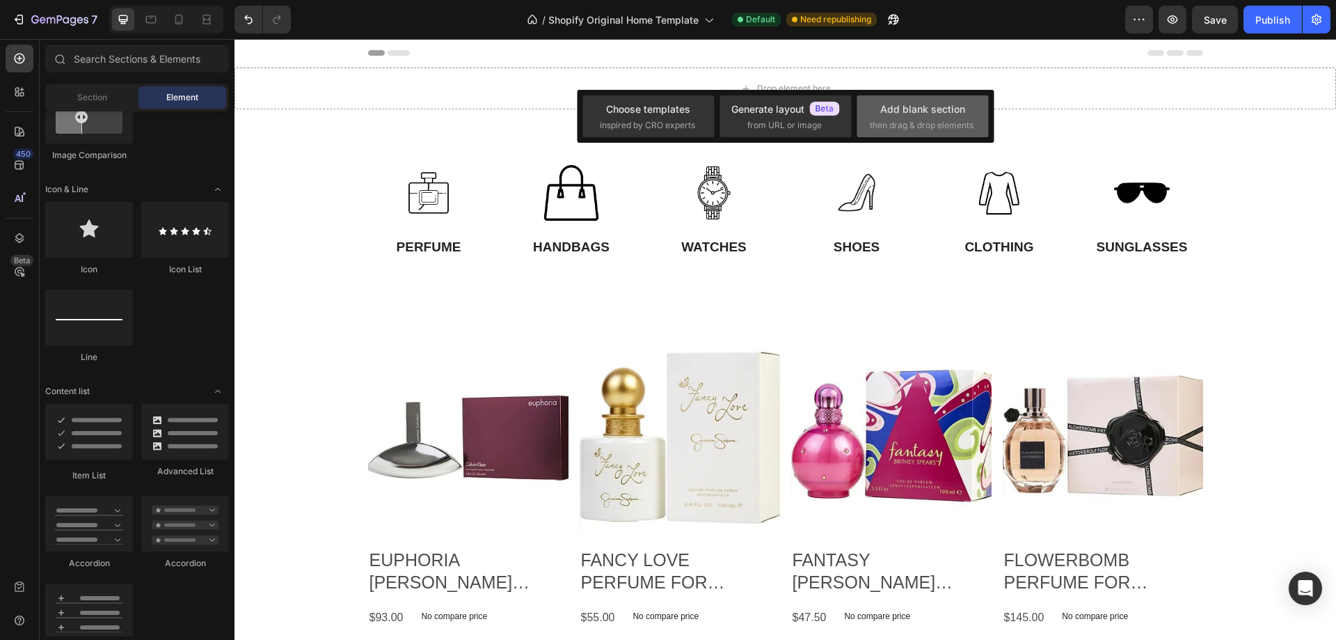
click at [910, 106] on div "Add blank section" at bounding box center [922, 109] width 85 height 15
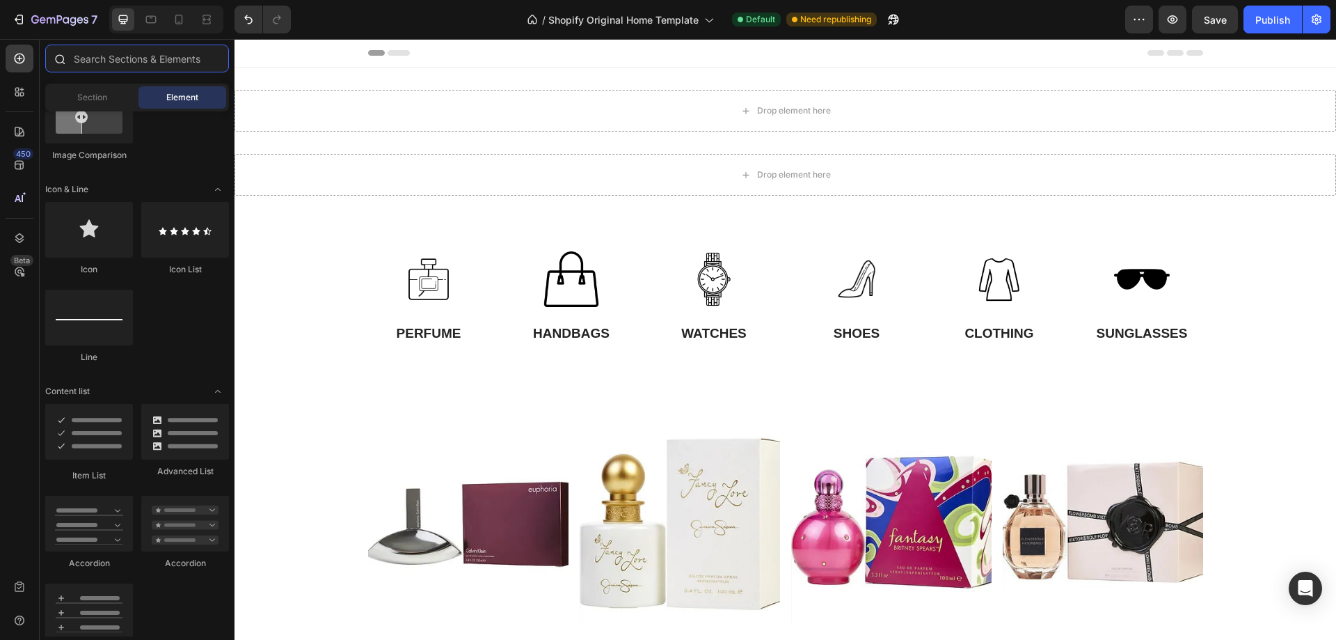
click at [110, 60] on input "text" at bounding box center [137, 59] width 184 height 28
click at [116, 58] on input "text" at bounding box center [137, 59] width 184 height 28
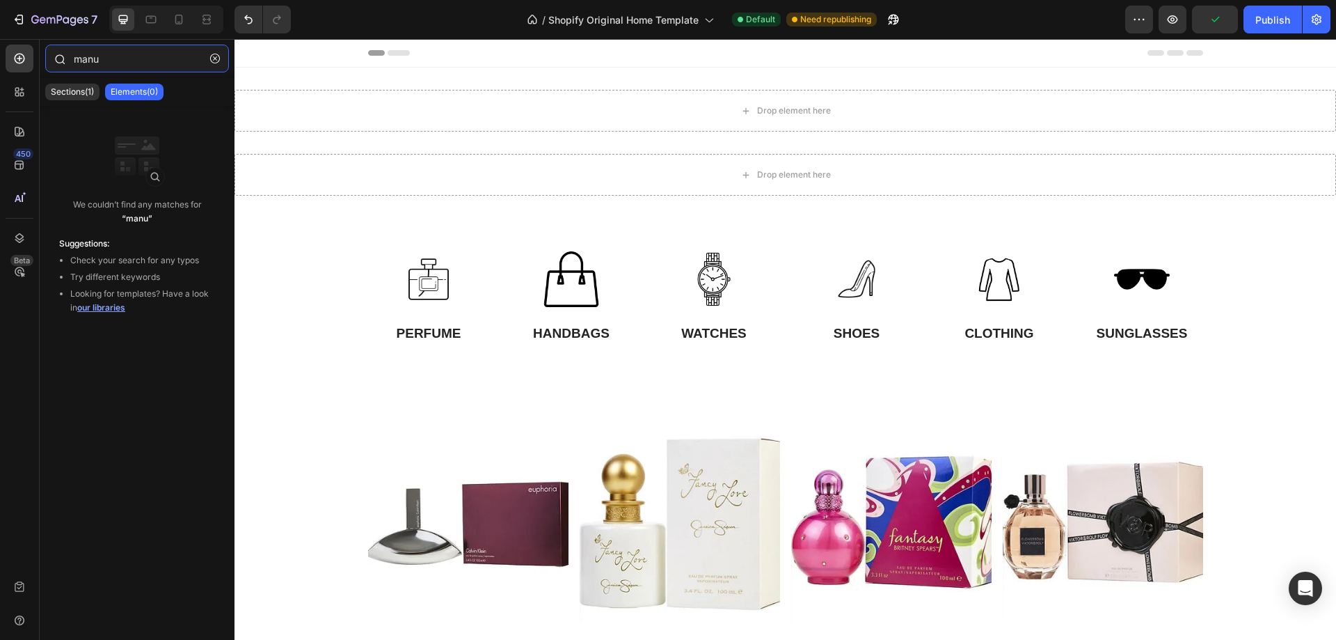
click at [84, 56] on input "manu" at bounding box center [137, 59] width 184 height 28
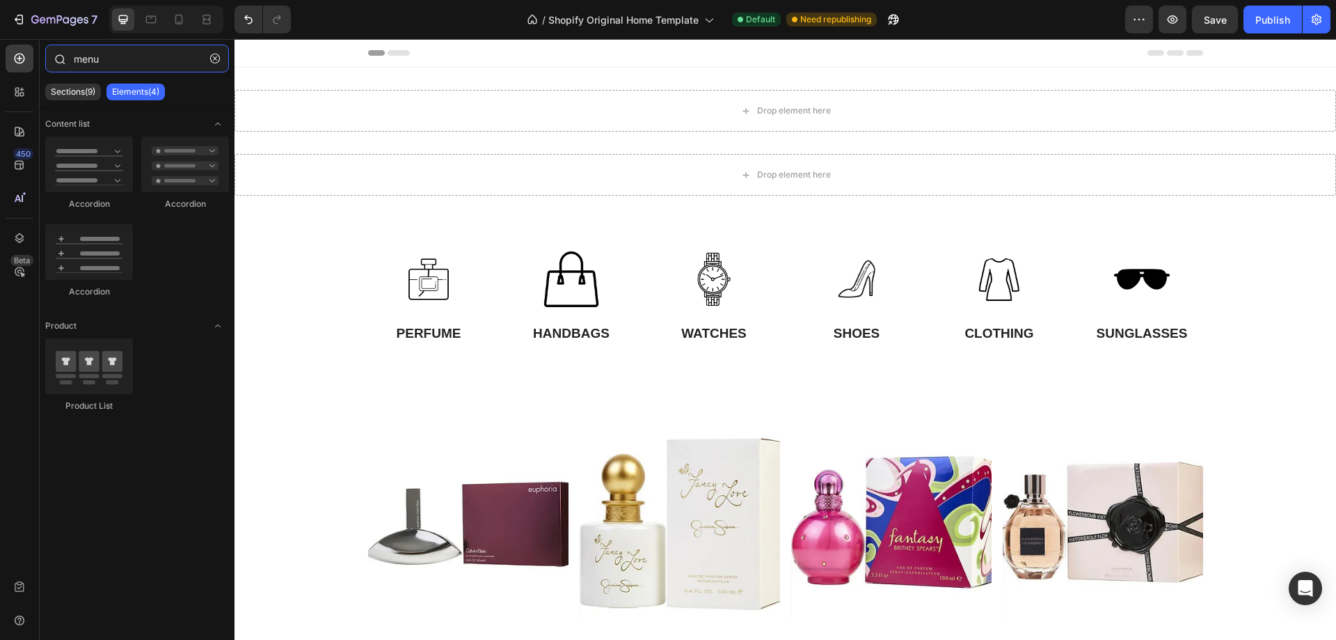
click at [126, 54] on input "menu" at bounding box center [137, 59] width 184 height 28
type input "menu"
click at [14, 56] on icon at bounding box center [20, 58] width 14 height 14
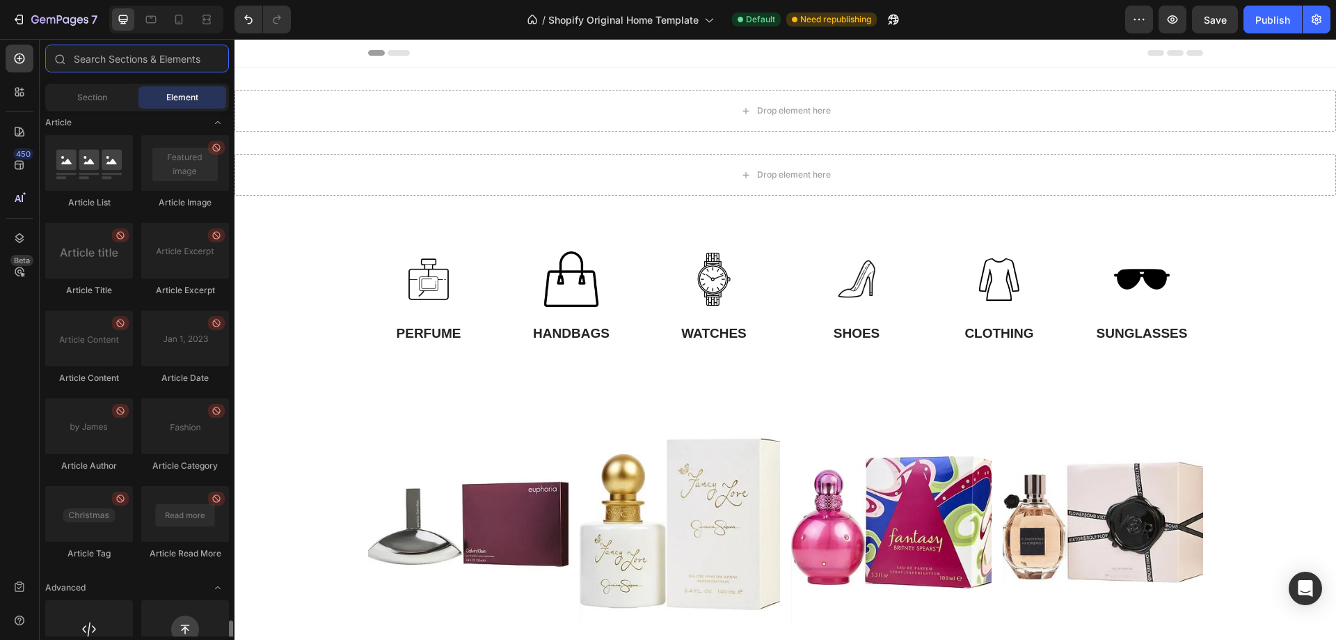
scroll to position [3599, 0]
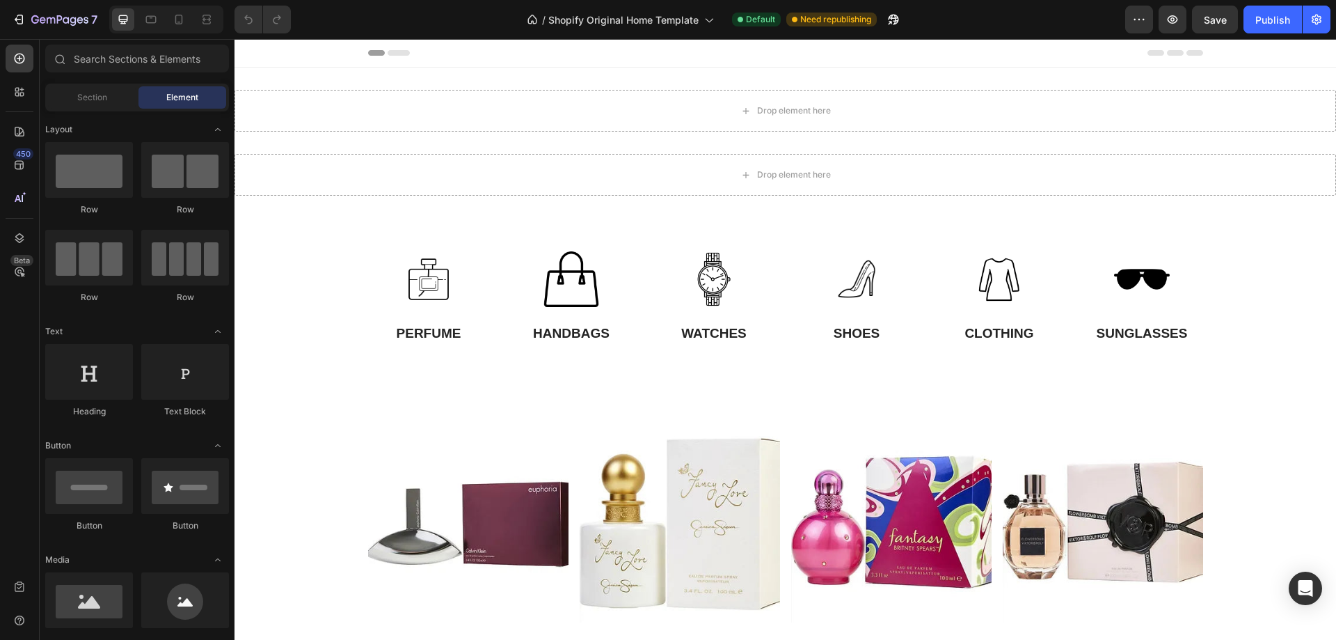
click at [912, 54] on div at bounding box center [785, 53] width 835 height 28
click at [386, 56] on div at bounding box center [785, 53] width 835 height 28
click at [388, 56] on div at bounding box center [785, 53] width 835 height 28
click at [81, 104] on div "Section" at bounding box center [92, 97] width 88 height 22
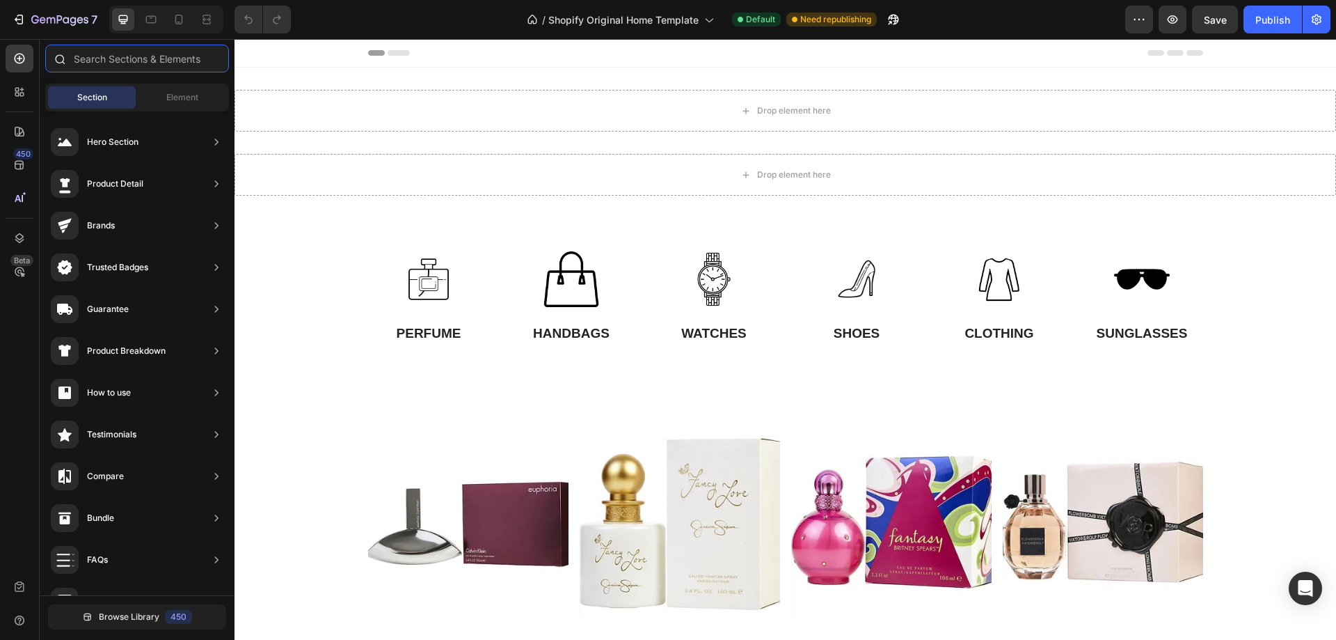
click at [131, 54] on input "text" at bounding box center [137, 59] width 184 height 28
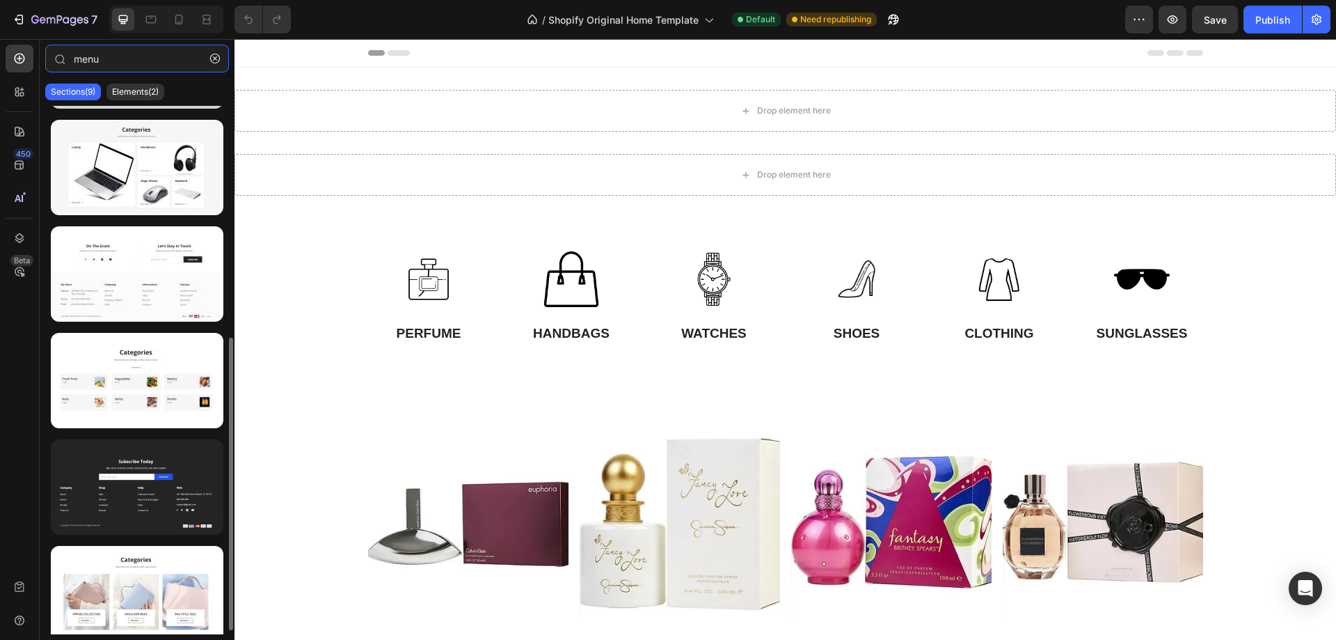
scroll to position [424, 0]
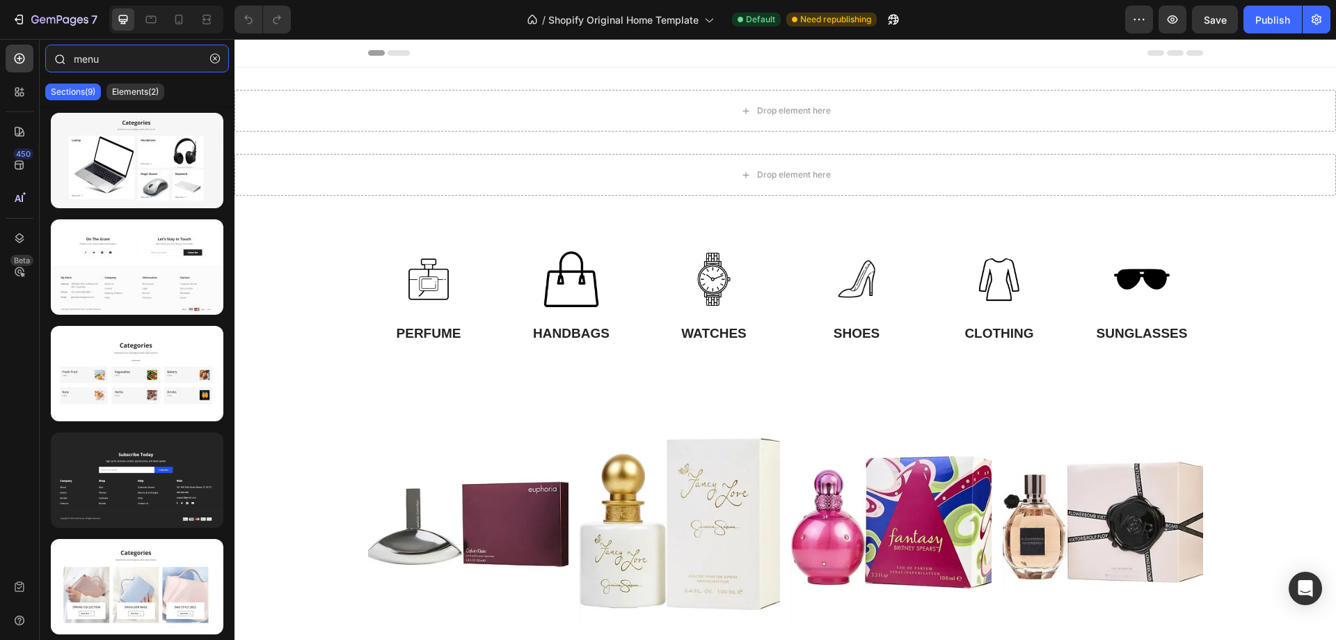
drag, startPoint x: 109, startPoint y: 56, endPoint x: 67, endPoint y: 53, distance: 41.2
click at [67, 53] on div "menu" at bounding box center [137, 61] width 195 height 33
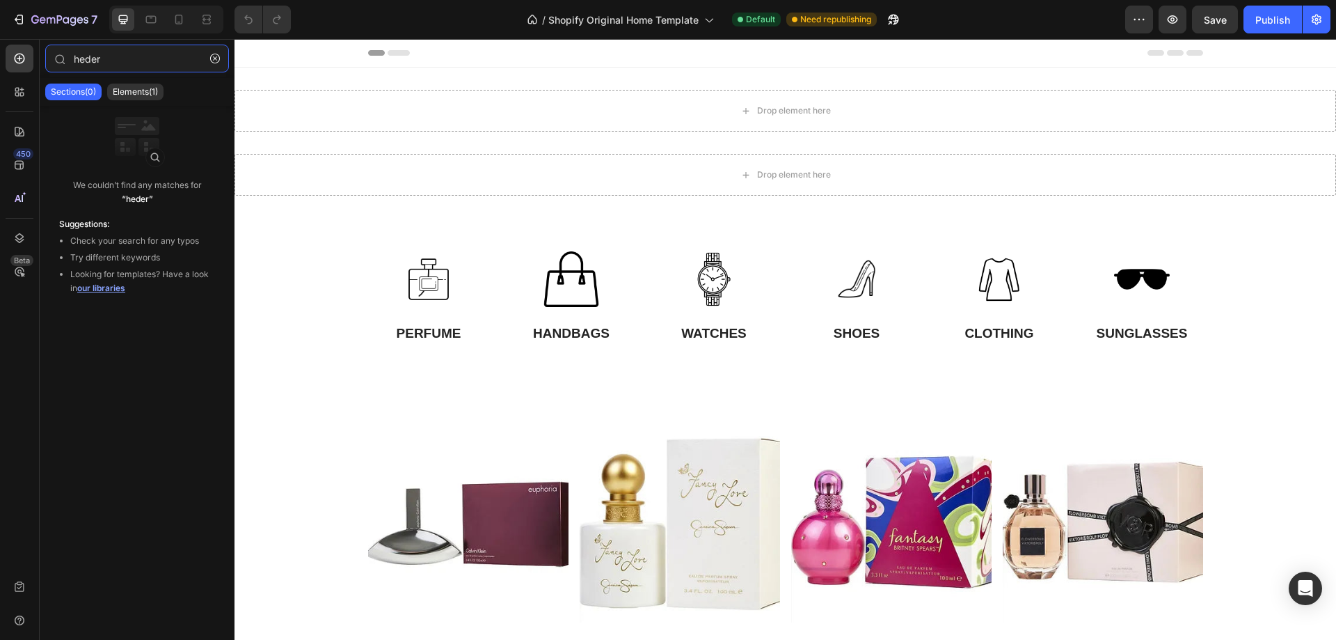
type input "heder"
click at [1140, 20] on icon "button" at bounding box center [1139, 19] width 2 height 1
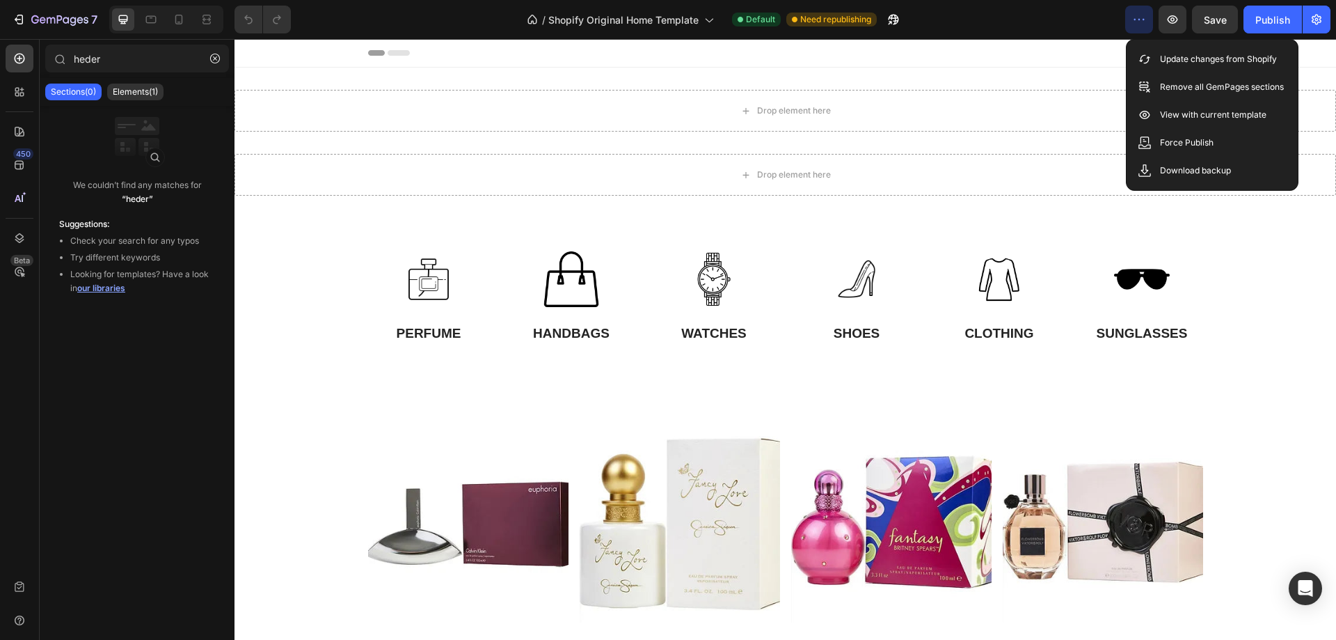
click at [404, 54] on div at bounding box center [785, 53] width 835 height 28
click at [732, 40] on div at bounding box center [785, 53] width 835 height 28
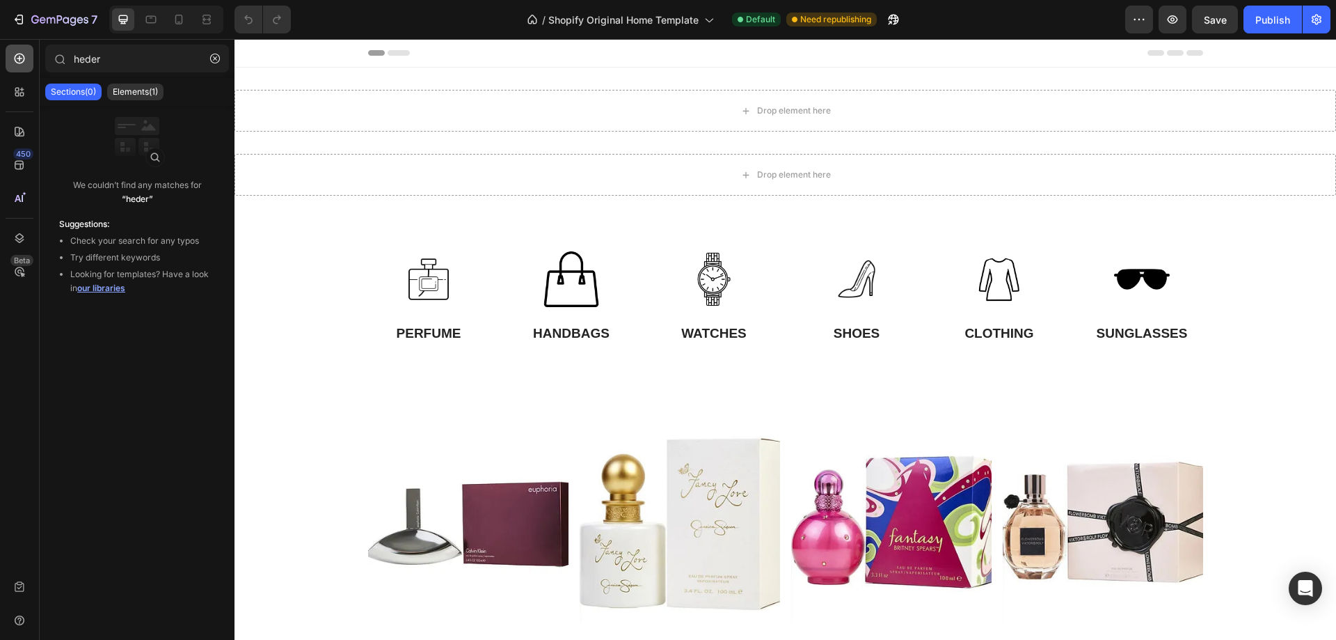
click at [10, 54] on div at bounding box center [20, 59] width 28 height 28
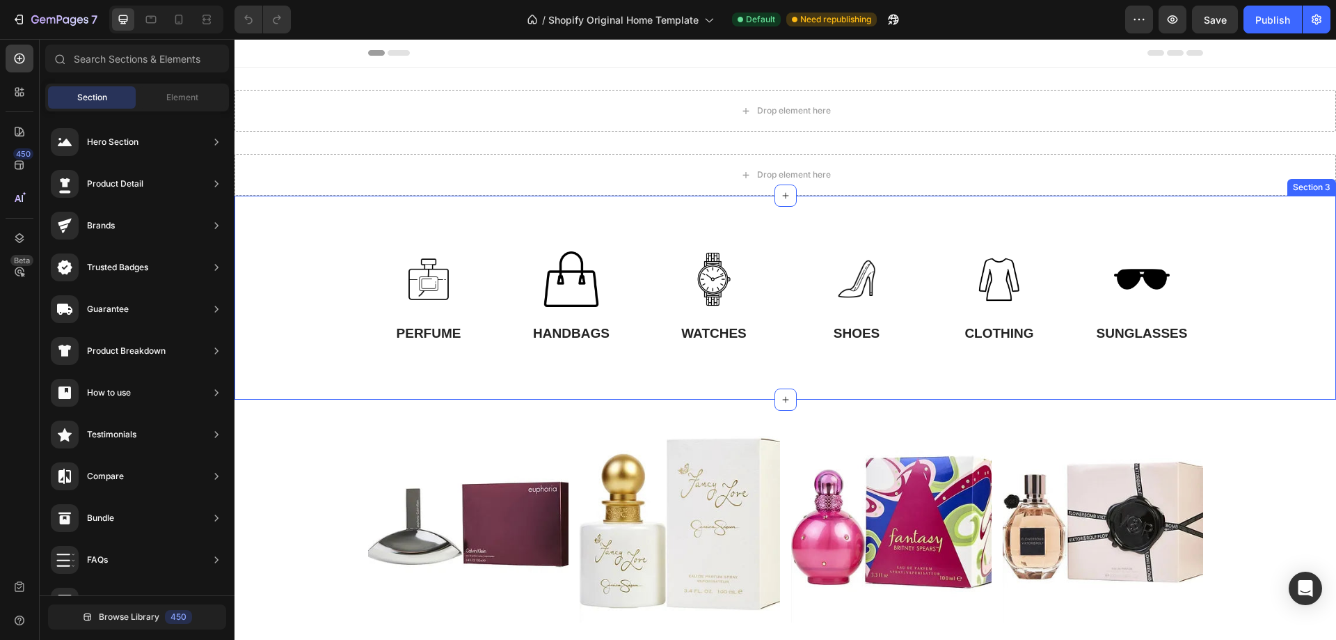
click at [695, 212] on div "Image PERFUME Text Block Image HANDBAGS Text Block Image WATCHES Text Block Ima…" at bounding box center [786, 298] width 1102 height 204
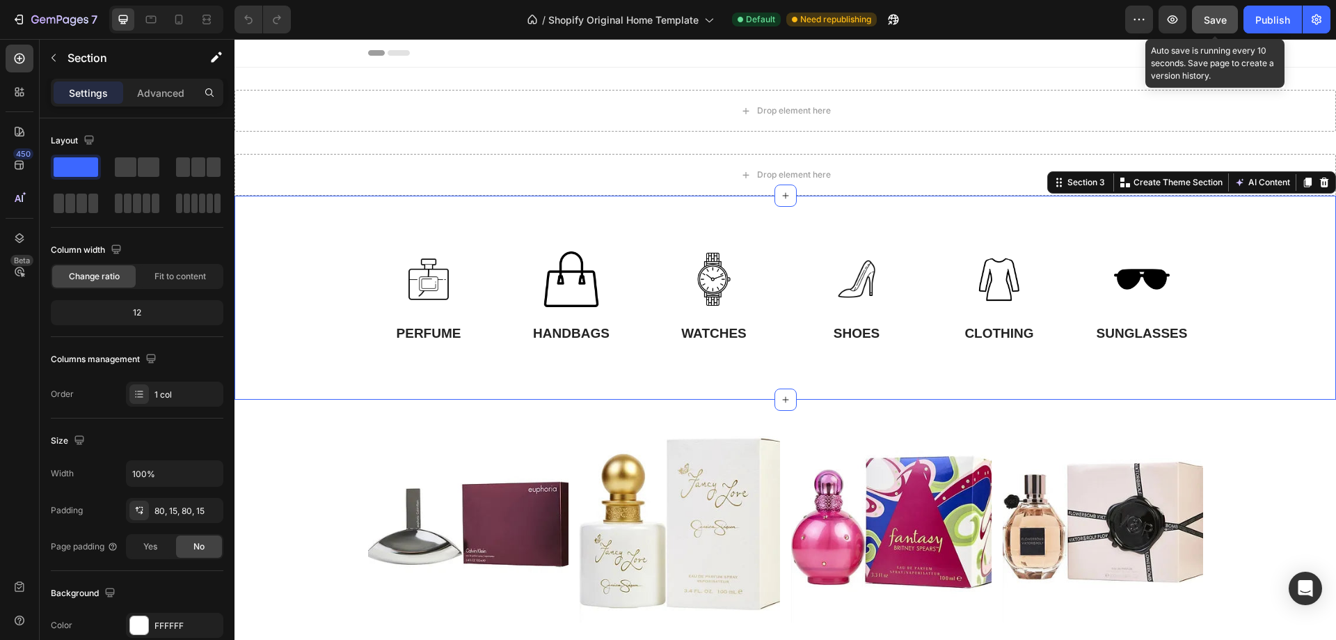
click at [1209, 15] on span "Save" at bounding box center [1215, 20] width 23 height 12
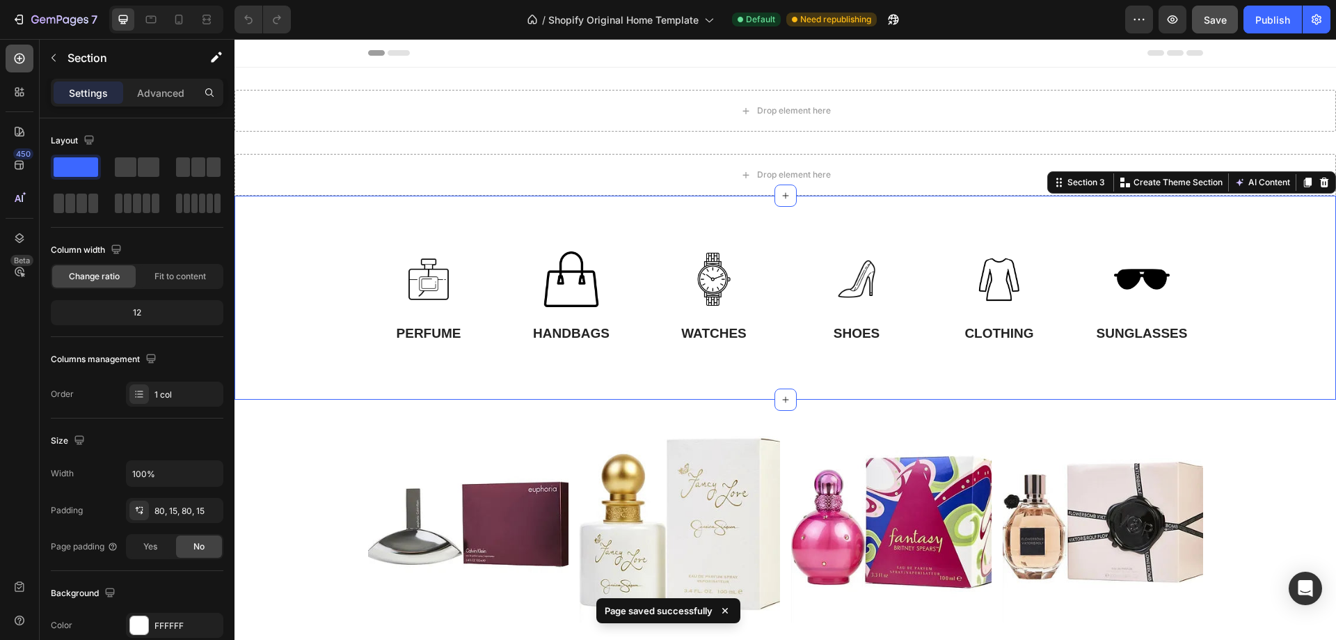
click at [22, 55] on icon at bounding box center [20, 58] width 14 height 14
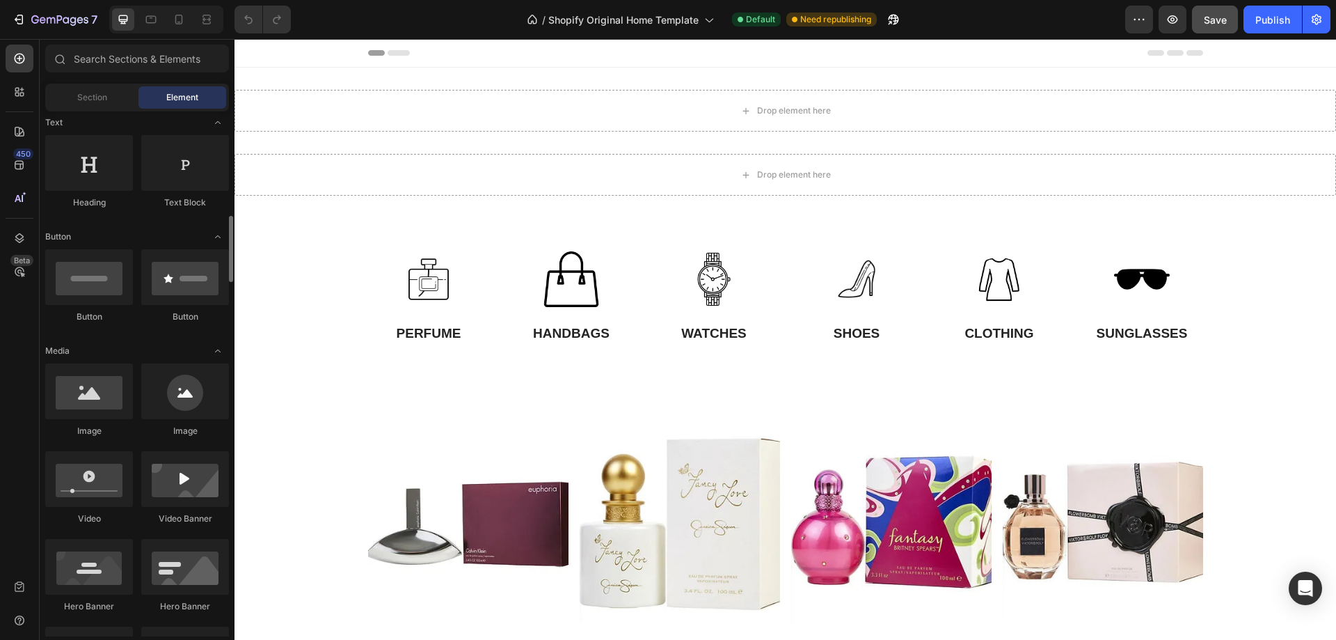
scroll to position [278, 0]
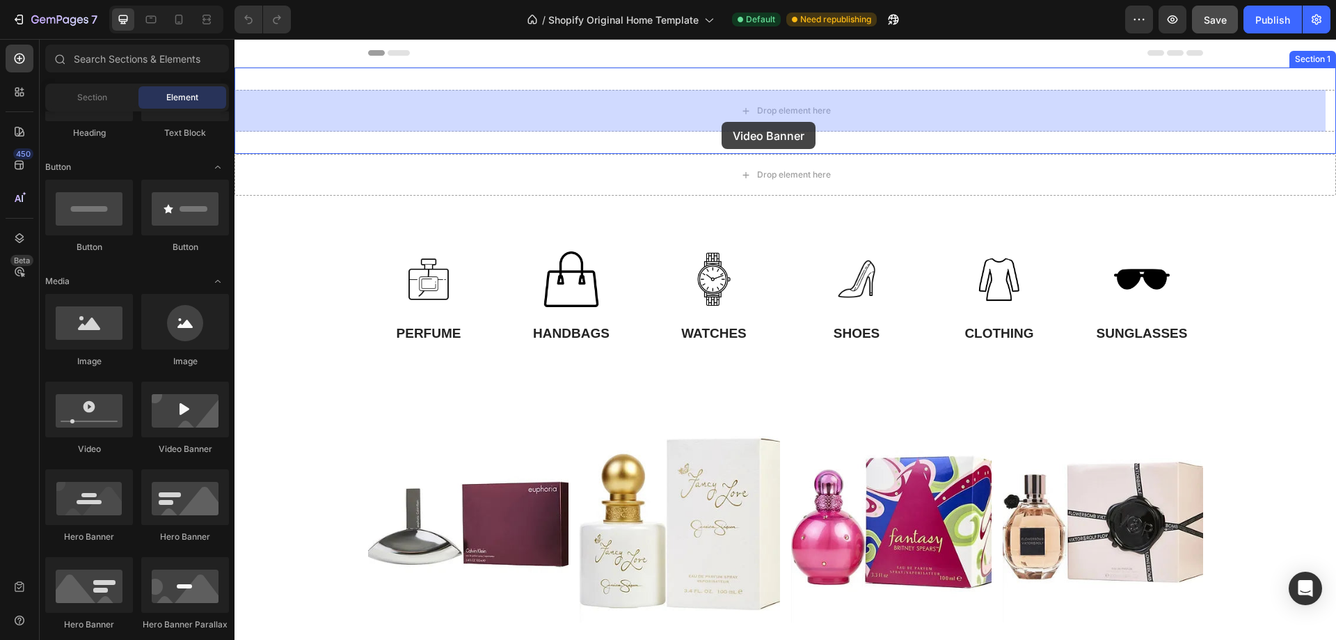
drag, startPoint x: 418, startPoint y: 436, endPoint x: 722, endPoint y: 122, distance: 437.0
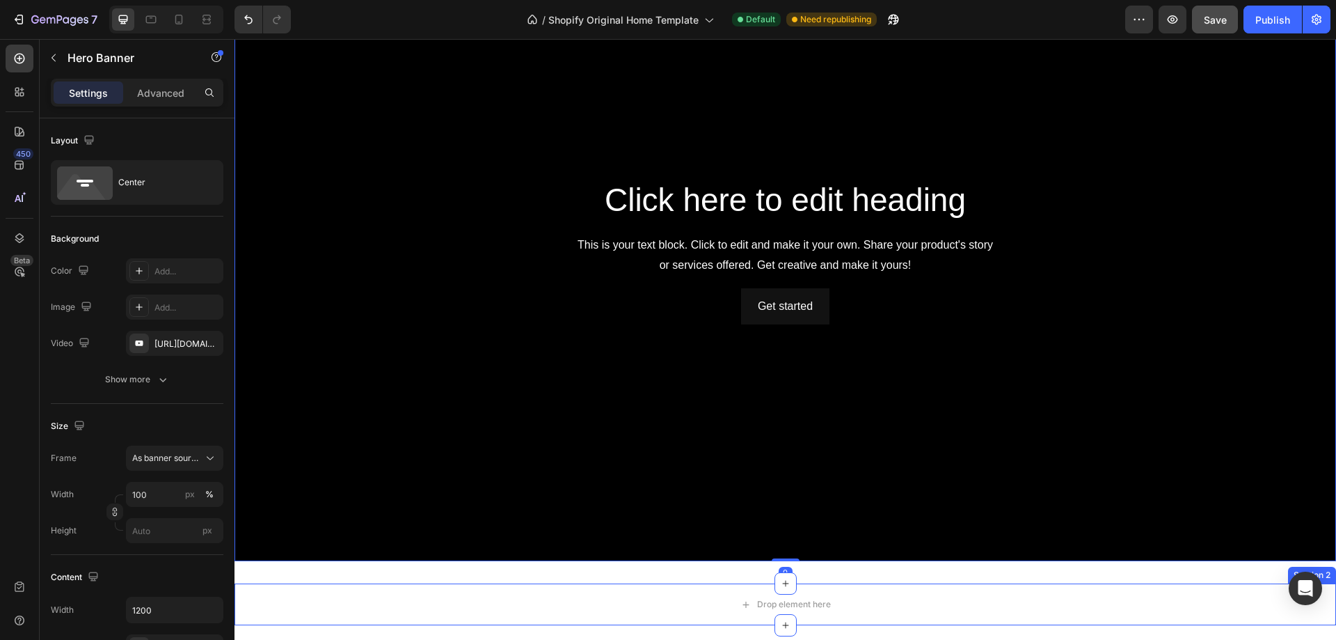
scroll to position [348, 0]
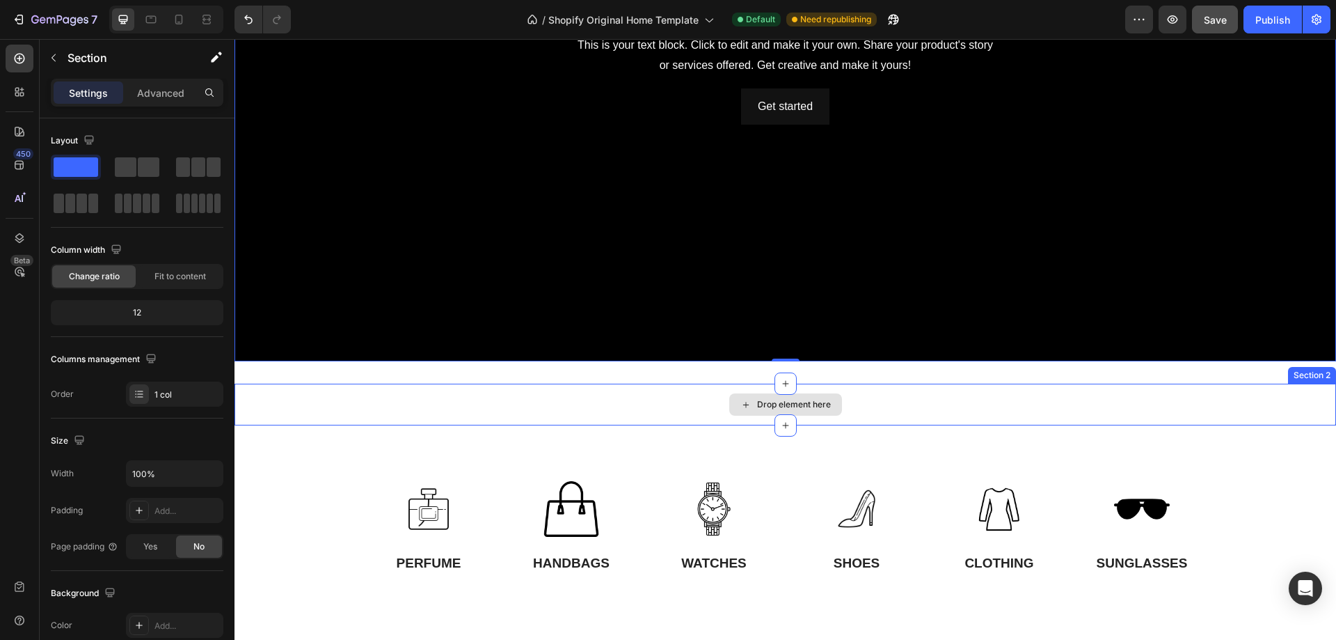
click at [1237, 397] on div "Drop element here" at bounding box center [786, 404] width 1102 height 42
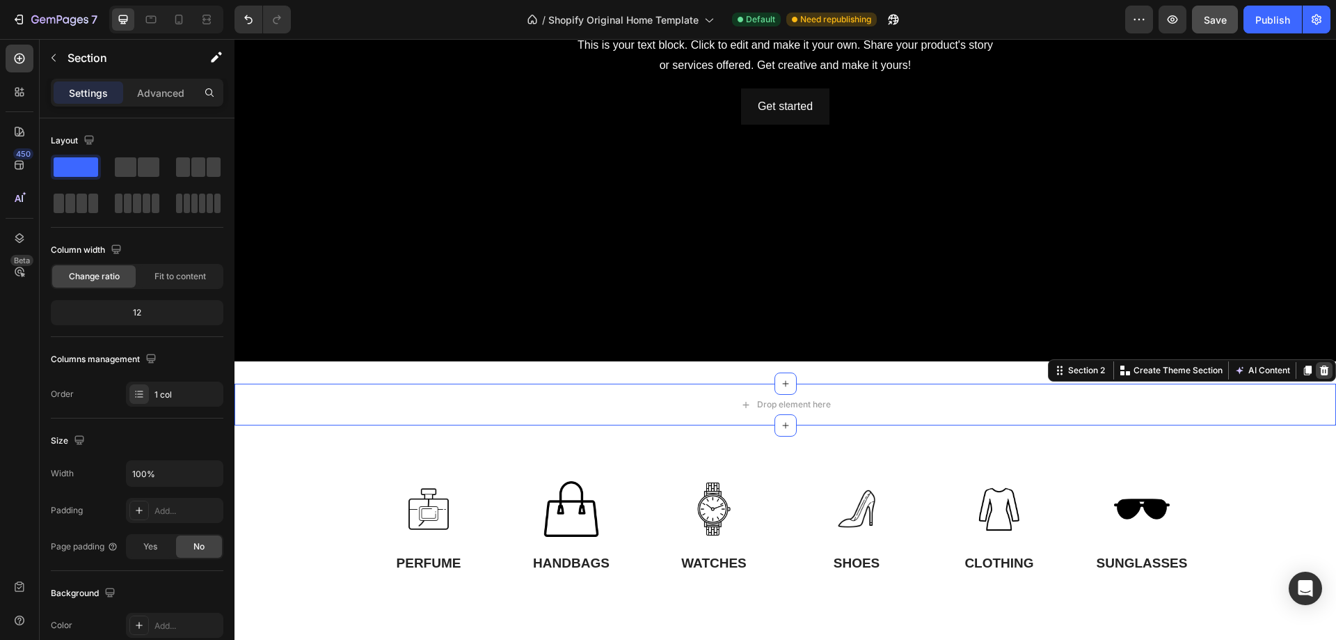
click at [1320, 365] on icon at bounding box center [1324, 370] width 9 height 10
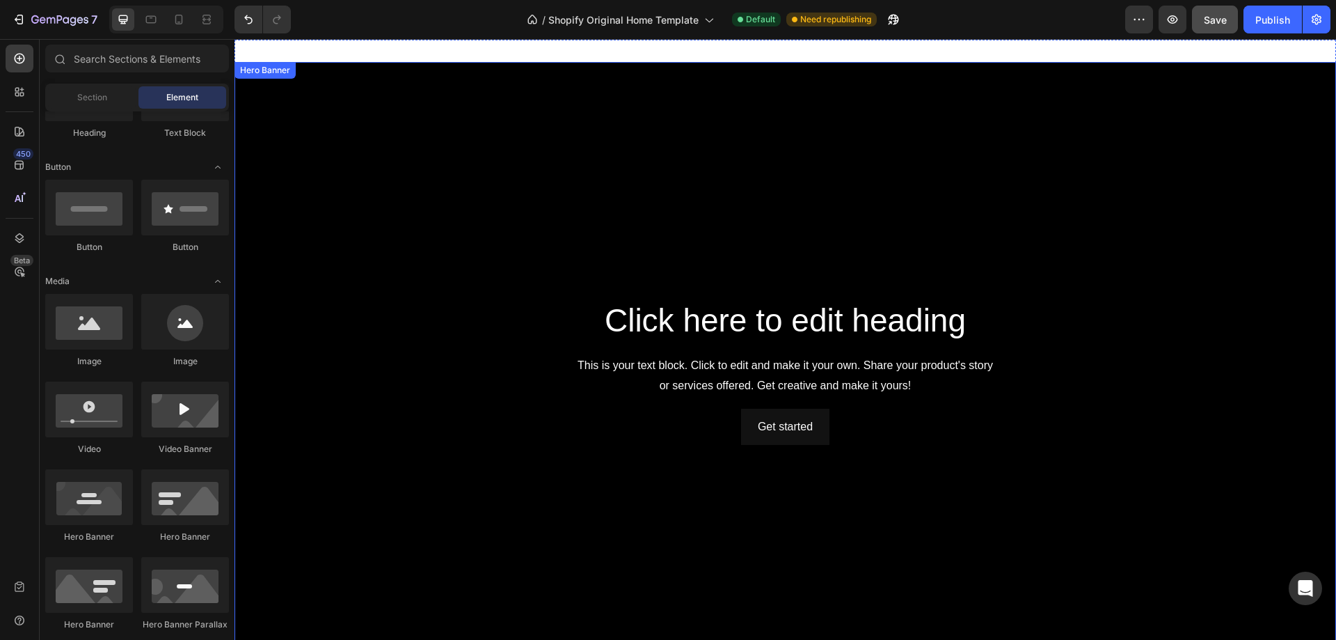
scroll to position [0, 0]
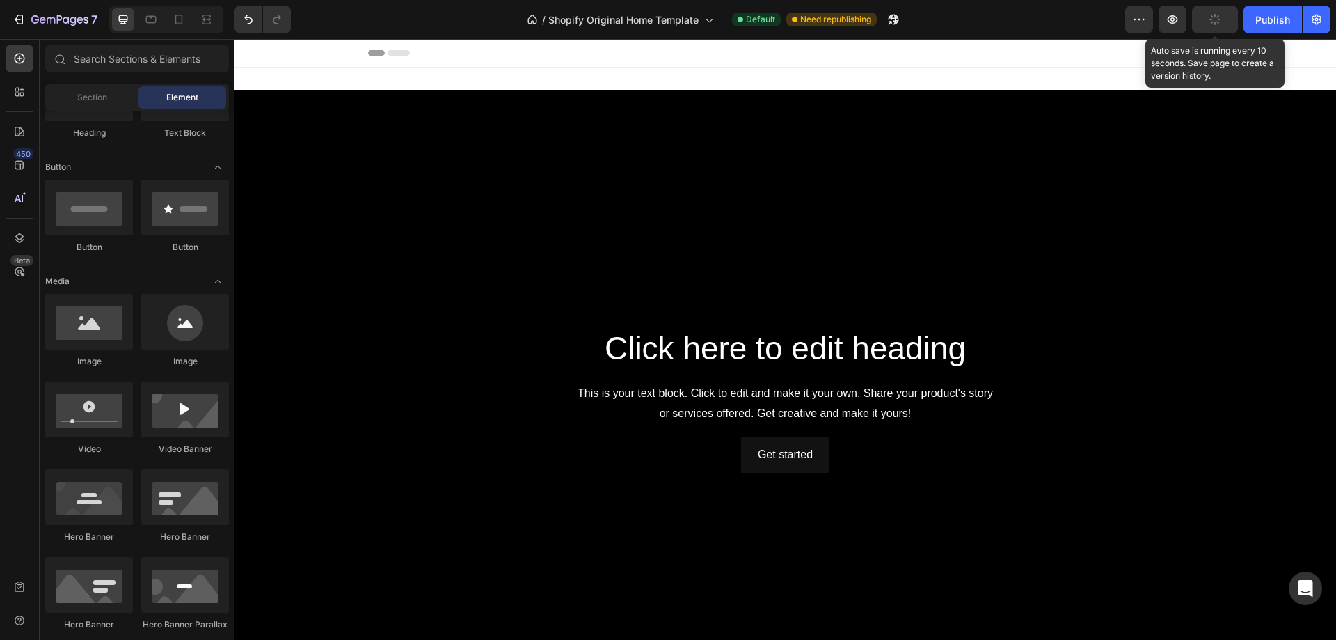
click at [1212, 22] on icon "button" at bounding box center [1215, 19] width 13 height 13
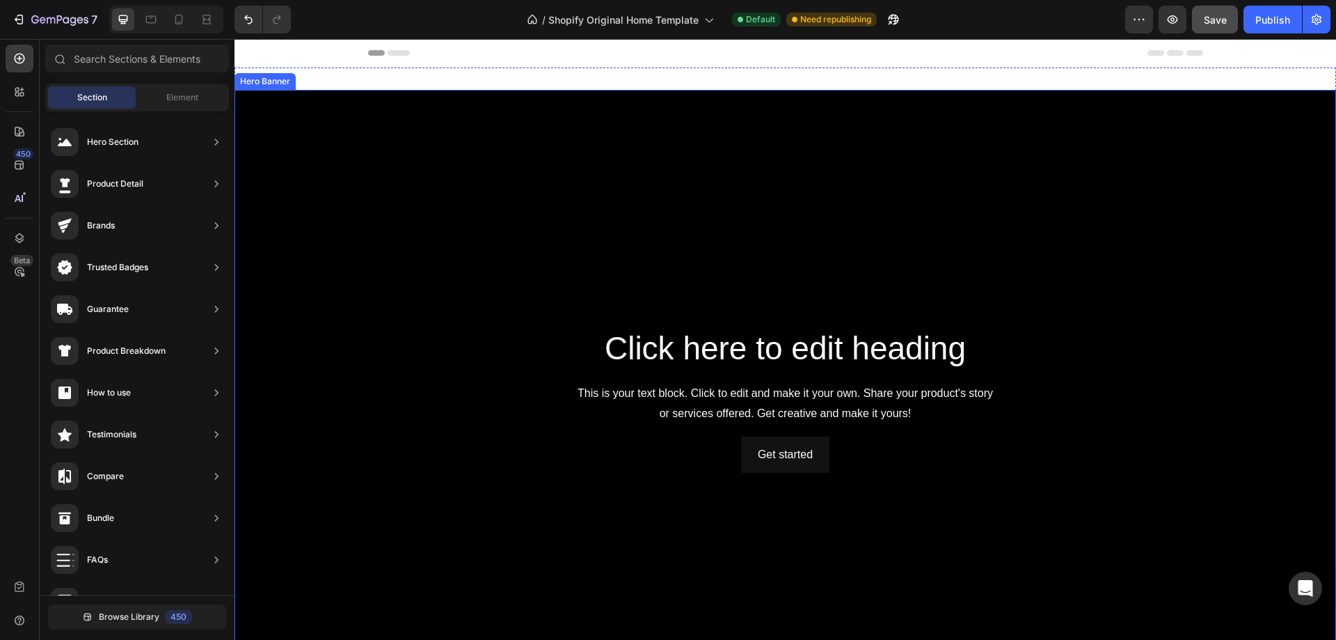
click at [521, 198] on div "Background Image" at bounding box center [786, 399] width 1102 height 619
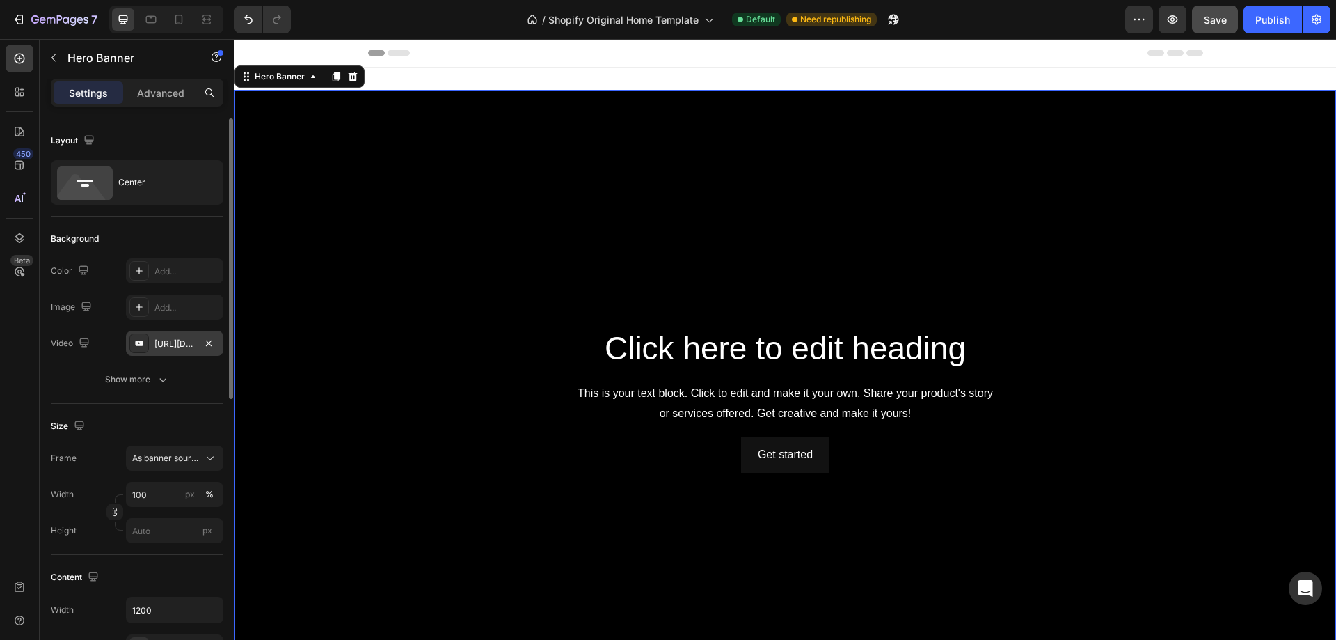
click at [171, 343] on div "[URL][DOMAIN_NAME]" at bounding box center [174, 343] width 40 height 13
click at [205, 455] on icon at bounding box center [210, 458] width 14 height 14
click at [166, 510] on div "Custom" at bounding box center [172, 516] width 81 height 13
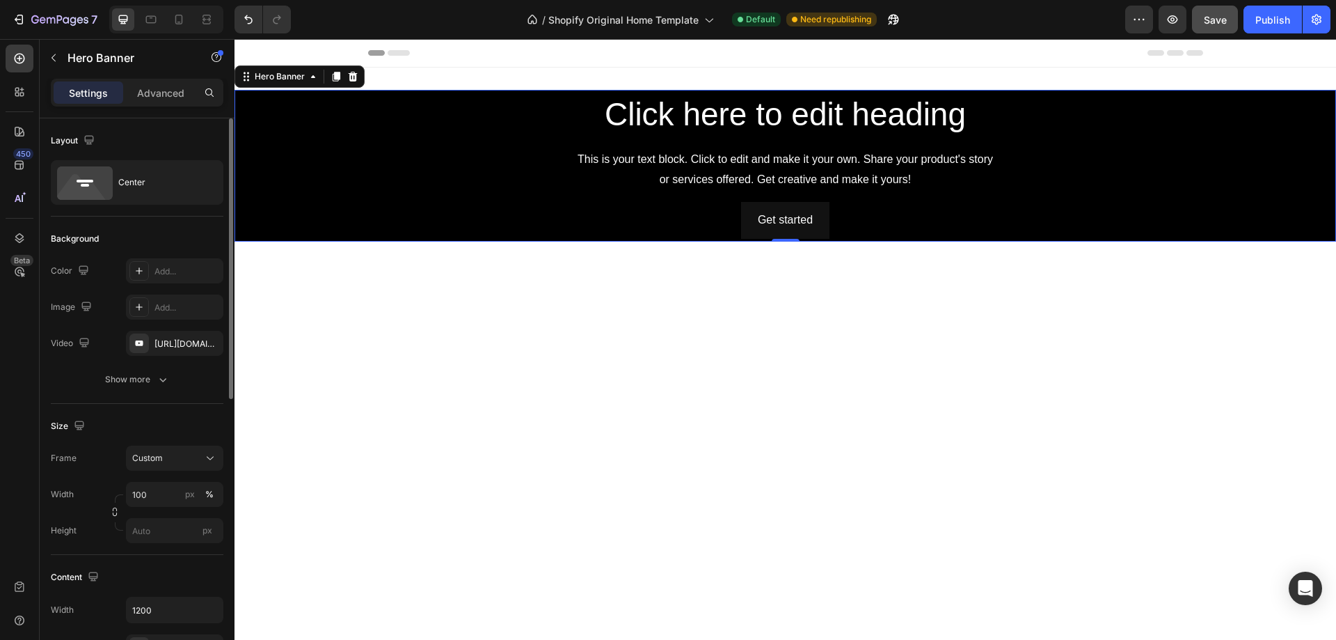
click at [108, 470] on div "Frame Custom Width 100 px % Height px" at bounding box center [137, 493] width 173 height 97
click at [189, 342] on div "[URL][DOMAIN_NAME]" at bounding box center [174, 343] width 40 height 13
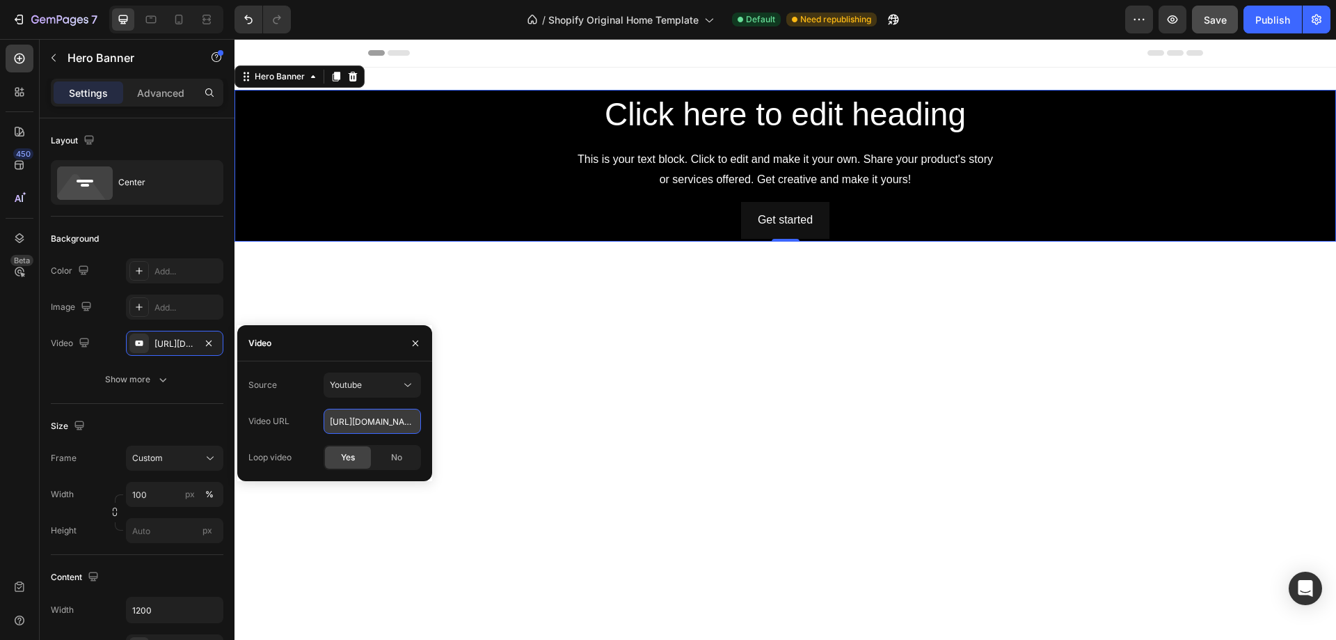
click at [349, 418] on input "[URL][DOMAIN_NAME]" at bounding box center [372, 420] width 97 height 25
paste input "[DOMAIN_NAME][URL]"
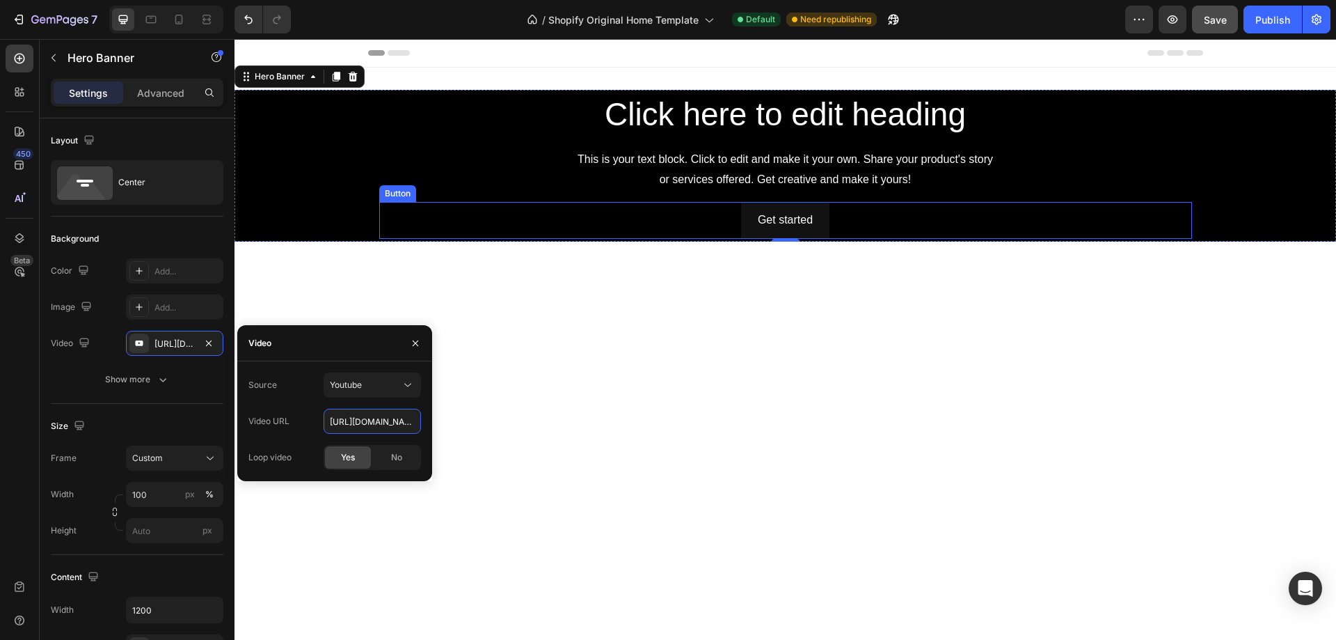
scroll to position [0, 125]
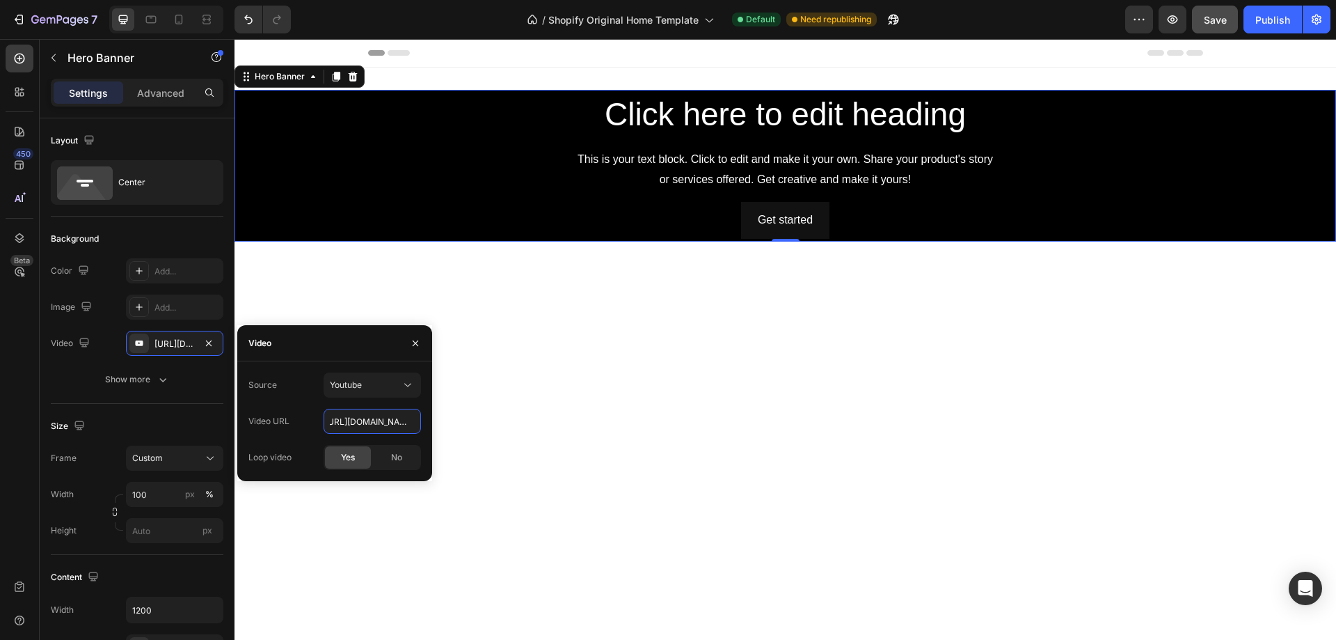
type input "[URL][DOMAIN_NAME]"
click at [351, 456] on span "Yes" at bounding box center [348, 457] width 14 height 13
type input "Auto"
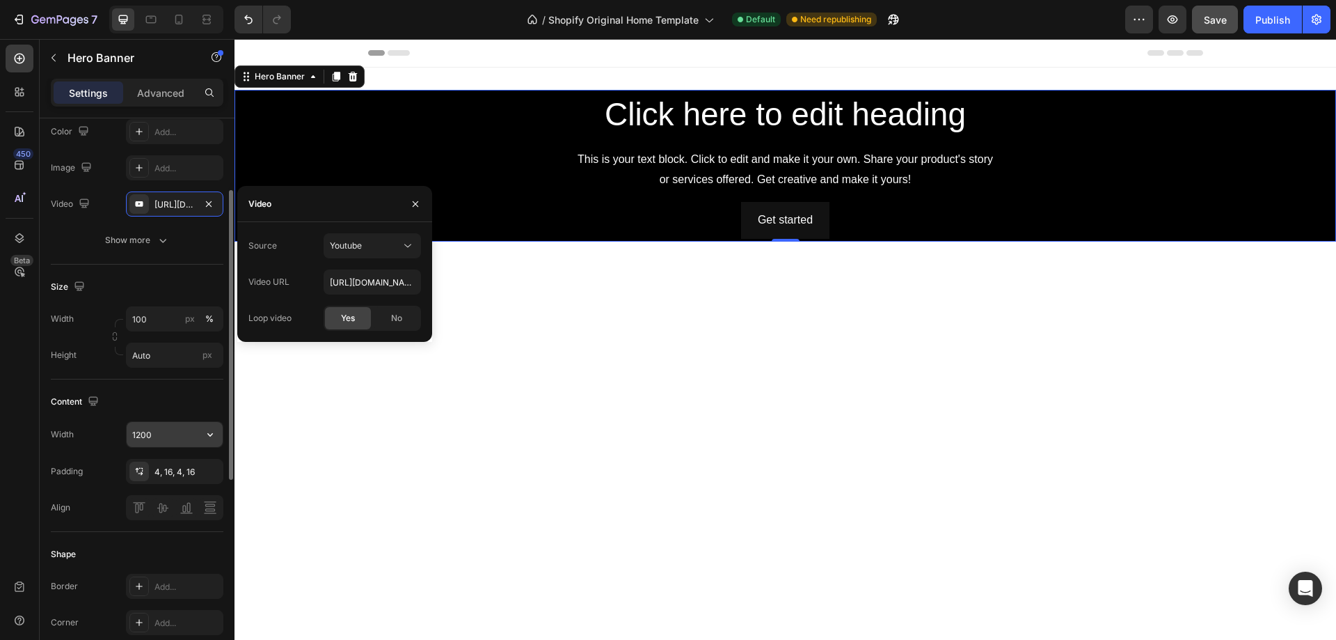
scroll to position [209, 0]
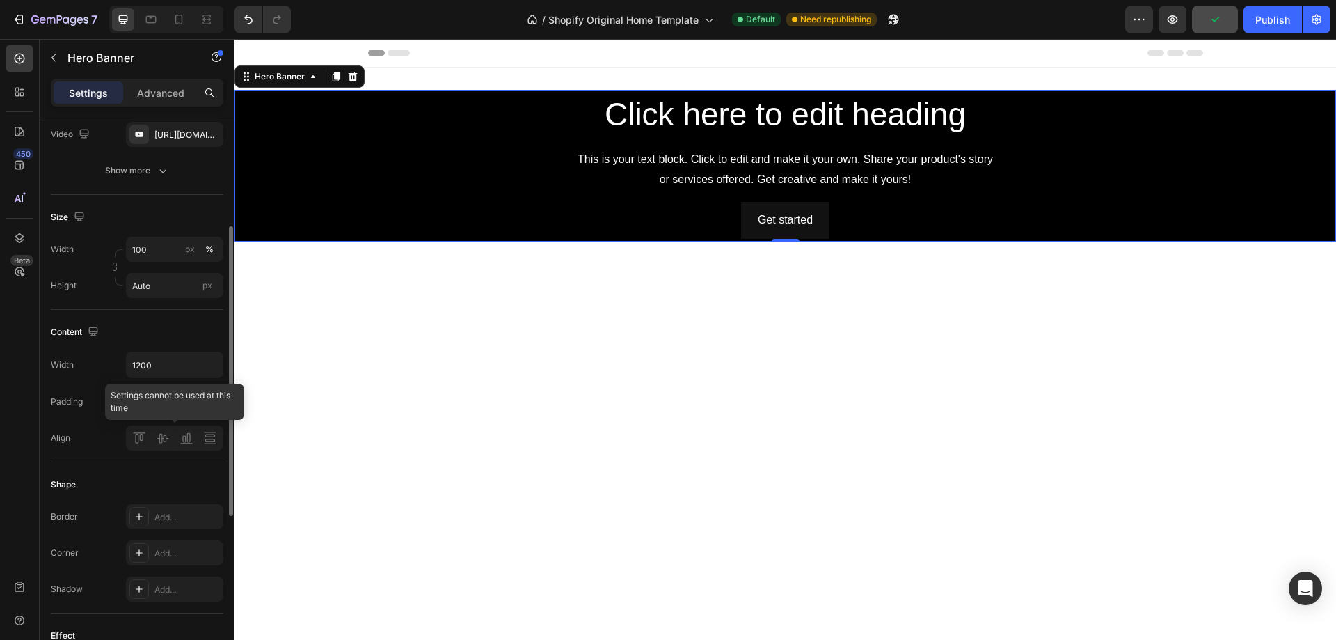
click at [157, 438] on div at bounding box center [174, 437] width 97 height 25
click at [164, 439] on div at bounding box center [174, 437] width 97 height 25
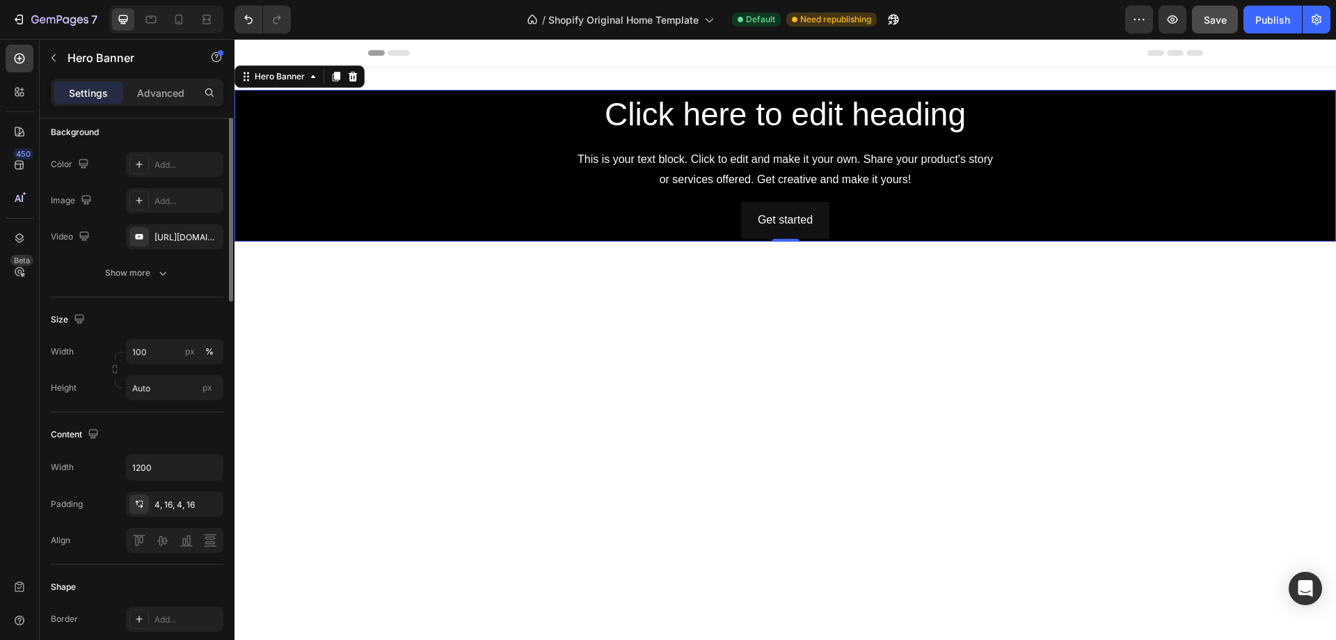
scroll to position [0, 0]
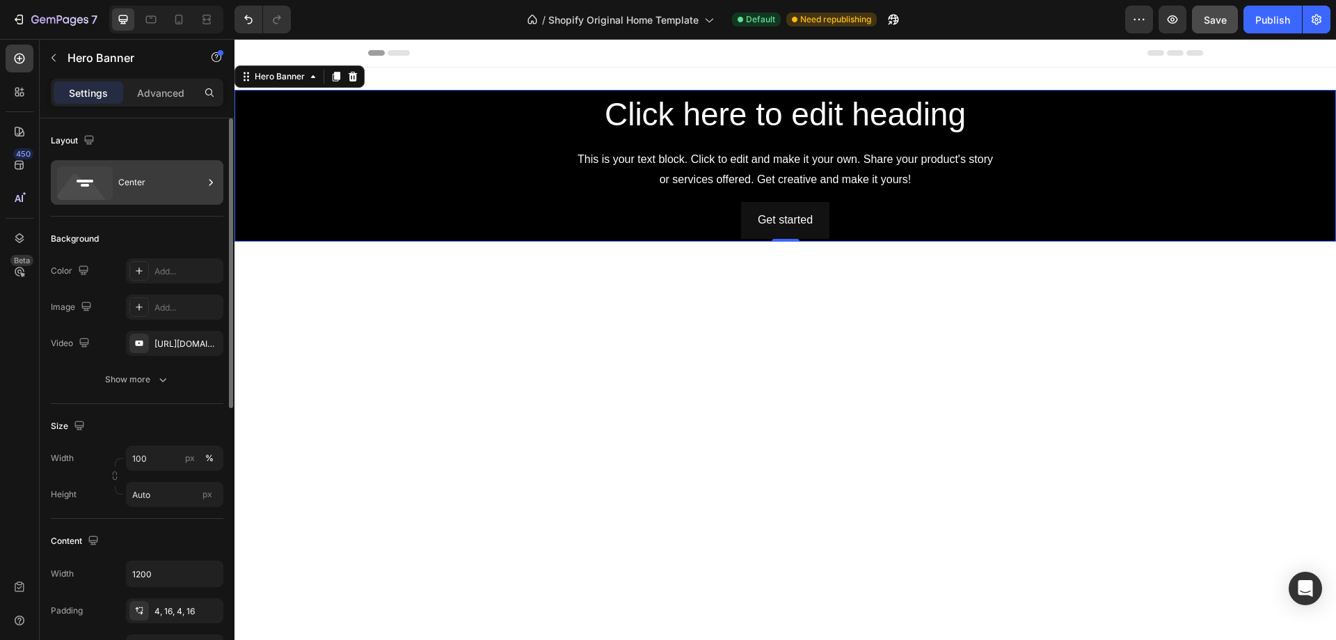
click at [136, 178] on div "Center" at bounding box center [160, 182] width 85 height 32
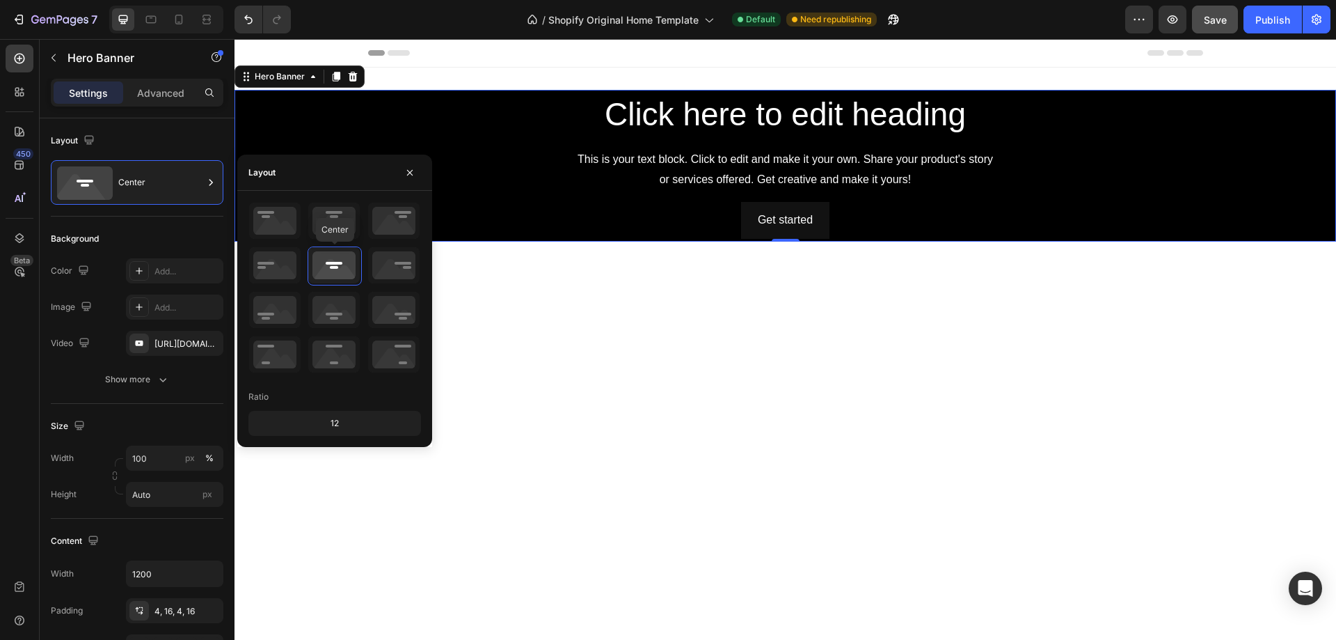
click at [331, 268] on icon at bounding box center [333, 265] width 51 height 36
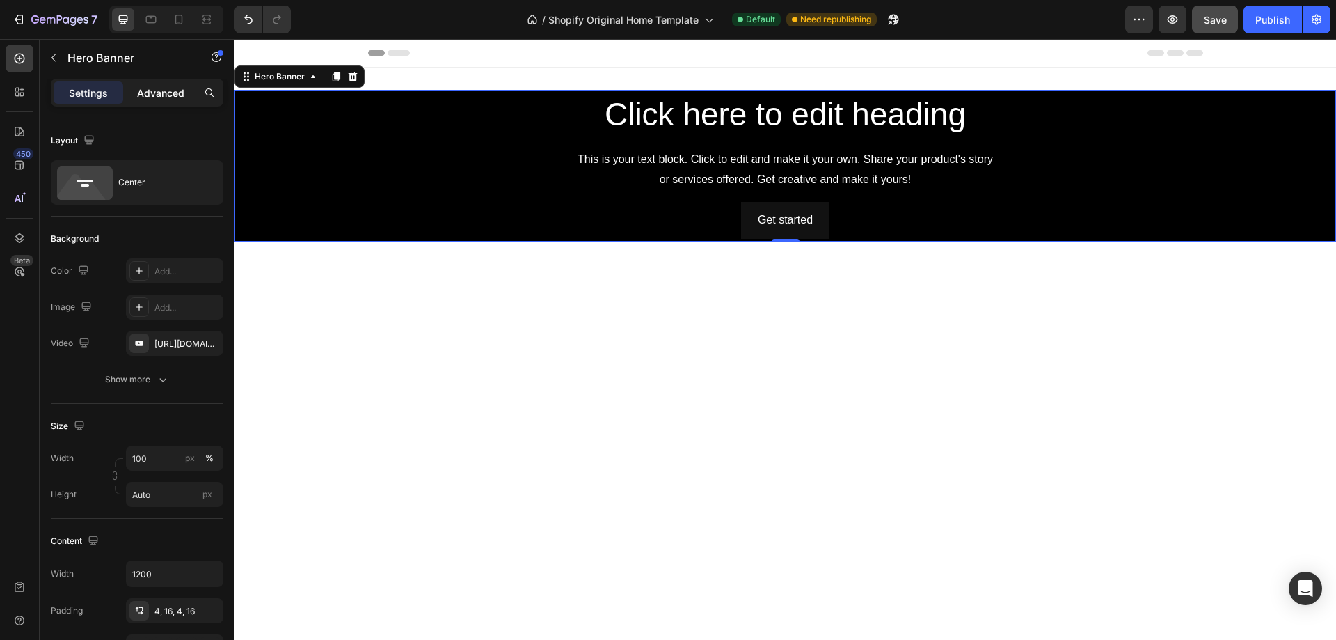
click at [172, 89] on p "Advanced" at bounding box center [160, 93] width 47 height 15
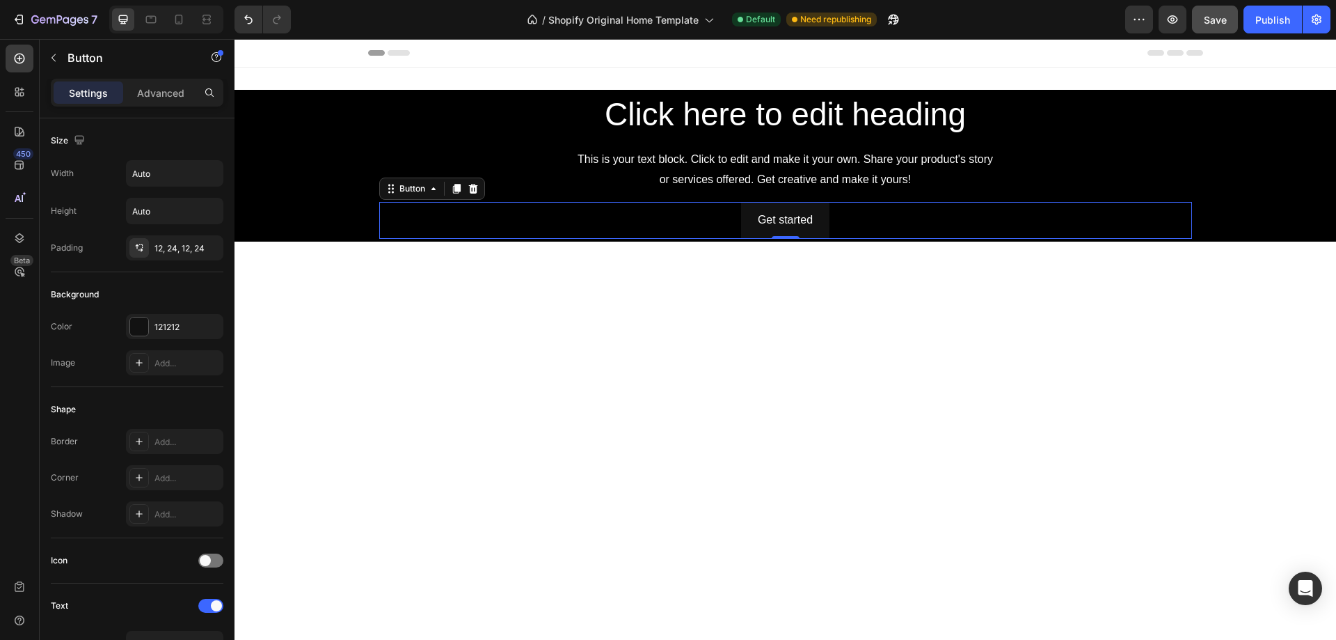
click at [628, 209] on div "Get started Button 0" at bounding box center [785, 220] width 813 height 37
click at [468, 188] on icon at bounding box center [472, 189] width 9 height 10
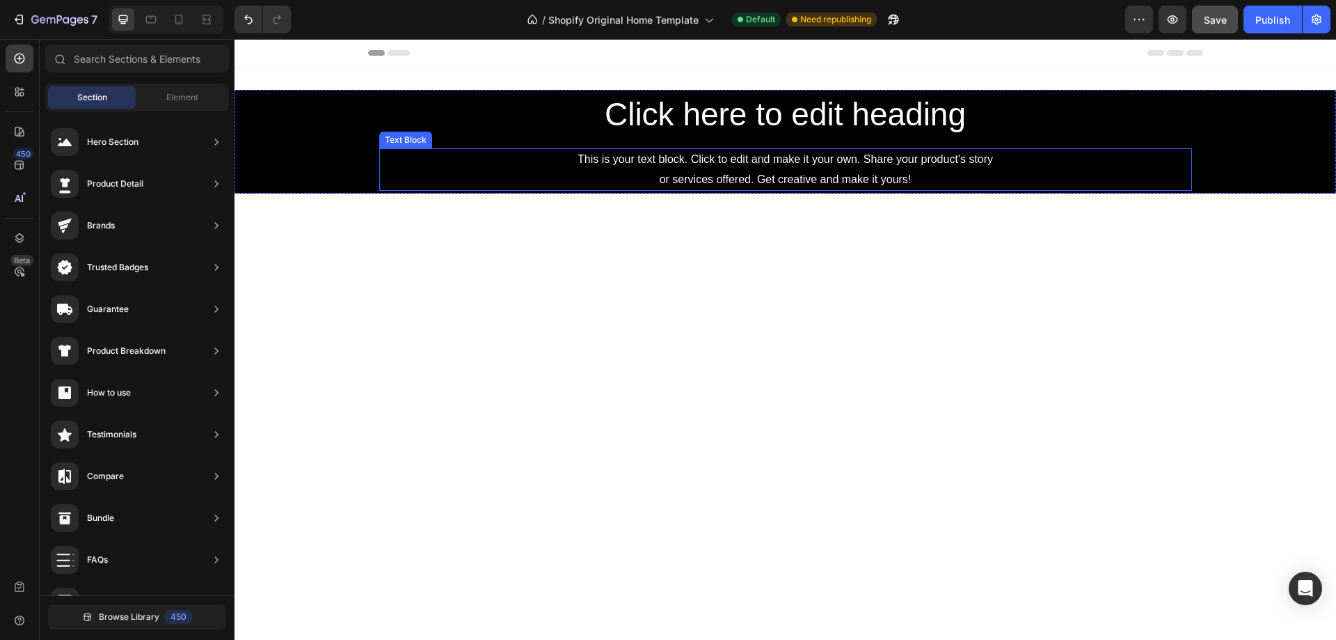
click at [630, 165] on div "This is your text block. Click to edit and make it your own. Share your product…" at bounding box center [785, 169] width 813 height 43
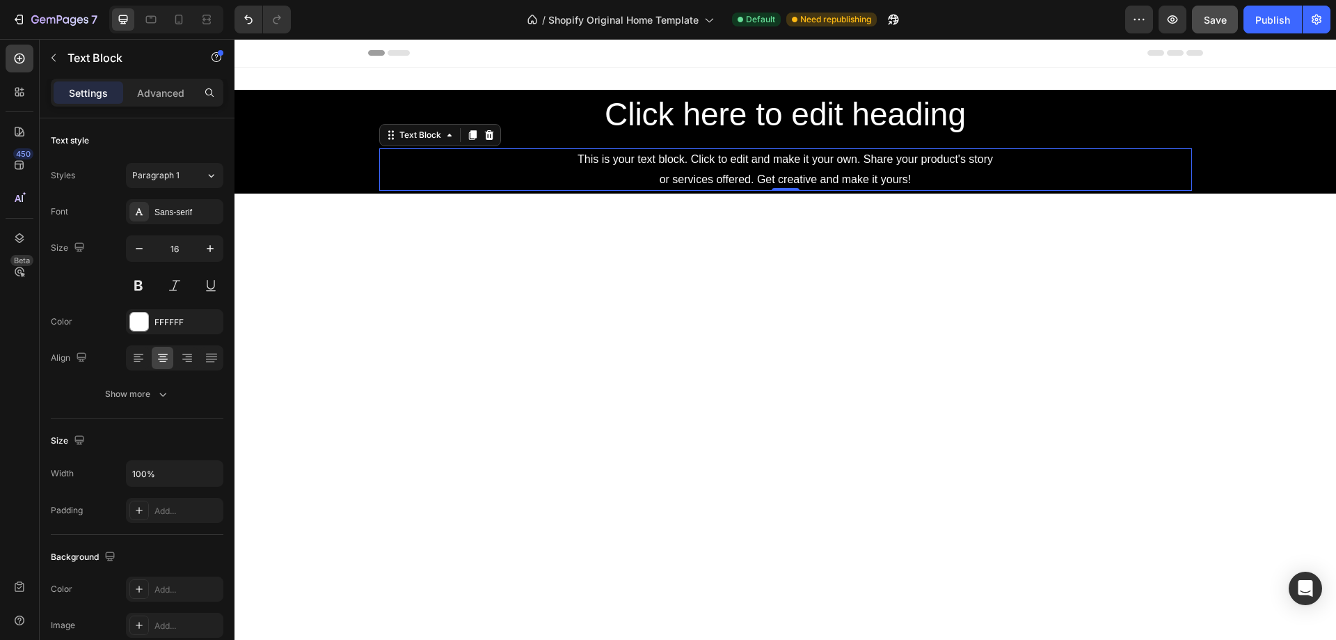
drag, startPoint x: 485, startPoint y: 137, endPoint x: 555, endPoint y: 139, distance: 69.6
click at [487, 136] on icon at bounding box center [489, 134] width 11 height 11
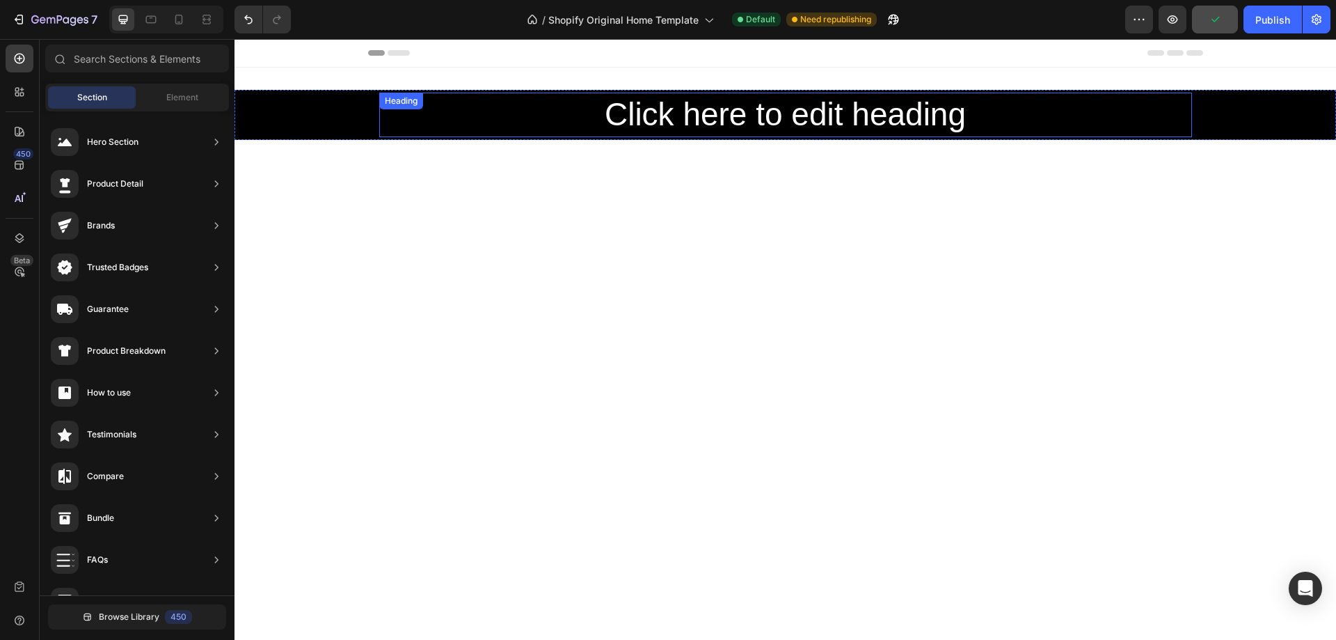
click at [712, 118] on h2 "Click here to edit heading" at bounding box center [785, 115] width 813 height 45
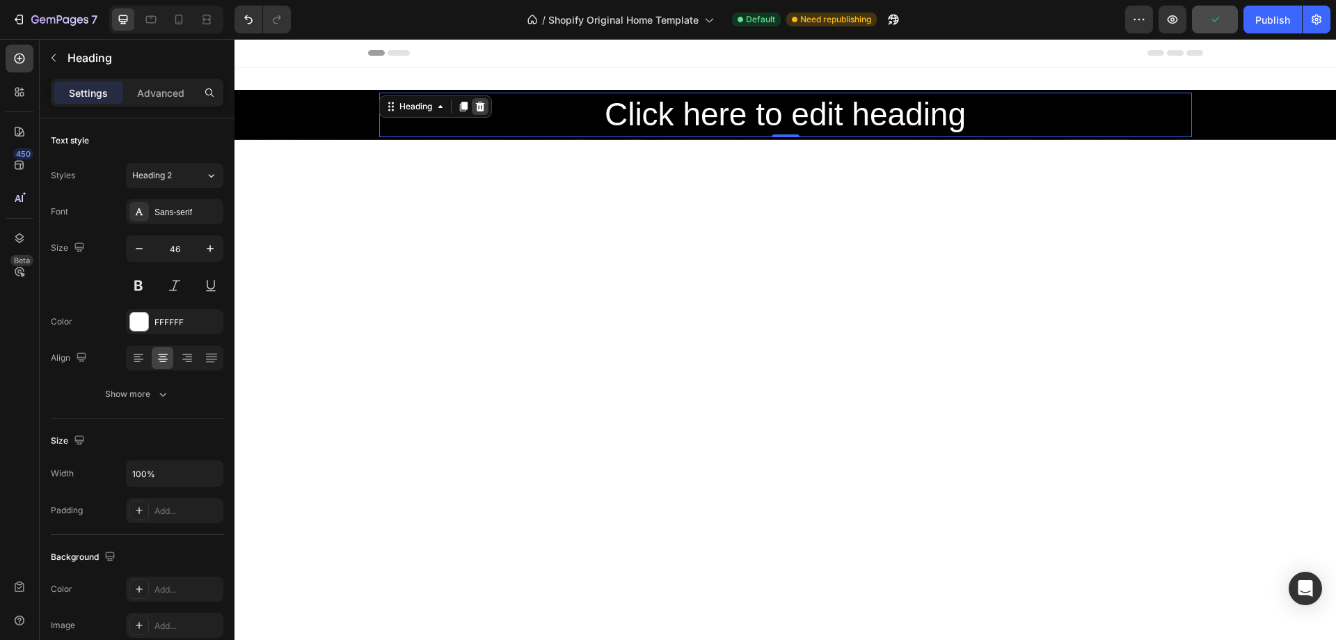
click at [477, 100] on div at bounding box center [480, 106] width 17 height 17
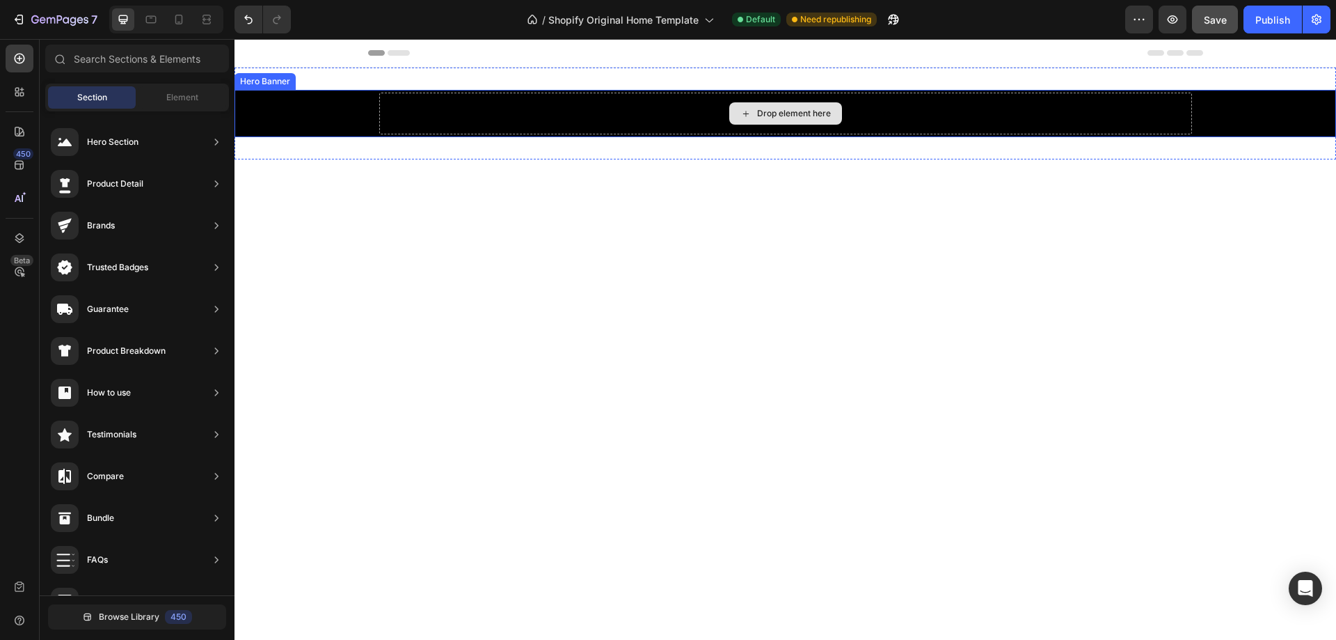
click at [919, 132] on div "Drop element here" at bounding box center [785, 114] width 813 height 42
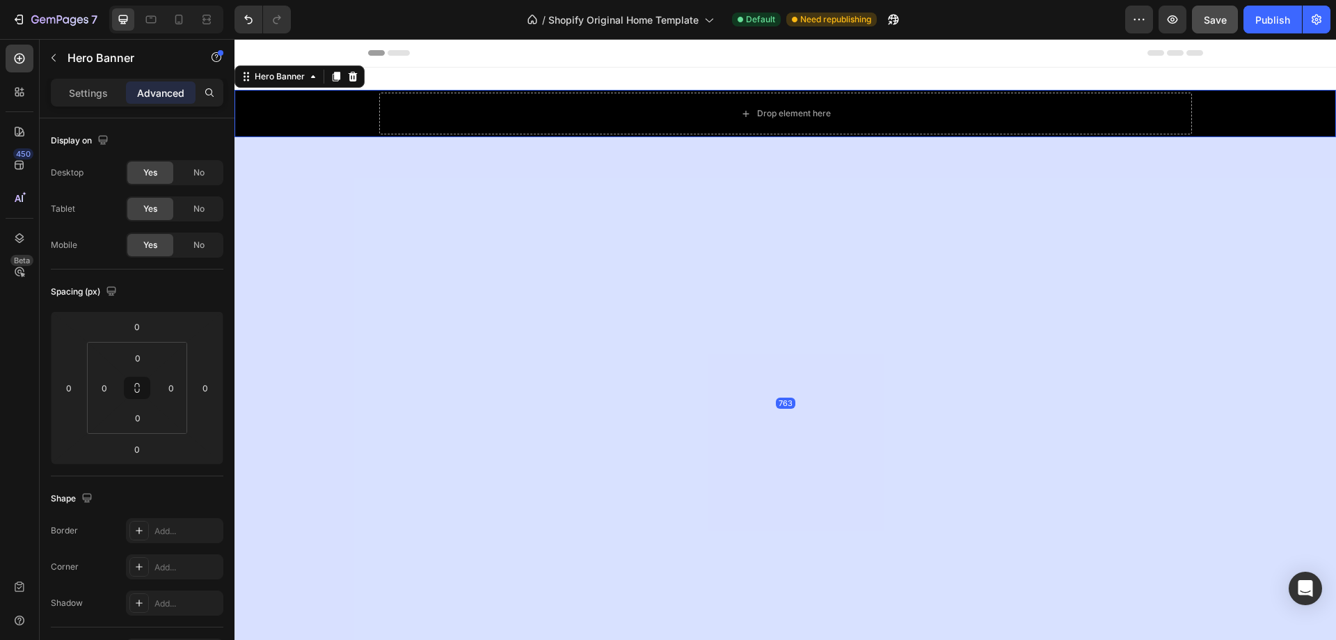
drag, startPoint x: 774, startPoint y: 136, endPoint x: 977, endPoint y: 667, distance: 568.5
click at [860, 398] on div "763" at bounding box center [786, 402] width 1102 height 531
click at [871, 121] on div "Drop element here" at bounding box center [785, 114] width 813 height 42
click at [329, 130] on div "Background Image" at bounding box center [786, 113] width 1102 height 47
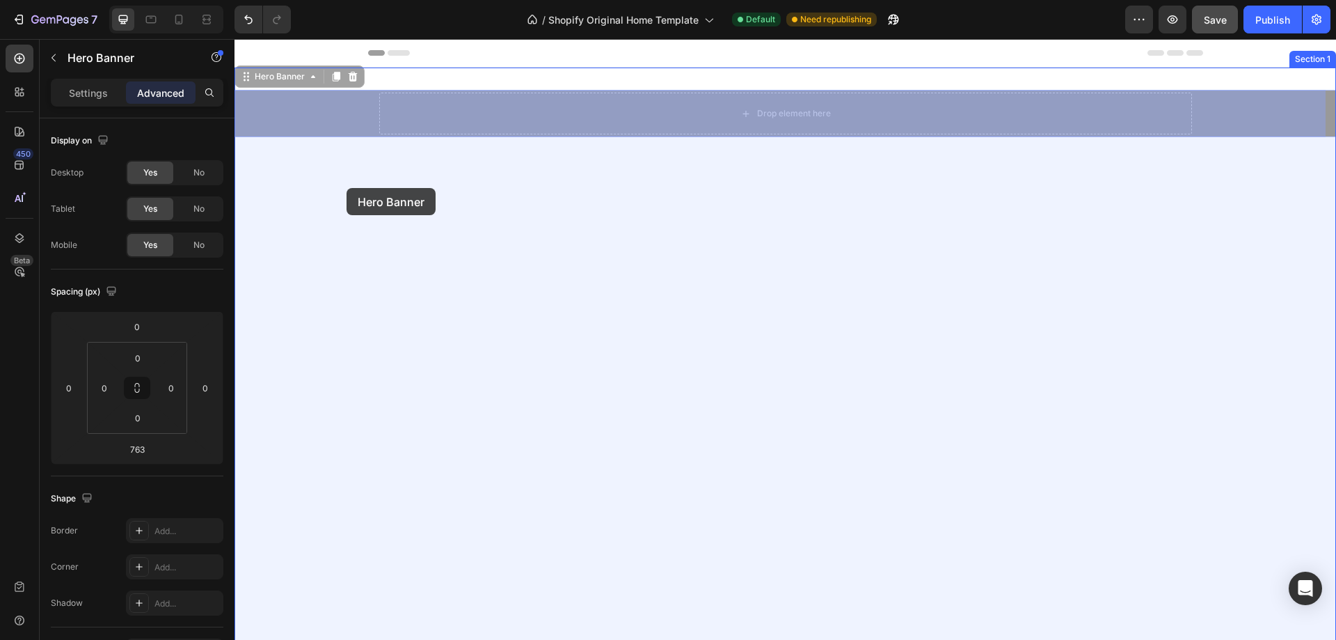
drag, startPoint x: 340, startPoint y: 132, endPoint x: 347, endPoint y: 188, distance: 56.0
drag, startPoint x: 342, startPoint y: 134, endPoint x: 372, endPoint y: 328, distance: 196.4
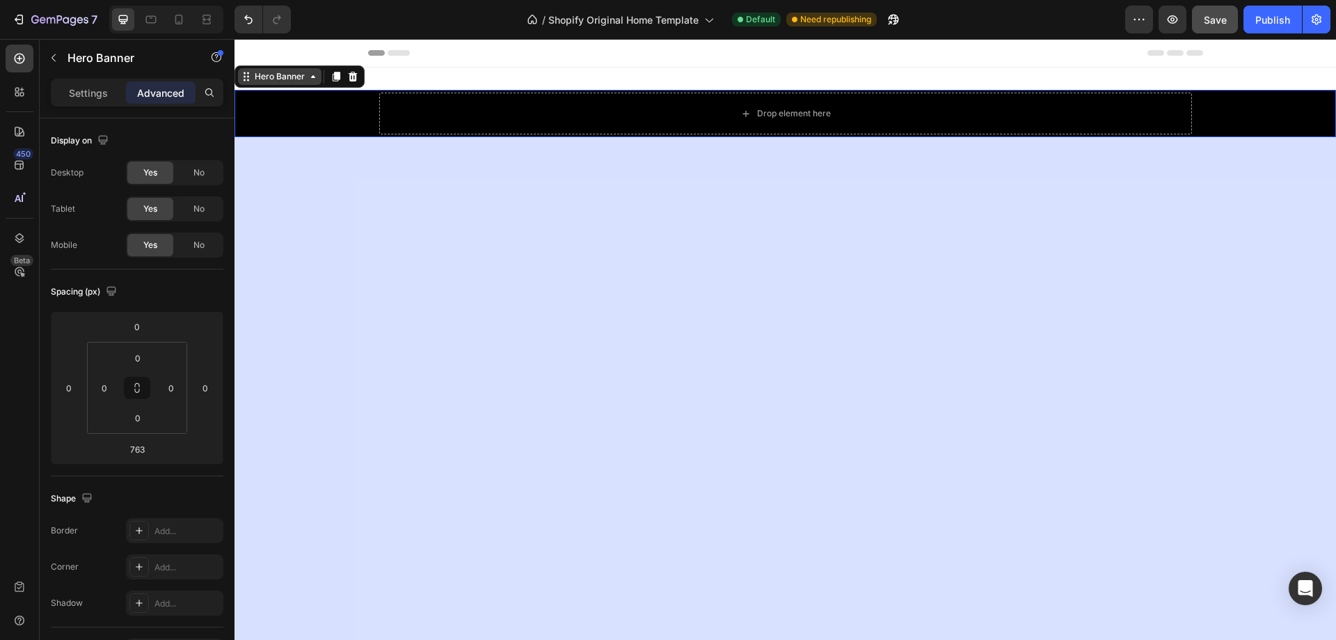
click at [315, 80] on icon at bounding box center [313, 76] width 11 height 11
click at [247, 79] on icon at bounding box center [246, 76] width 11 height 11
click at [245, 75] on icon at bounding box center [246, 76] width 11 height 11
click at [294, 106] on div "Background Image" at bounding box center [786, 113] width 1102 height 47
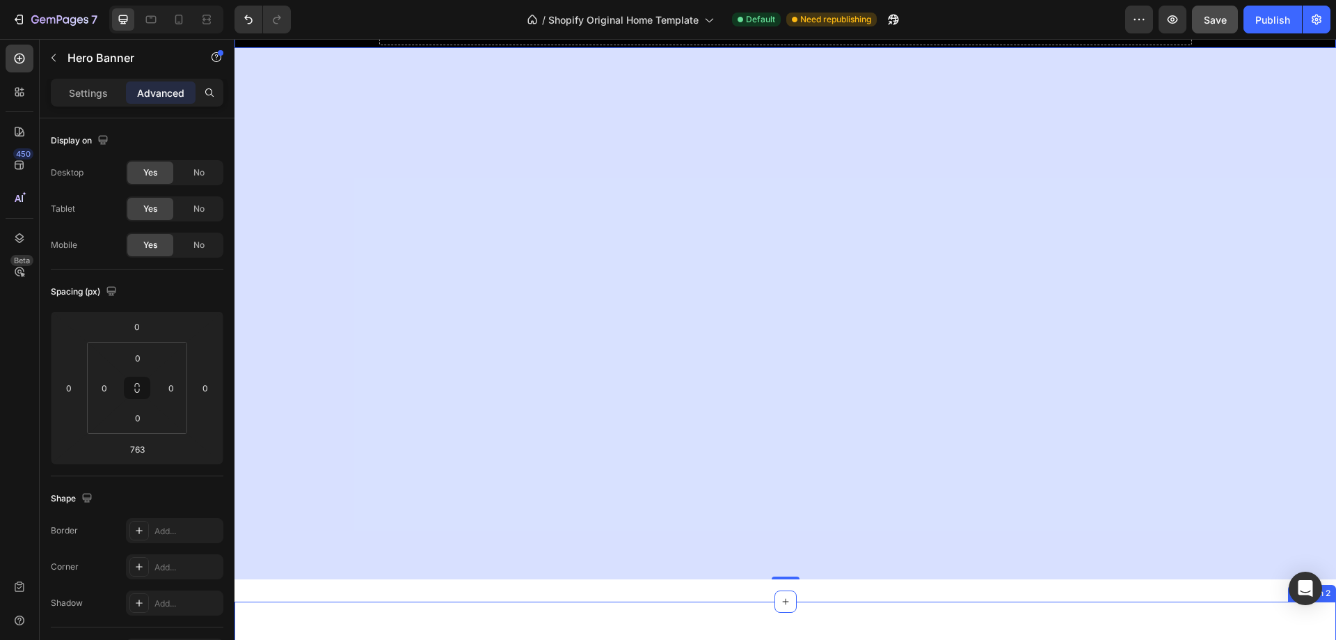
scroll to position [348, 0]
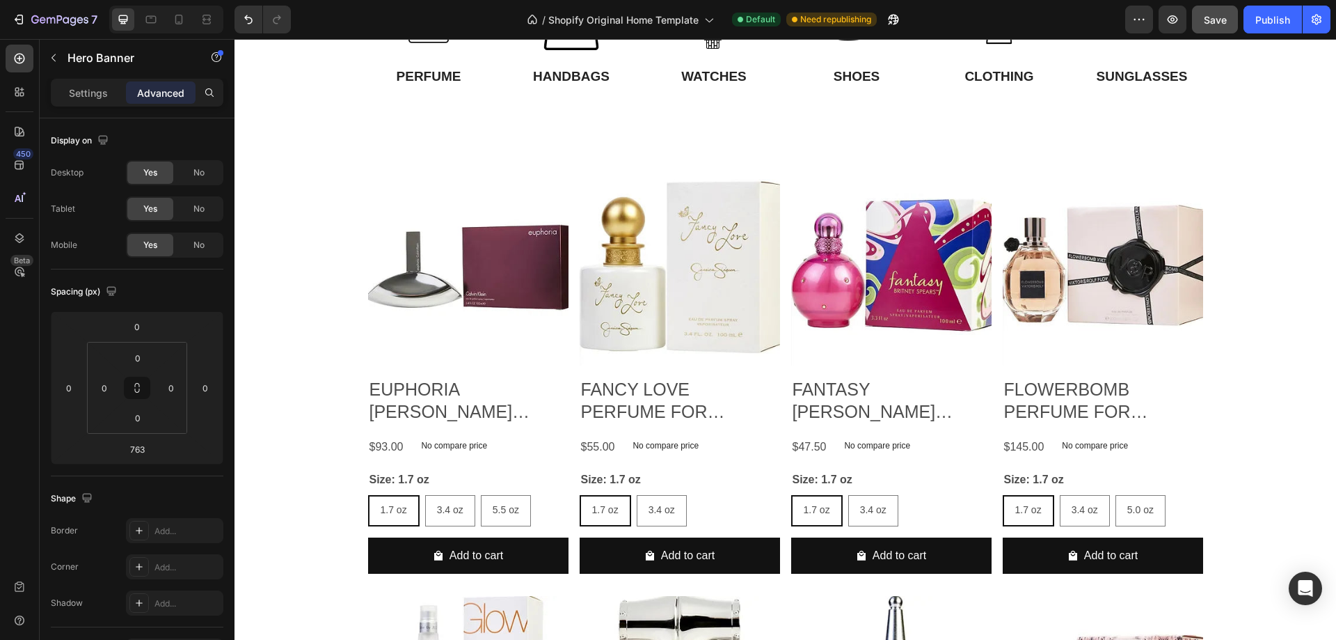
drag, startPoint x: 781, startPoint y: 319, endPoint x: 964, endPoint y: 69, distance: 309.8
type input "183"
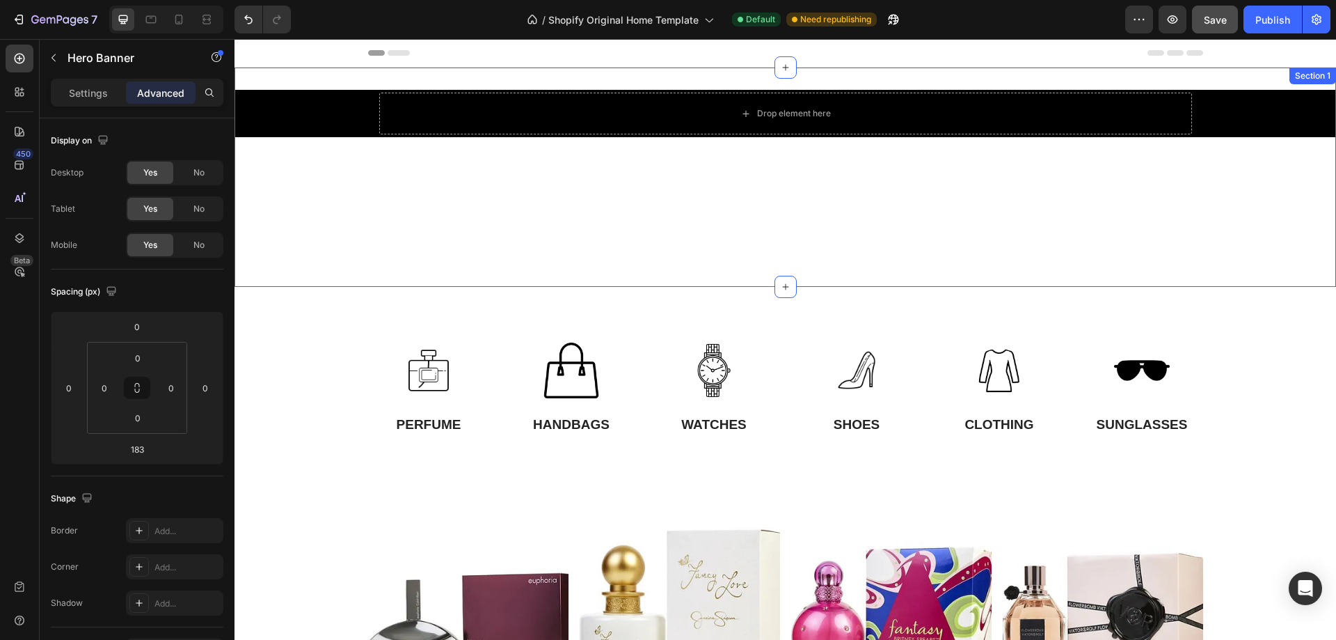
click at [1077, 205] on div "Drop element here Hero Banner" at bounding box center [786, 177] width 1102 height 175
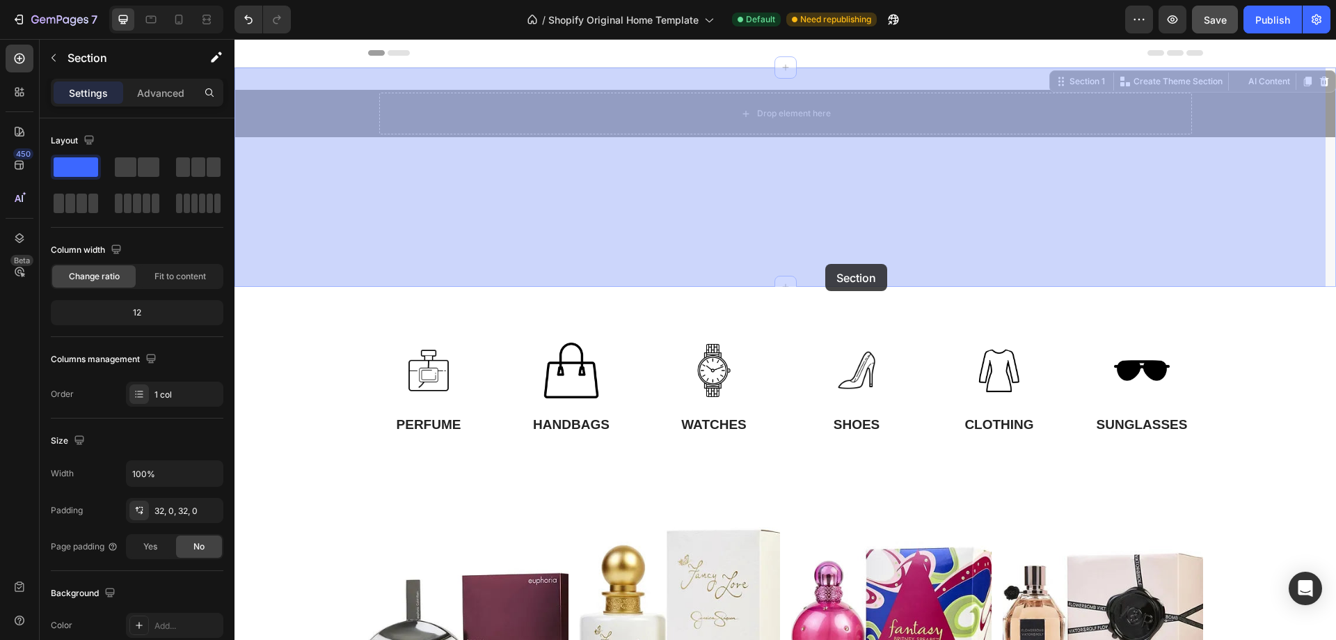
drag, startPoint x: 825, startPoint y: 283, endPoint x: 825, endPoint y: 263, distance: 20.2
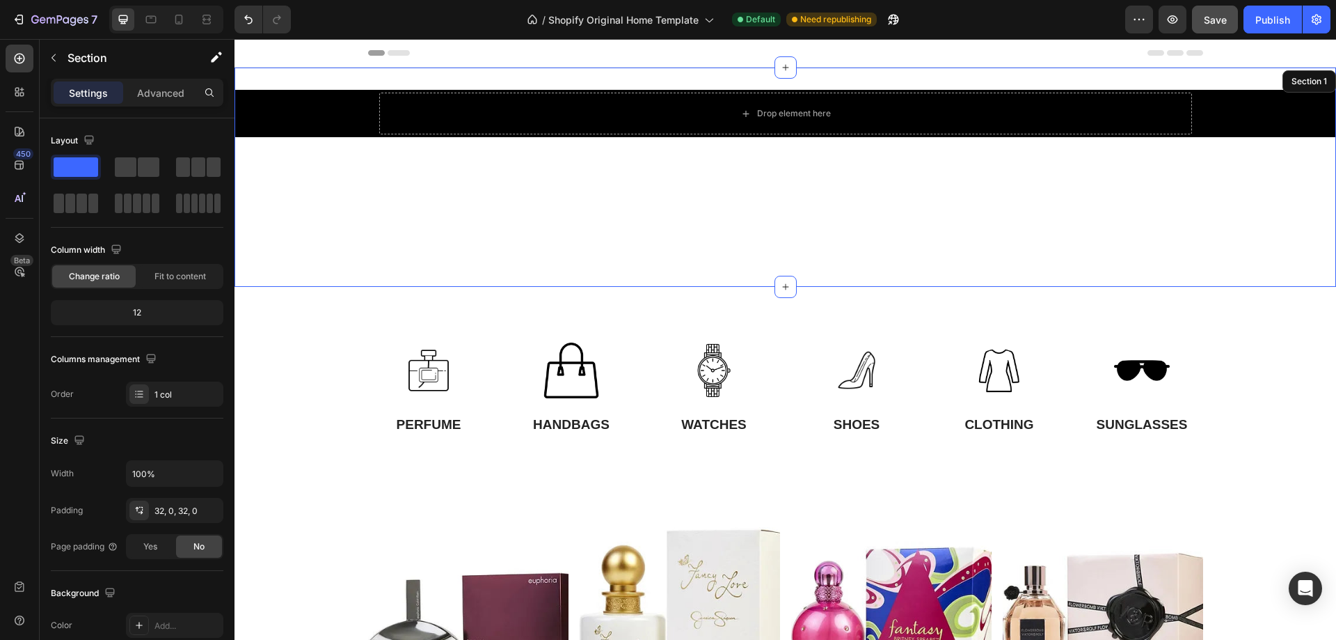
click at [812, 242] on div "Drop element here Hero Banner" at bounding box center [786, 177] width 1102 height 175
click at [77, 168] on span at bounding box center [76, 166] width 45 height 19
click at [159, 507] on div "32, 0, 32, 0" at bounding box center [174, 511] width 40 height 13
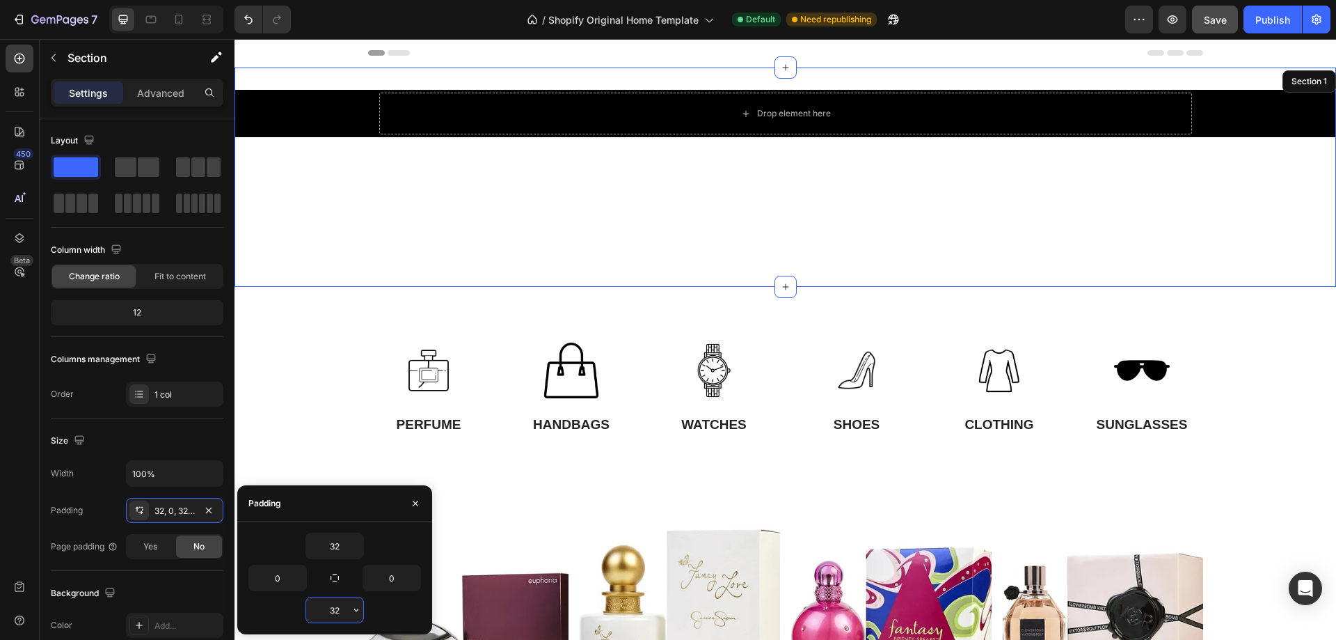
click at [340, 609] on input "32" at bounding box center [334, 609] width 57 height 25
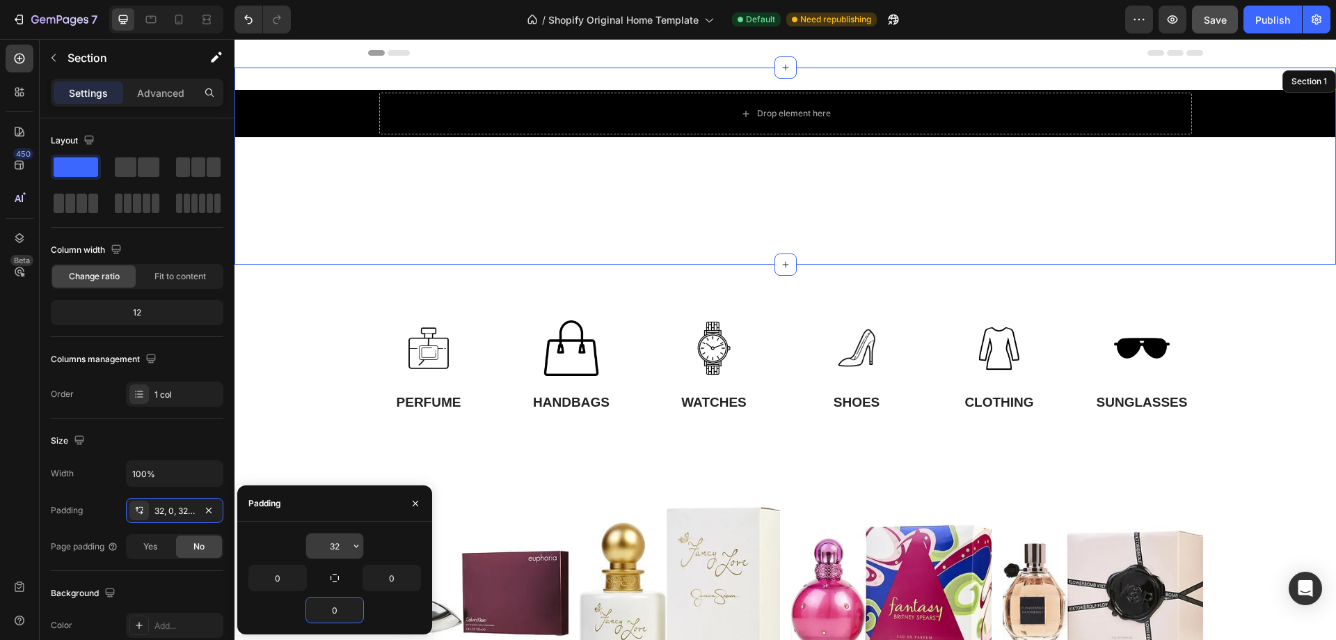
type input "0"
click at [339, 551] on input "32" at bounding box center [334, 545] width 57 height 25
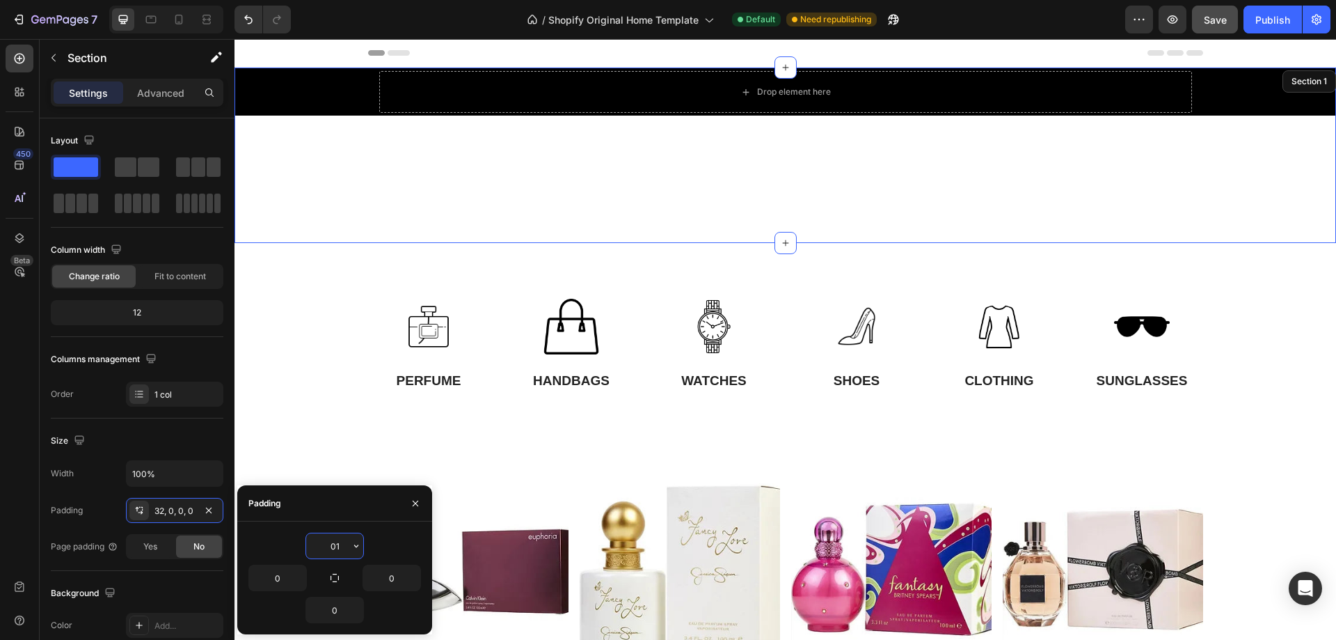
drag, startPoint x: 340, startPoint y: 548, endPoint x: 329, endPoint y: 548, distance: 11.1
click at [329, 548] on input "01" at bounding box center [334, 545] width 57 height 25
type input "0"
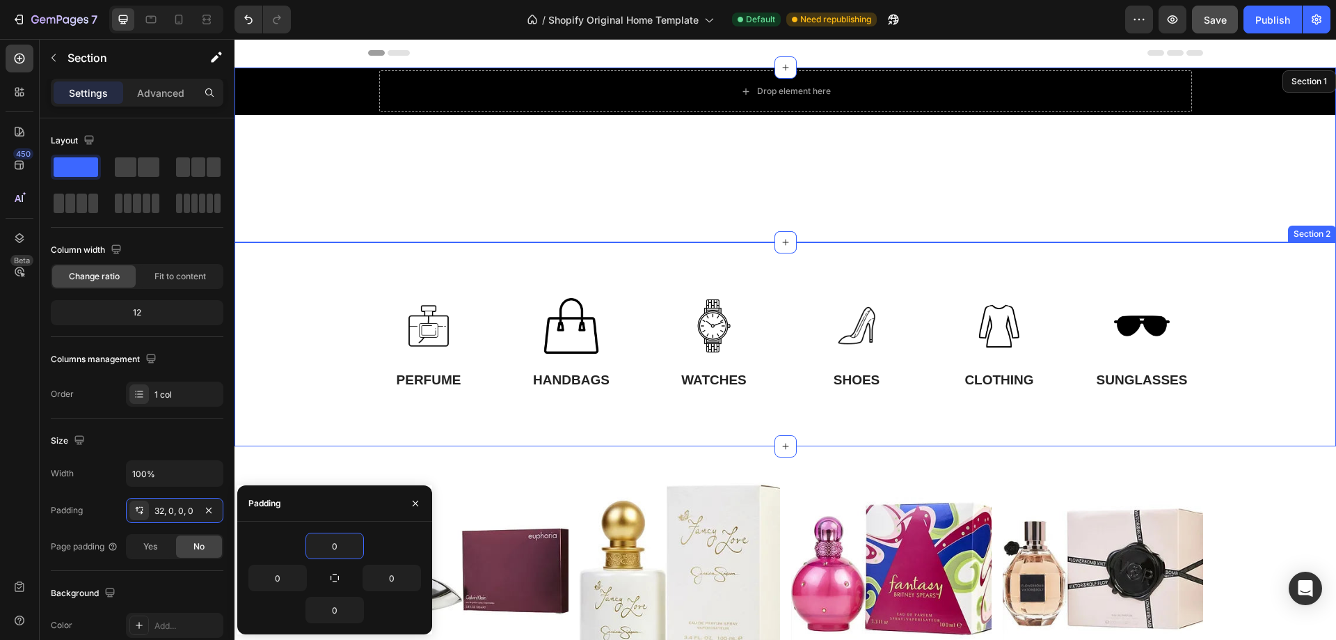
click at [297, 423] on div "Image PERFUME Text Block Image HANDBAGS Text Block Image WATCHES Text Block Ima…" at bounding box center [786, 344] width 1102 height 204
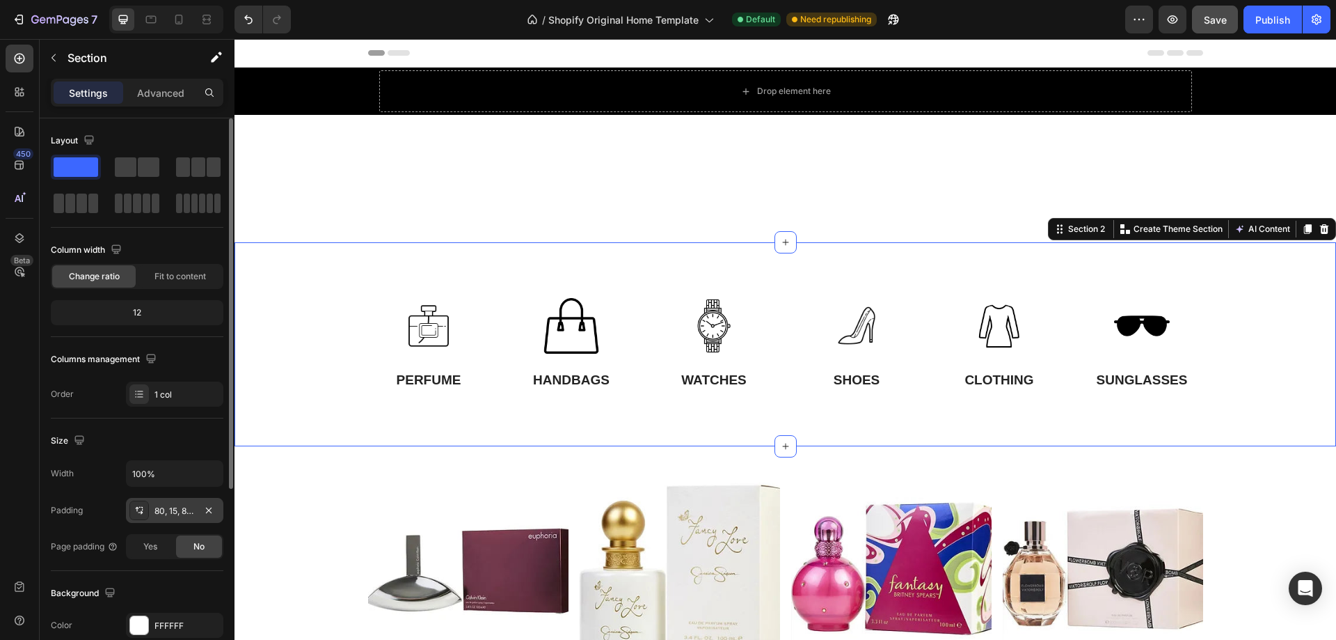
click at [177, 509] on div "80, 15, 80, 15" at bounding box center [174, 511] width 40 height 13
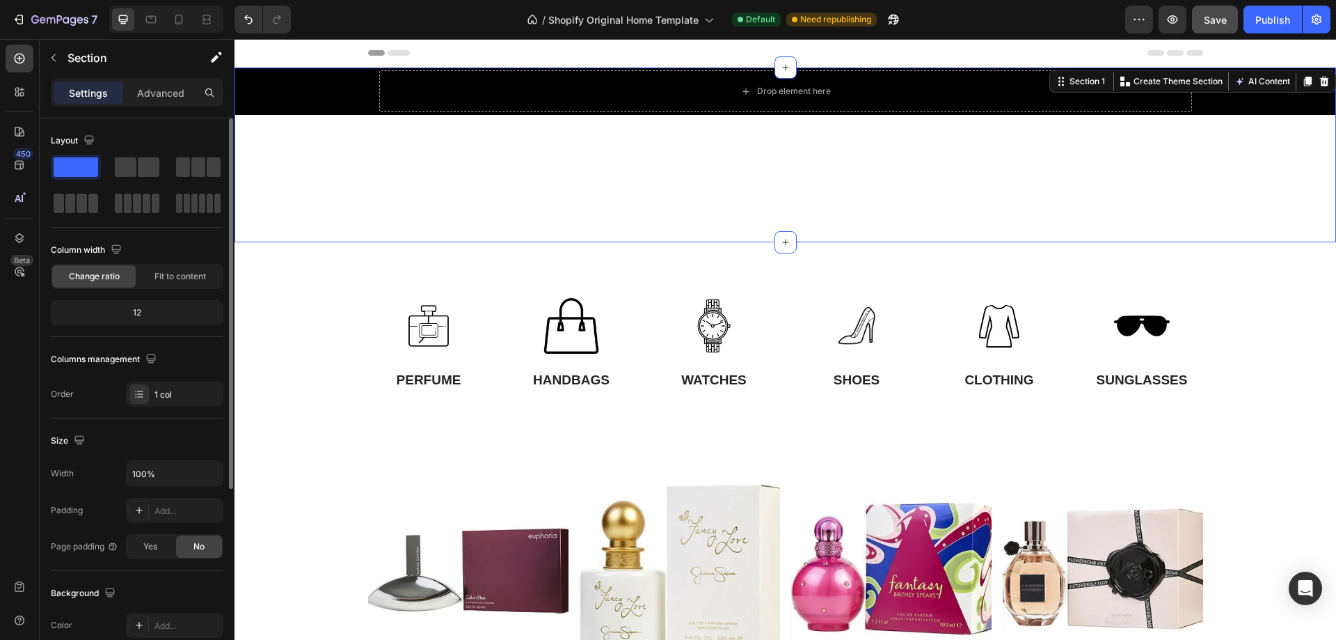
click at [335, 215] on div "Drop element here Hero Banner" at bounding box center [786, 154] width 1102 height 175
click at [162, 90] on p "Advanced" at bounding box center [160, 93] width 47 height 15
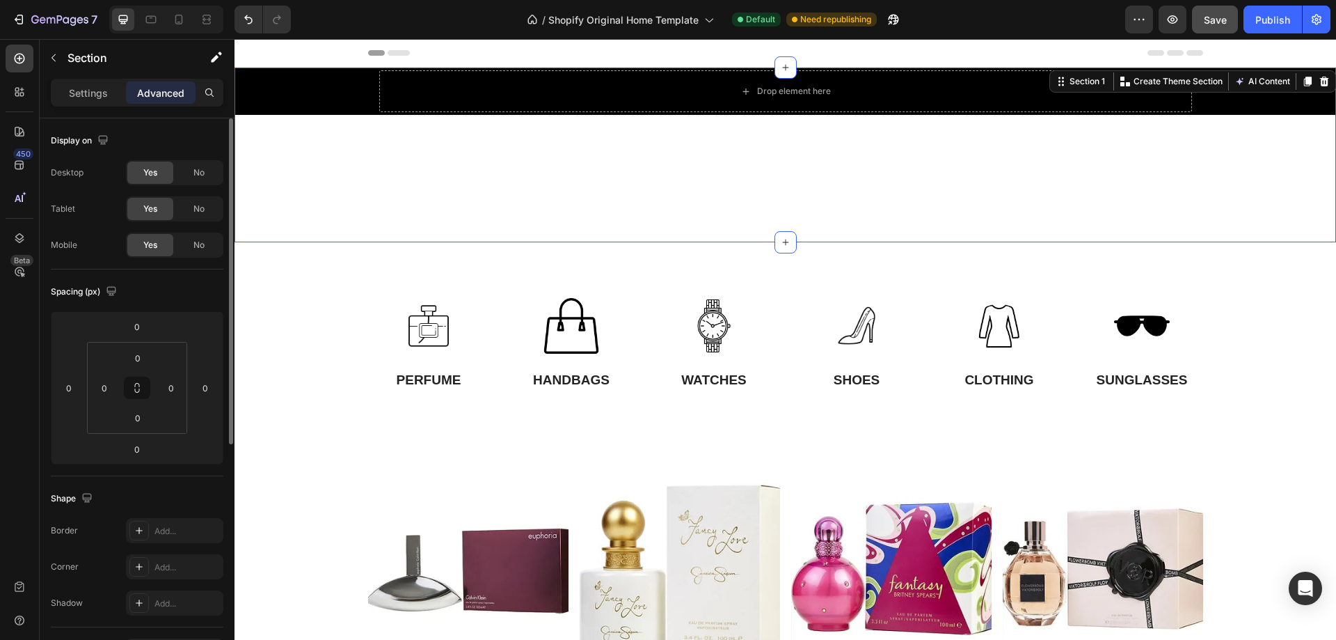
click at [157, 173] on span "Yes" at bounding box center [150, 172] width 14 height 13
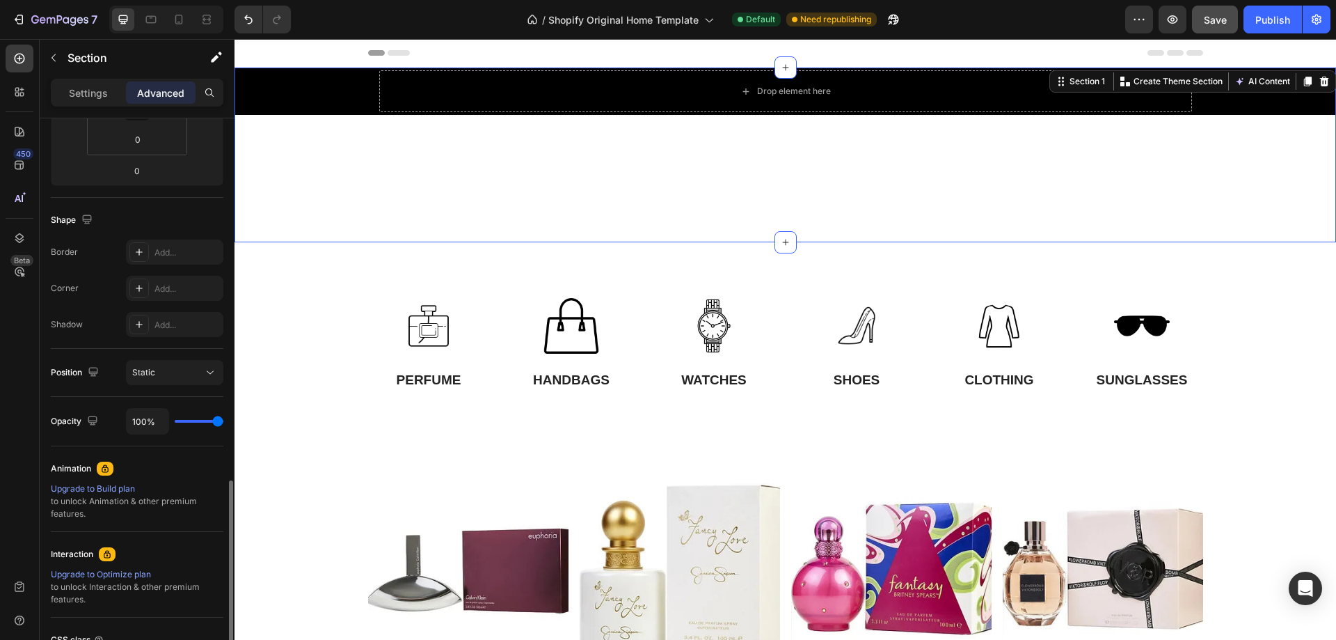
scroll to position [405, 0]
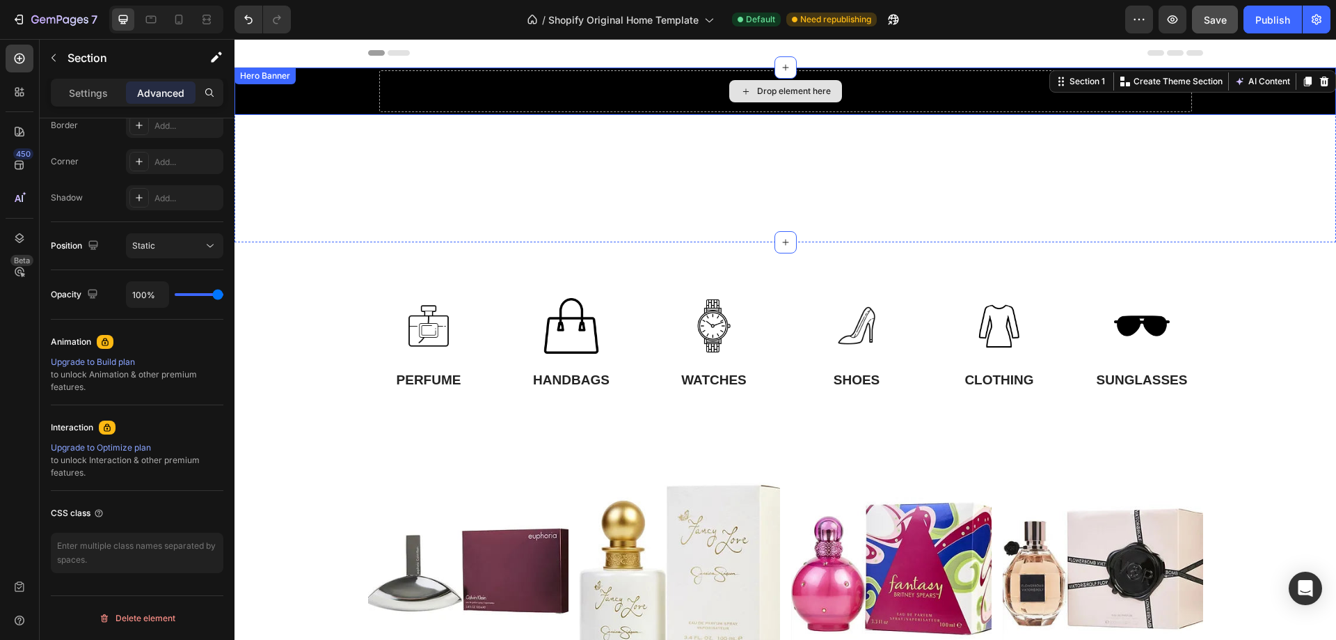
click at [685, 100] on div "Drop element here" at bounding box center [785, 91] width 813 height 42
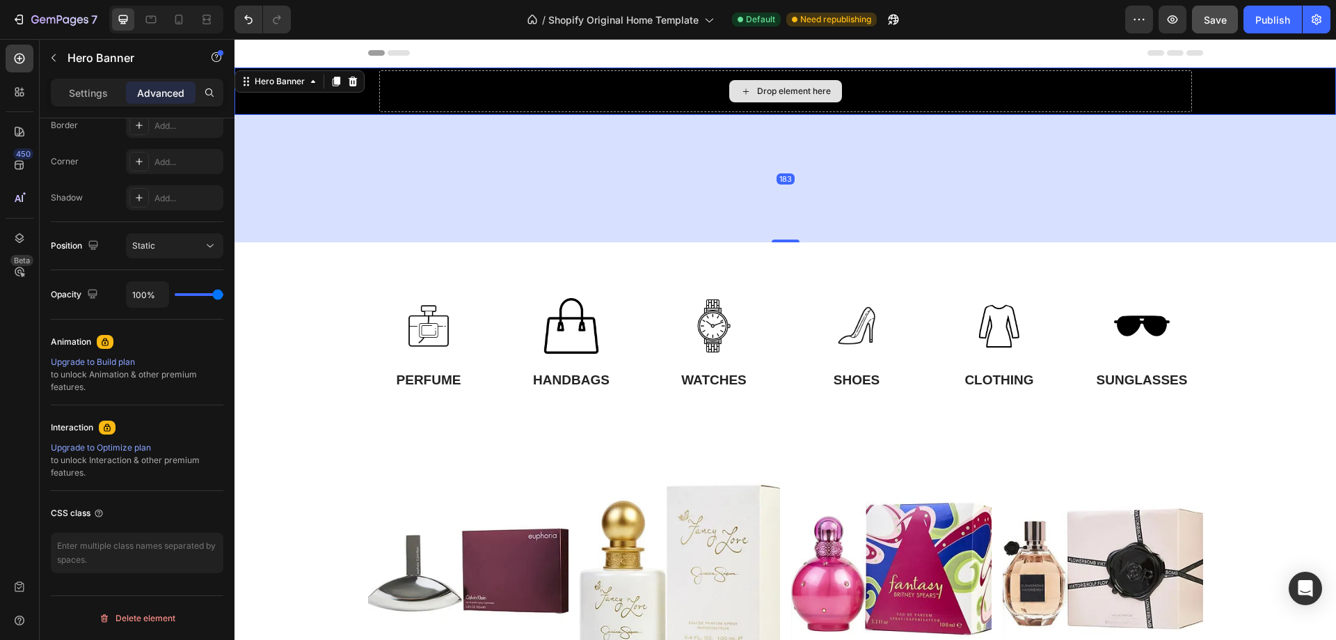
scroll to position [0, 0]
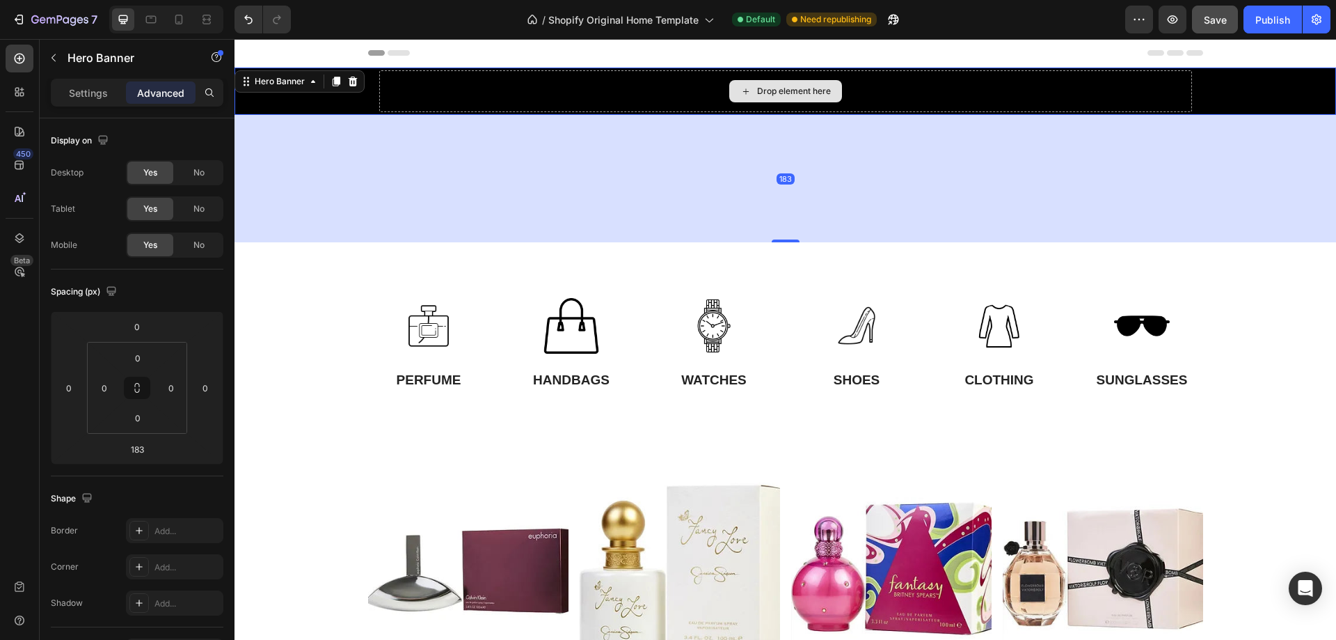
click at [949, 96] on div "Drop element here" at bounding box center [785, 91] width 813 height 42
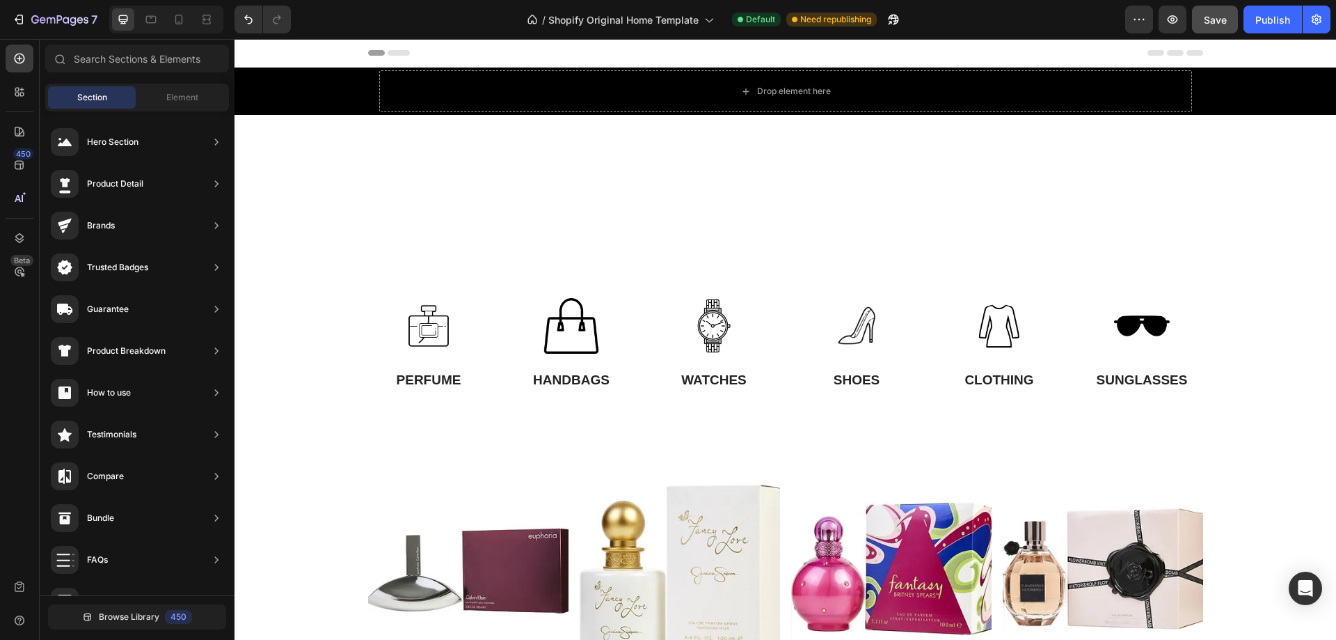
click at [1196, 56] on div at bounding box center [785, 53] width 835 height 28
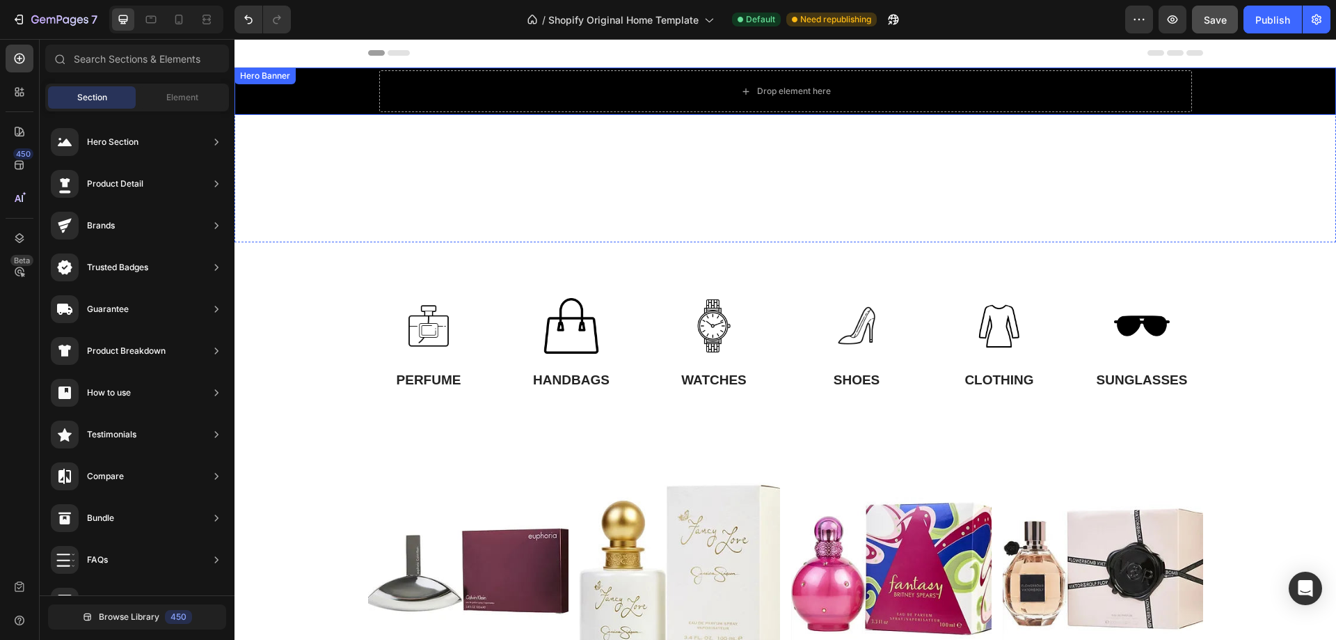
click at [1201, 93] on div "Background Image" at bounding box center [786, 90] width 1102 height 47
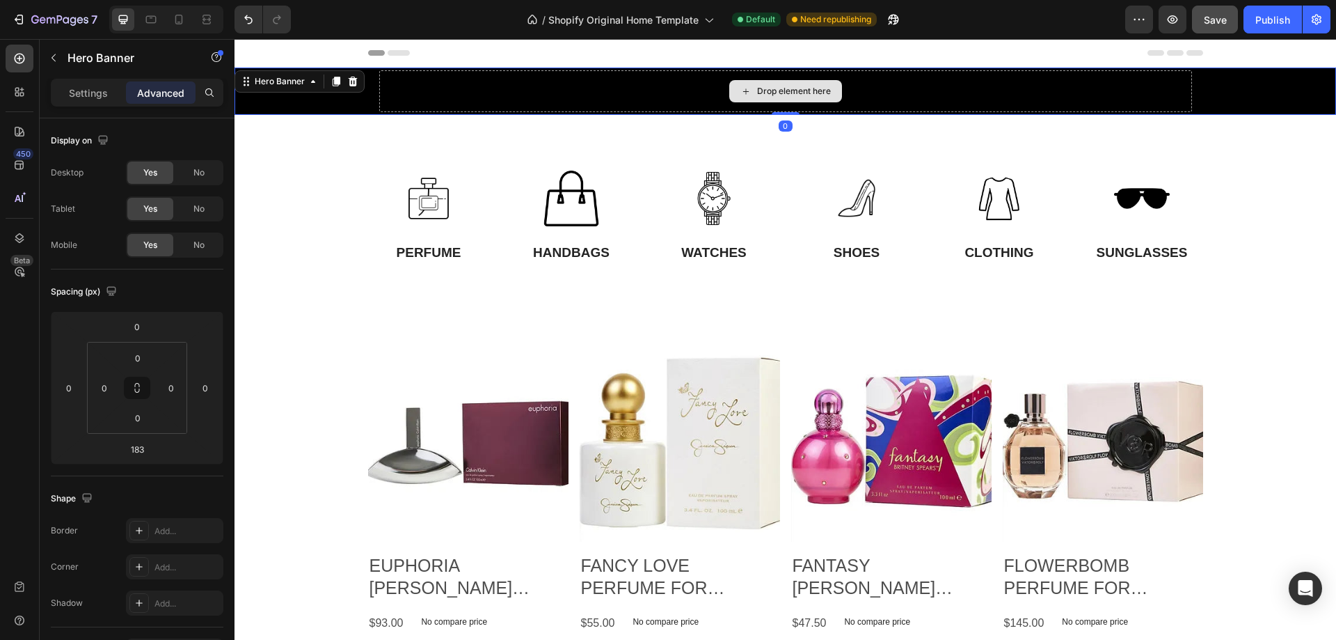
drag, startPoint x: 777, startPoint y: 240, endPoint x: 779, endPoint y: 82, distance: 158.0
click at [779, 82] on div "Drop element here Hero Banner 0" at bounding box center [786, 90] width 1102 height 47
click at [901, 96] on div "Drop element here" at bounding box center [785, 91] width 813 height 42
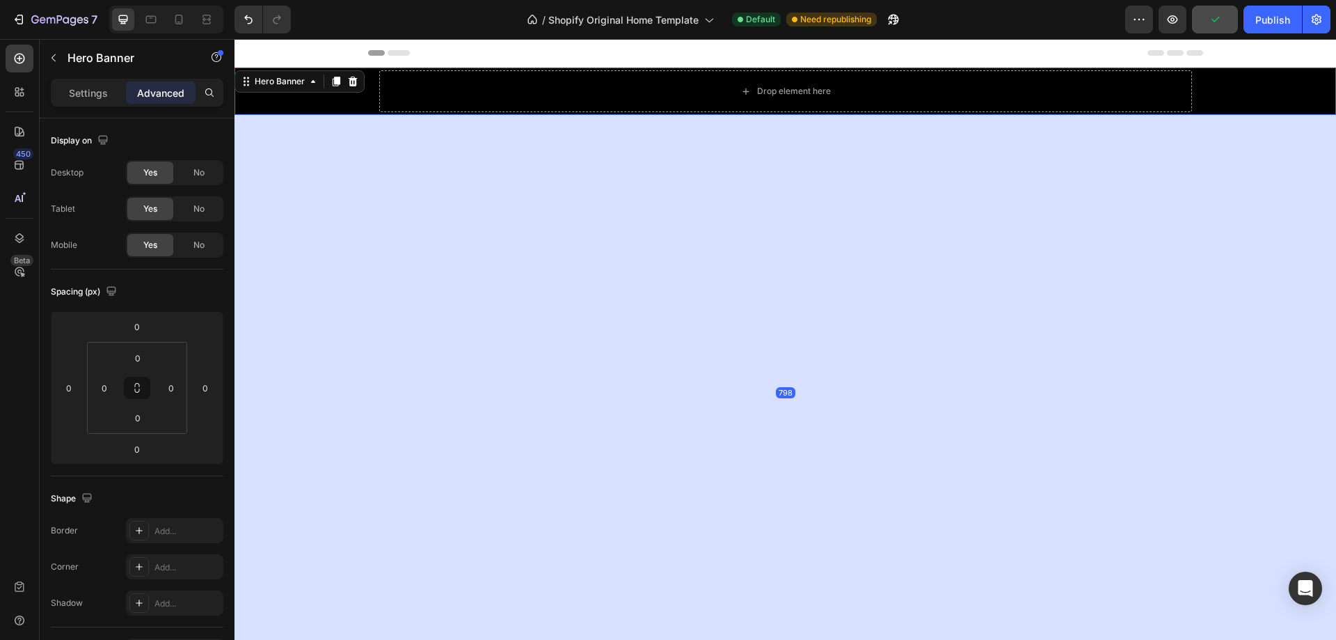
drag, startPoint x: 782, startPoint y: 111, endPoint x: 905, endPoint y: 667, distance: 568.8
type input "798"
click at [273, 101] on div "Background Image" at bounding box center [786, 90] width 1102 height 47
click at [13, 21] on icon "button" at bounding box center [19, 20] width 14 height 14
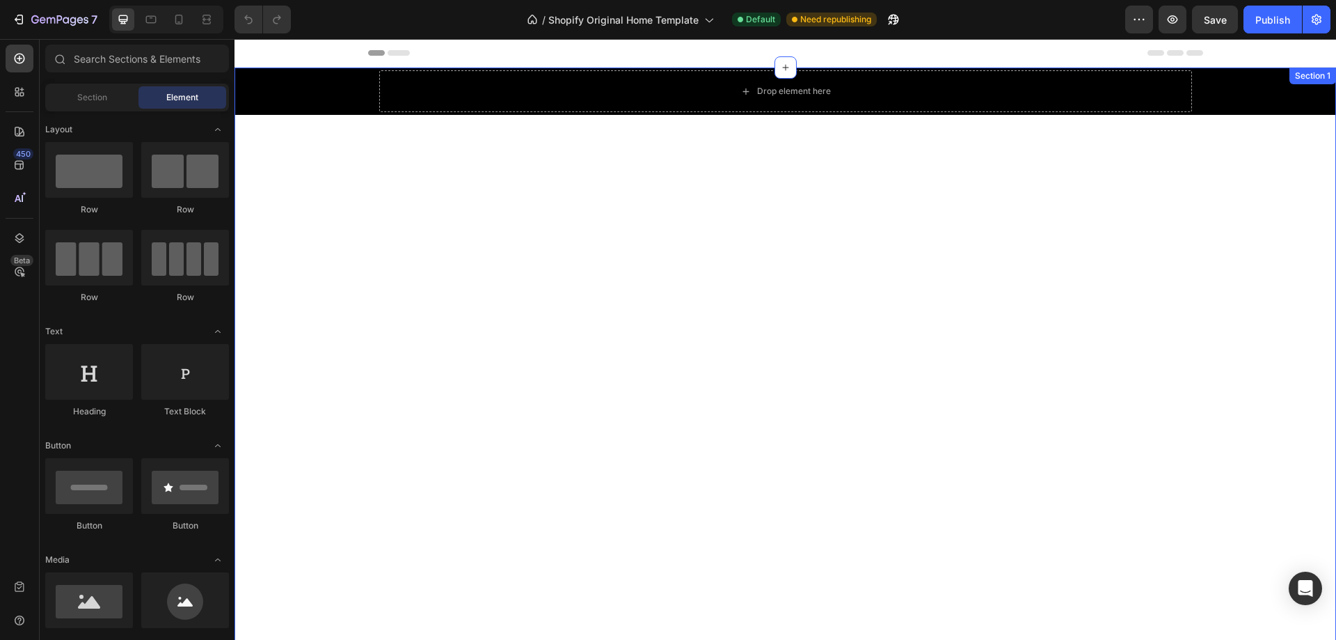
scroll to position [209, 0]
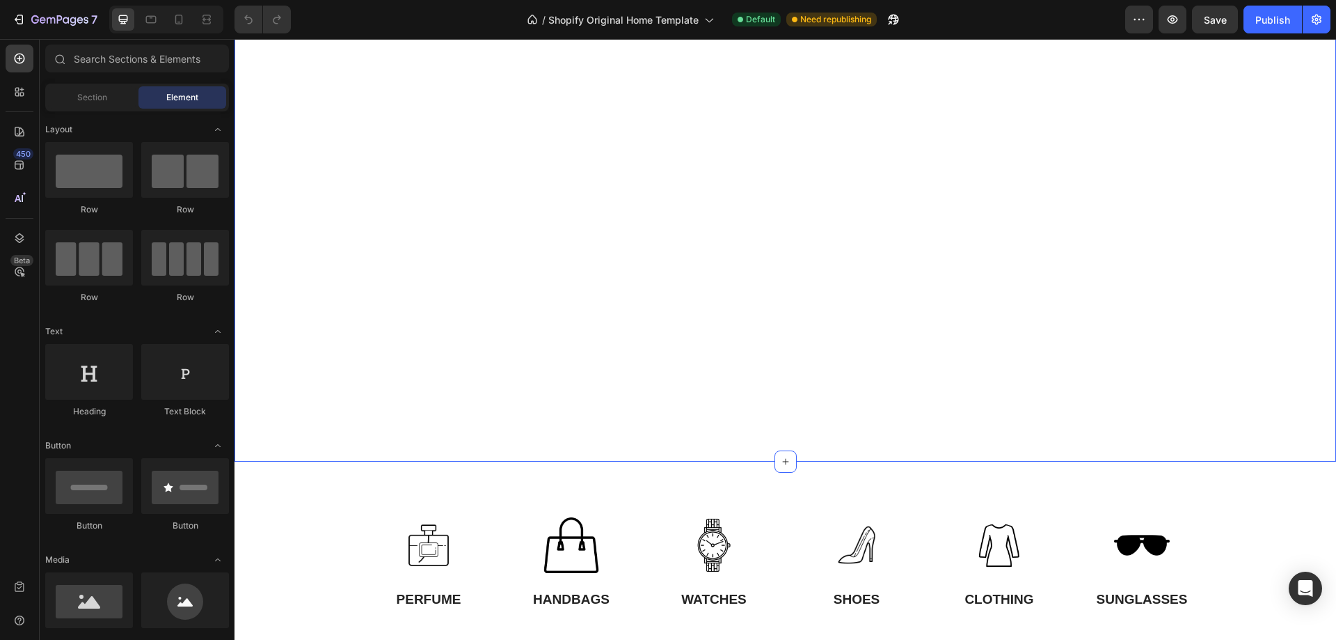
drag, startPoint x: 801, startPoint y: 449, endPoint x: 930, endPoint y: 443, distance: 129.6
click at [802, 448] on div "Drop element here Hero Banner" at bounding box center [786, 160] width 1102 height 603
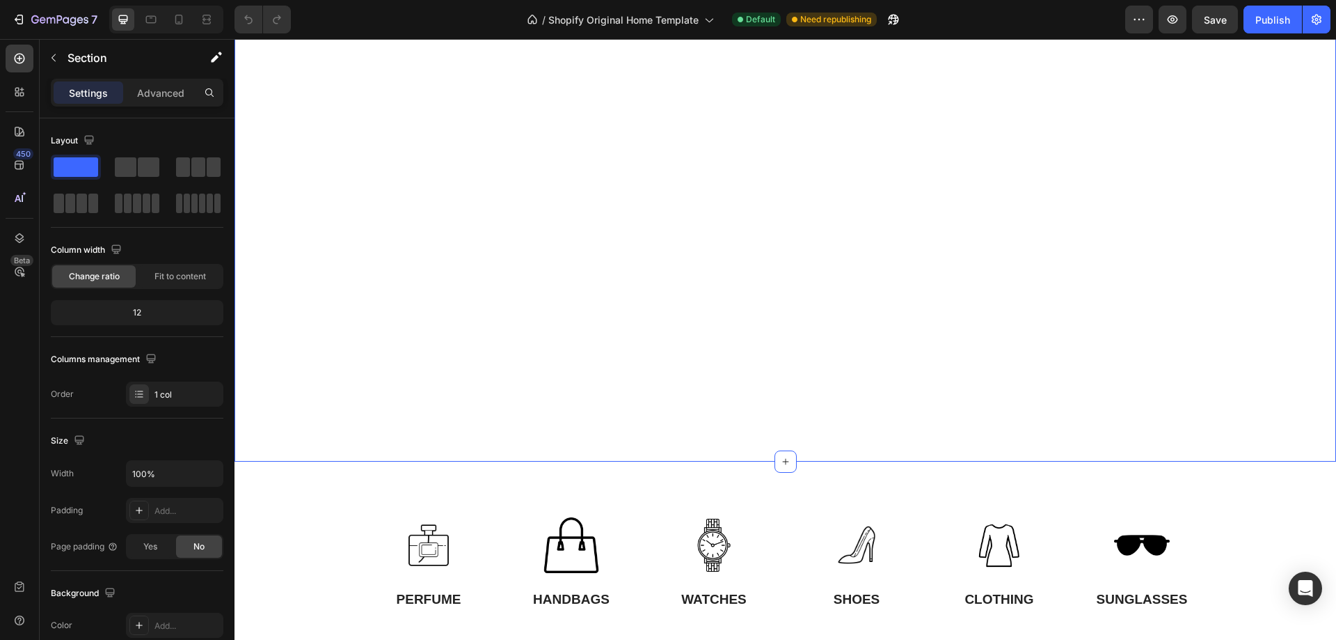
click at [1307, 449] on div "Drop element here Hero Banner" at bounding box center [786, 160] width 1102 height 603
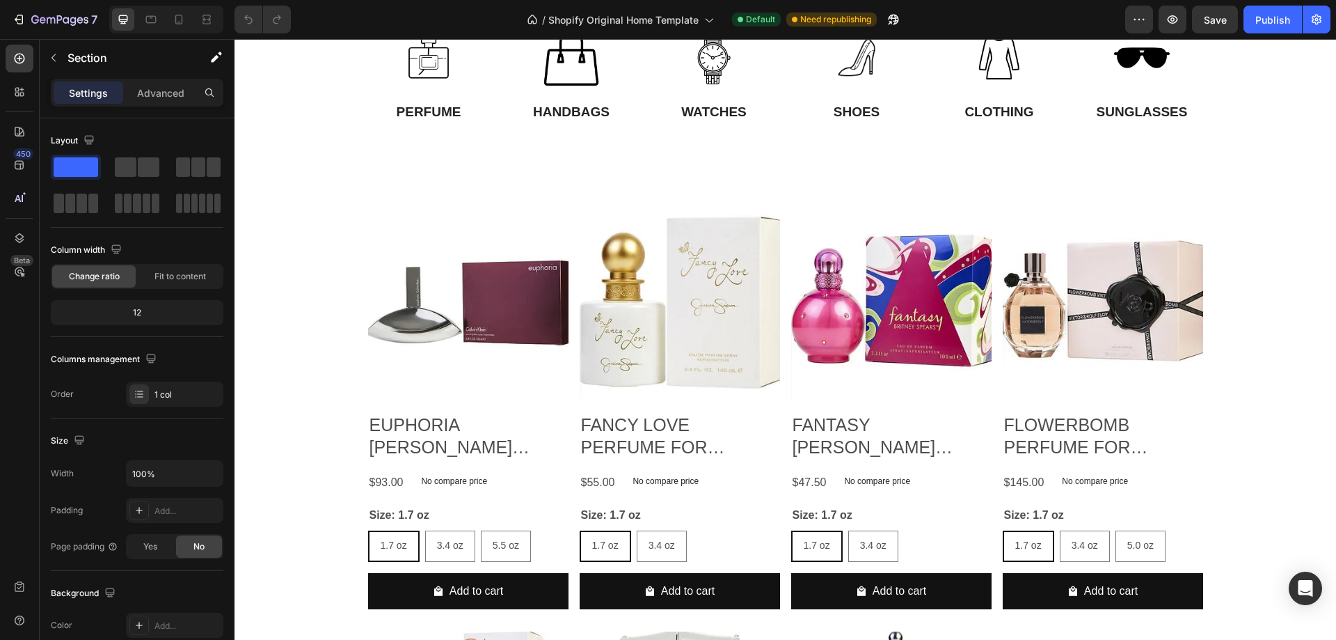
scroll to position [0, 0]
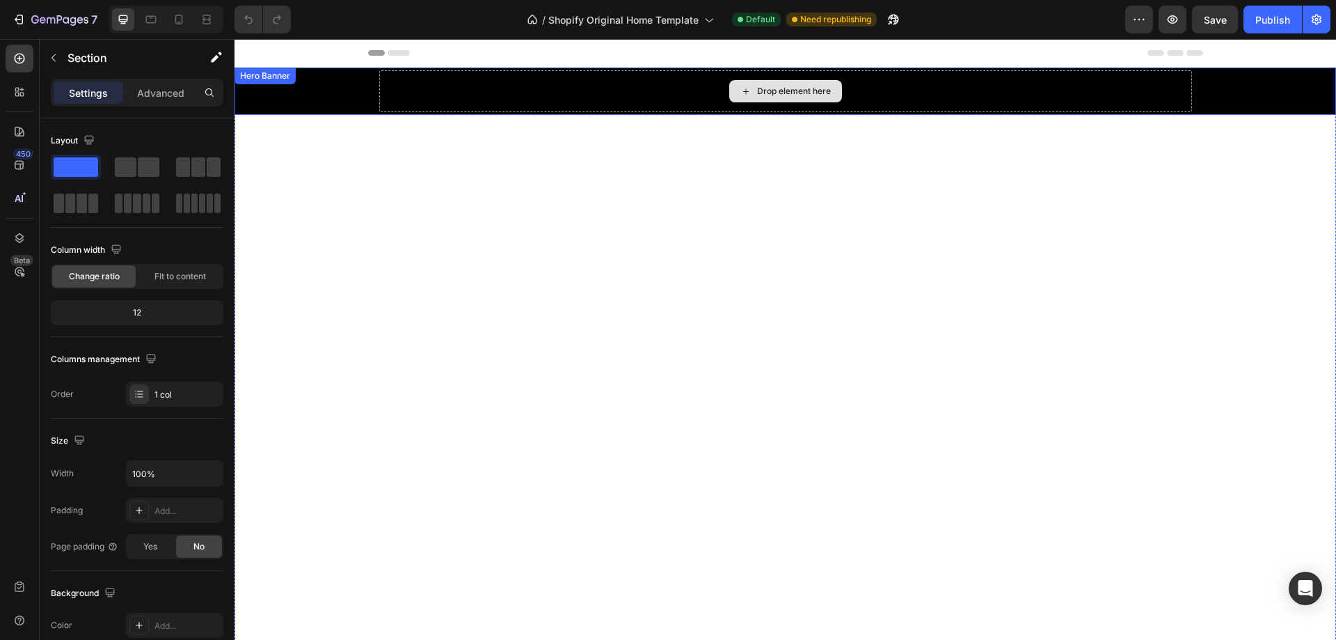
click at [874, 93] on div "Drop element here" at bounding box center [785, 91] width 813 height 42
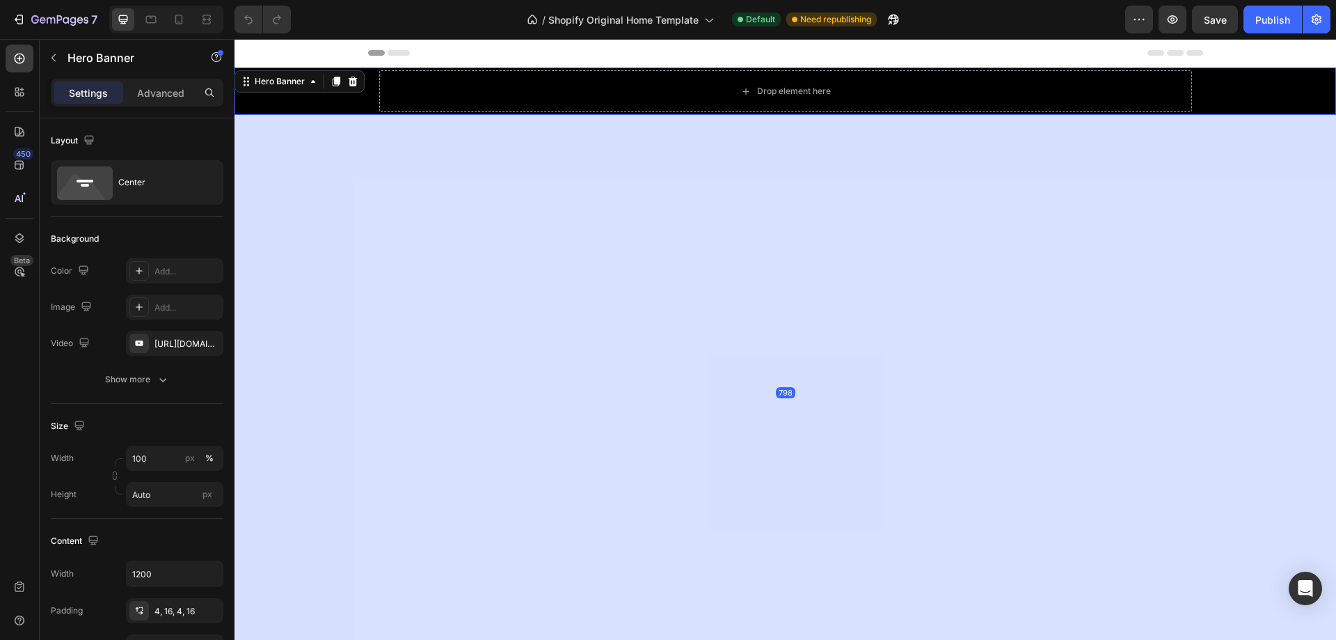
click at [851, 346] on div "798" at bounding box center [786, 392] width 1102 height 555
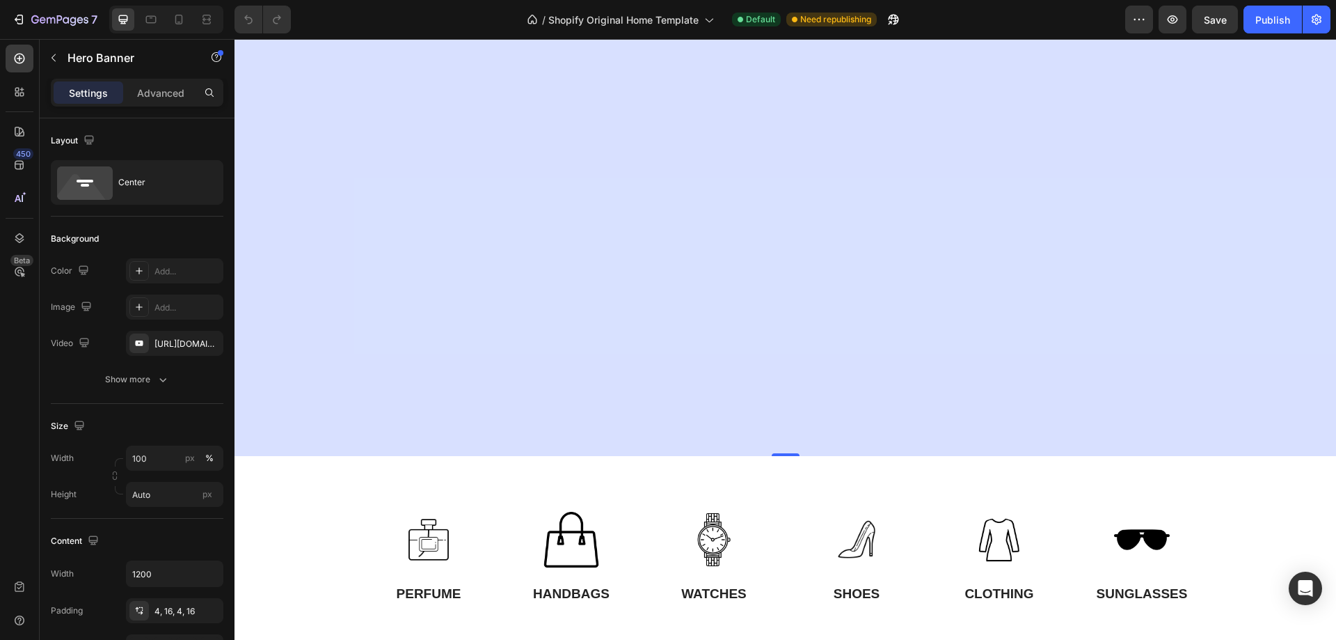
scroll to position [348, 0]
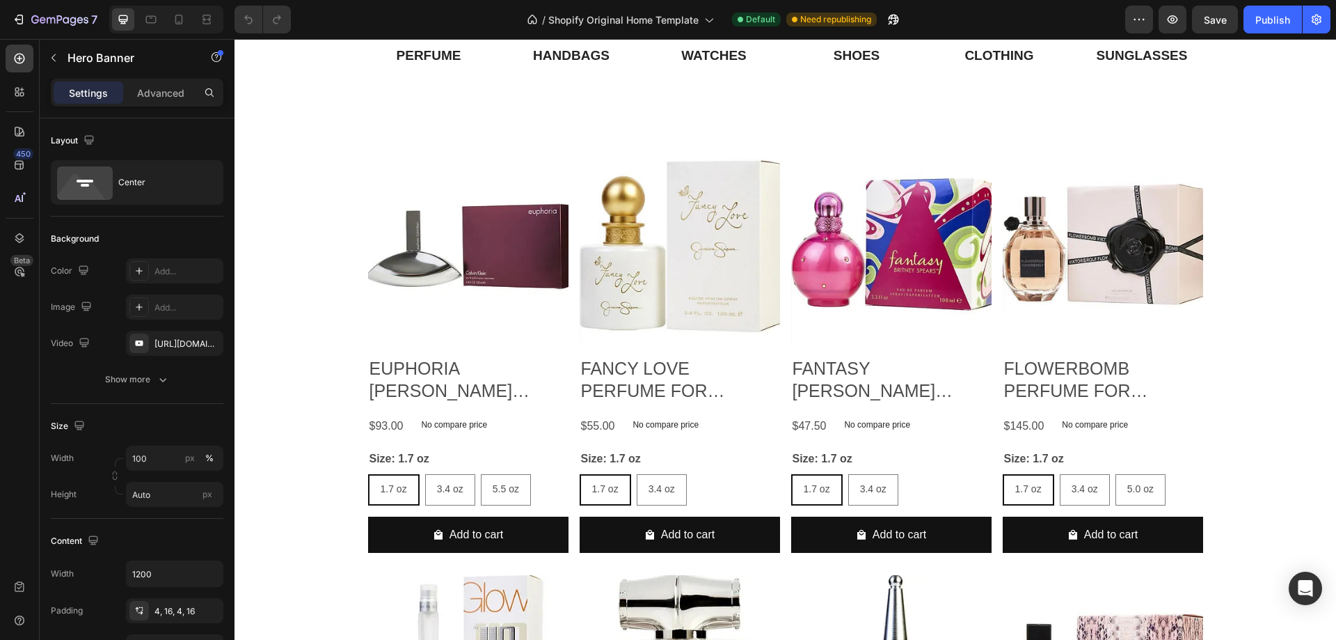
drag, startPoint x: 791, startPoint y: 320, endPoint x: 766, endPoint y: 404, distance: 87.7
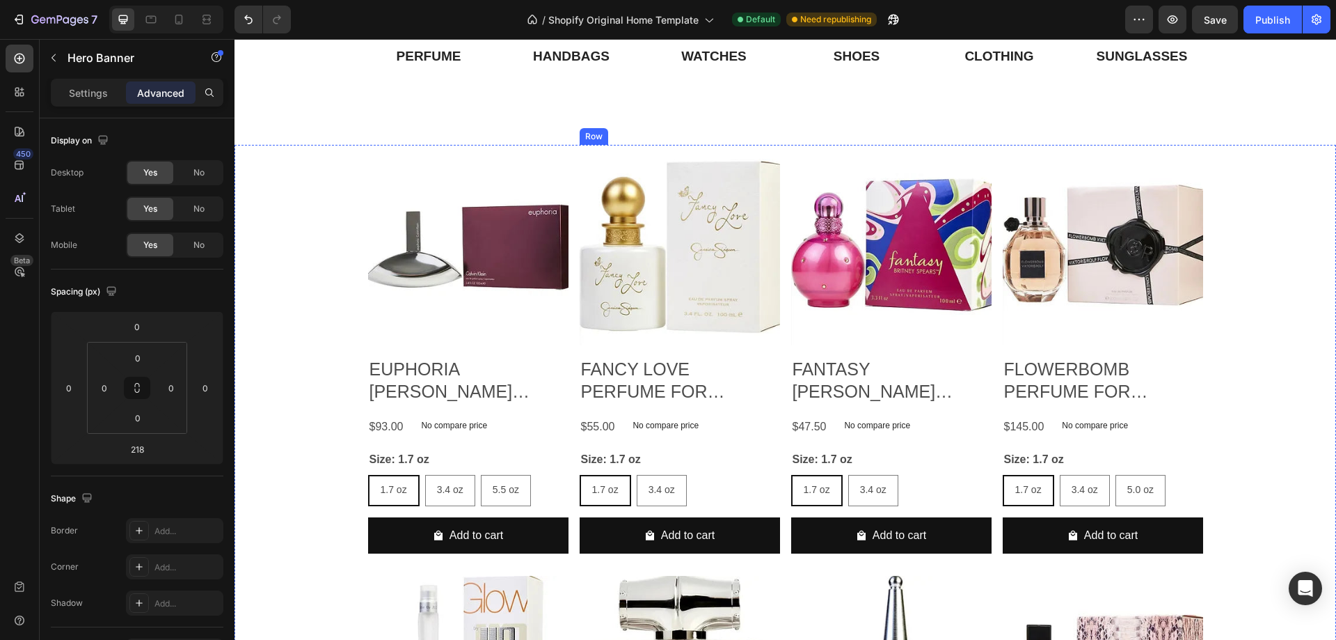
scroll to position [0, 0]
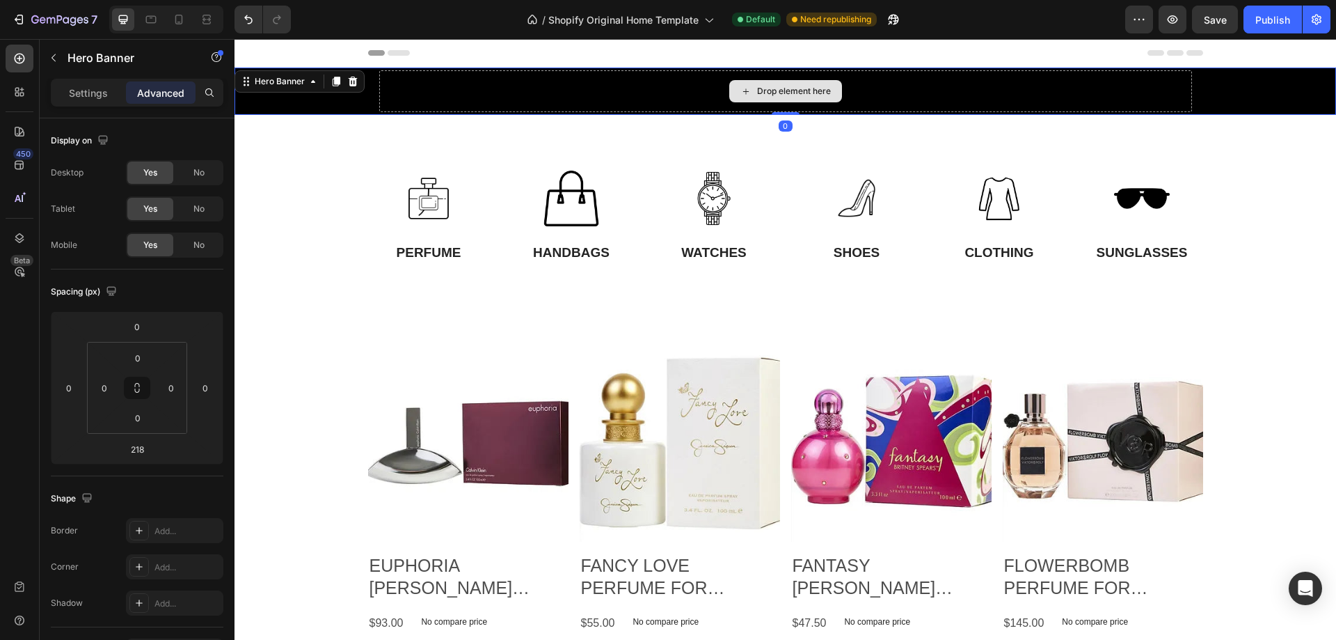
drag, startPoint x: 786, startPoint y: 266, endPoint x: 785, endPoint y: 94, distance: 171.9
click at [785, 94] on div "Drop element here Hero Banner 0" at bounding box center [786, 90] width 1102 height 47
type input "0"
click at [335, 81] on icon at bounding box center [337, 82] width 8 height 10
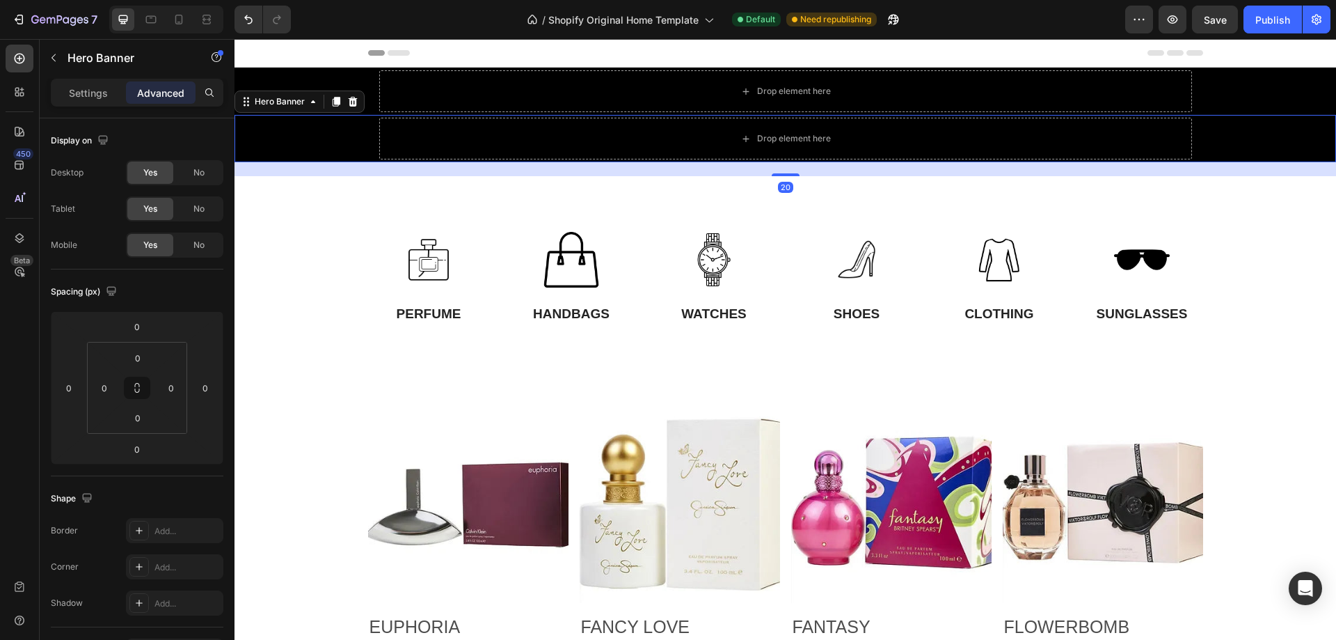
drag, startPoint x: 789, startPoint y: 160, endPoint x: 791, endPoint y: 170, distance: 9.8
click at [790, 173] on div at bounding box center [786, 174] width 28 height 3
type input "19"
click at [351, 100] on icon at bounding box center [353, 102] width 9 height 10
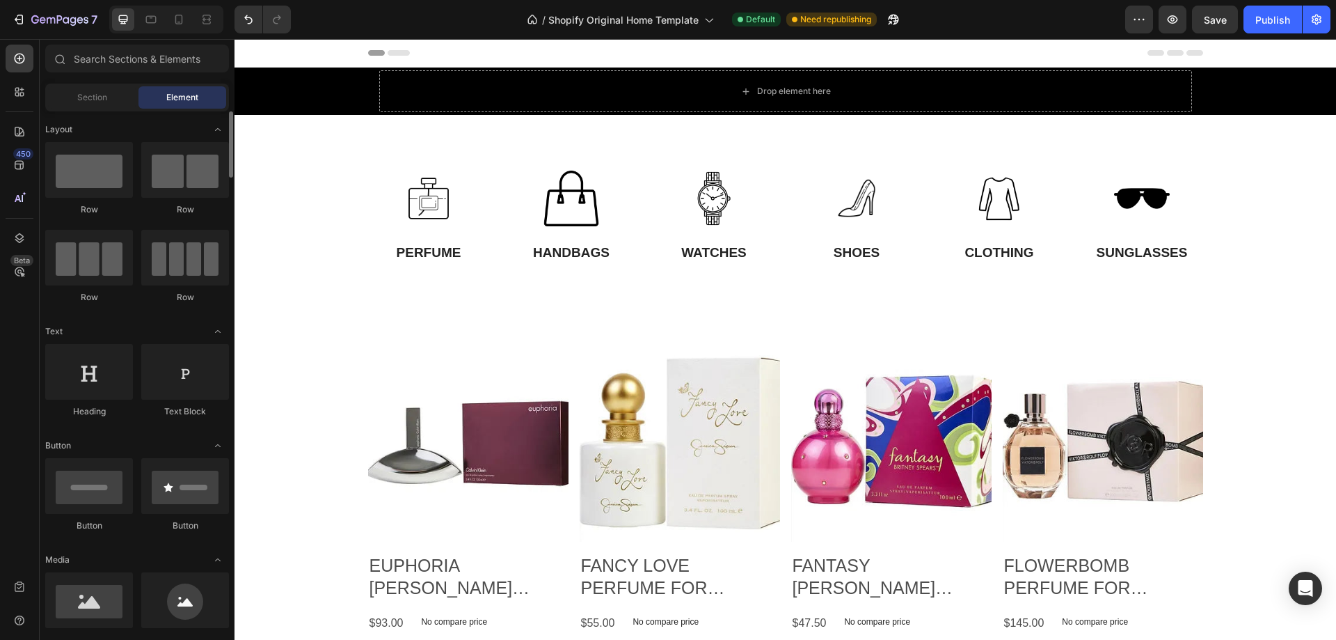
scroll to position [139, 0]
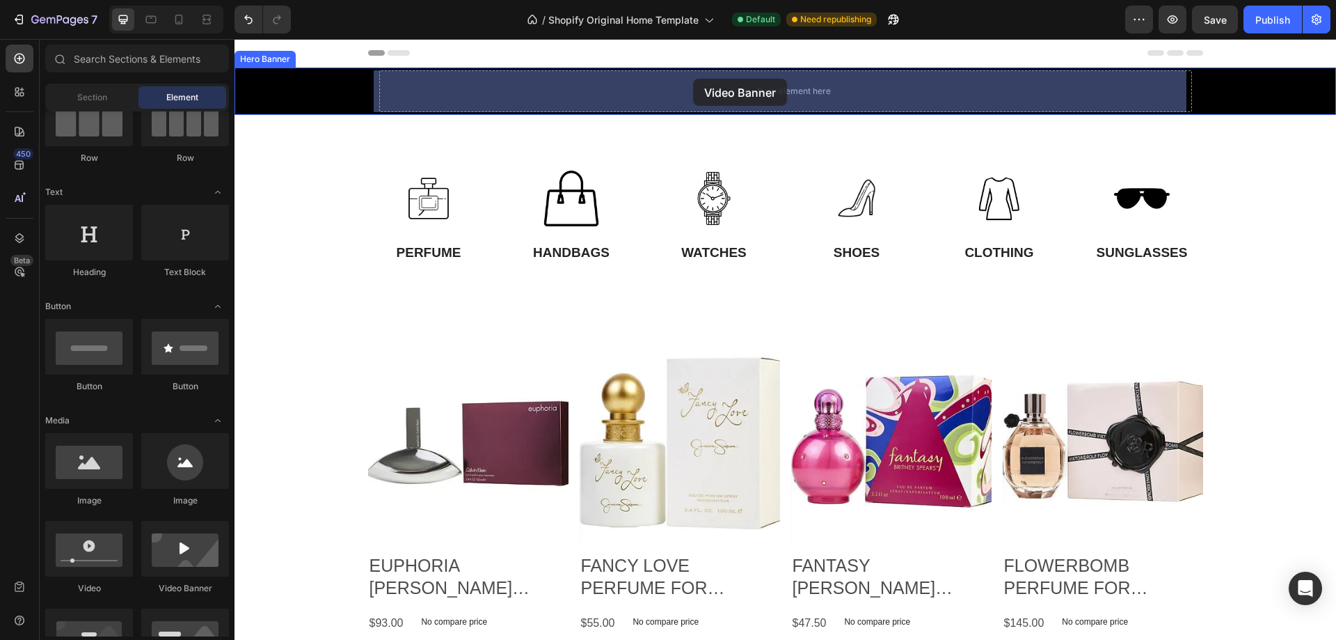
drag, startPoint x: 407, startPoint y: 593, endPoint x: 691, endPoint y: 74, distance: 591.1
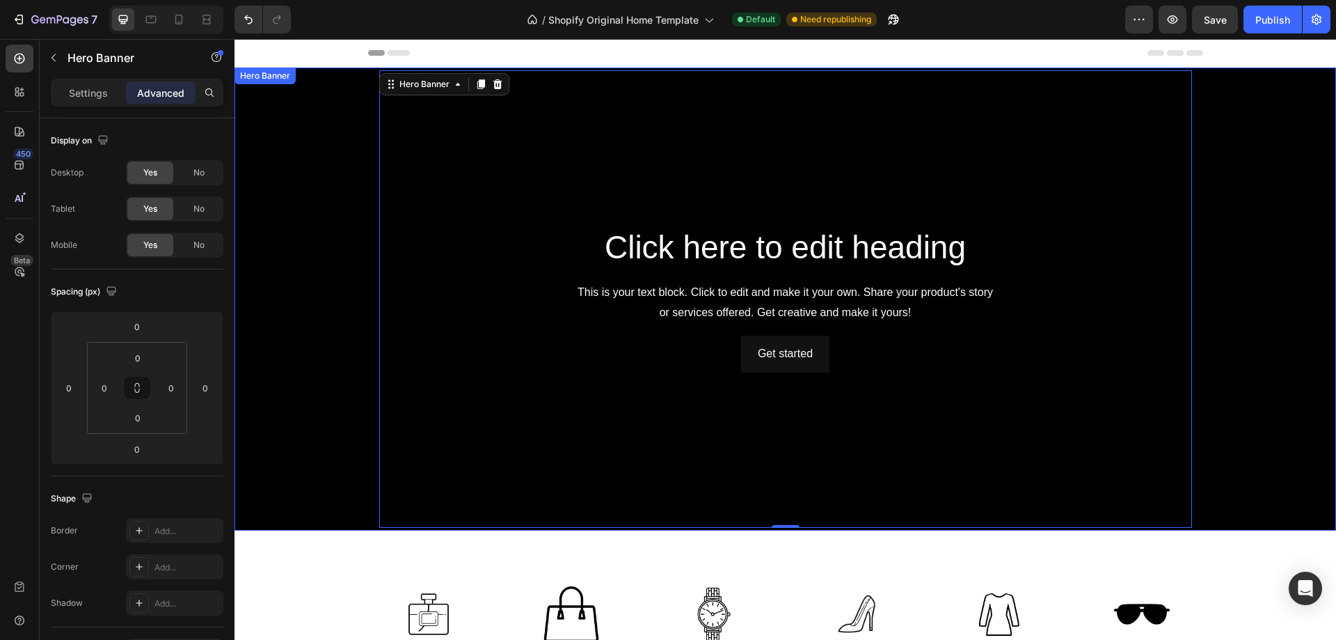
click at [273, 273] on div "Background Image" at bounding box center [786, 298] width 1102 height 463
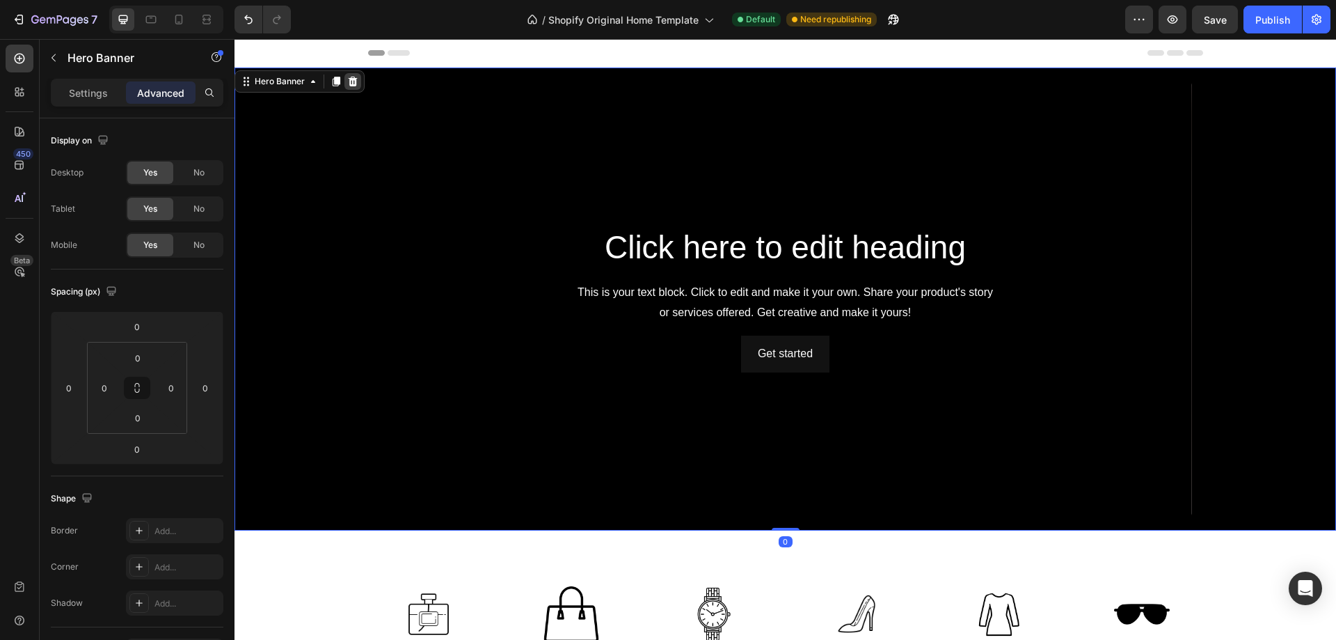
click at [347, 81] on icon at bounding box center [352, 81] width 11 height 11
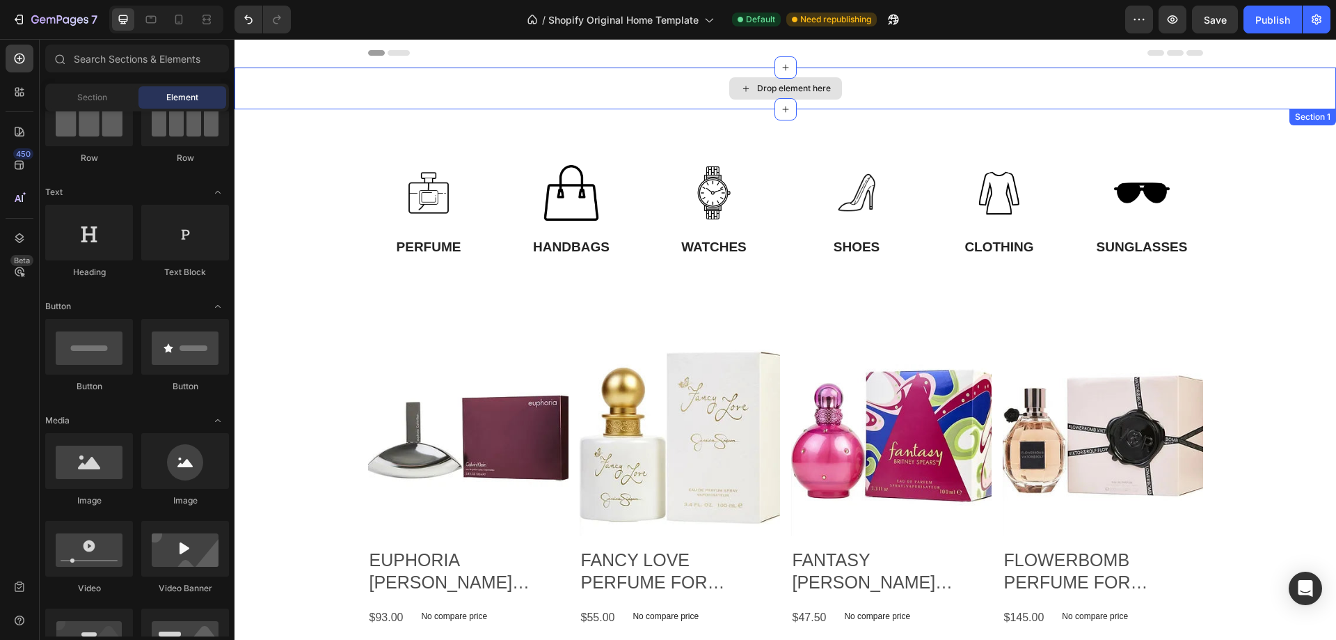
click at [625, 87] on div "Drop element here" at bounding box center [786, 88] width 1102 height 42
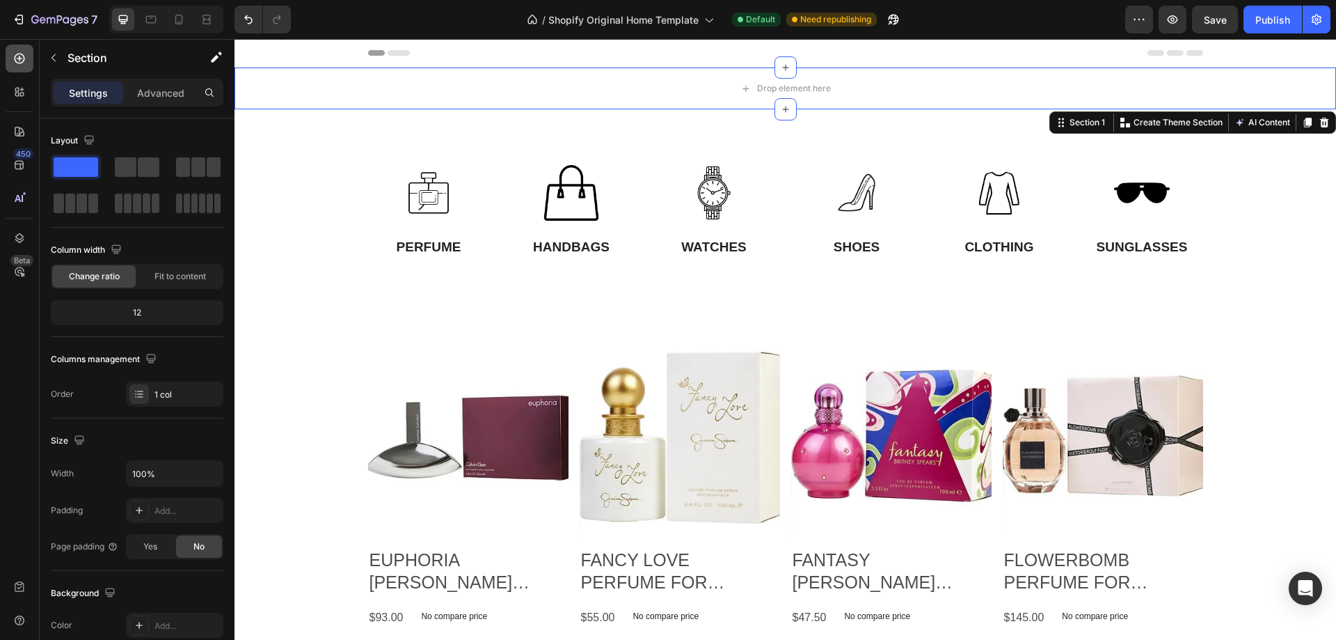
click at [14, 61] on icon at bounding box center [20, 58] width 14 height 14
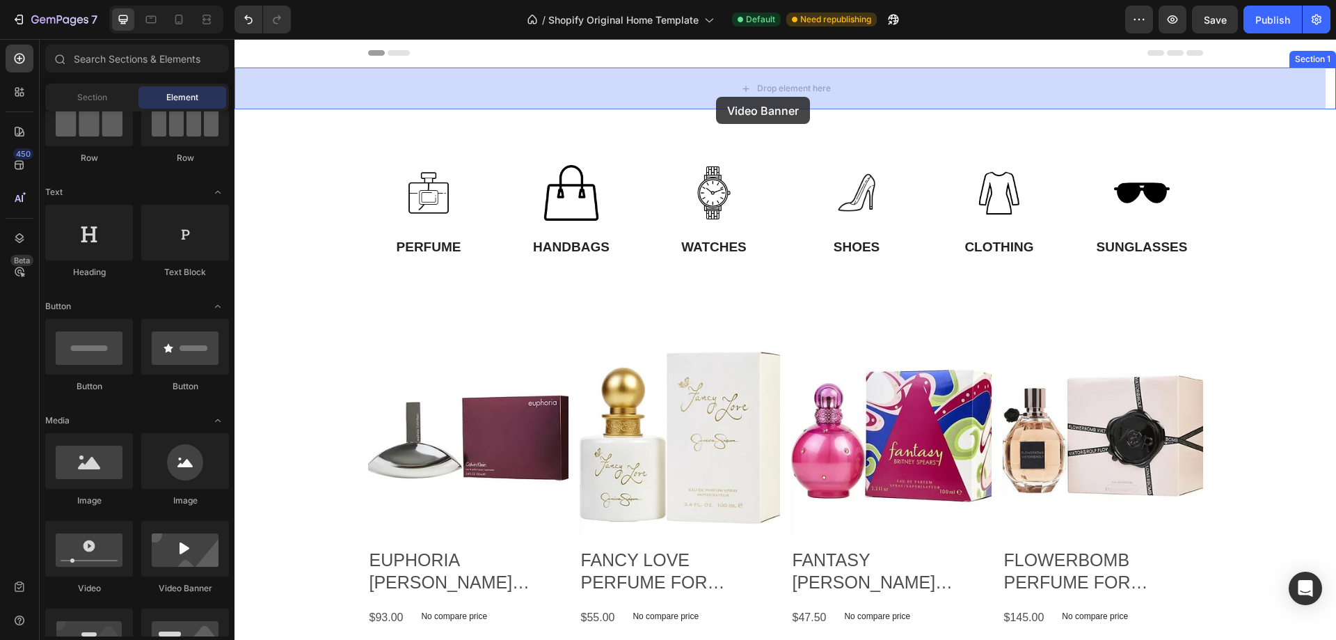
drag, startPoint x: 409, startPoint y: 601, endPoint x: 716, endPoint y: 97, distance: 589.9
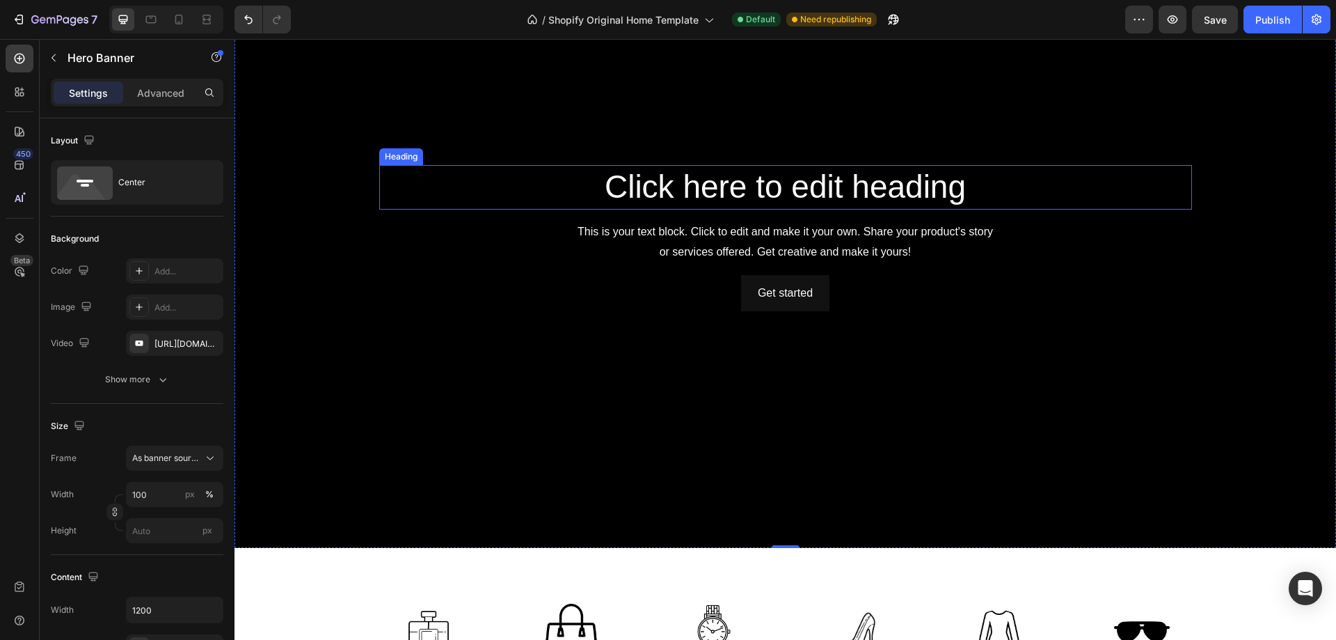
click at [759, 188] on h2 "Click here to edit heading" at bounding box center [785, 187] width 813 height 45
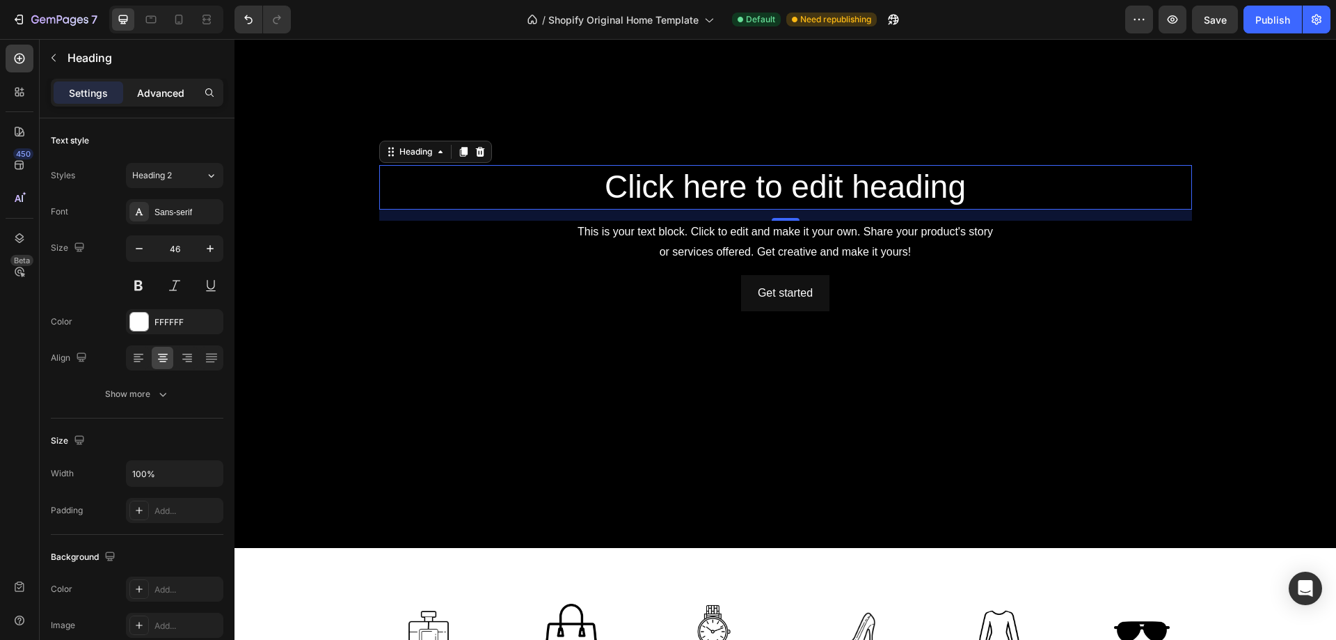
click at [141, 96] on p "Advanced" at bounding box center [160, 93] width 47 height 15
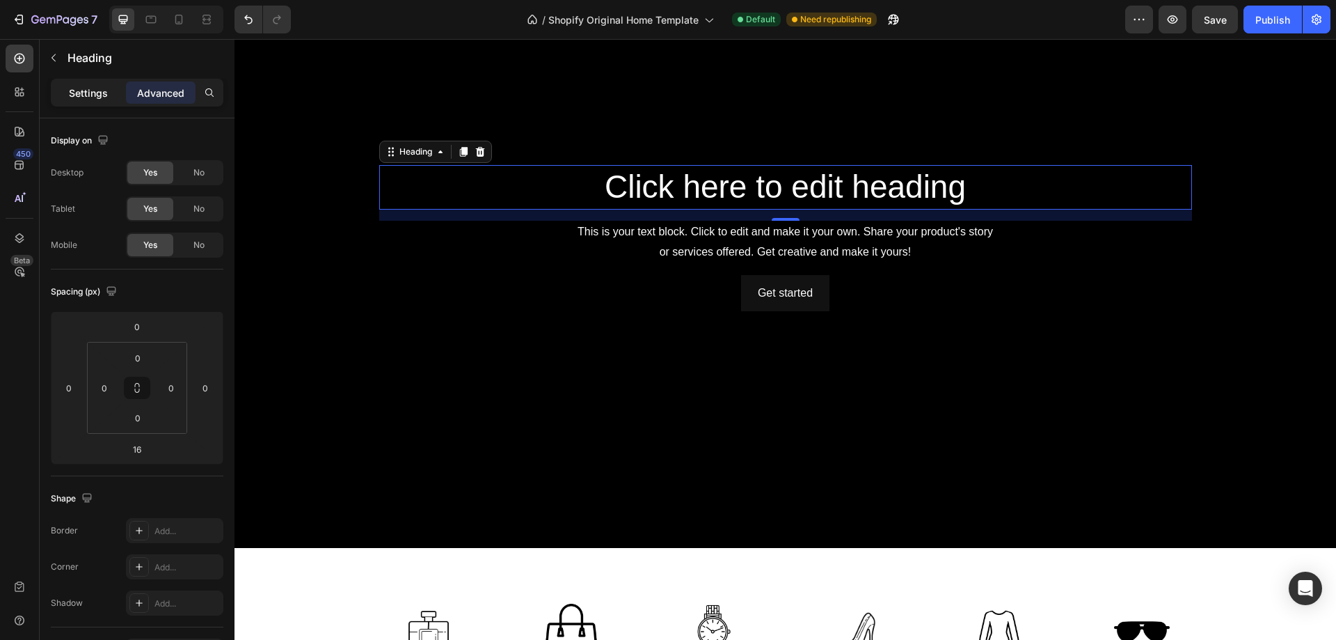
click at [75, 96] on p "Settings" at bounding box center [88, 93] width 39 height 15
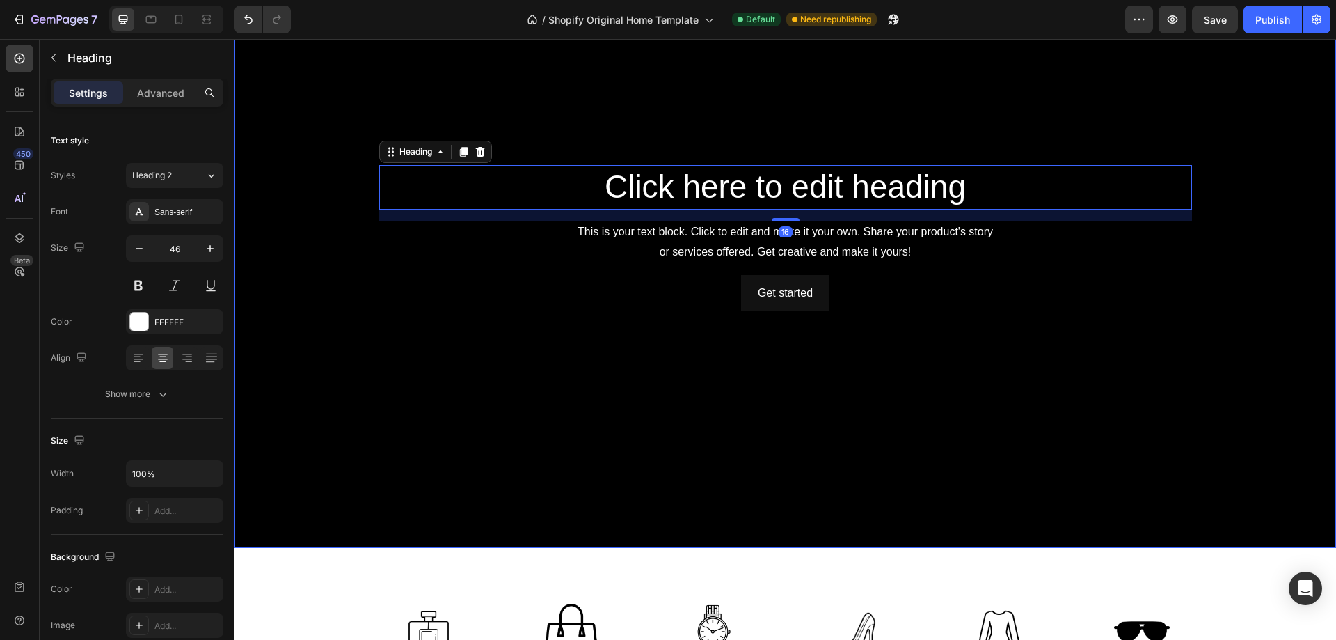
click at [304, 78] on div "Background Image" at bounding box center [786, 237] width 1102 height 619
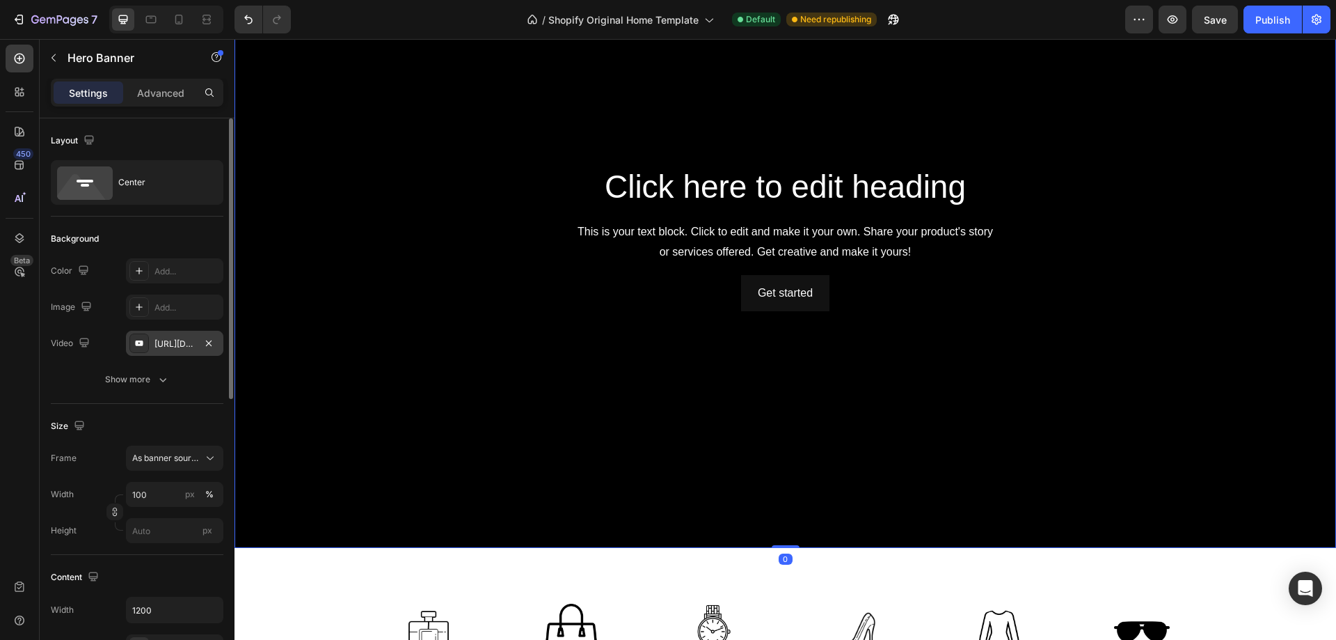
click at [168, 344] on div "[URL][DOMAIN_NAME]" at bounding box center [174, 343] width 40 height 13
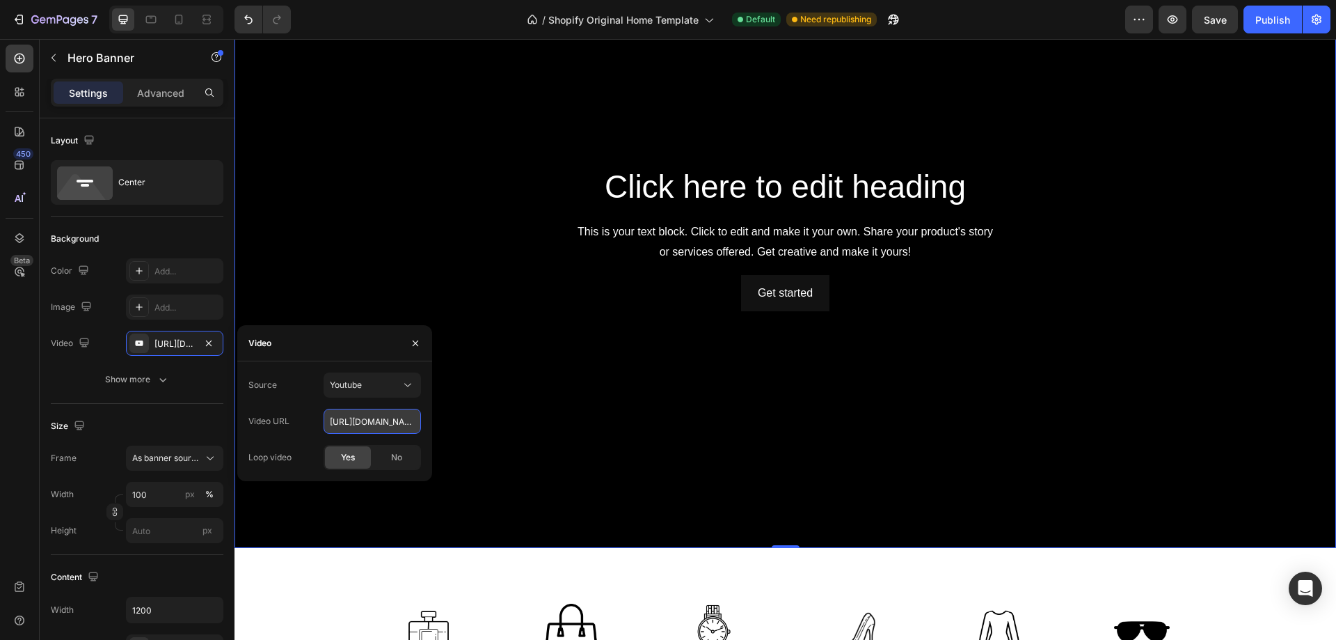
click at [353, 418] on input "[URL][DOMAIN_NAME]" at bounding box center [372, 420] width 97 height 25
paste input "[DOMAIN_NAME][URL]"
type input "[URL][DOMAIN_NAME]"
click at [337, 461] on div "Yes" at bounding box center [348, 457] width 46 height 22
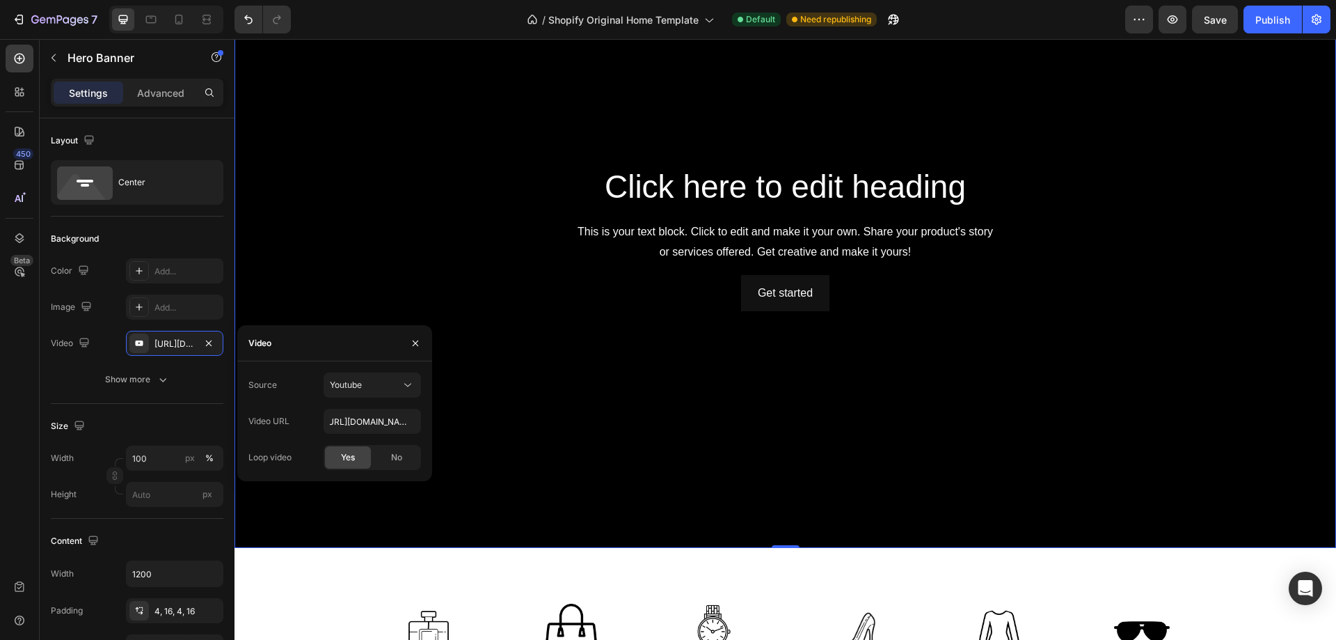
type input "Auto"
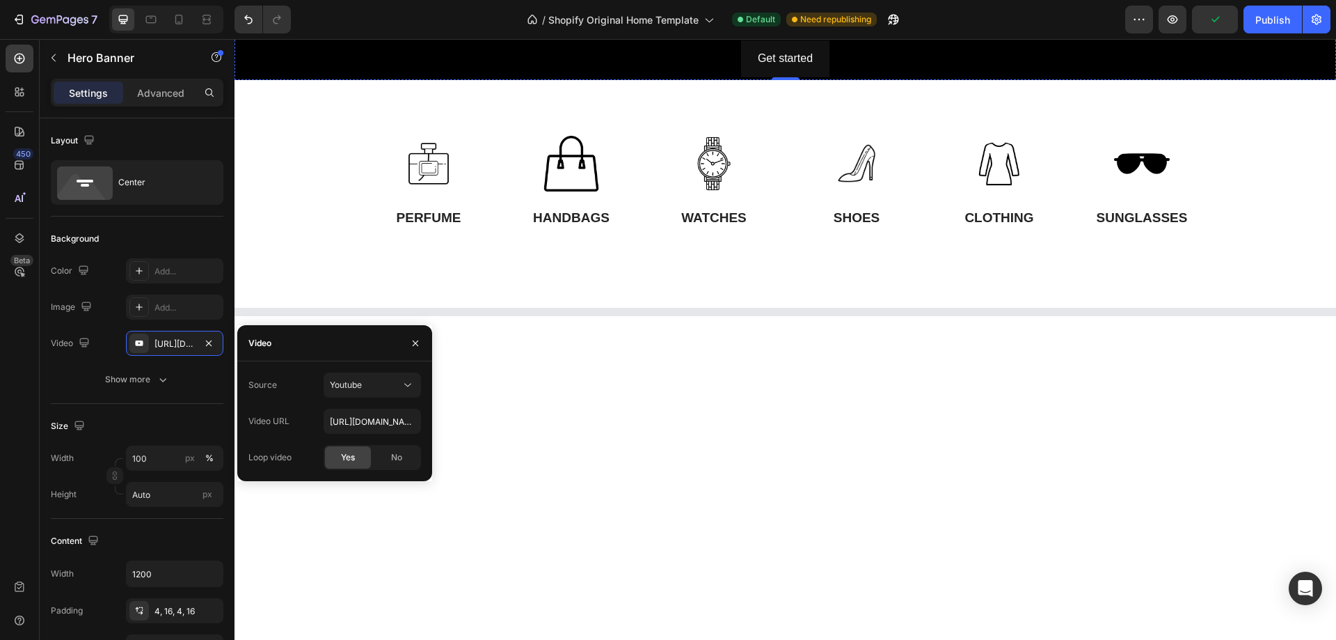
scroll to position [0, 0]
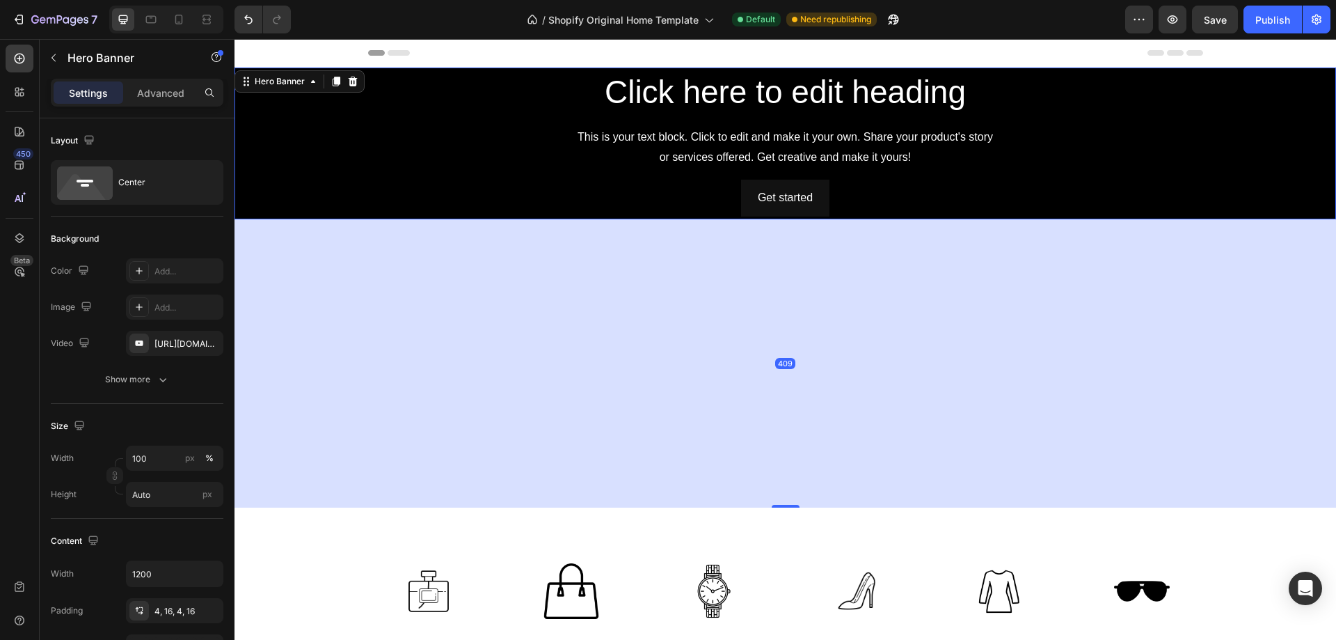
drag, startPoint x: 781, startPoint y: 217, endPoint x: 765, endPoint y: 331, distance: 114.6
click at [781, 507] on div at bounding box center [786, 506] width 28 height 3
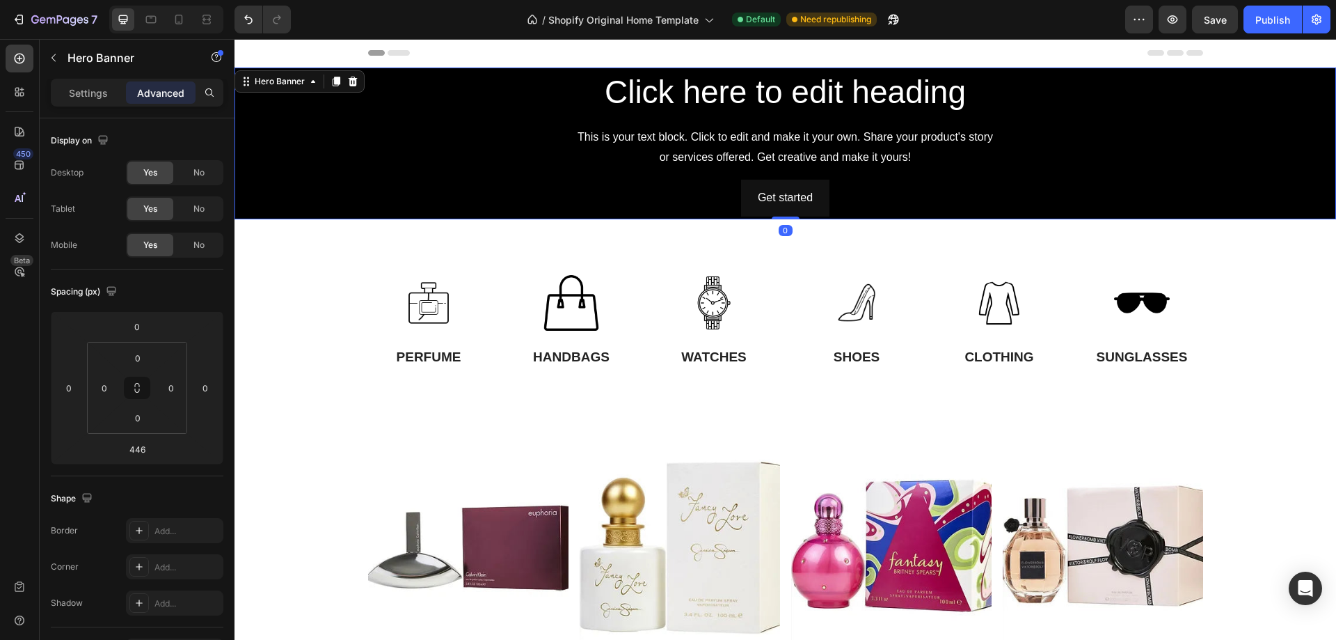
drag, startPoint x: 777, startPoint y: 527, endPoint x: 800, endPoint y: 147, distance: 381.3
click at [800, 147] on div "Click here to edit heading Heading This is your text block. Click to edit and m…" at bounding box center [786, 143] width 1102 height 152
drag, startPoint x: 781, startPoint y: 216, endPoint x: 805, endPoint y: 212, distance: 24.0
click at [805, 212] on div "Click here to edit heading Heading This is your text block. Click to edit and m…" at bounding box center [786, 143] width 1102 height 152
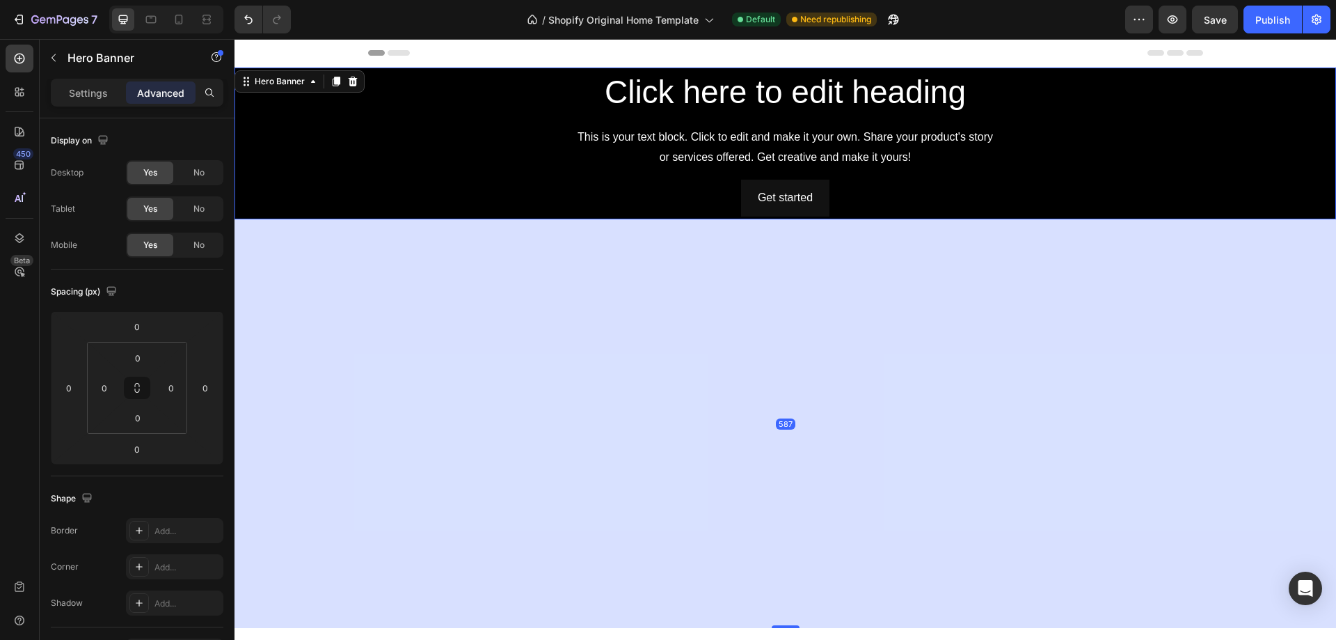
drag, startPoint x: 781, startPoint y: 216, endPoint x: 828, endPoint y: 625, distance: 411.2
click at [828, 219] on div "587" at bounding box center [786, 219] width 1102 height 0
type input "587"
click at [893, 196] on div "Get started Button" at bounding box center [785, 198] width 813 height 37
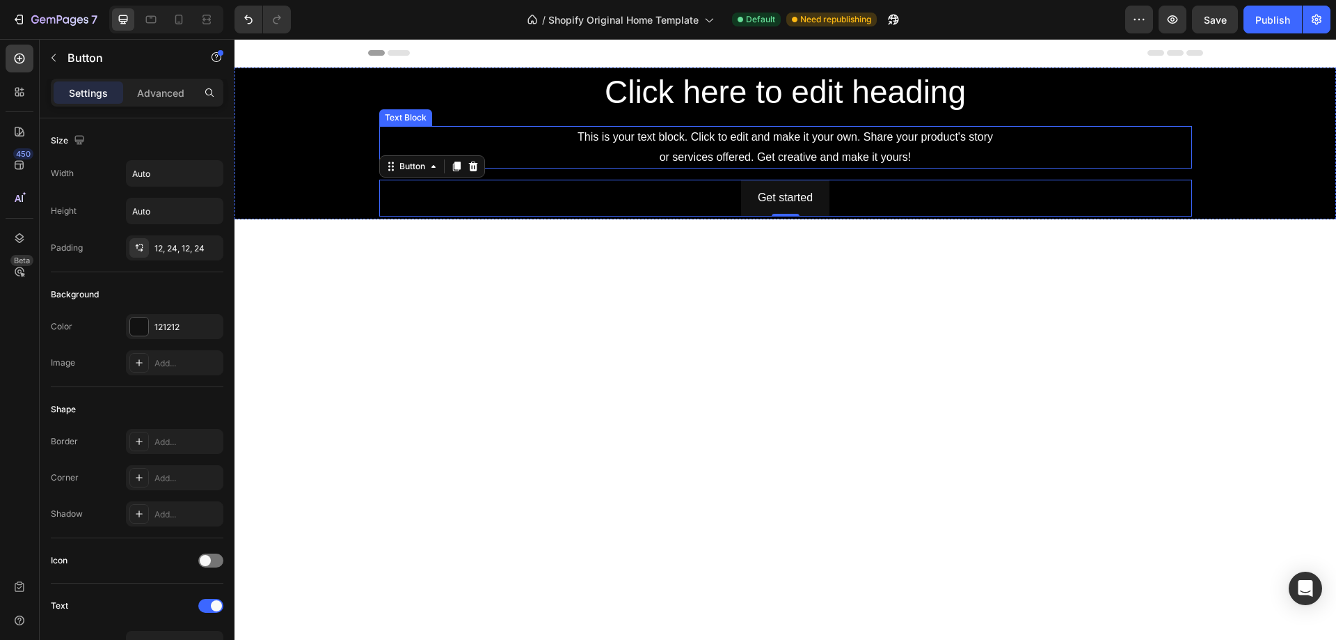
click at [508, 140] on div "This is your text block. Click to edit and make it your own. Share your product…" at bounding box center [785, 147] width 813 height 43
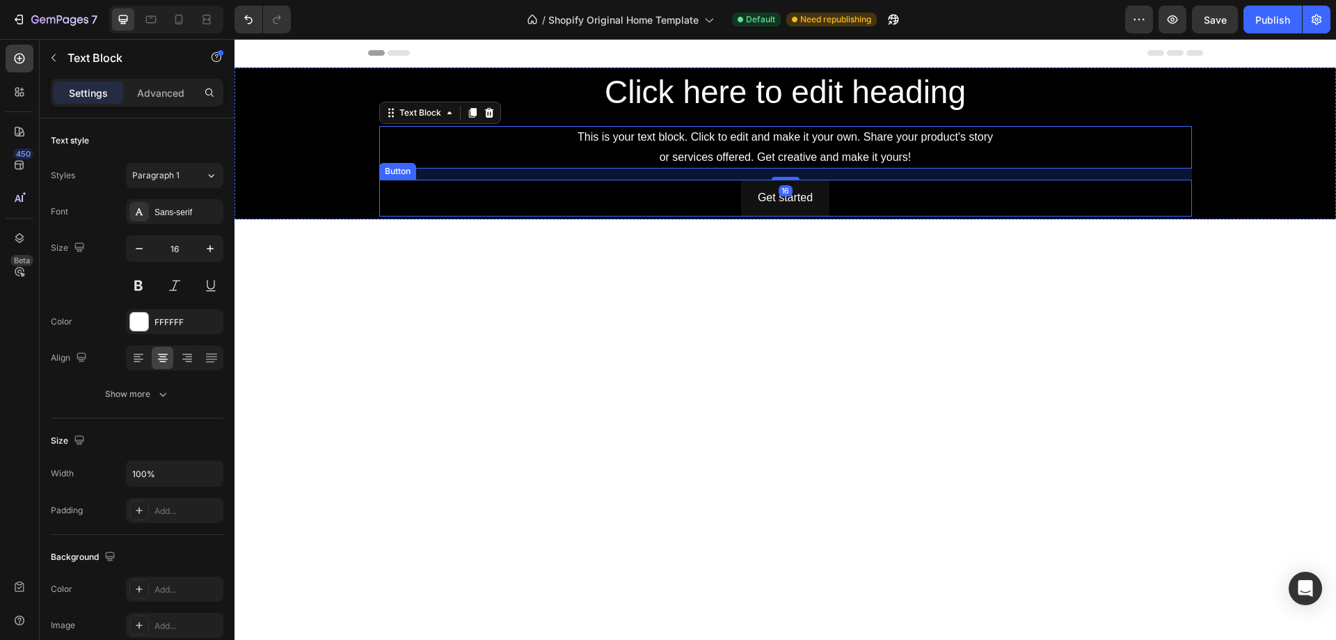
click at [864, 203] on div "Get started Button" at bounding box center [785, 198] width 813 height 37
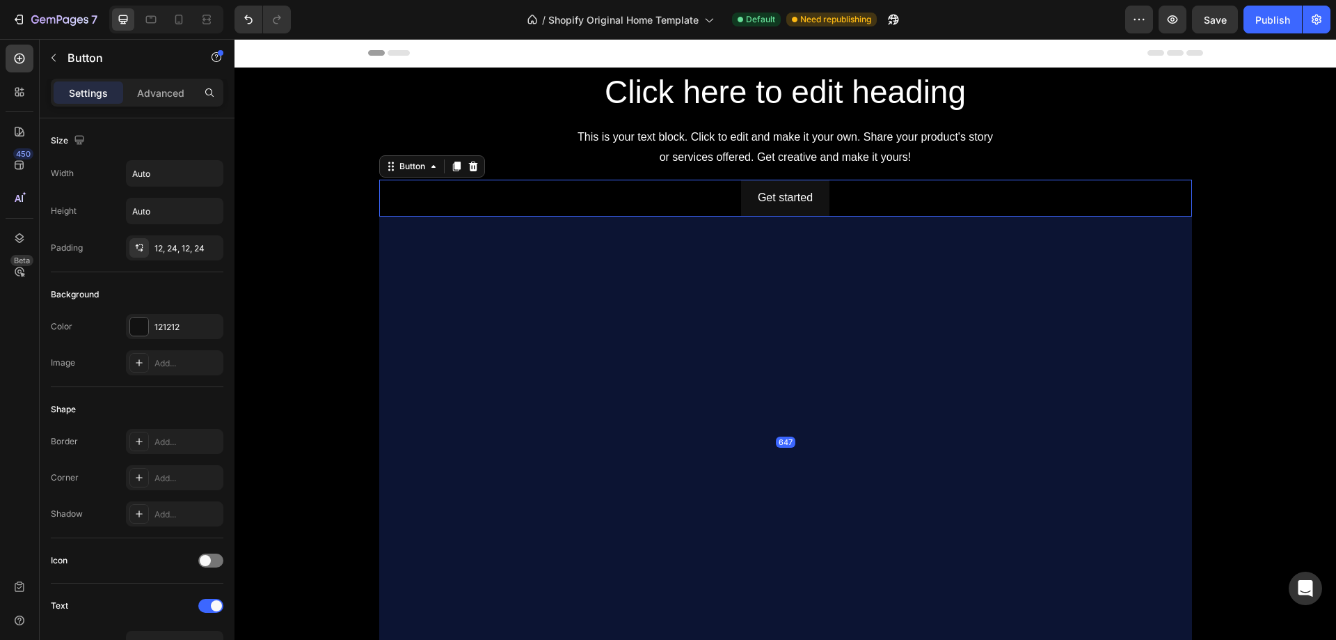
drag, startPoint x: 783, startPoint y: 216, endPoint x: 794, endPoint y: 495, distance: 278.6
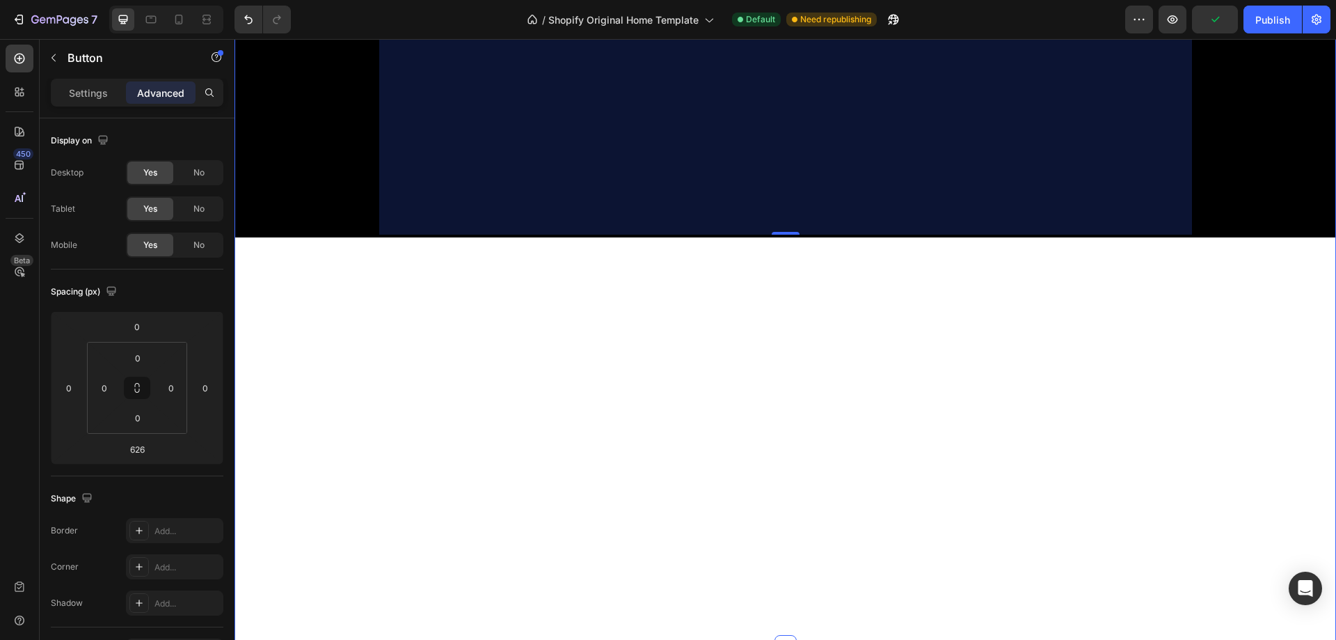
scroll to position [557, 0]
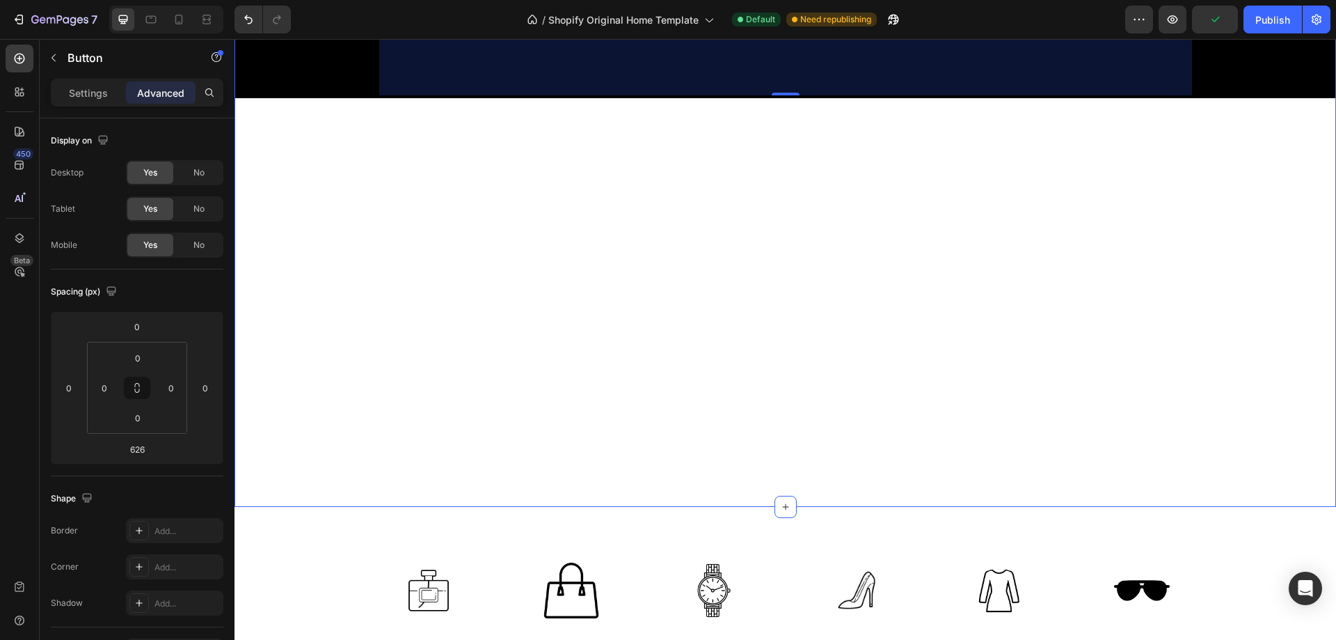
click at [814, 452] on div "Click here to edit heading Heading This is your text block. Click to edit and m…" at bounding box center [786, 9] width 1102 height 996
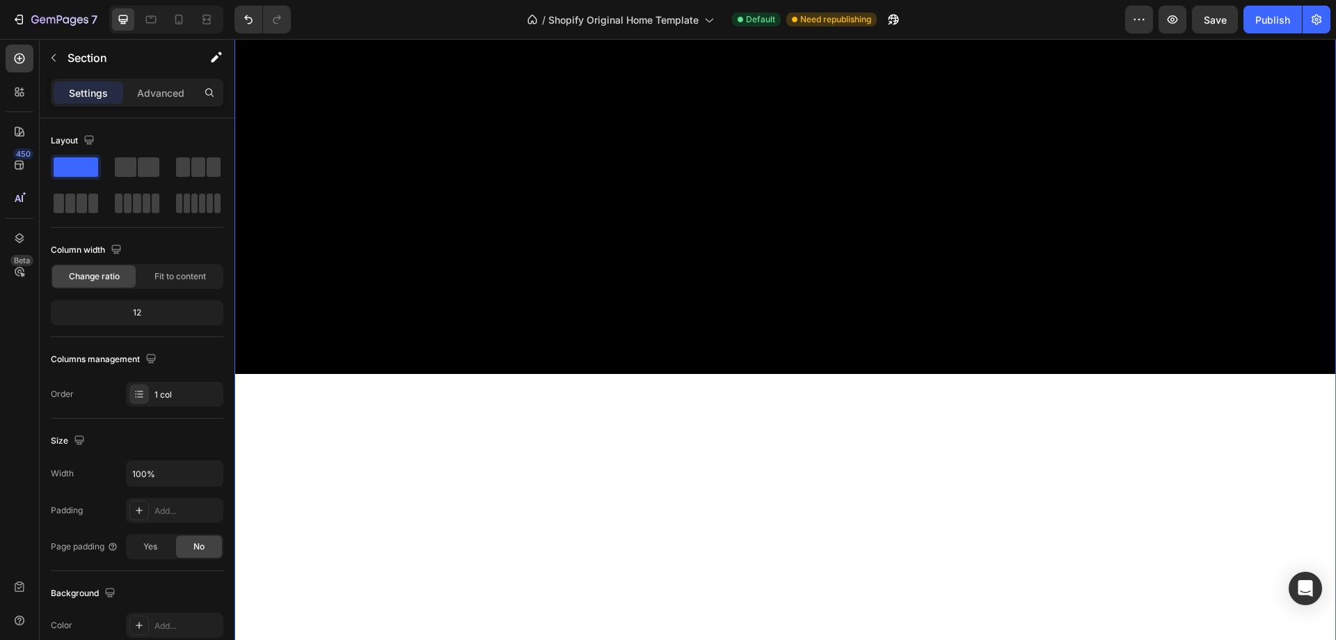
scroll to position [278, 0]
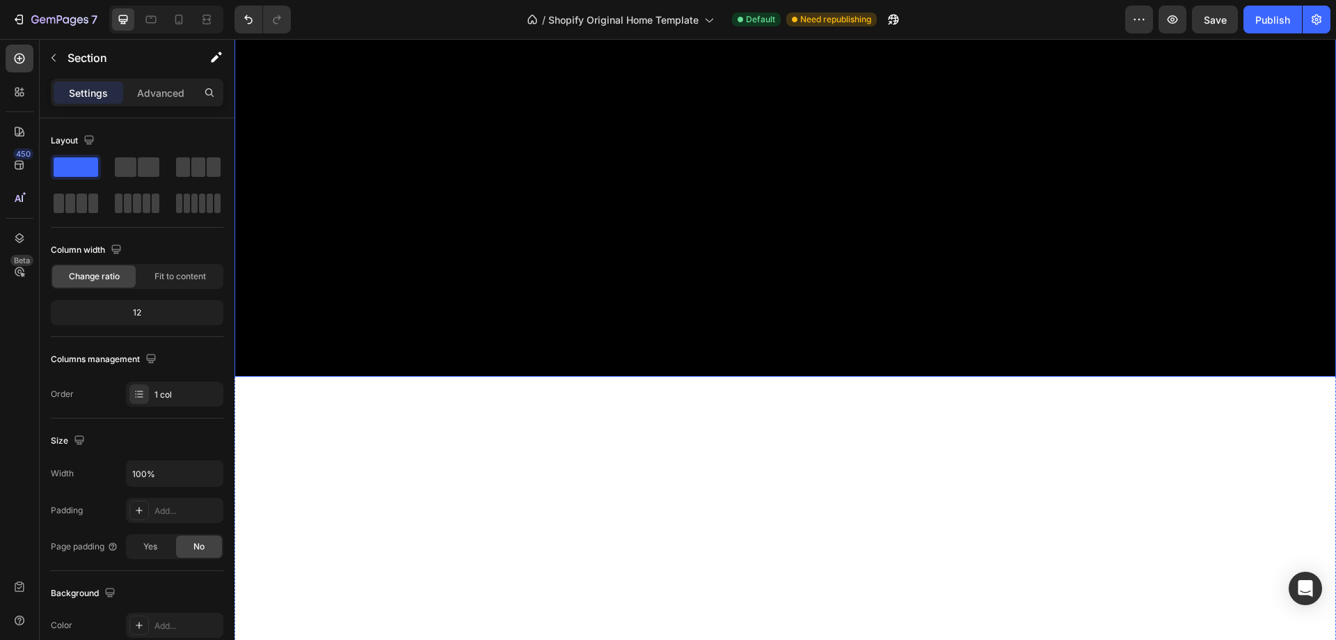
click at [799, 351] on div "Get started Button" at bounding box center [785, 137] width 813 height 472
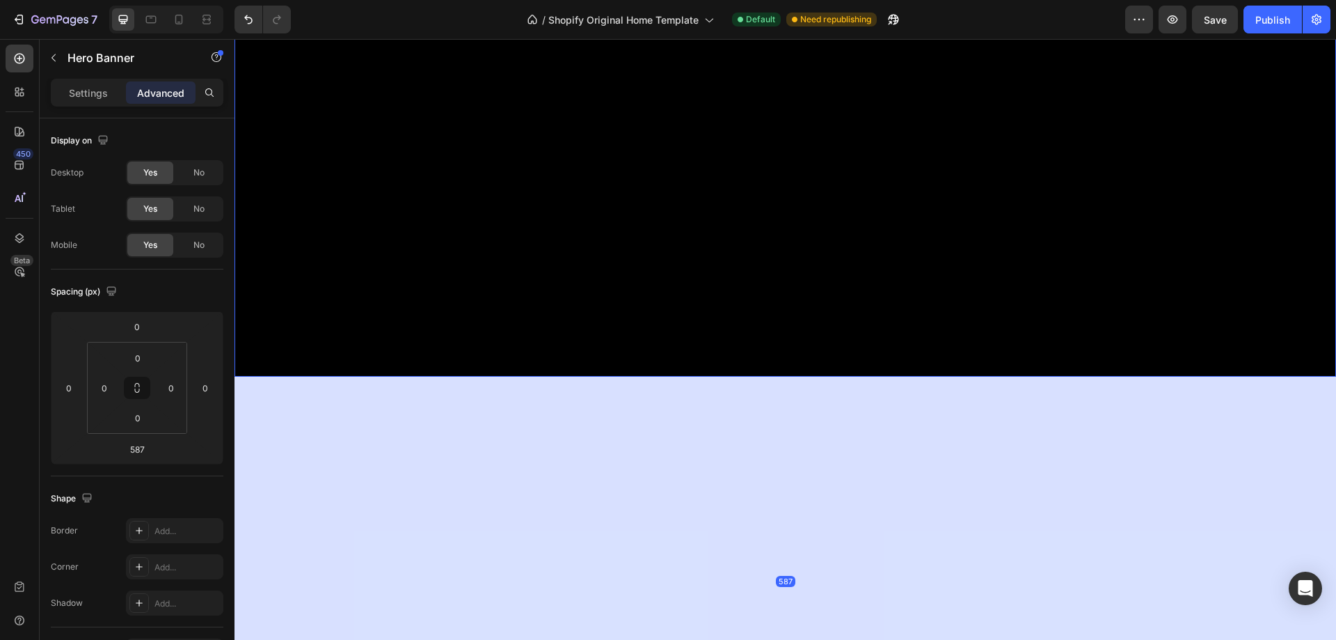
click at [744, 310] on div "Get started Button" at bounding box center [785, 137] width 813 height 472
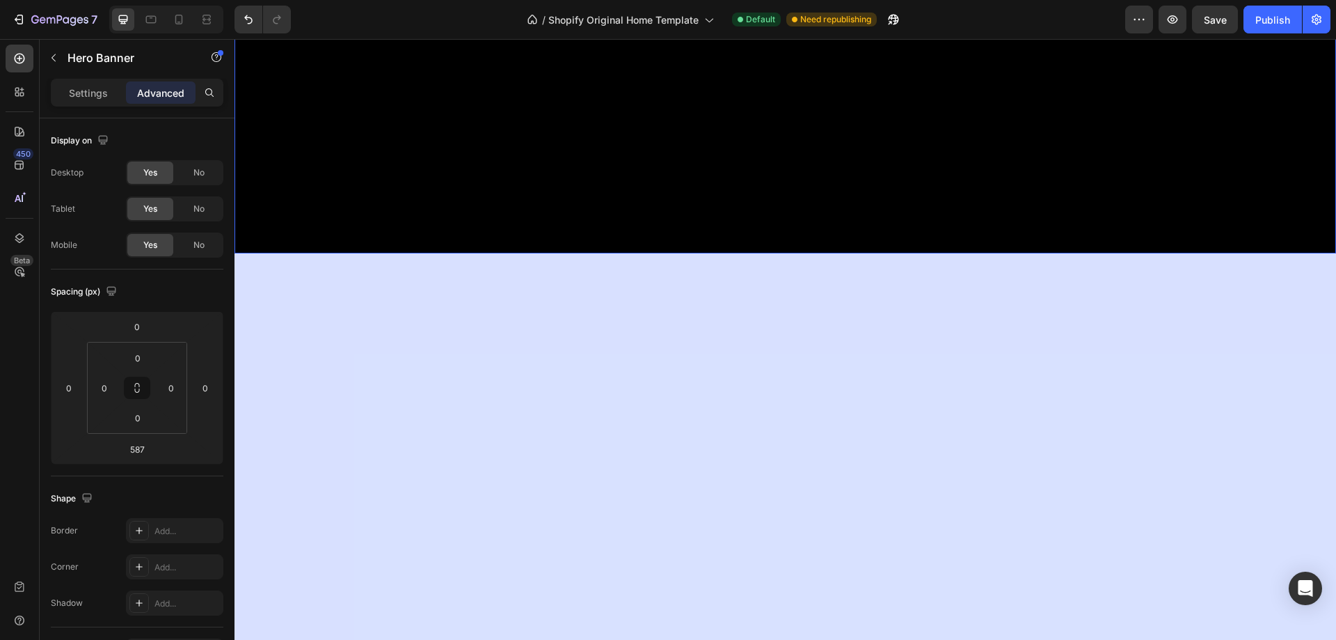
scroll to position [418, 0]
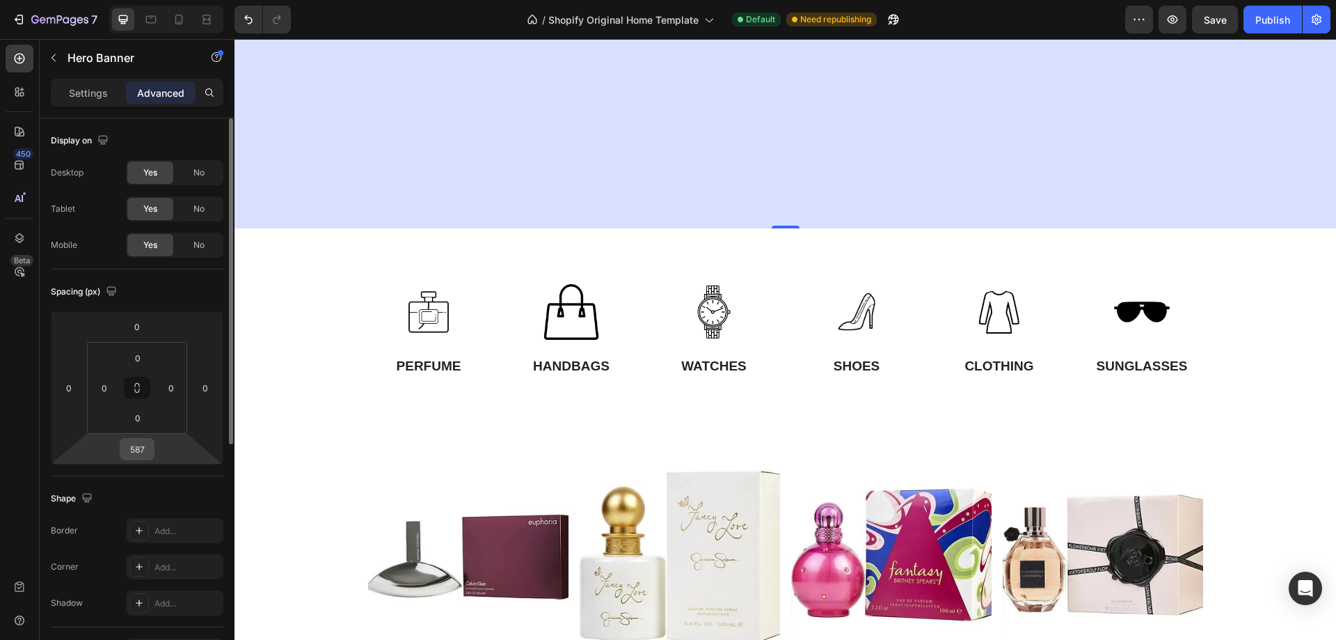
click at [143, 449] on input "587" at bounding box center [137, 448] width 28 height 21
type input "0"
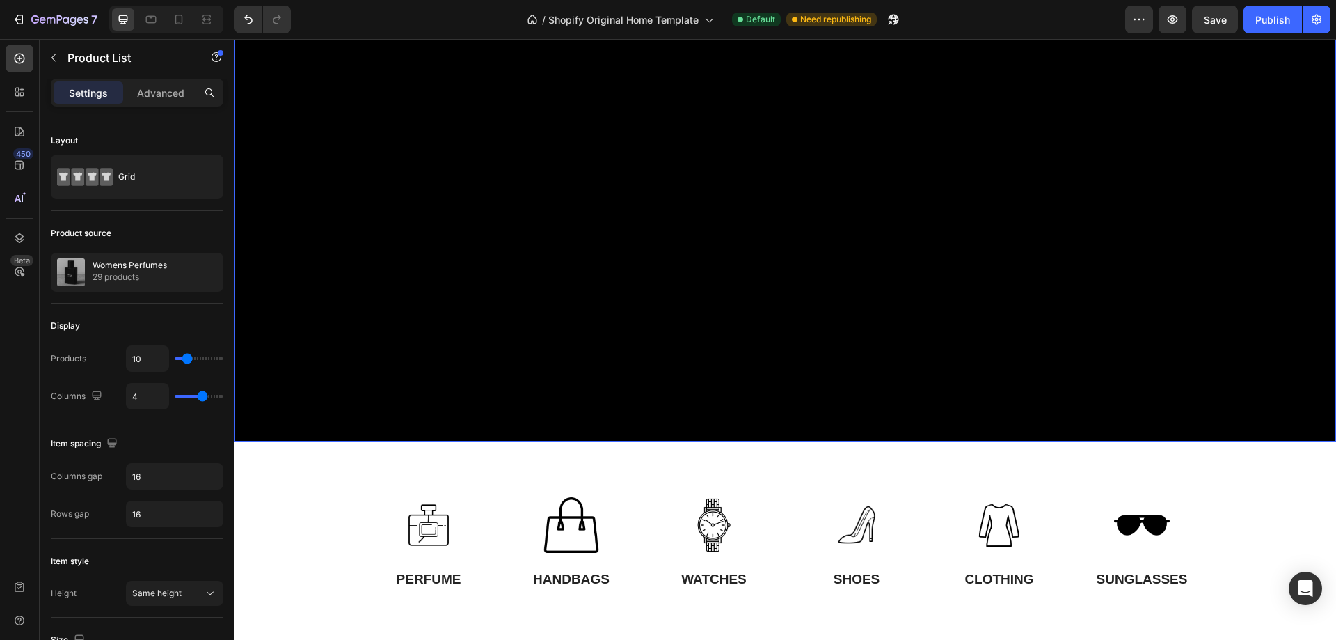
scroll to position [0, 0]
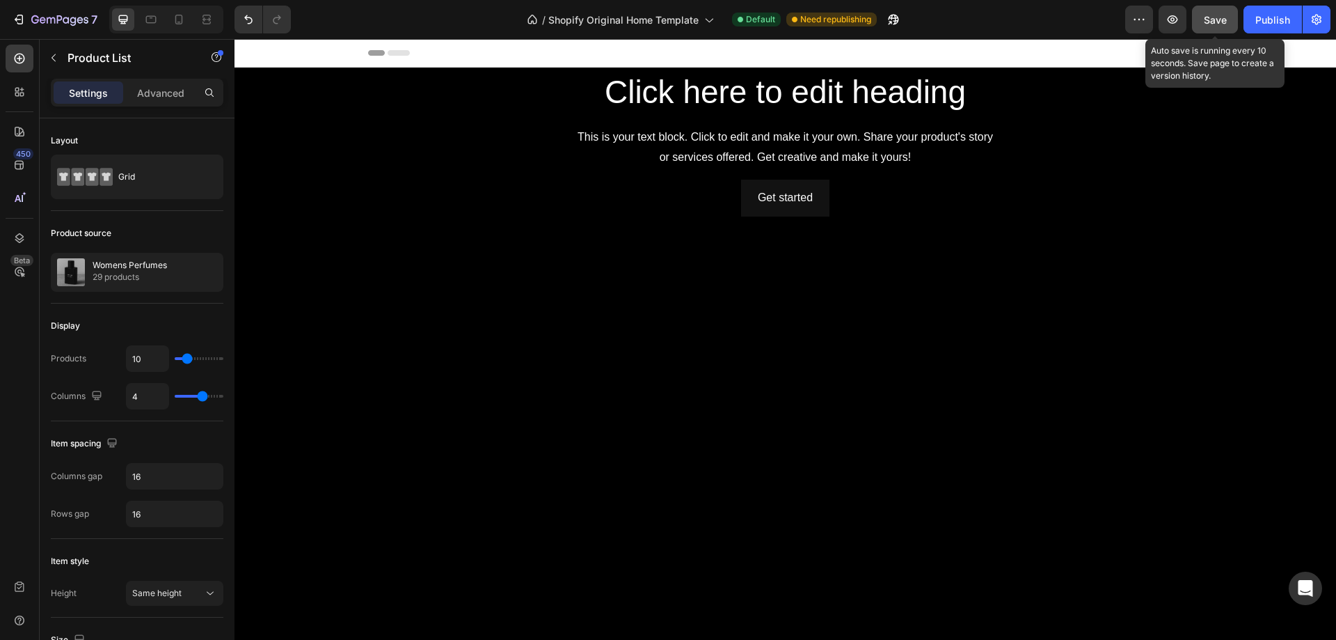
click at [1216, 19] on span "Save" at bounding box center [1215, 20] width 23 height 12
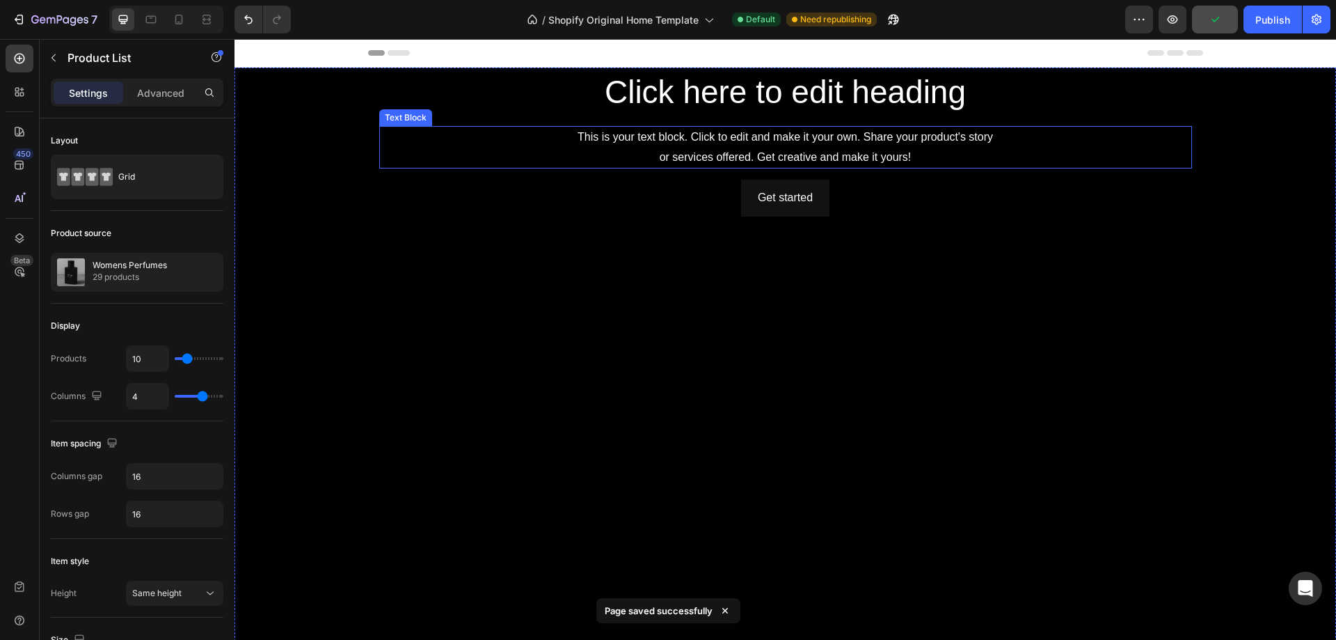
click at [807, 148] on div "This is your text block. Click to edit and make it your own. Share your product…" at bounding box center [785, 147] width 813 height 43
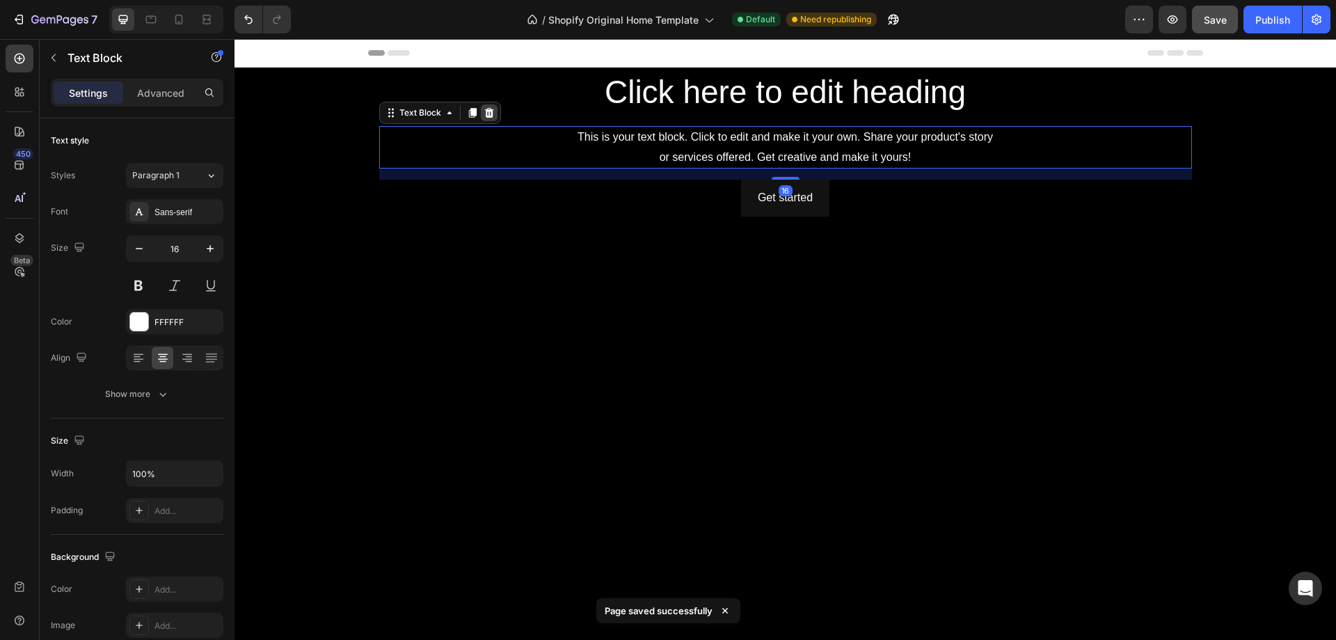
click at [484, 110] on icon at bounding box center [488, 113] width 9 height 10
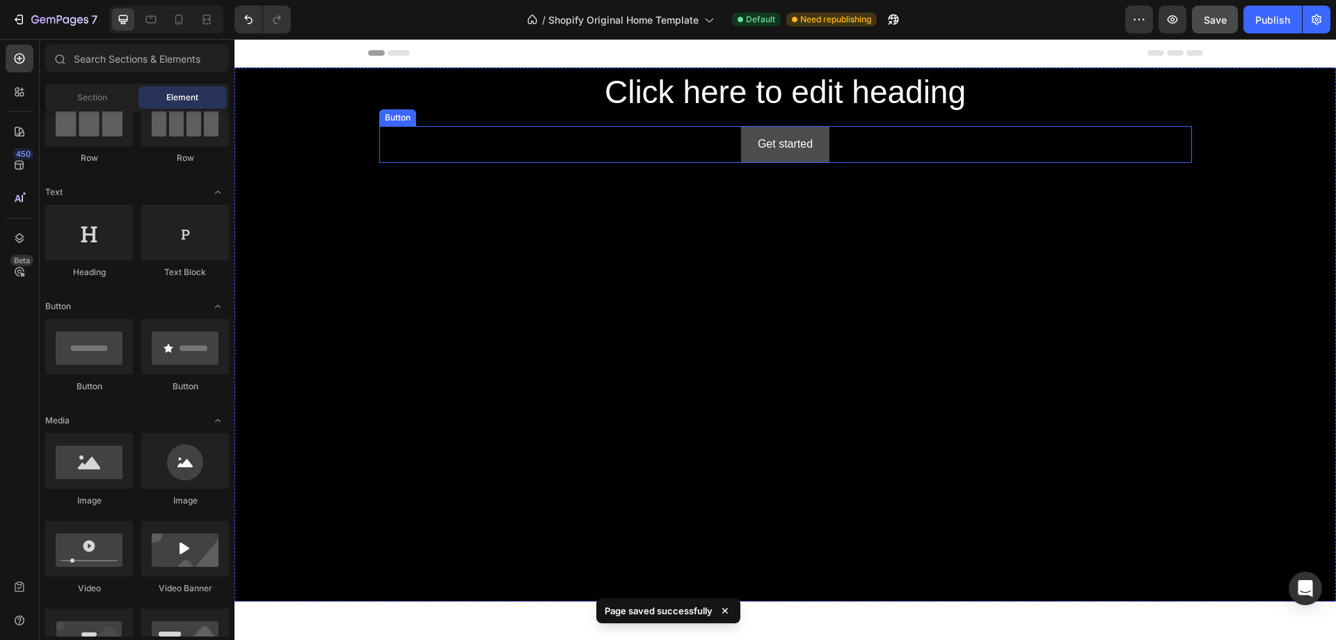
click at [808, 153] on button "Get started" at bounding box center [785, 144] width 88 height 37
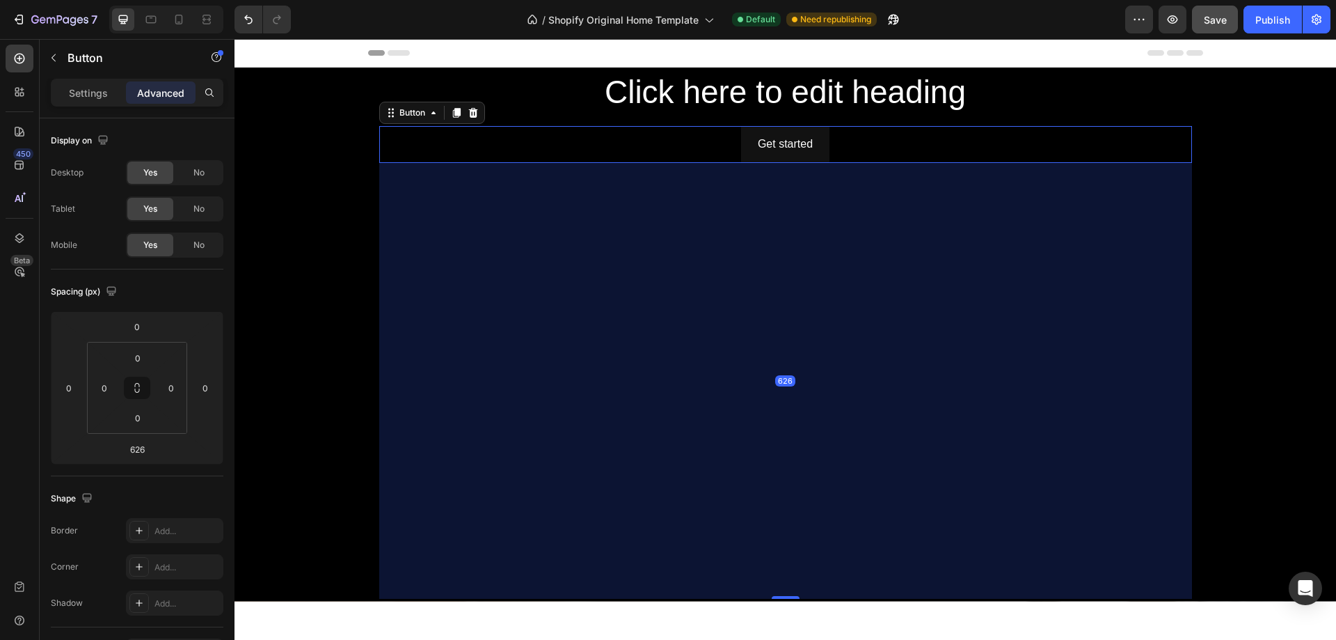
click at [468, 111] on icon at bounding box center [472, 113] width 9 height 10
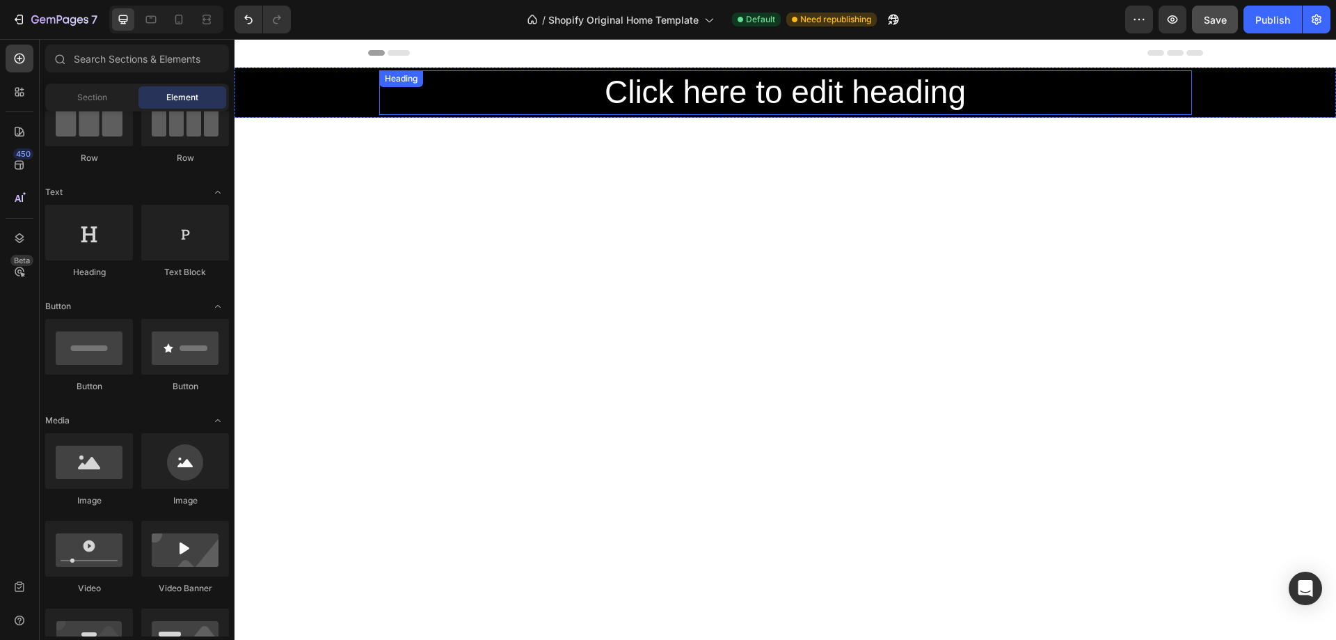
click at [784, 113] on h2 "Click here to edit heading" at bounding box center [785, 92] width 813 height 45
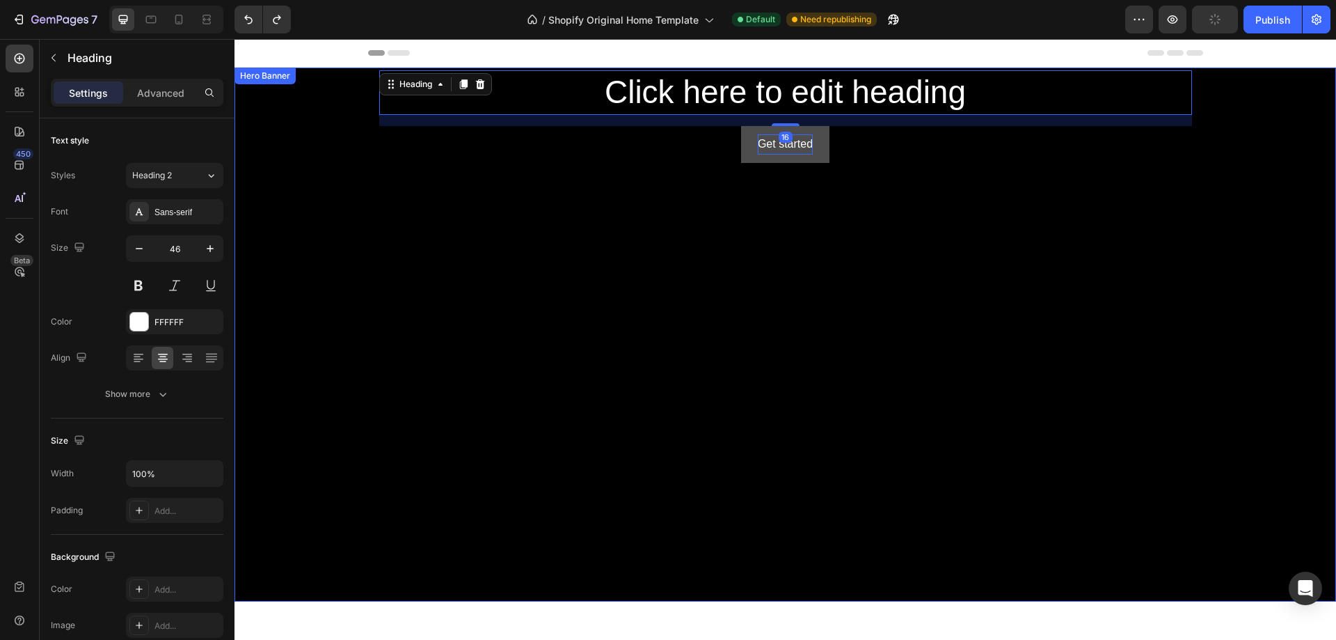
click at [931, 172] on div "Get started Button" at bounding box center [785, 362] width 813 height 472
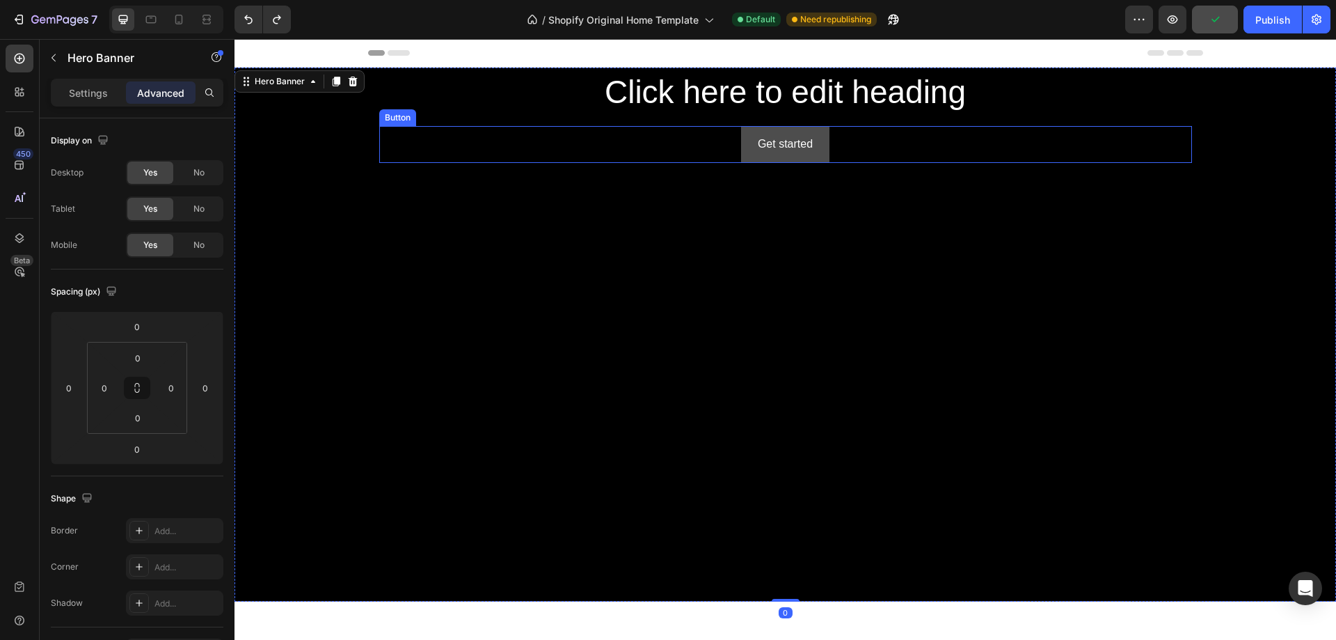
click at [811, 153] on button "Get started" at bounding box center [785, 144] width 88 height 37
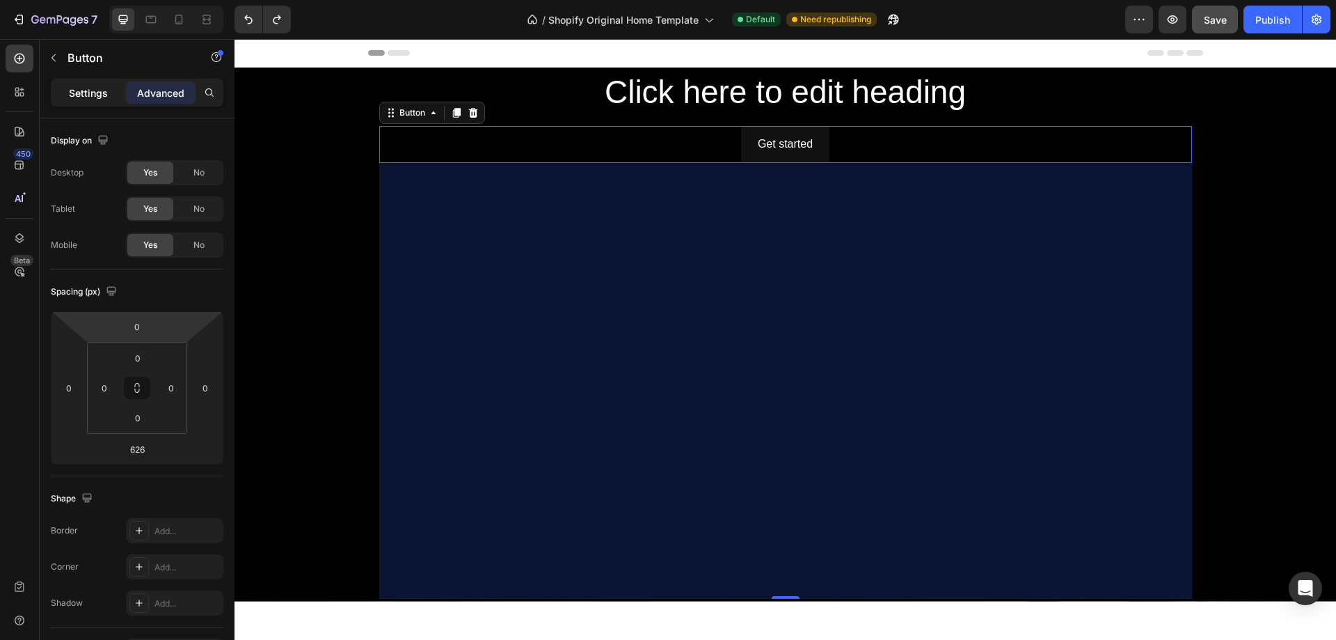
click at [81, 95] on p "Settings" at bounding box center [88, 93] width 39 height 15
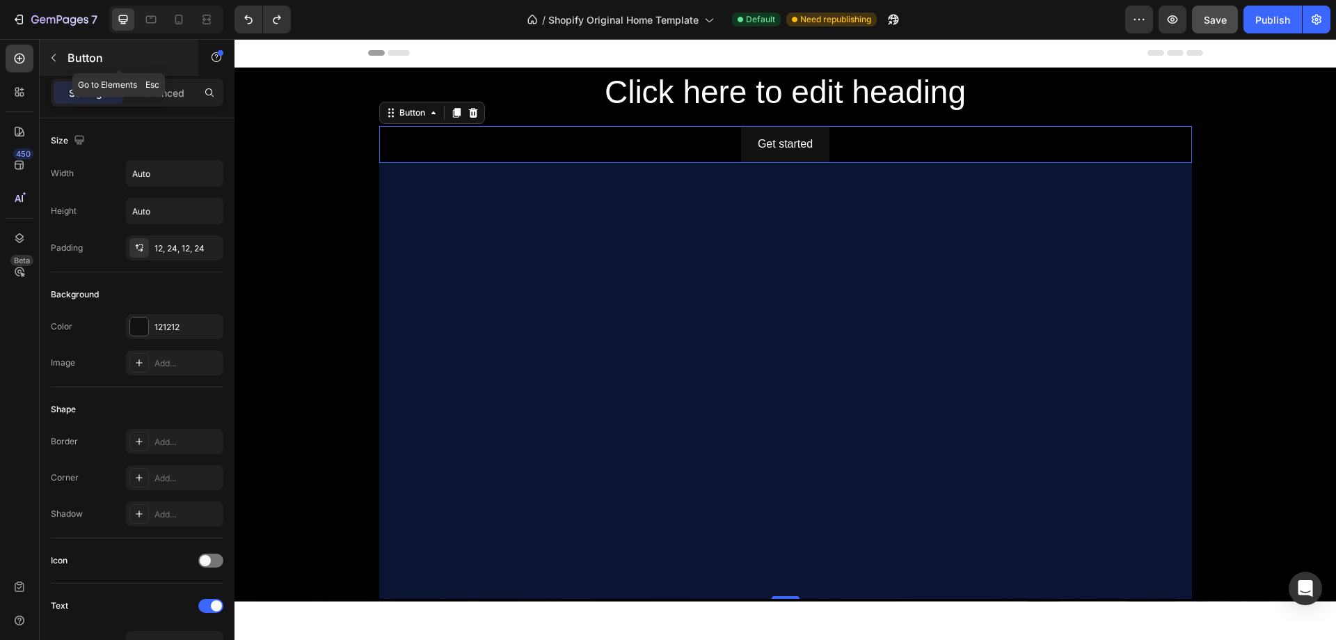
click at [49, 58] on icon "button" at bounding box center [53, 57] width 11 height 11
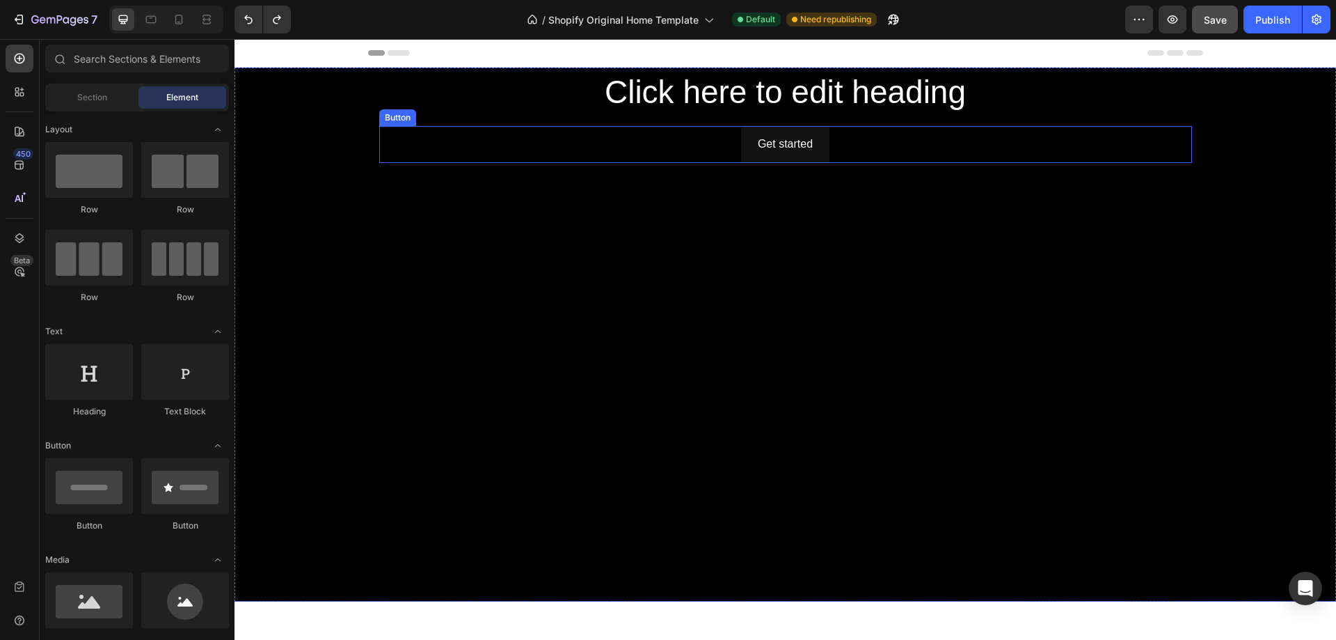
click at [530, 149] on div "Get started Button" at bounding box center [785, 144] width 813 height 37
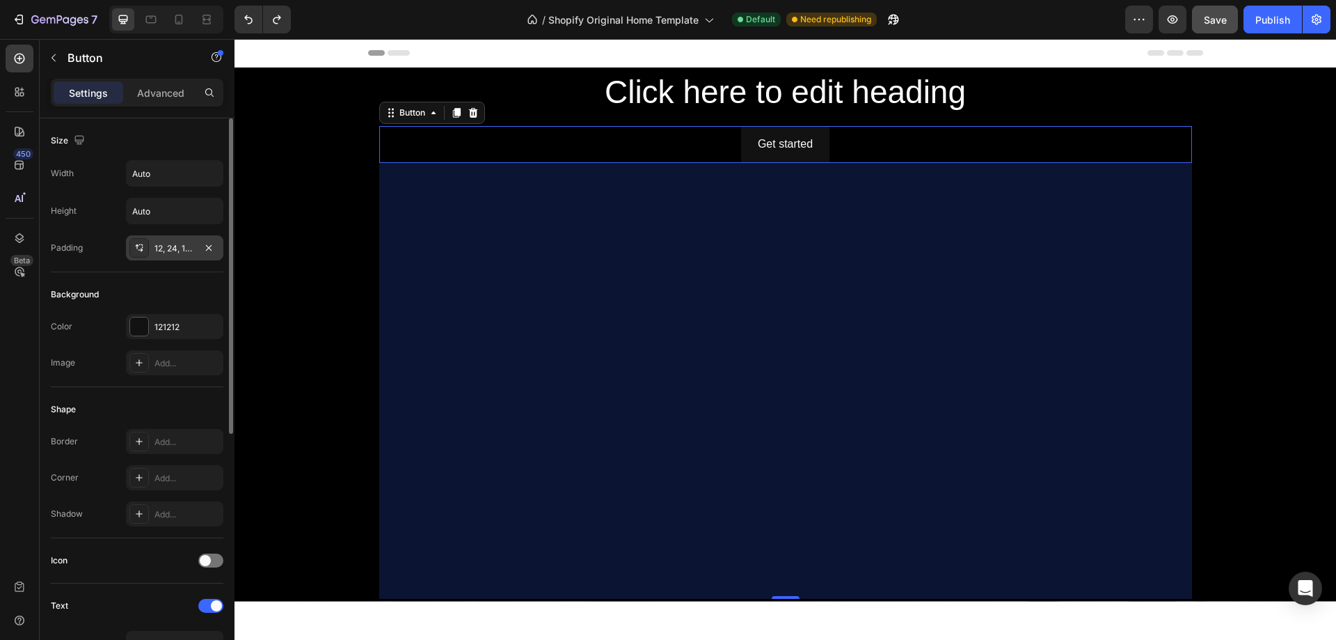
click at [176, 248] on div "12, 24, 12, 24" at bounding box center [174, 248] width 40 height 13
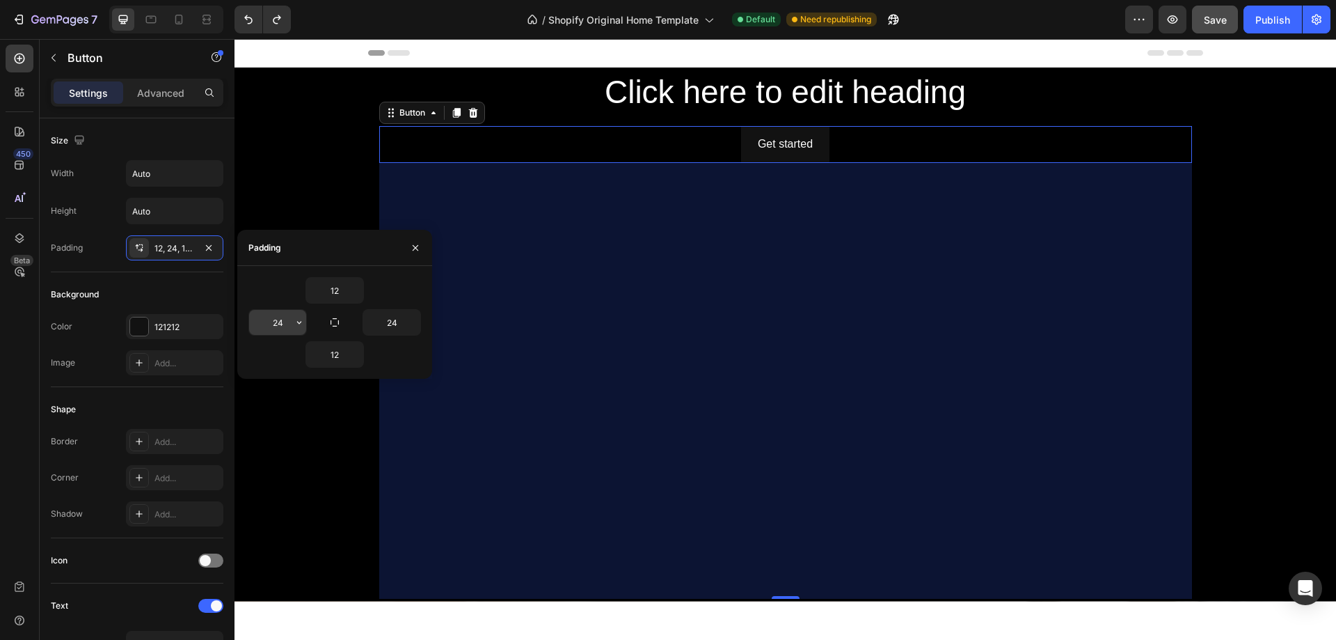
click at [283, 325] on input "24" at bounding box center [277, 322] width 57 height 25
type input "12"
click at [395, 322] on input "24" at bounding box center [391, 322] width 57 height 25
type input "1"
type input "24"
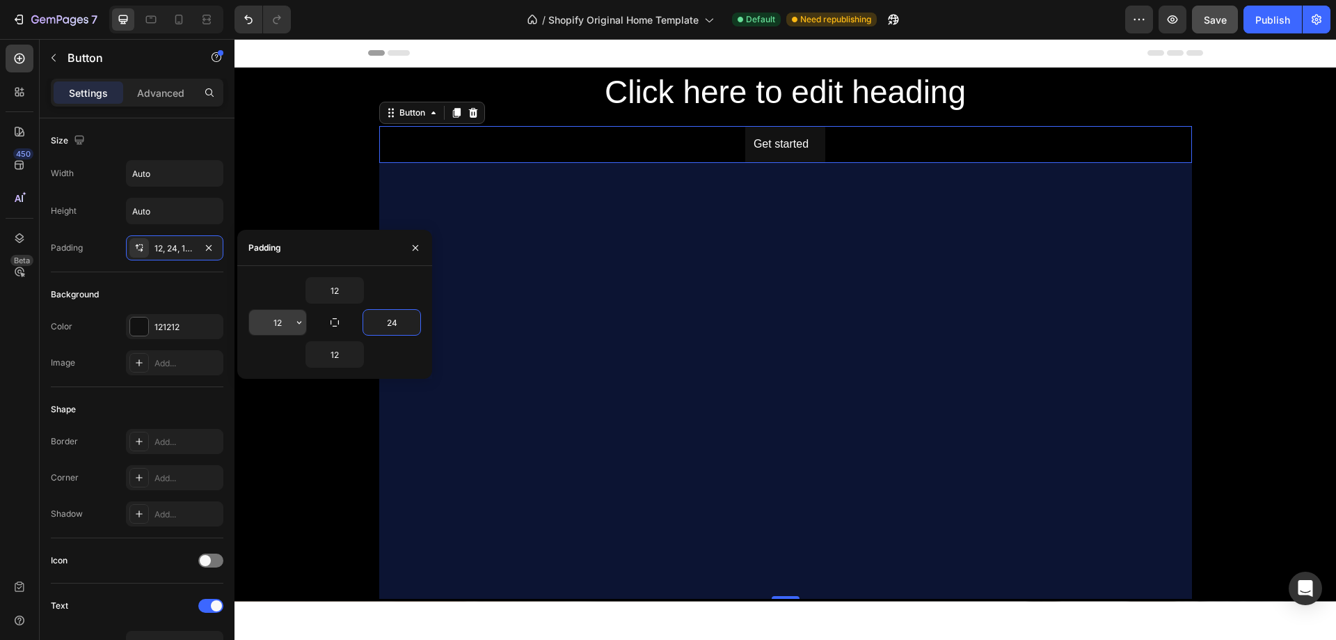
click at [280, 319] on input "12" at bounding box center [277, 322] width 57 height 25
type input "24"
click at [159, 389] on div "Shape Border Add... Corner Add... Shadow Add..." at bounding box center [137, 462] width 173 height 151
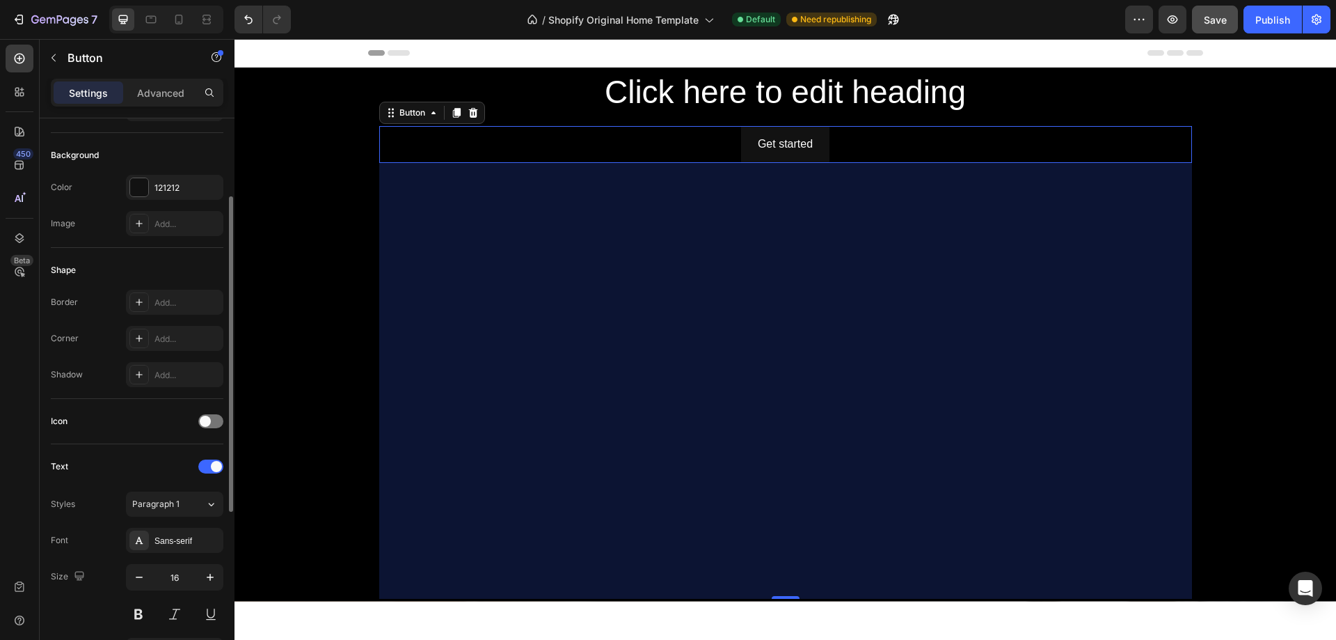
scroll to position [209, 0]
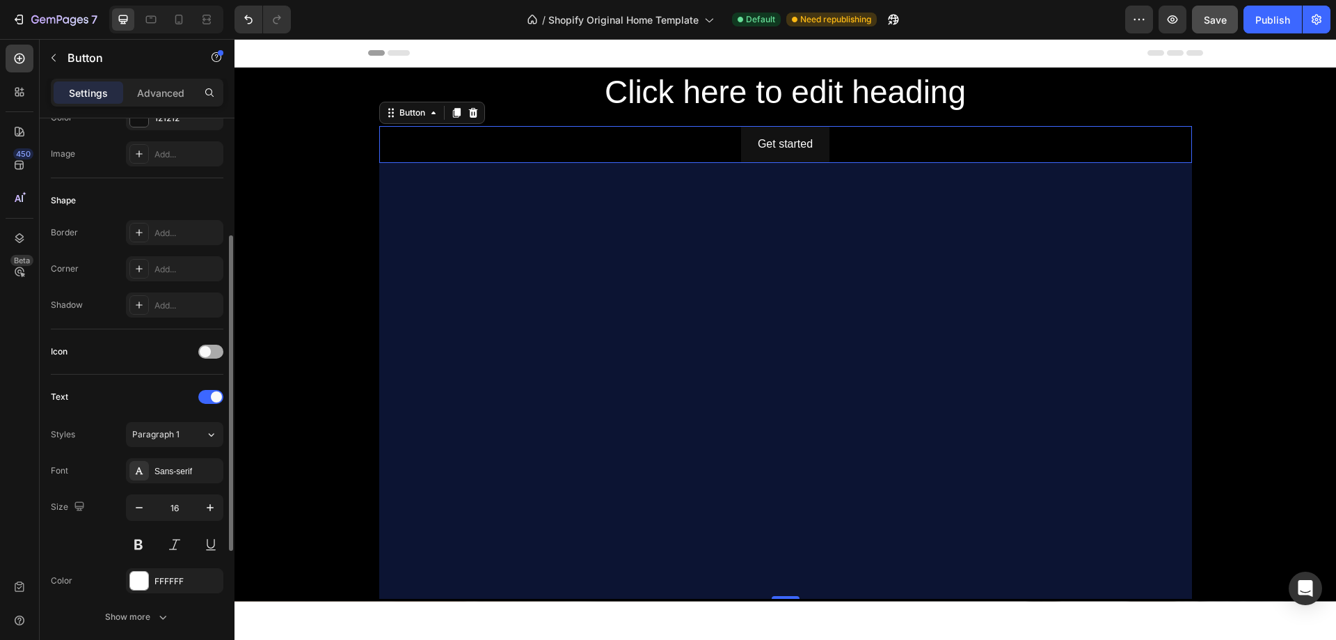
click at [212, 354] on div at bounding box center [210, 351] width 25 height 14
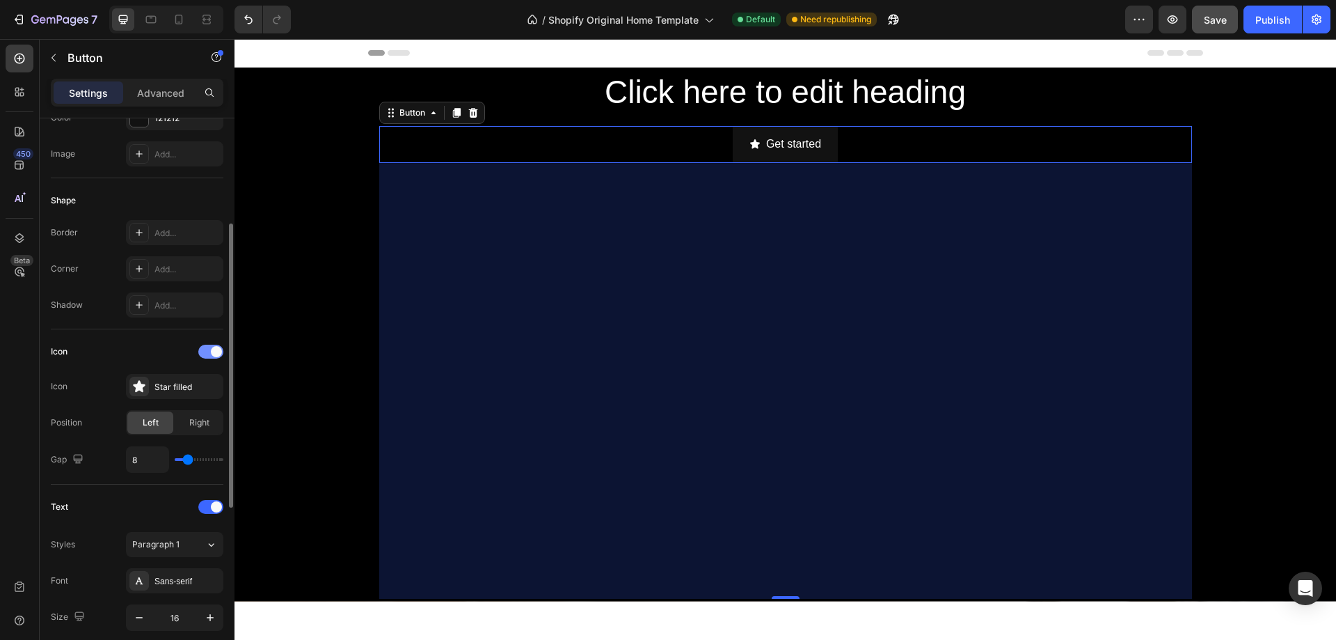
click at [200, 353] on div at bounding box center [210, 351] width 25 height 14
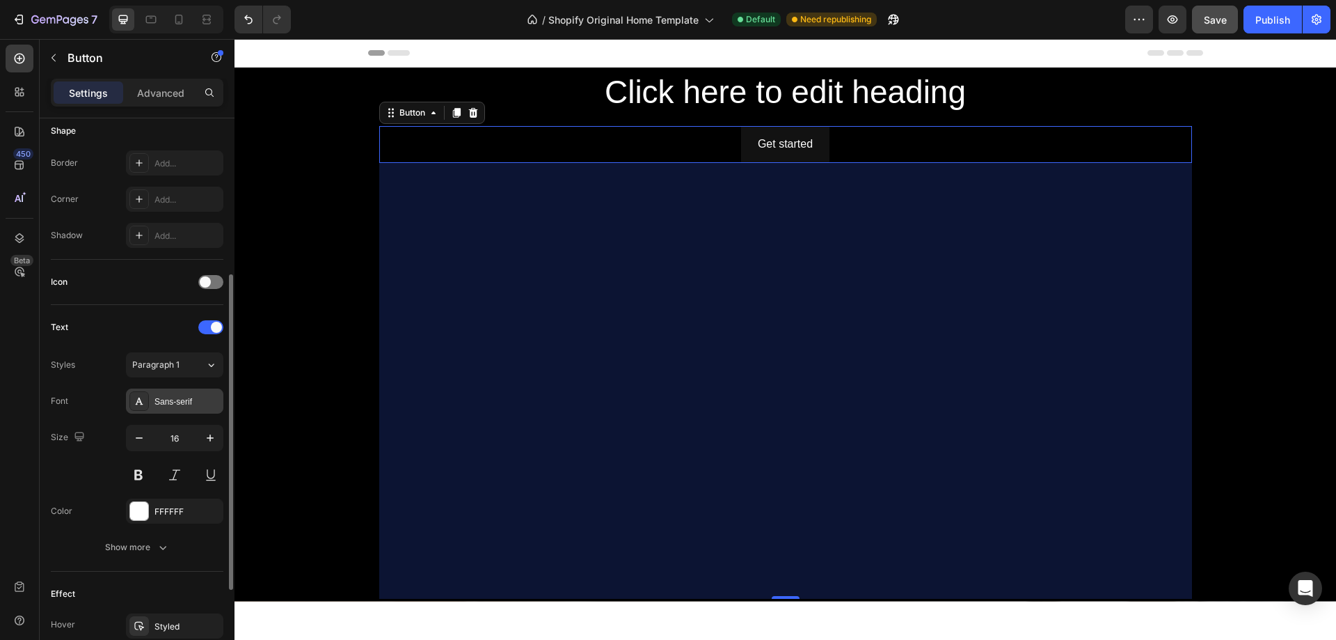
scroll to position [437, 0]
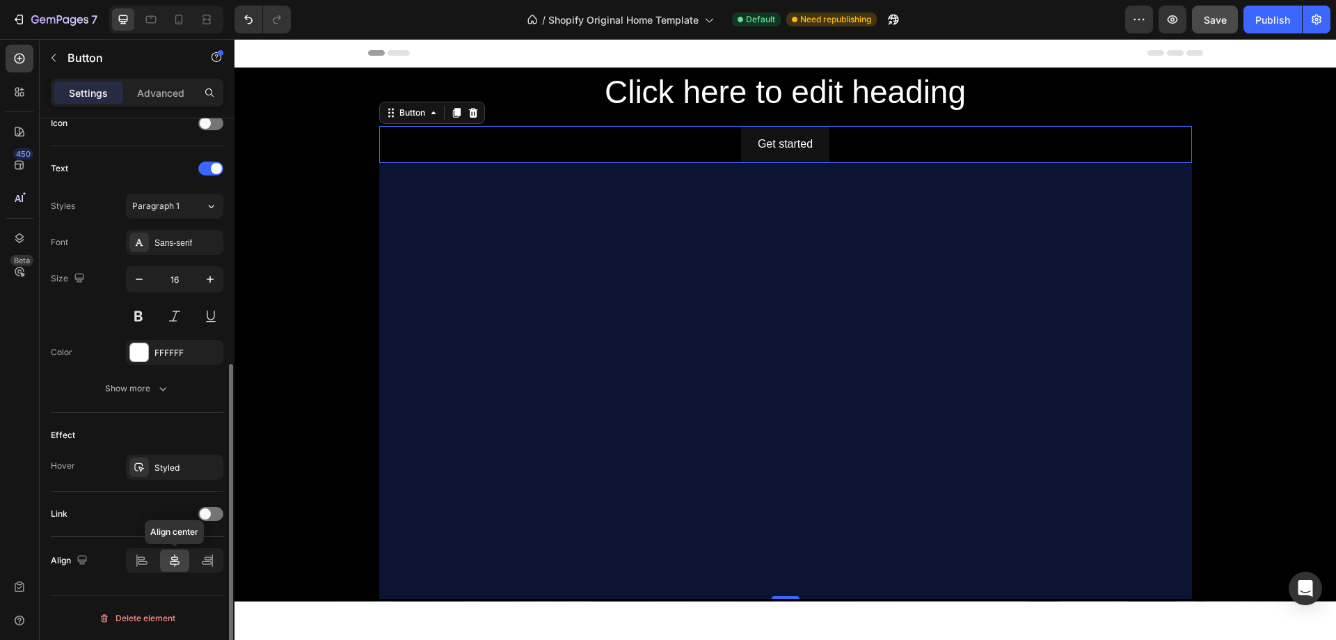
click at [174, 562] on icon at bounding box center [175, 560] width 14 height 14
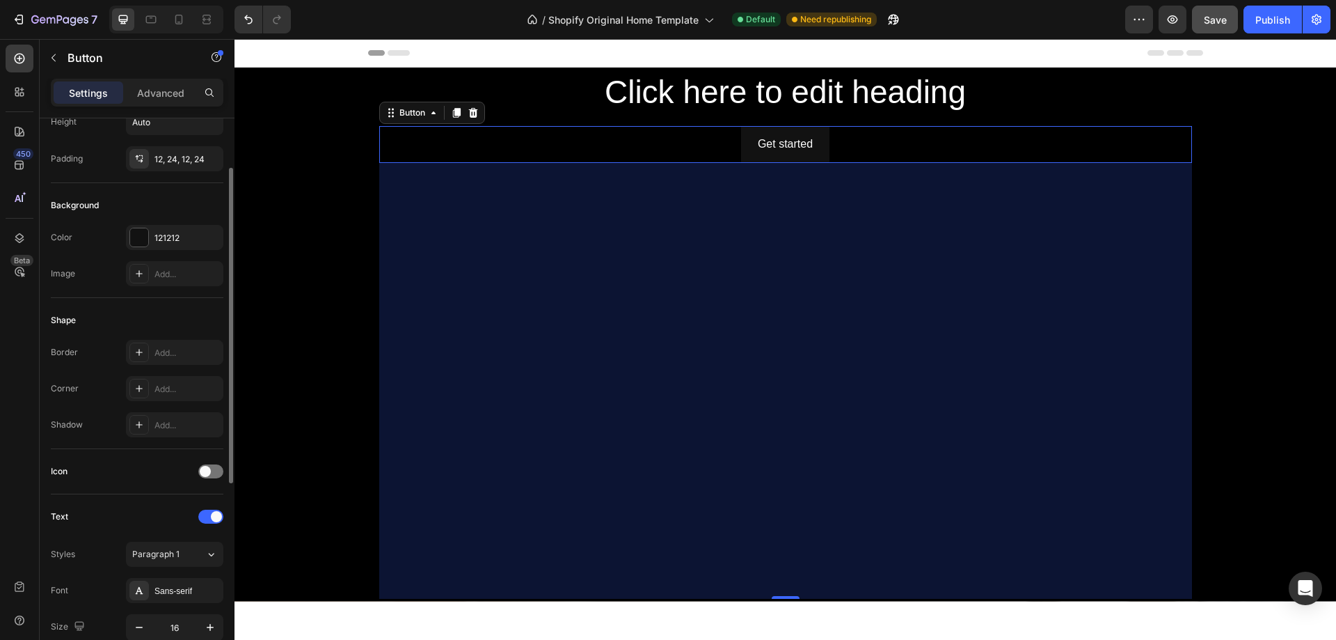
scroll to position [0, 0]
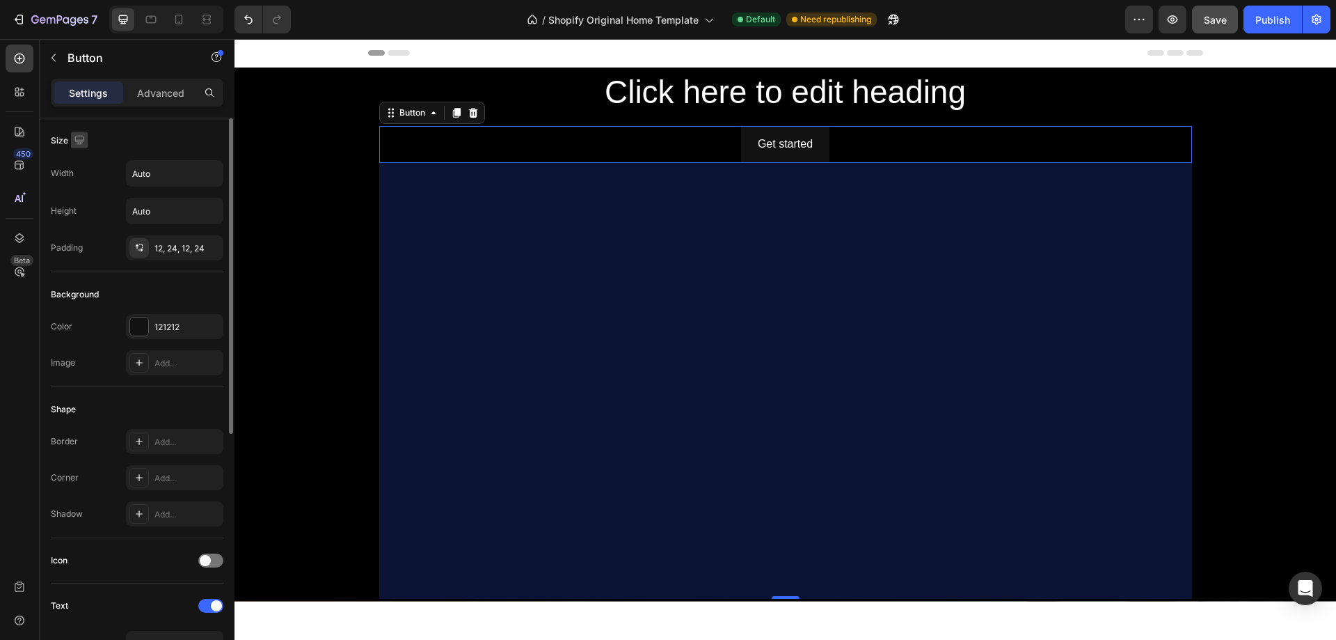
click at [74, 135] on icon "button" at bounding box center [79, 140] width 14 height 14
click at [75, 161] on icon "button" at bounding box center [82, 162] width 14 height 14
click at [168, 96] on p "Advanced" at bounding box center [160, 93] width 47 height 15
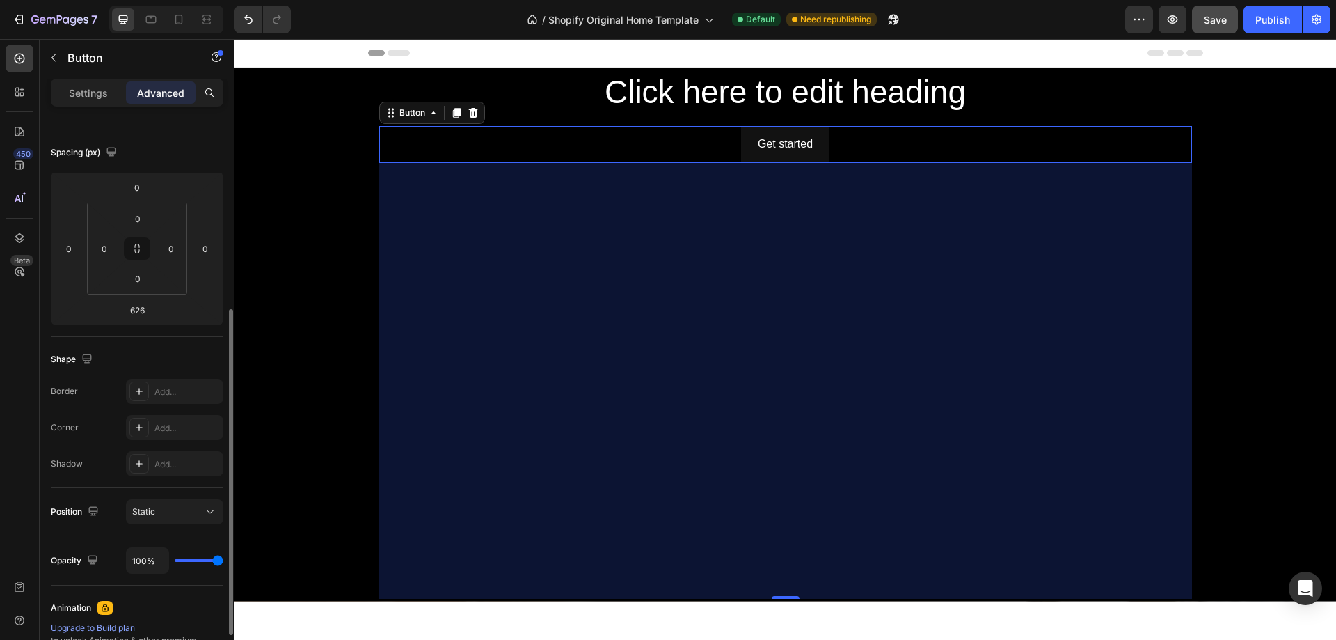
scroll to position [278, 0]
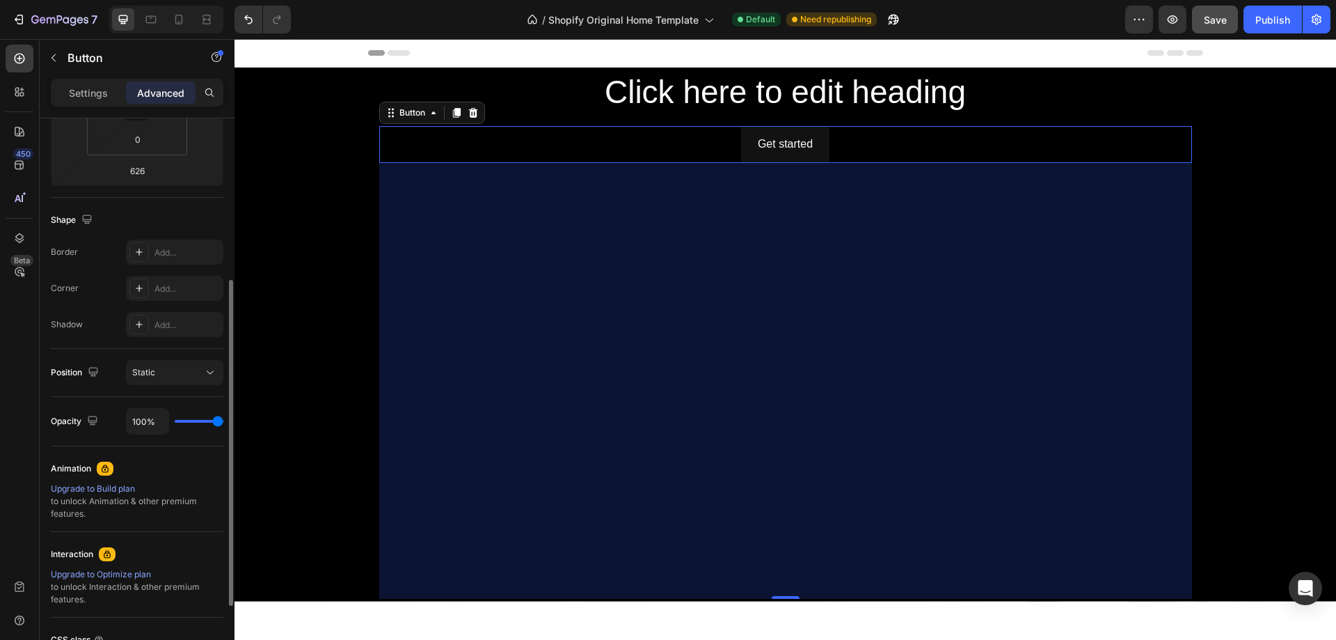
type input "35%"
type input "35"
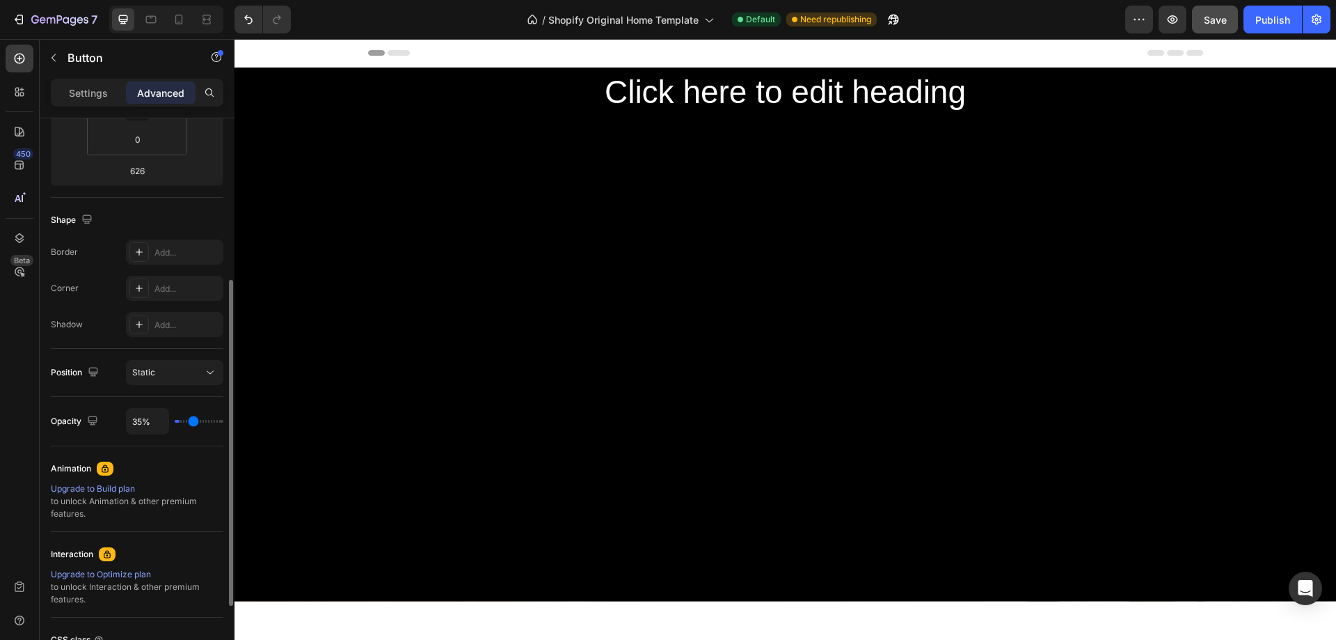
type input "0%"
type input "0"
type input "52%"
type input "52"
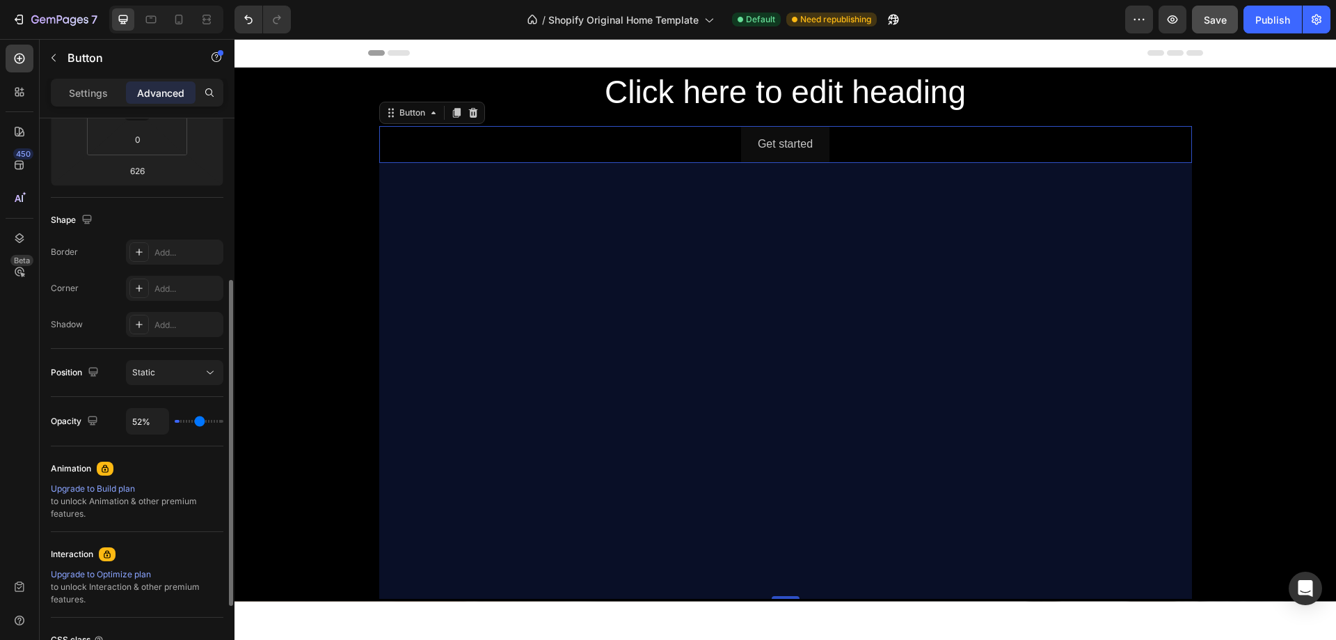
type input "78%"
type input "78"
type input "80%"
type input "80"
type input "81%"
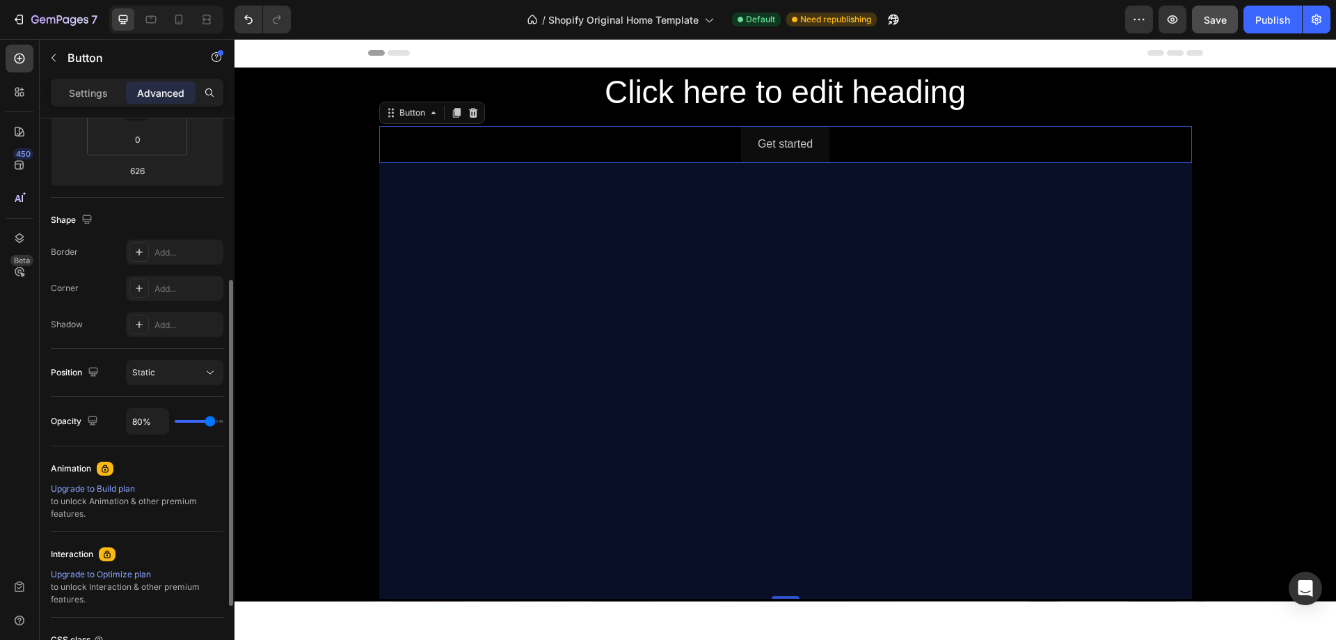
type input "81"
type input "89%"
type input "89"
type input "91%"
type input "91"
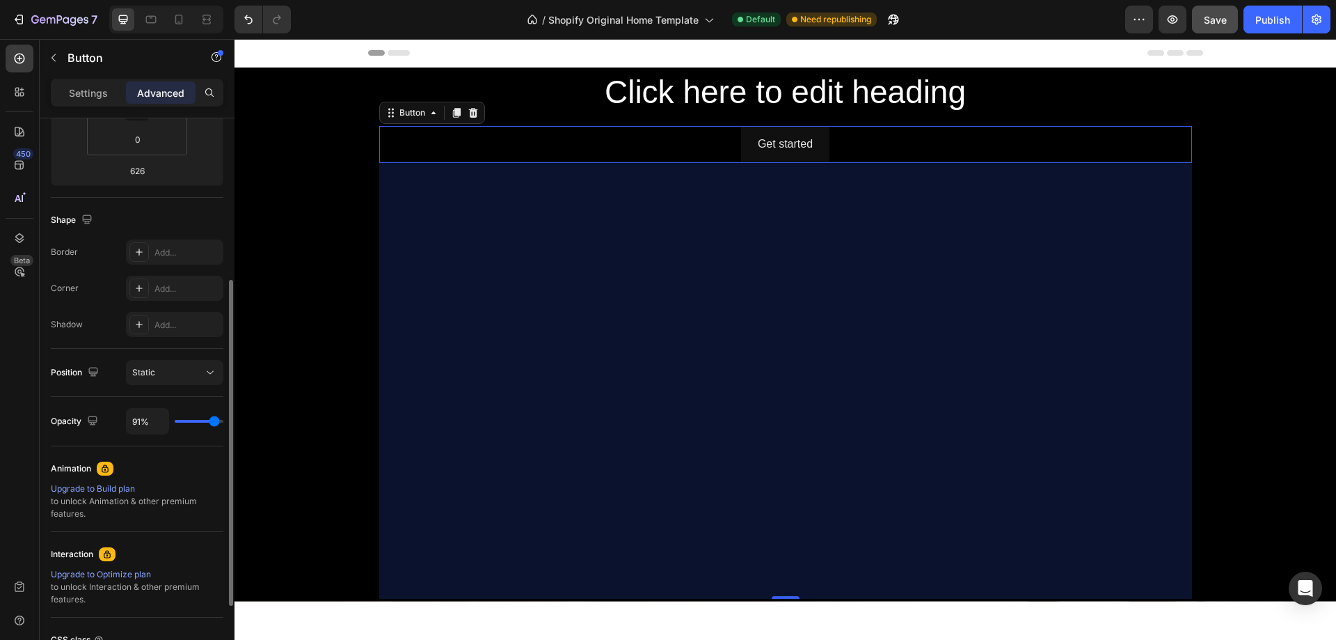
type input "94%"
type input "94"
type input "0%"
type input "0"
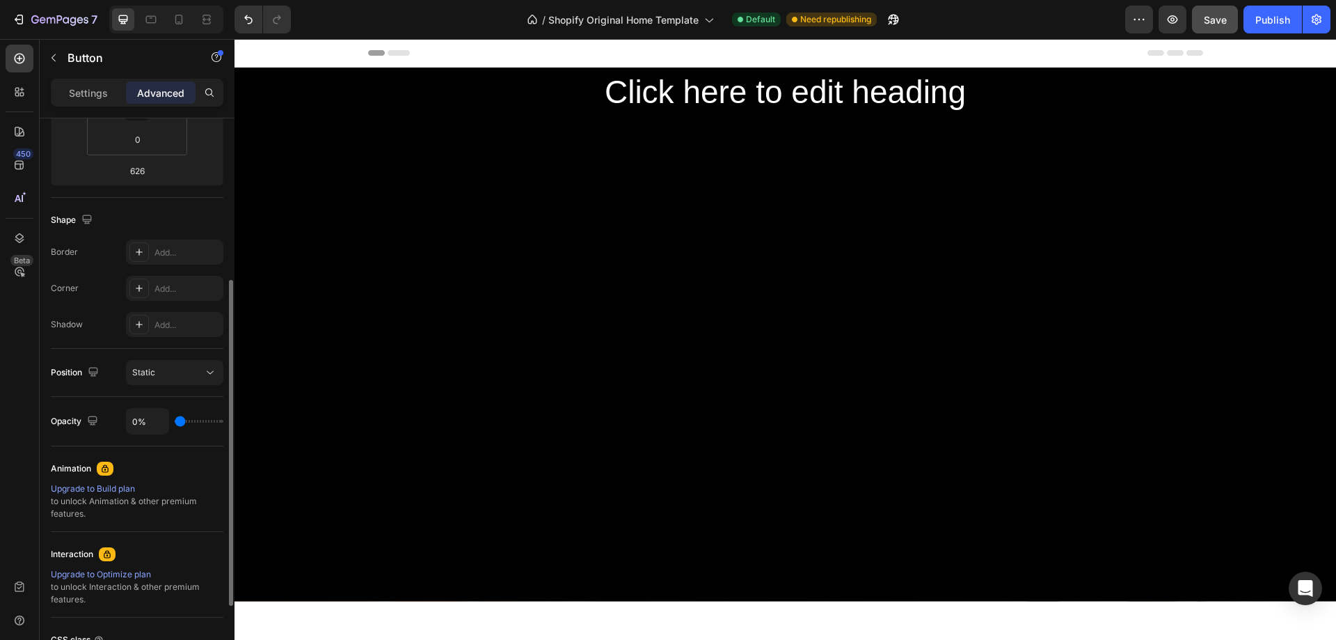
type input "39%"
type input "39"
type input "44%"
type input "44"
type input "56%"
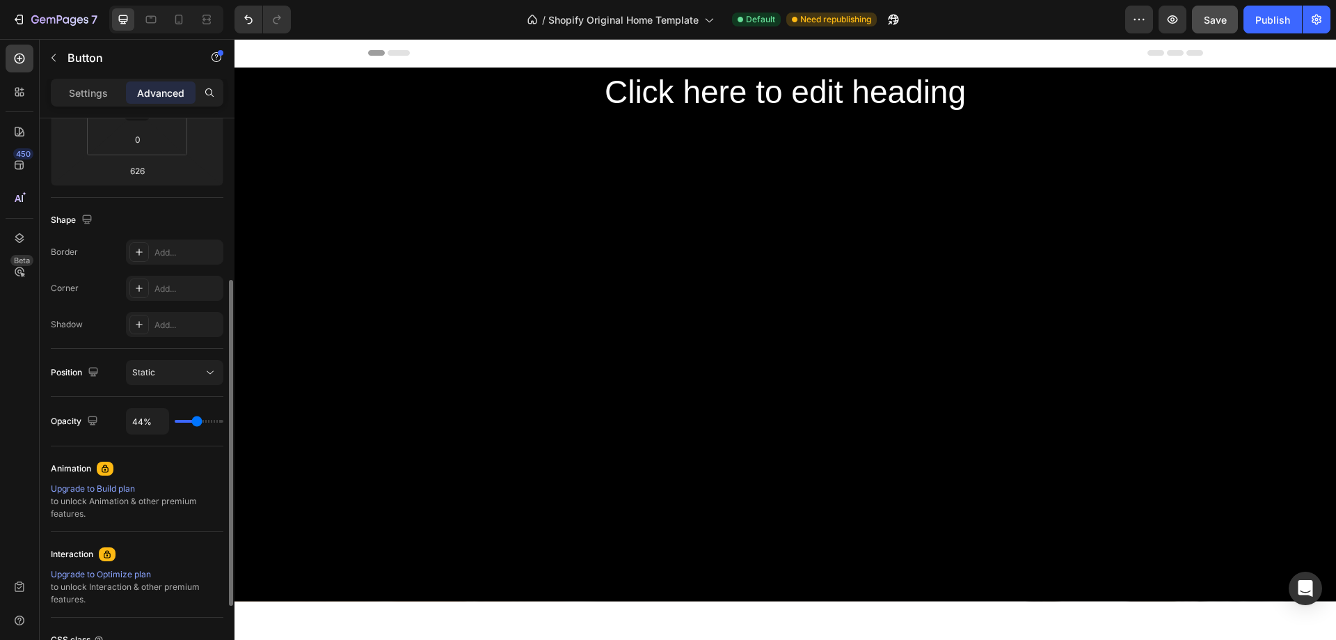
type input "56"
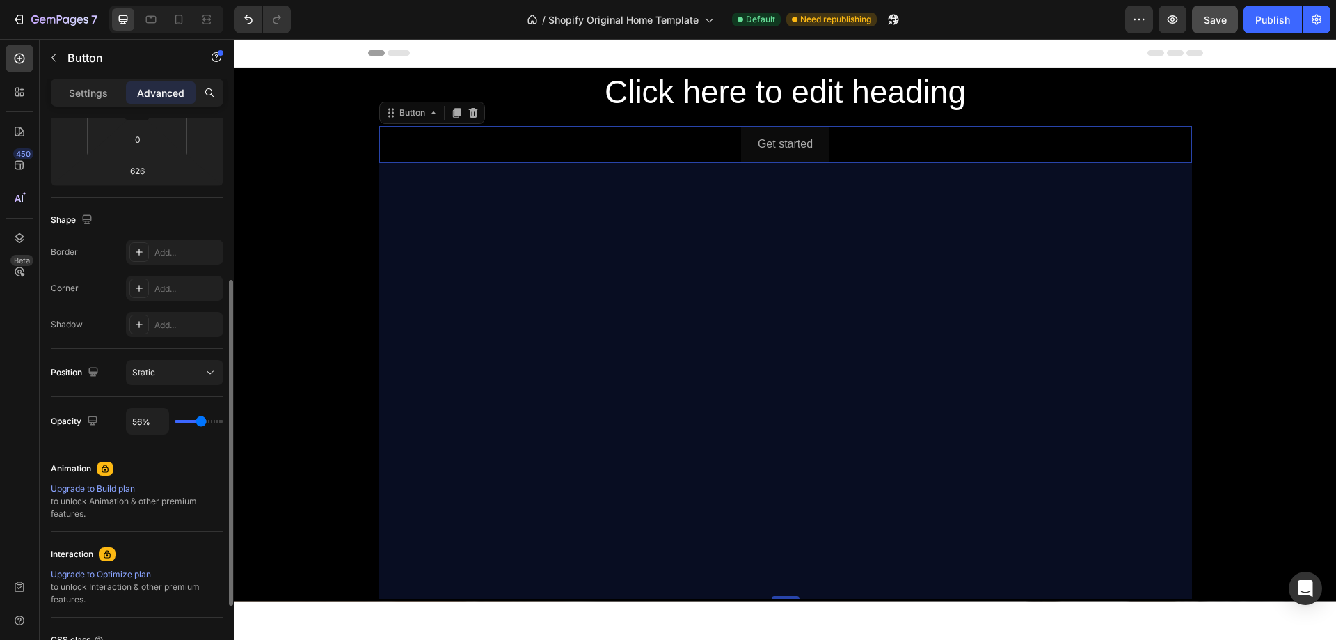
type input "67%"
type input "67"
type input "78%"
type input "78"
type input "80%"
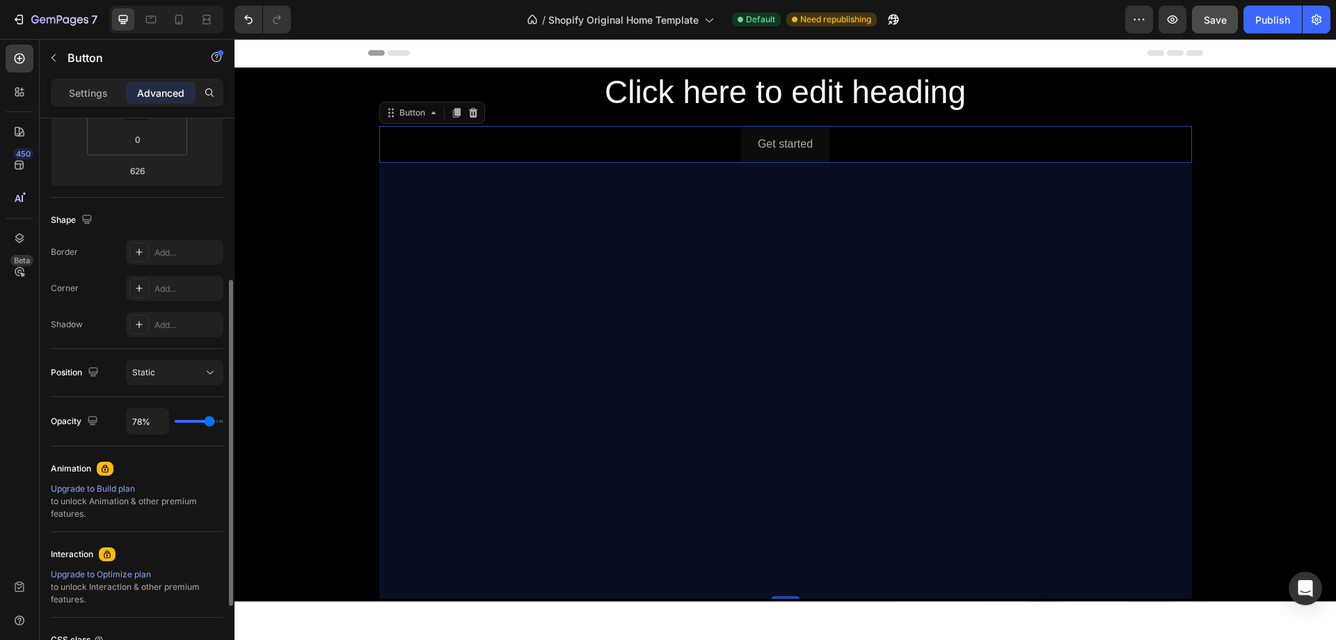
type input "80"
type input "0%"
type input "0"
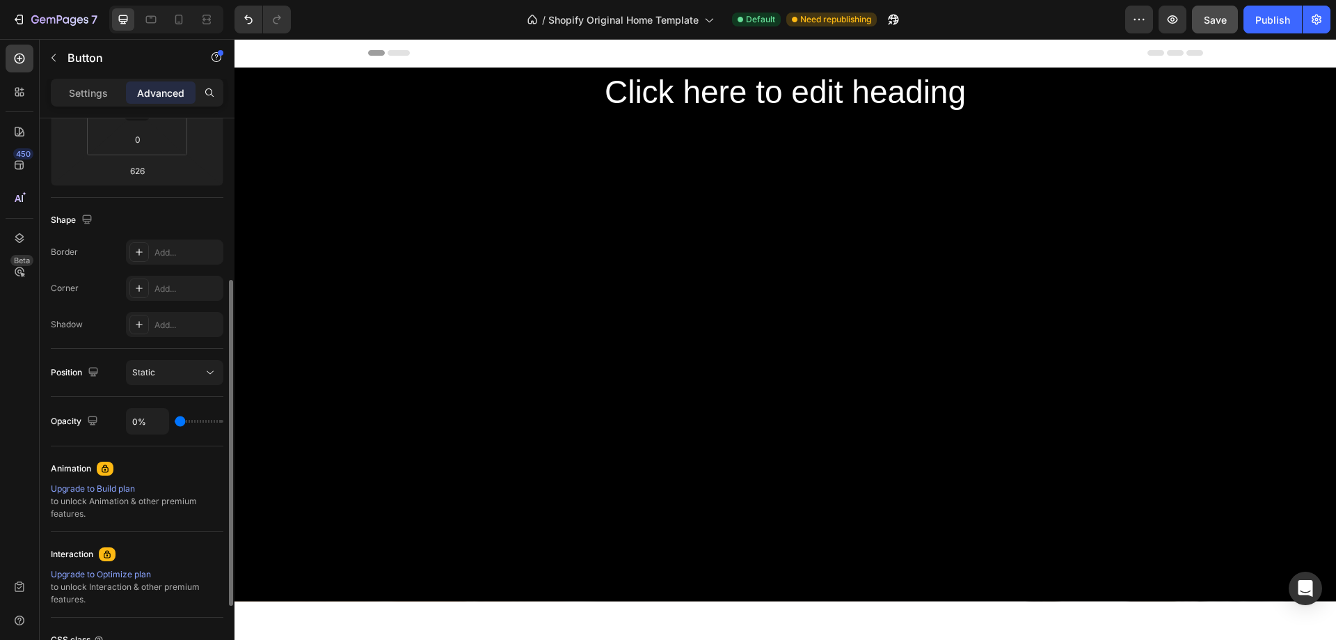
type input "37%"
type input "37"
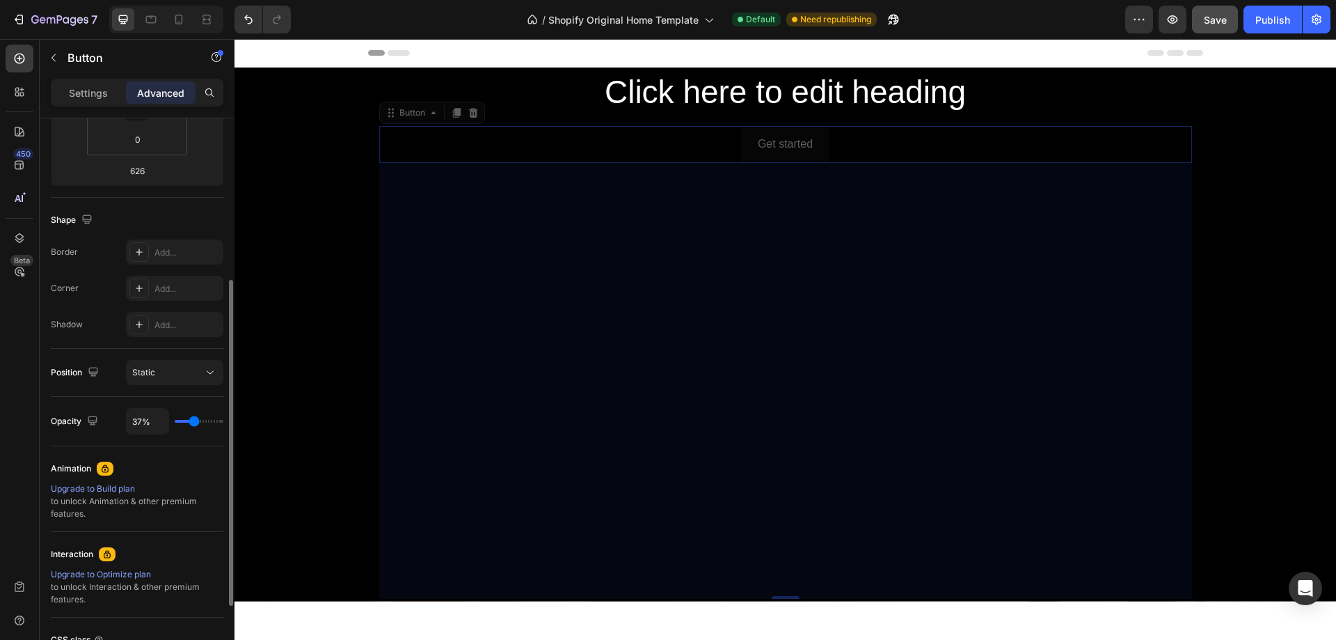
type input "63%"
type input "63"
type input "74%"
type input "74"
type input "78%"
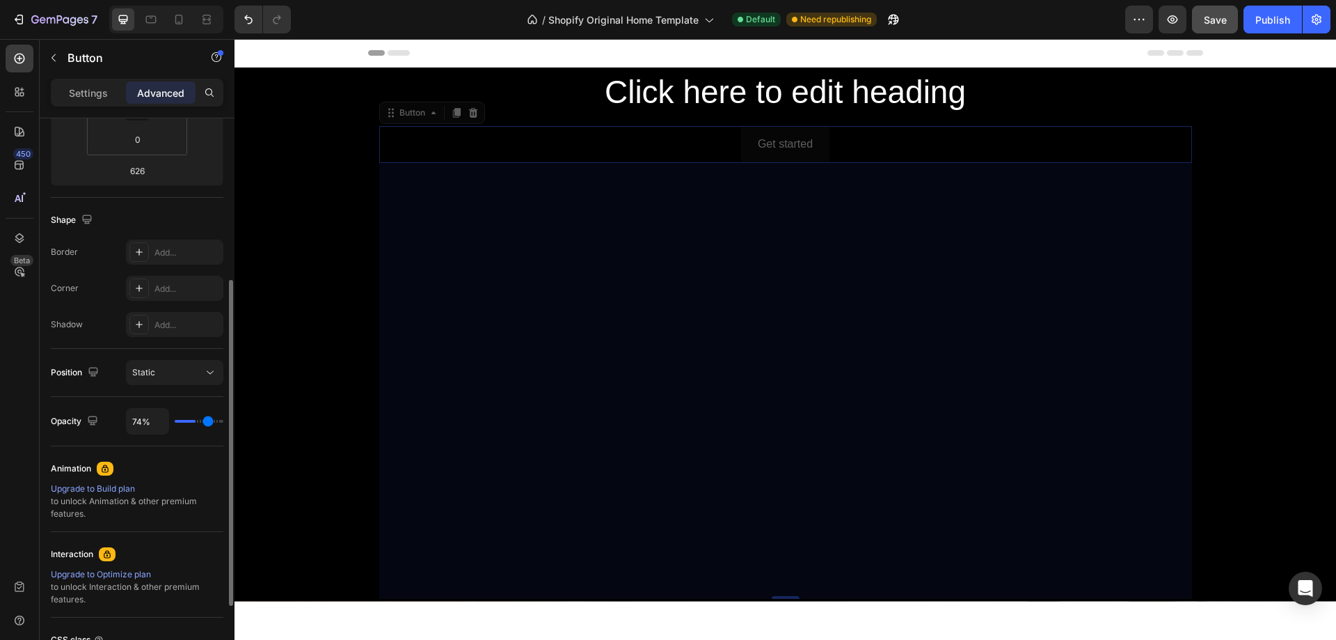
type input "78"
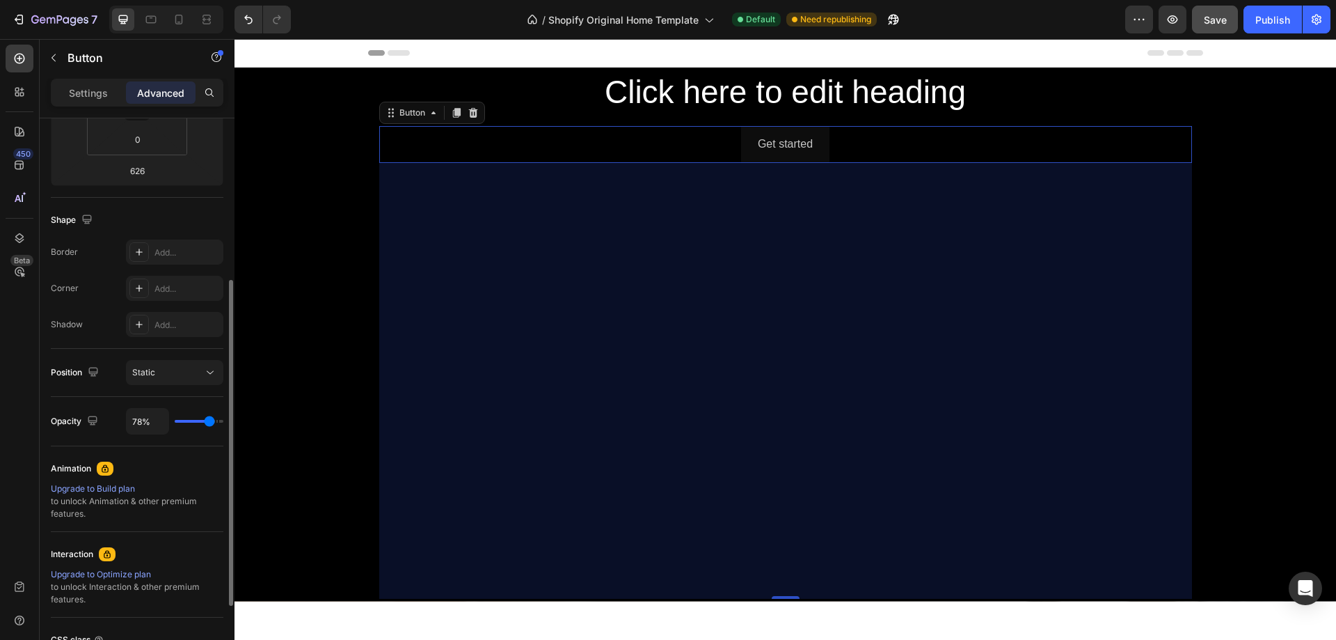
type input "0%"
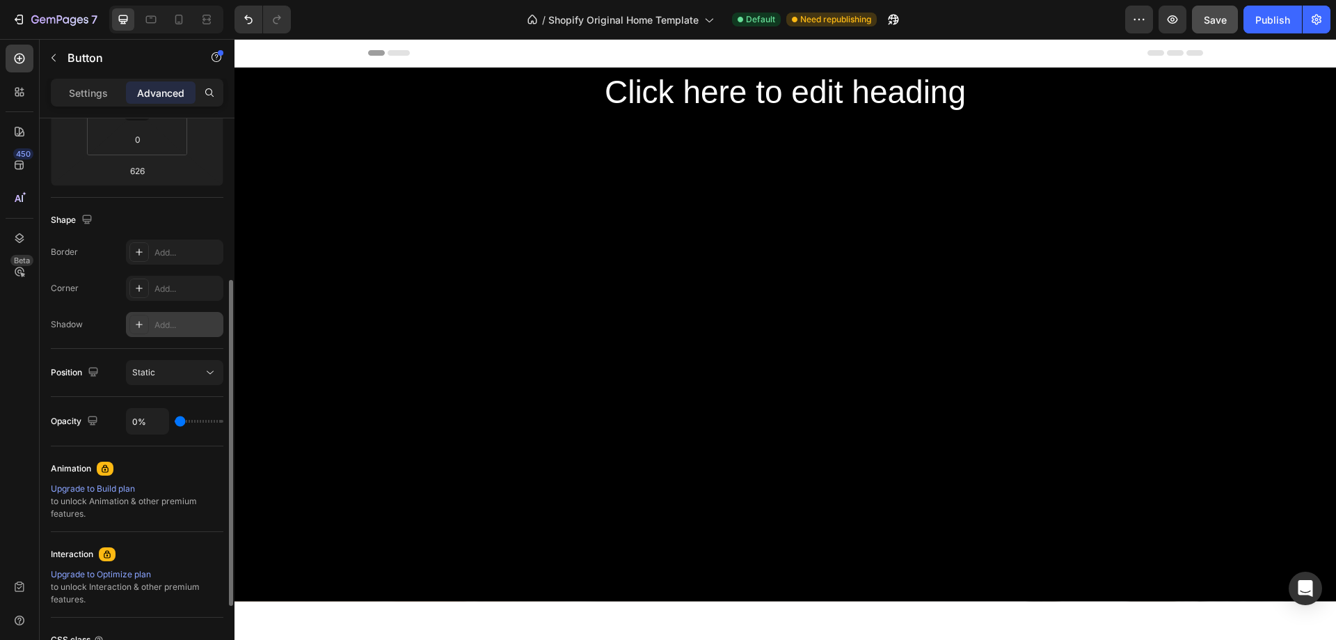
drag, startPoint x: 218, startPoint y: 417, endPoint x: 138, endPoint y: 324, distance: 122.4
type input "0"
click at [175, 420] on input "range" at bounding box center [199, 421] width 49 height 3
type input "0%"
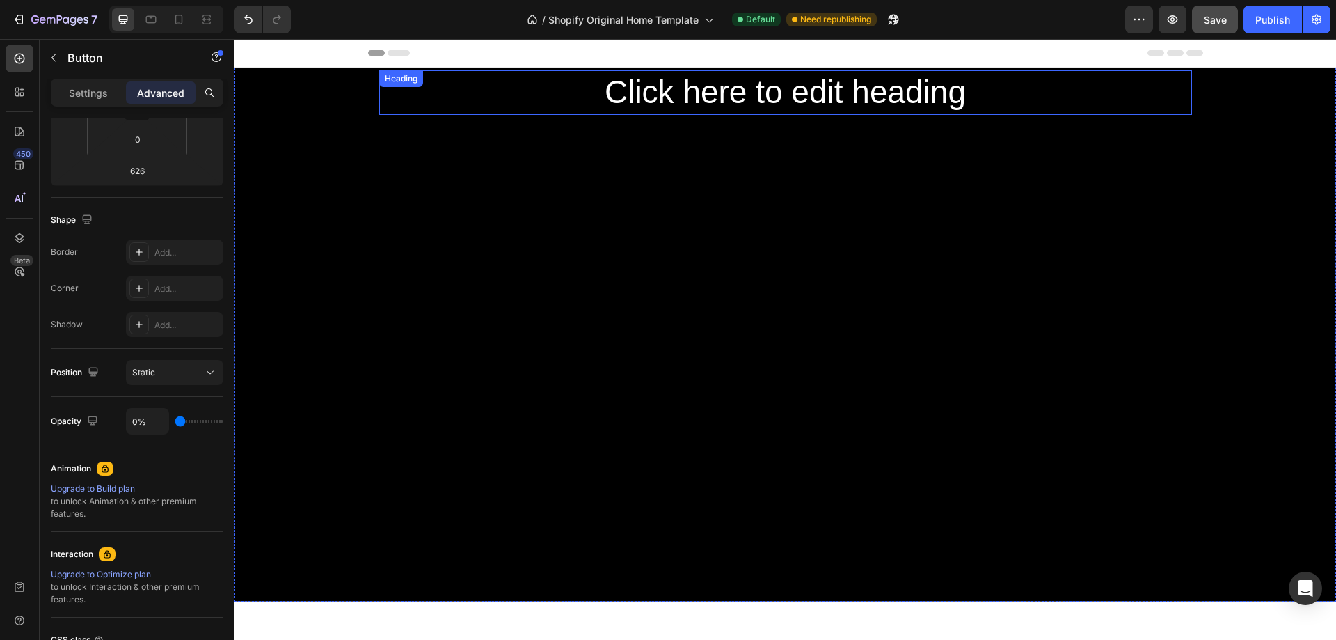
click at [684, 93] on h2 "Click here to edit heading" at bounding box center [785, 92] width 813 height 45
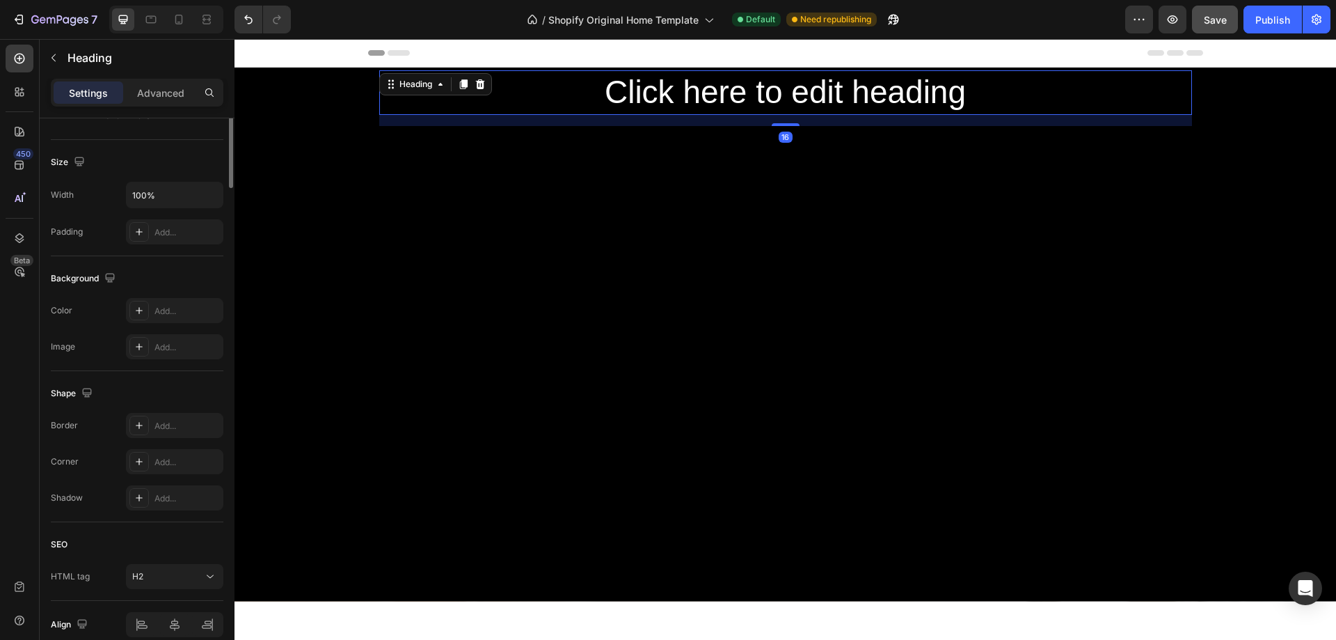
scroll to position [0, 0]
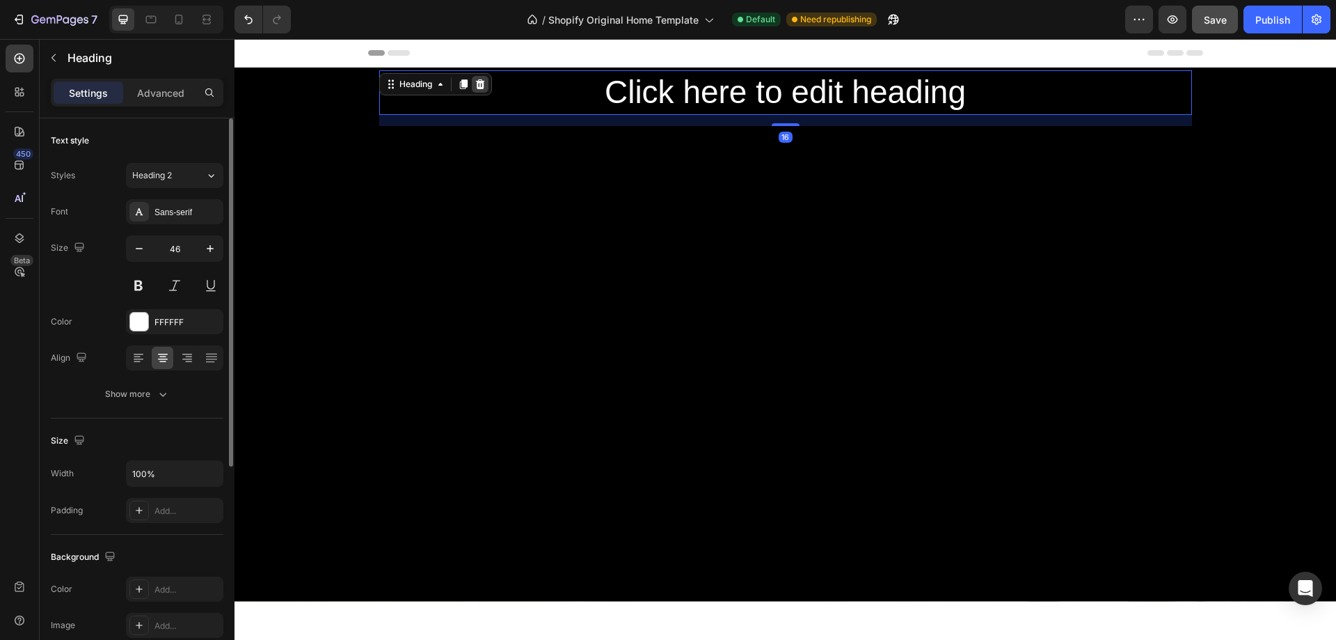
click at [475, 85] on icon at bounding box center [480, 84] width 11 height 11
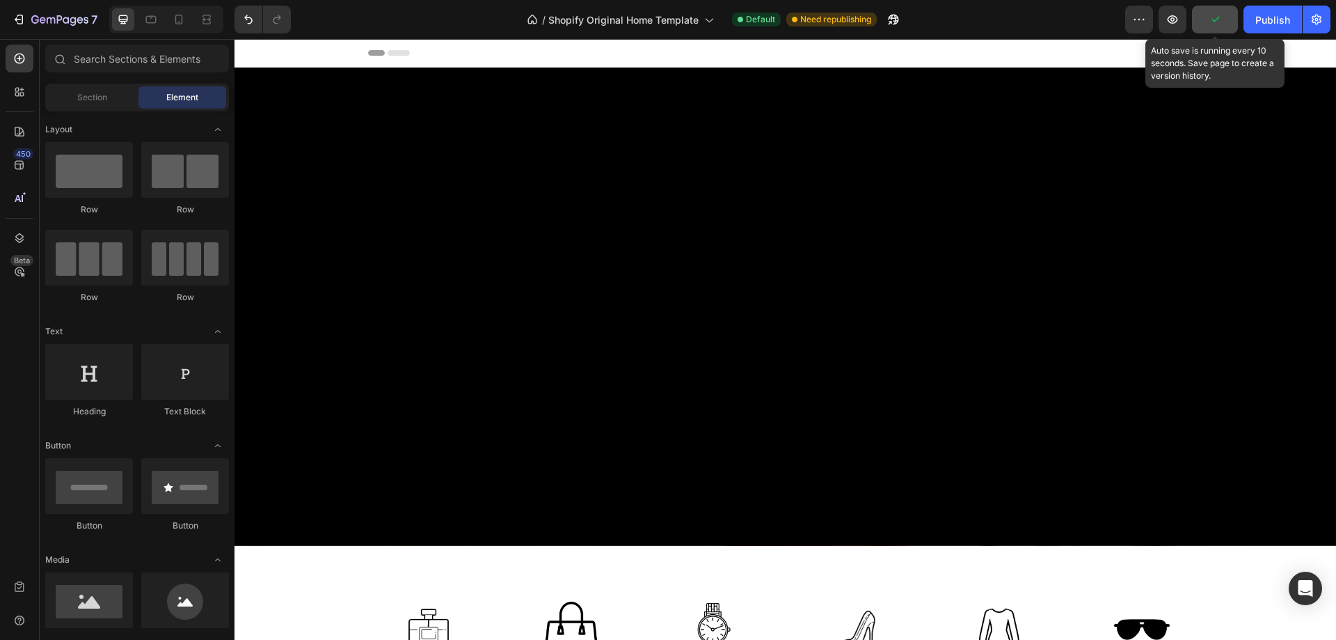
click at [1210, 21] on icon "button" at bounding box center [1215, 20] width 14 height 14
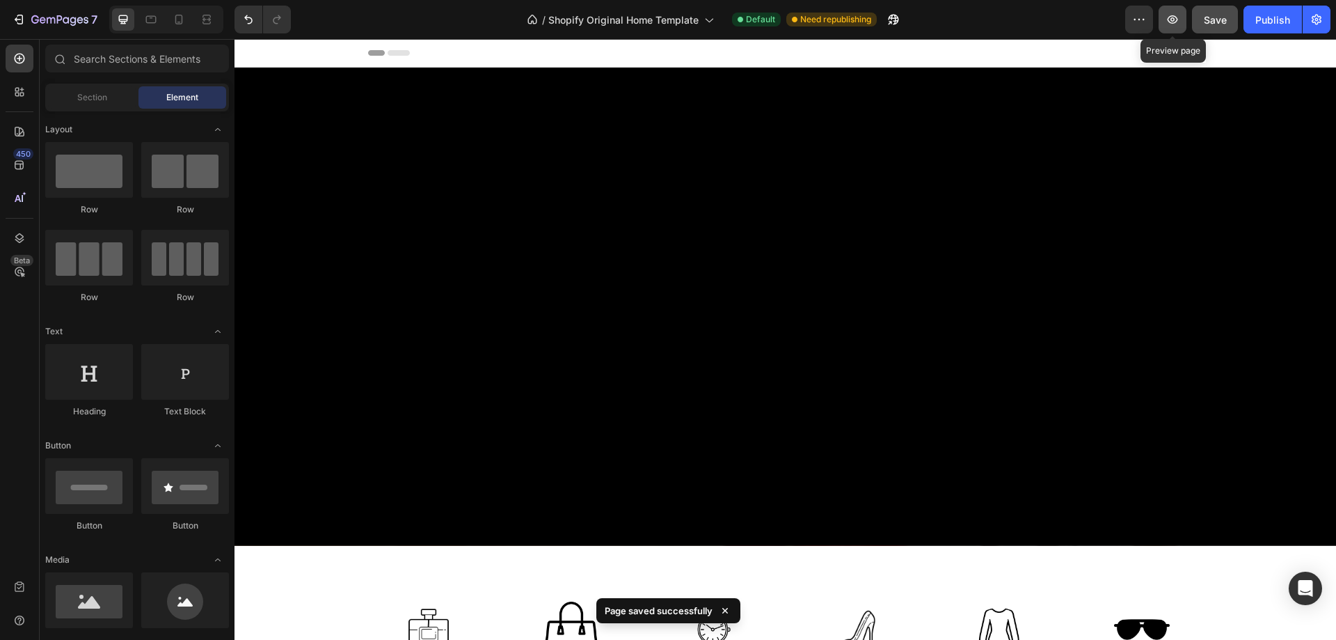
click at [1173, 21] on icon "button" at bounding box center [1173, 19] width 10 height 8
